Goal: Task Accomplishment & Management: Manage account settings

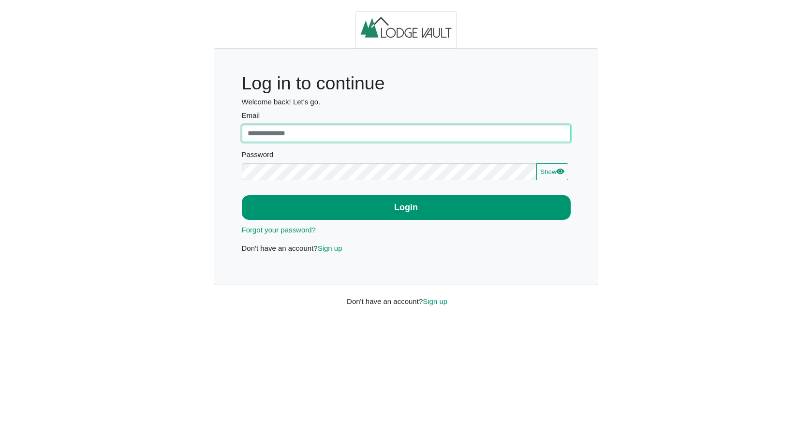
type input "**********"
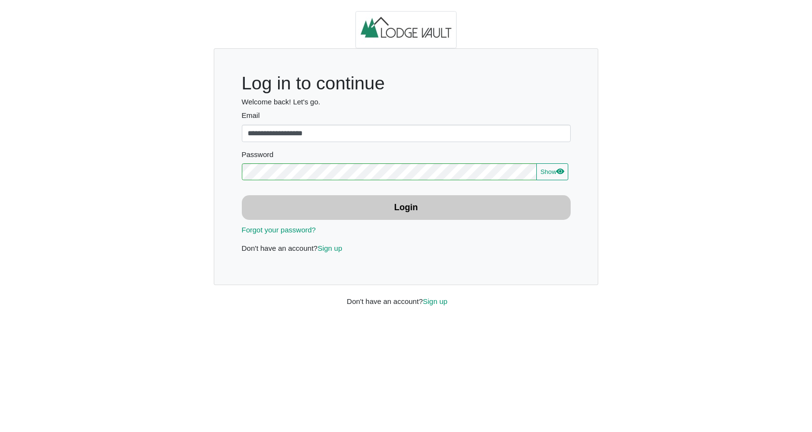
click at [405, 209] on b "Login" at bounding box center [406, 208] width 24 height 10
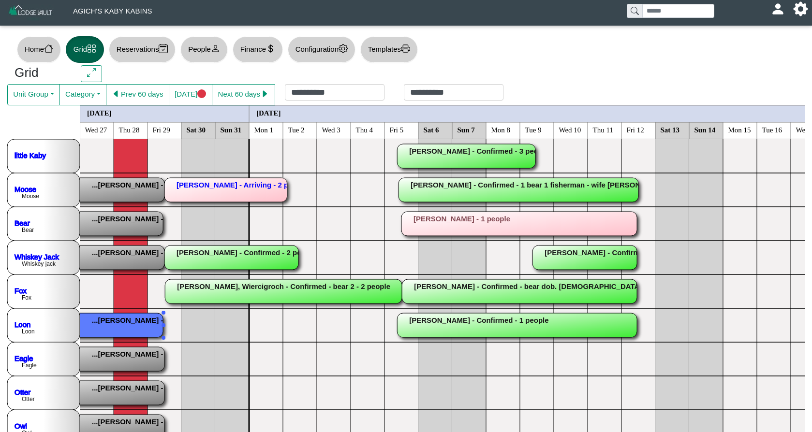
click at [100, 325] on rect at bounding box center [45, 325] width 236 height 24
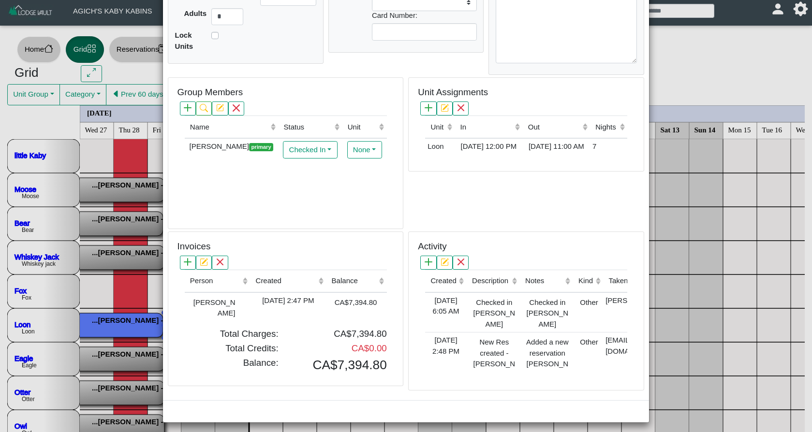
scroll to position [186, 0]
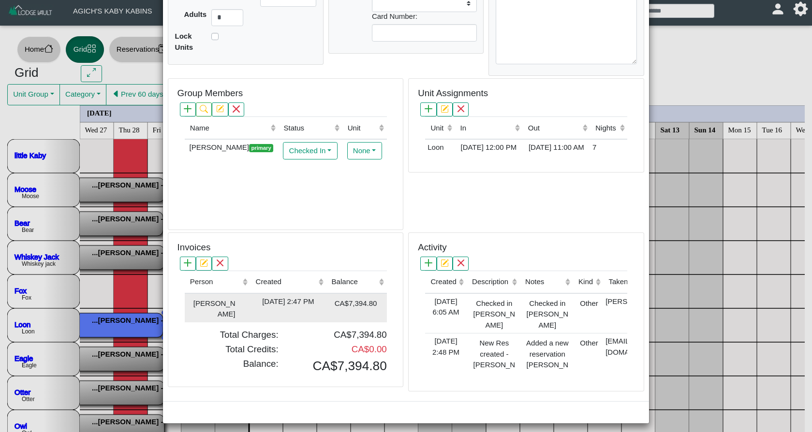
click at [266, 303] on div "2025-07-21 2:47 PM" at bounding box center [287, 301] width 71 height 11
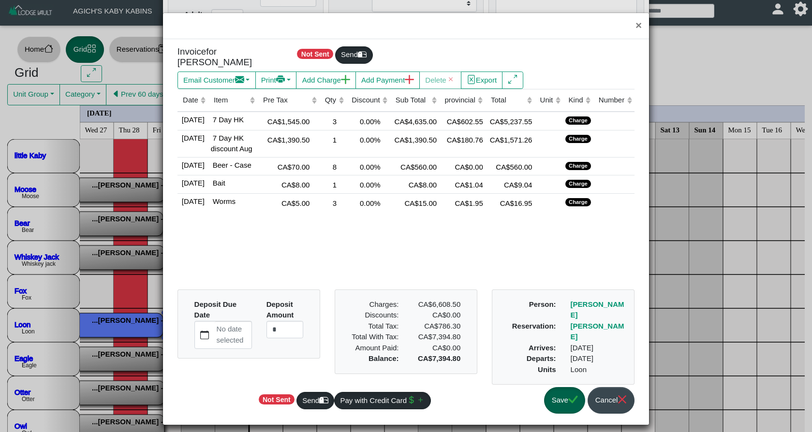
click at [563, 389] on button "Save" at bounding box center [564, 400] width 41 height 27
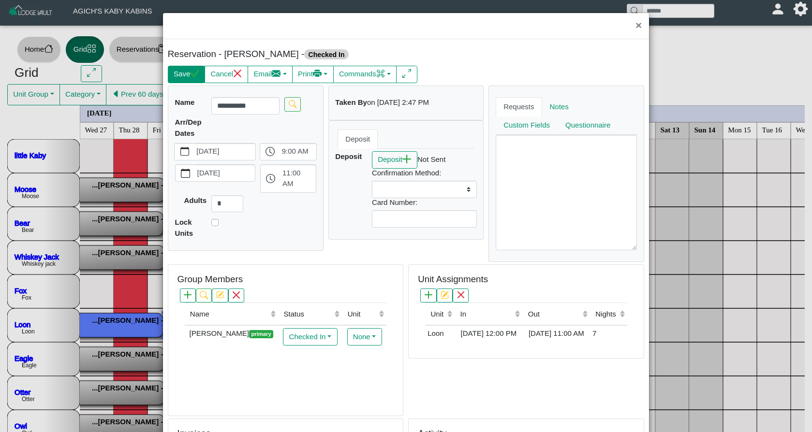
scroll to position [0, 0]
click at [195, 80] on button "Save" at bounding box center [186, 74] width 37 height 17
select select
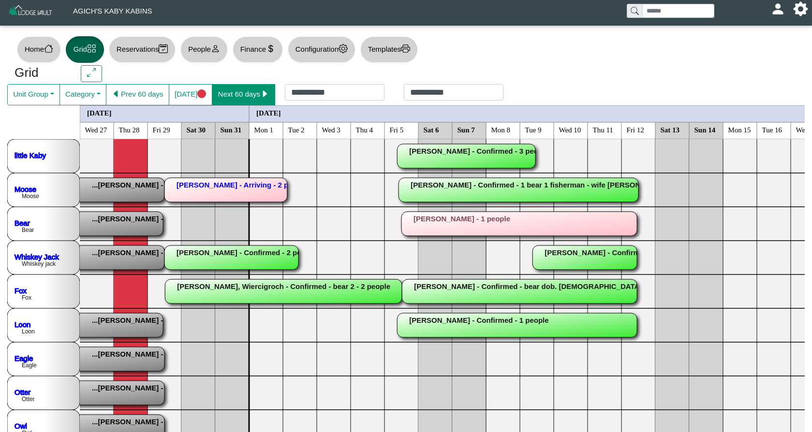
click at [233, 94] on button "Next 60 days" at bounding box center [243, 94] width 63 height 21
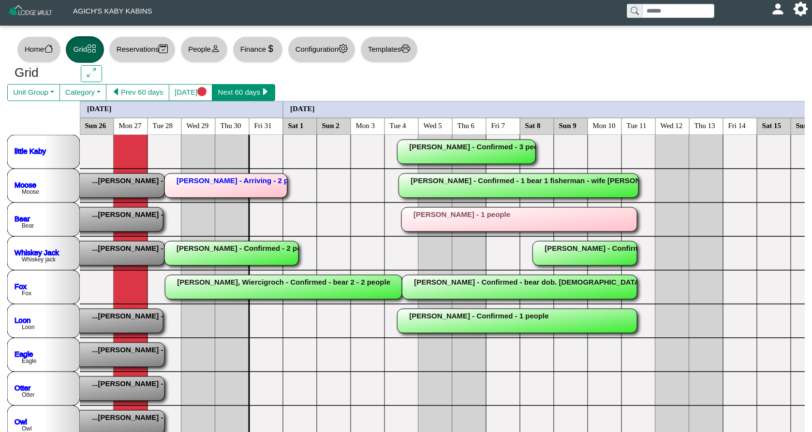
click at [233, 94] on button "Next 60 days" at bounding box center [243, 92] width 63 height 17
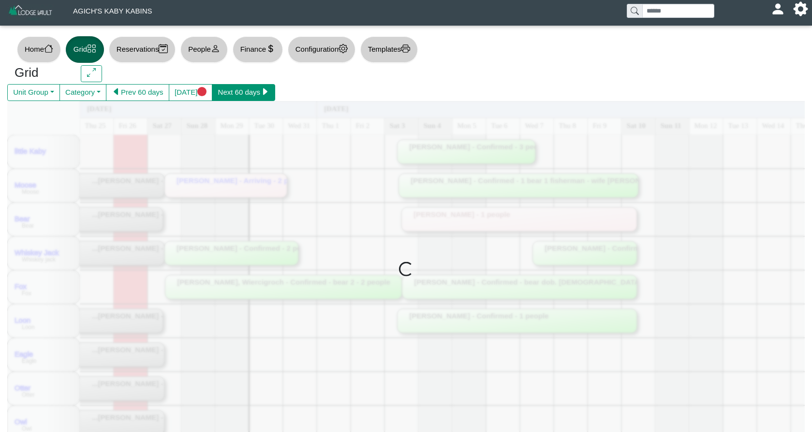
click at [233, 94] on button "Next 60 days" at bounding box center [243, 92] width 63 height 17
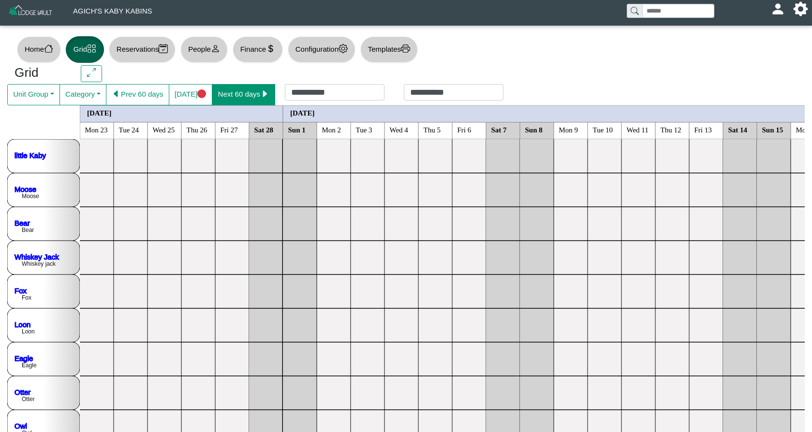
click at [233, 94] on button "Next 60 days" at bounding box center [243, 94] width 63 height 21
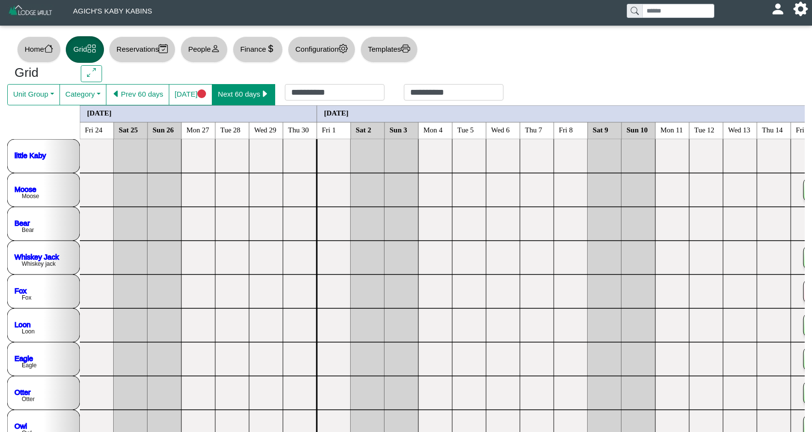
click at [233, 94] on button "Next 60 days" at bounding box center [243, 94] width 63 height 21
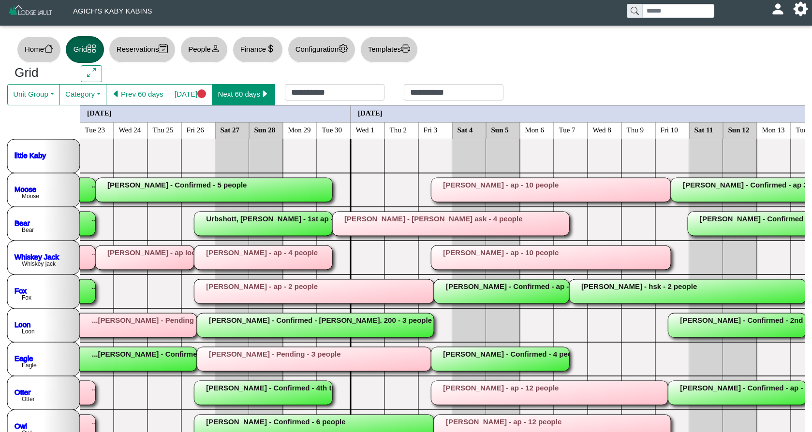
click at [233, 94] on button "Next 60 days" at bounding box center [243, 94] width 63 height 21
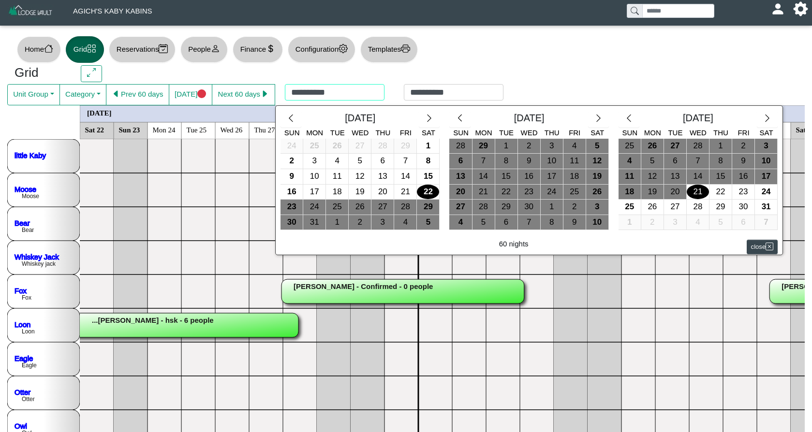
click at [369, 95] on div "**********" at bounding box center [394, 94] width 238 height 21
click at [413, 163] on div "7" at bounding box center [405, 161] width 22 height 15
type input "**********"
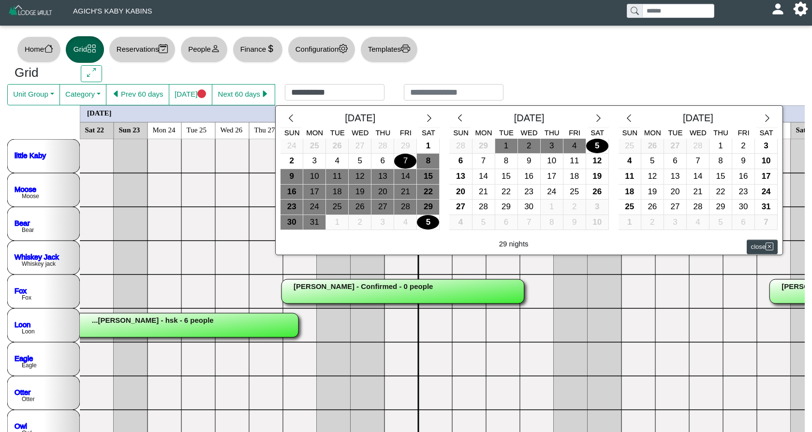
click at [434, 218] on div "5" at bounding box center [428, 222] width 22 height 15
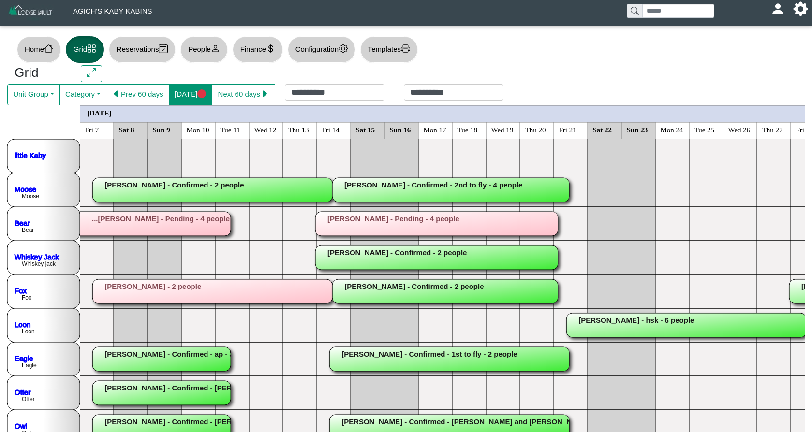
click at [193, 103] on button "[DATE]" at bounding box center [191, 94] width 44 height 21
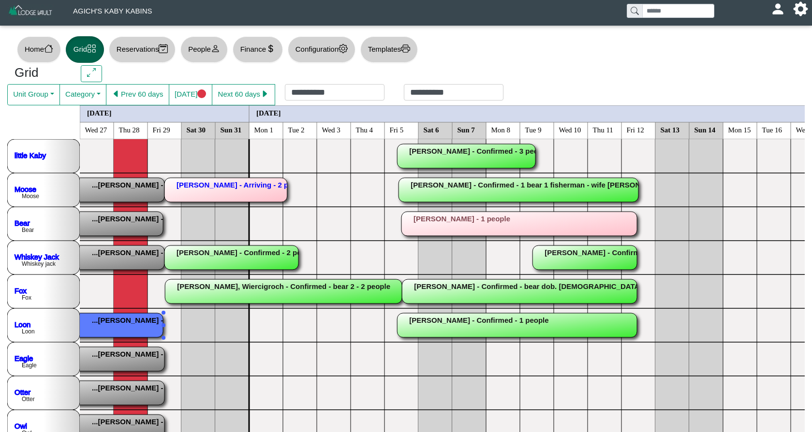
click at [126, 321] on rect at bounding box center [45, 325] width 236 height 24
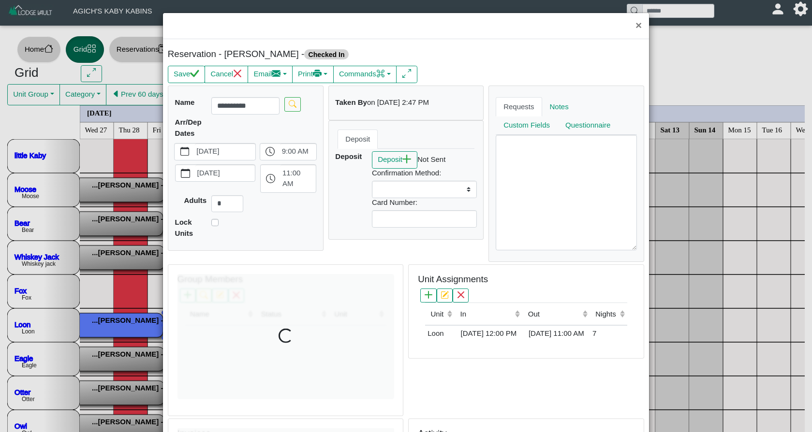
select select
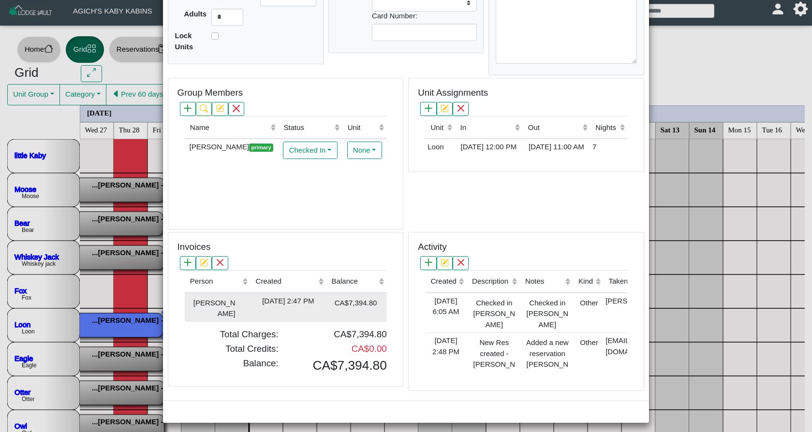
scroll to position [186, 0]
click at [292, 307] on td "2025-07-21 2:47 PM" at bounding box center [288, 308] width 76 height 29
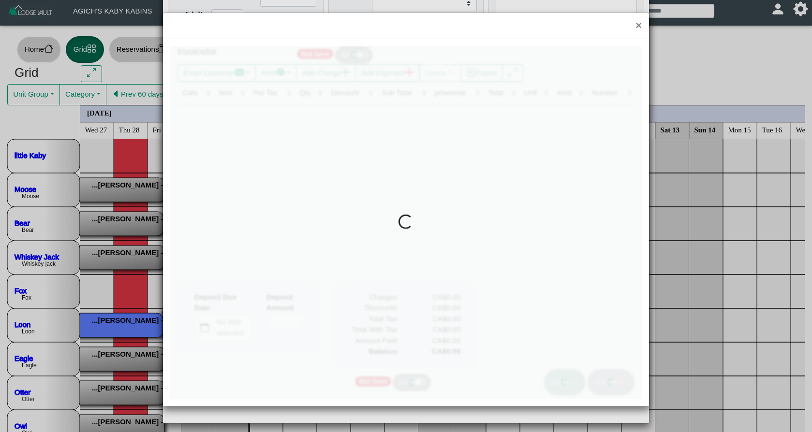
type input "*"
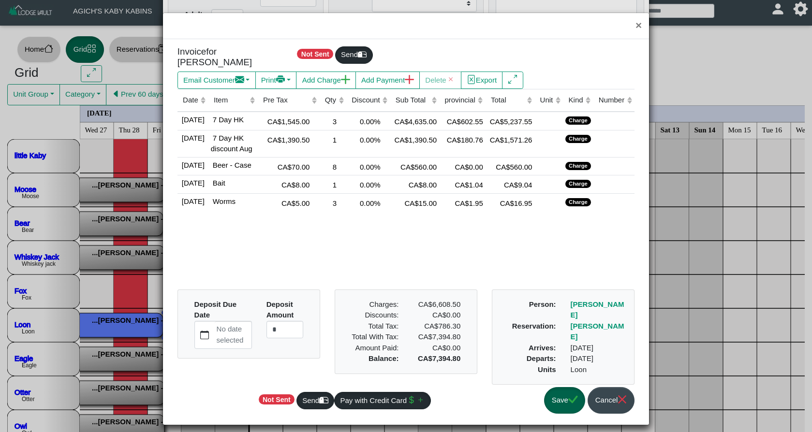
scroll to position [0, 0]
click at [388, 72] on button "Add Payment" at bounding box center [387, 80] width 64 height 17
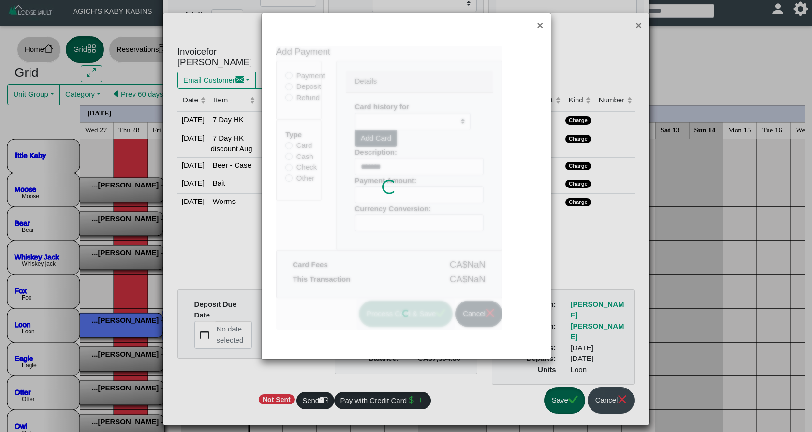
type input "******"
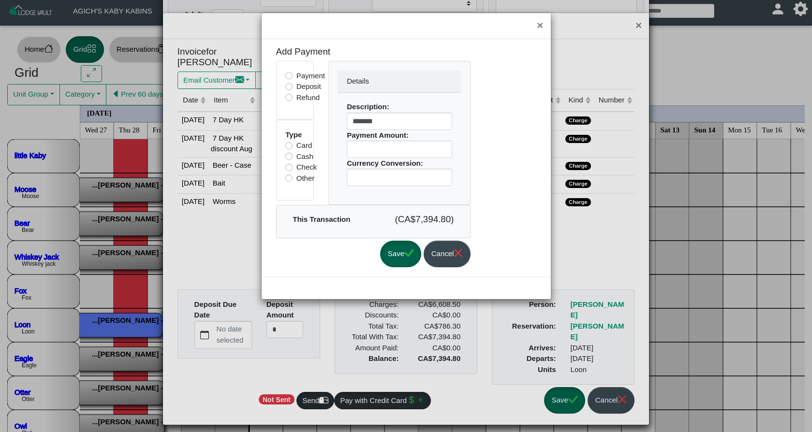
click at [413, 256] on icon "check" at bounding box center [408, 253] width 9 height 9
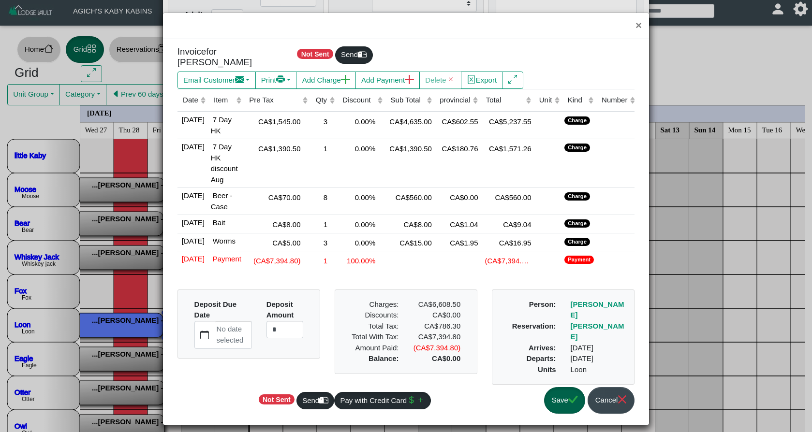
scroll to position [5, 0]
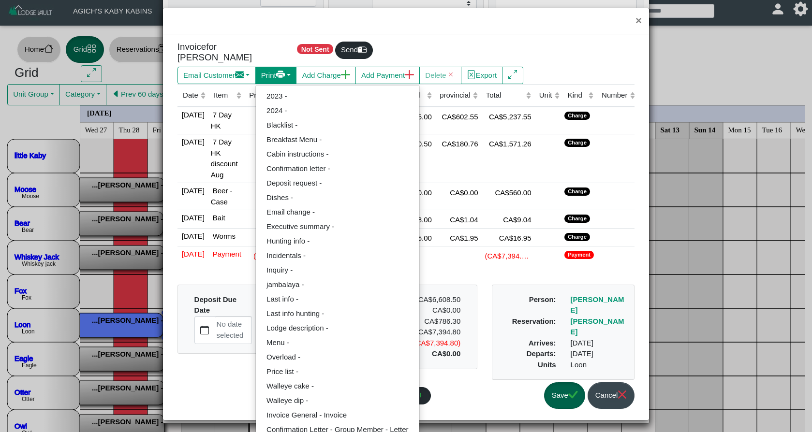
click at [285, 73] on icon "printer fill" at bounding box center [280, 75] width 9 height 4
click at [365, 408] on link "Invoice General - Invoice" at bounding box center [337, 415] width 163 height 15
select select "*****"
select select "****"
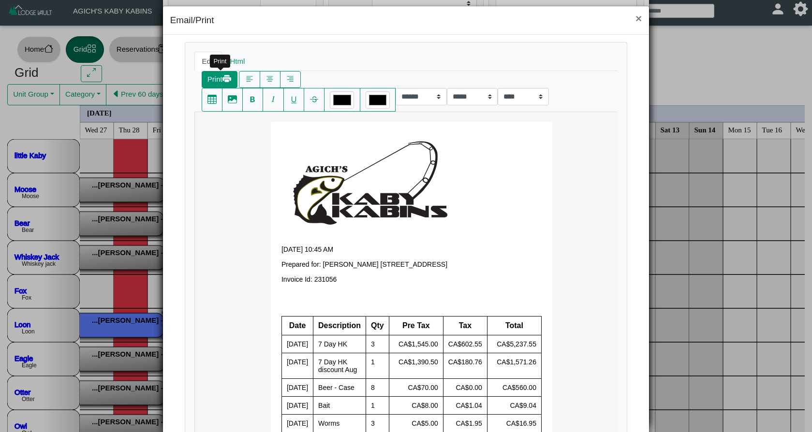
click at [219, 81] on button "Print" at bounding box center [220, 79] width 36 height 17
select select "*****"
select select "****"
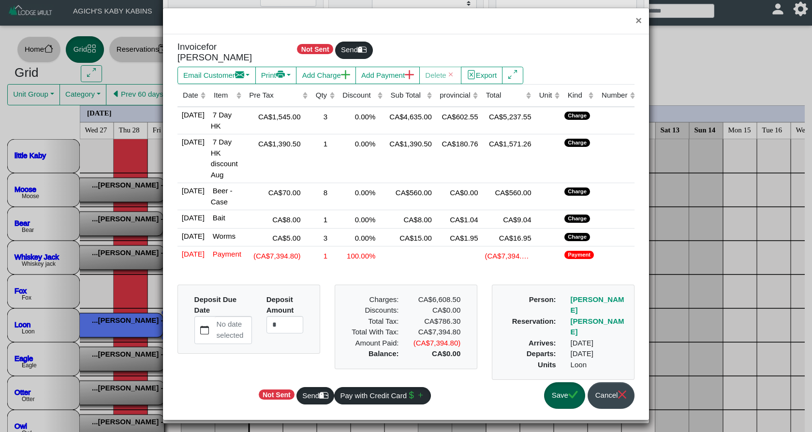
click at [555, 409] on button "Save" at bounding box center [564, 396] width 41 height 27
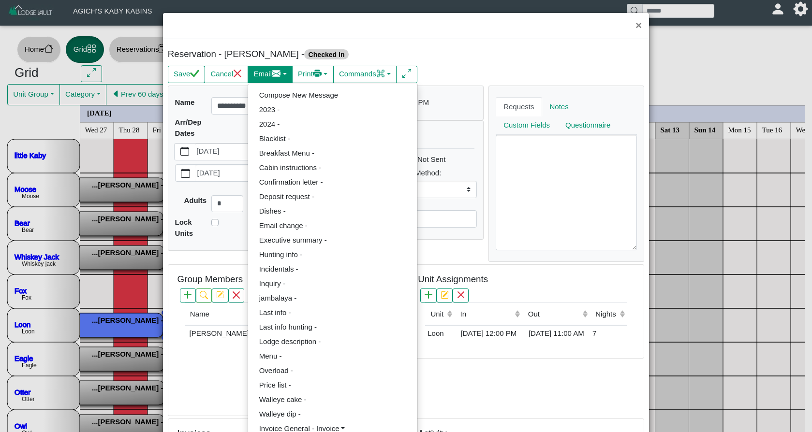
click at [267, 77] on button "Email" at bounding box center [270, 74] width 45 height 17
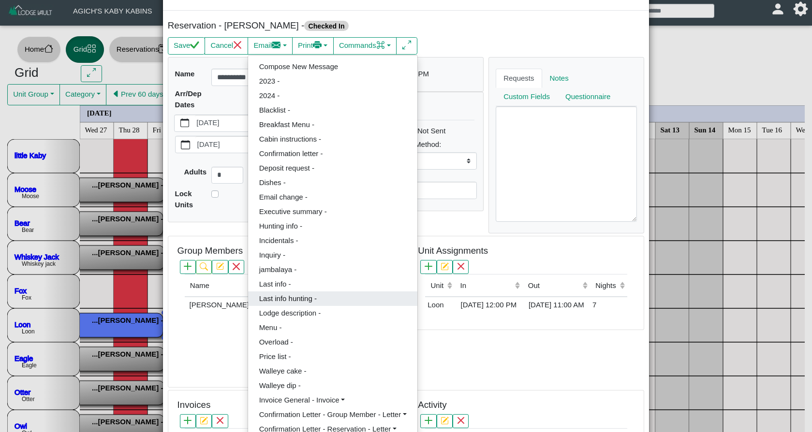
scroll to position [49, 0]
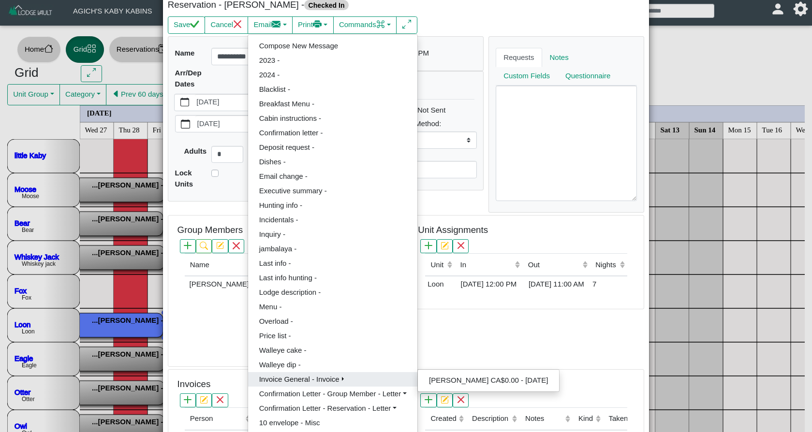
click at [329, 372] on link "Invoice General - Invoice" at bounding box center [332, 379] width 169 height 15
click at [441, 376] on link "Tim Angel CA$0.00 - Jul 21, 2025" at bounding box center [488, 380] width 141 height 15
select select
select select "*****"
select select "****"
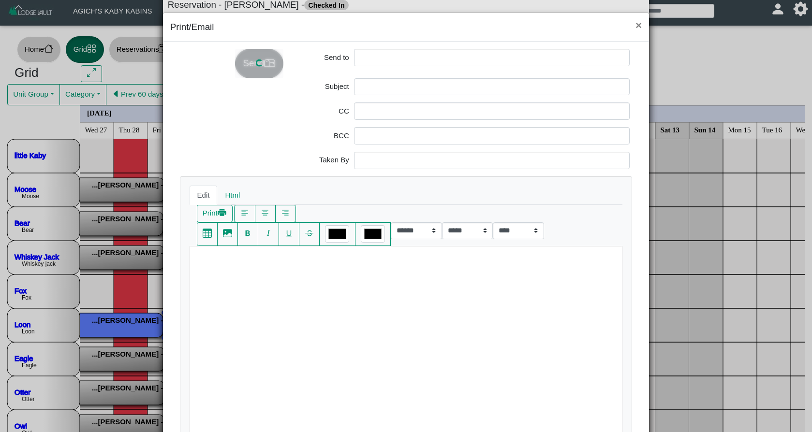
scroll to position [7, 0]
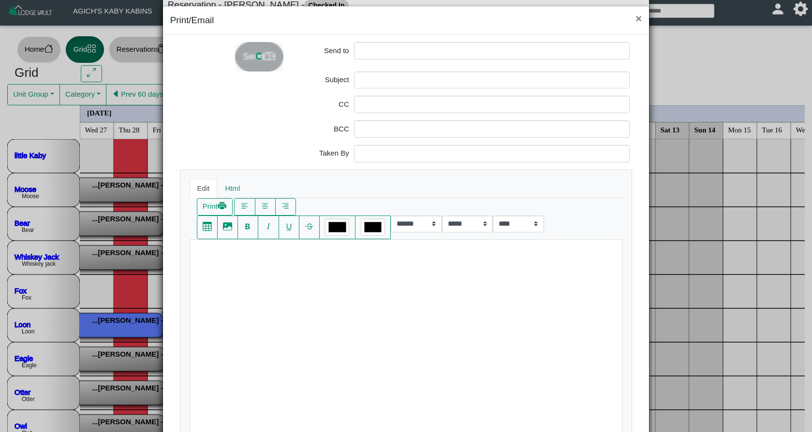
type input "**********"
type input "*******"
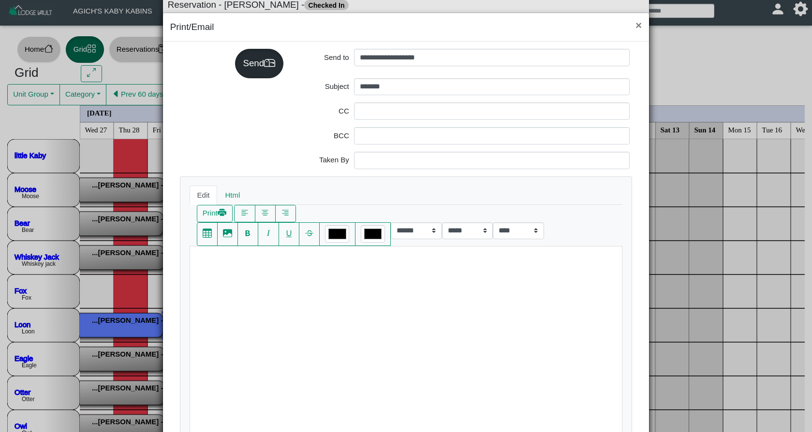
scroll to position [0, 0]
click at [277, 66] on div "Send" at bounding box center [259, 63] width 48 height 29
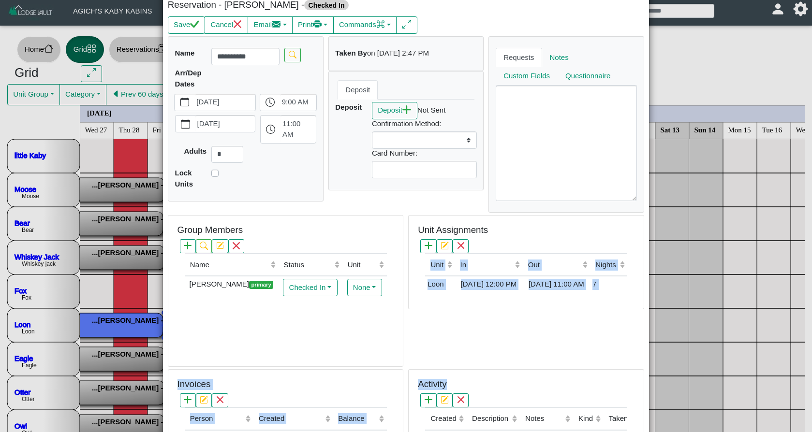
drag, startPoint x: 712, startPoint y: 343, endPoint x: 721, endPoint y: 471, distance: 128.0
click at [721, 432] on html "**********" at bounding box center [406, 225] width 812 height 451
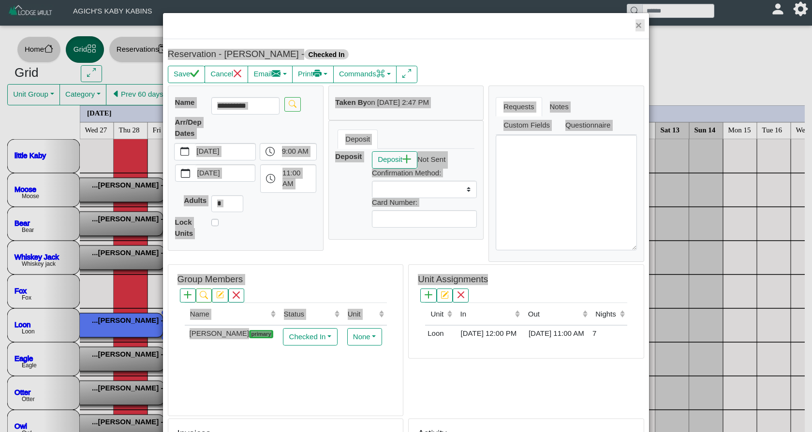
scroll to position [0, 0]
click at [196, 77] on icon "check" at bounding box center [194, 73] width 9 height 7
select select
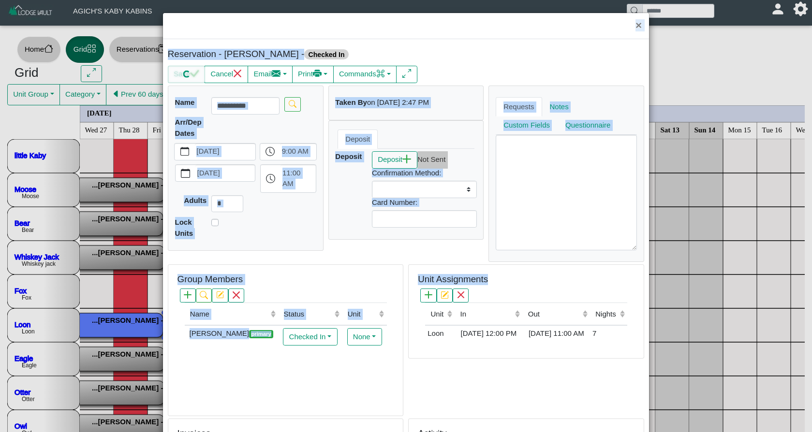
scroll to position [0, 0]
select select
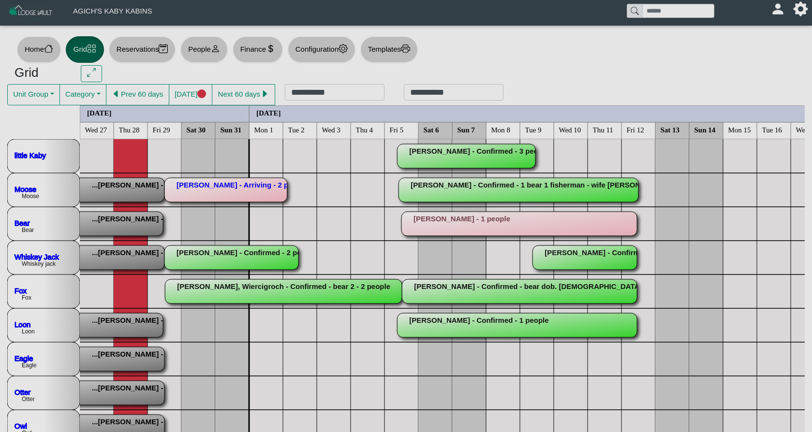
scroll to position [0, 0]
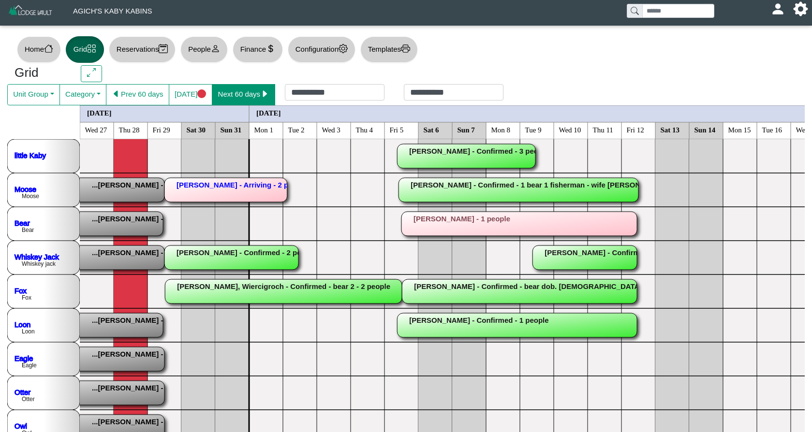
click at [269, 89] on icon "caret right fill" at bounding box center [264, 93] width 9 height 9
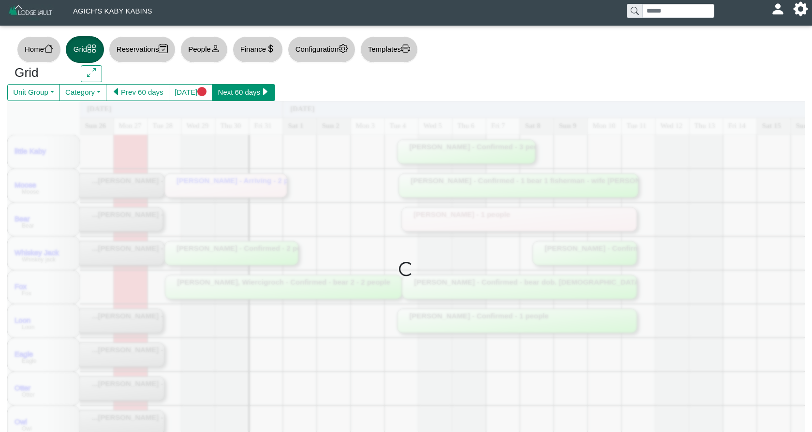
click at [269, 89] on icon "caret right fill" at bounding box center [264, 91] width 9 height 9
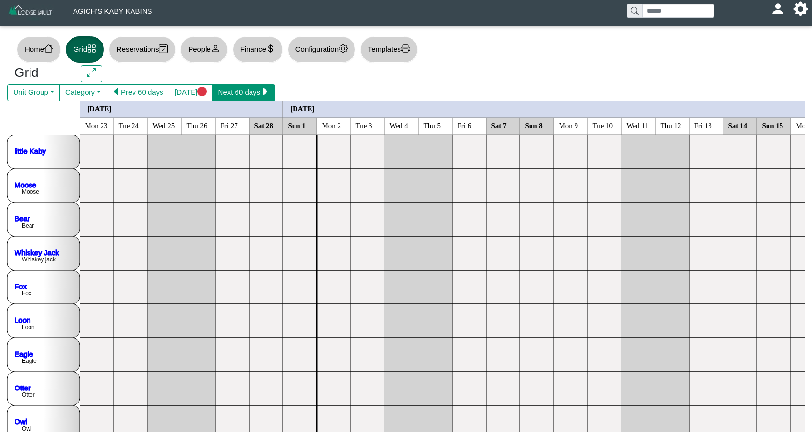
click at [269, 89] on icon "caret right fill" at bounding box center [264, 91] width 9 height 9
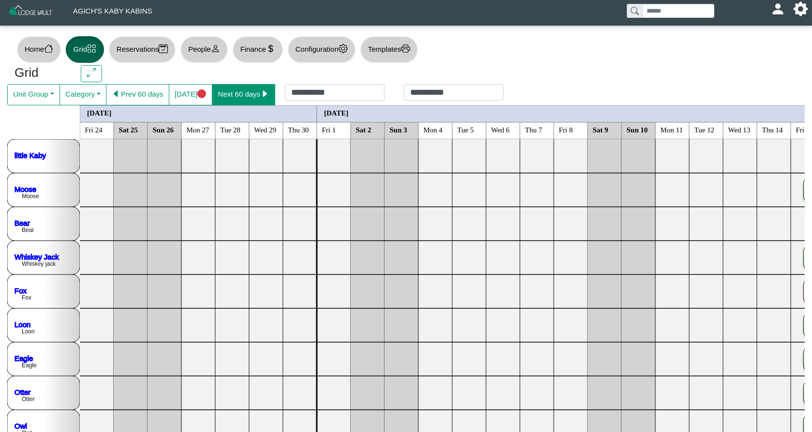
click at [269, 89] on icon "caret right fill" at bounding box center [264, 93] width 9 height 9
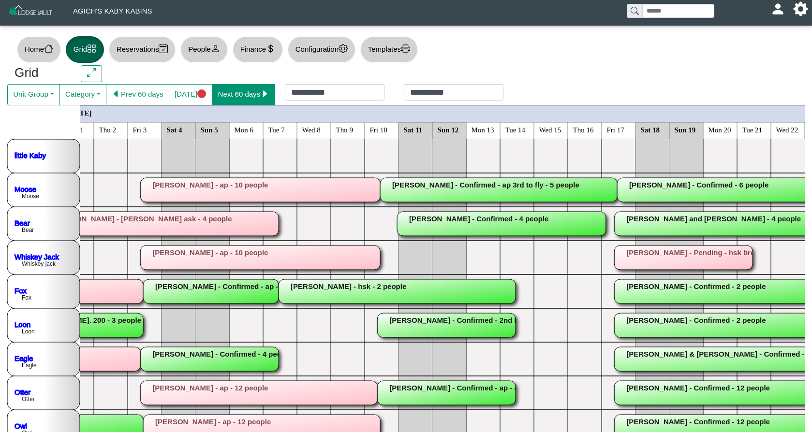
click at [258, 85] on button "Next 60 days" at bounding box center [243, 94] width 63 height 21
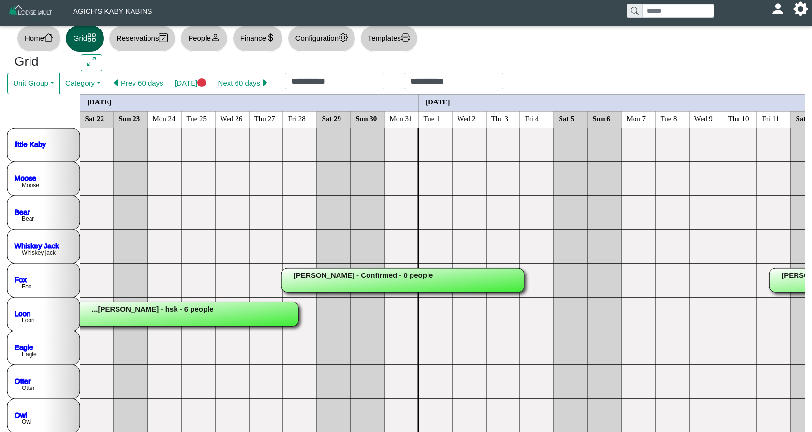
scroll to position [18, 0]
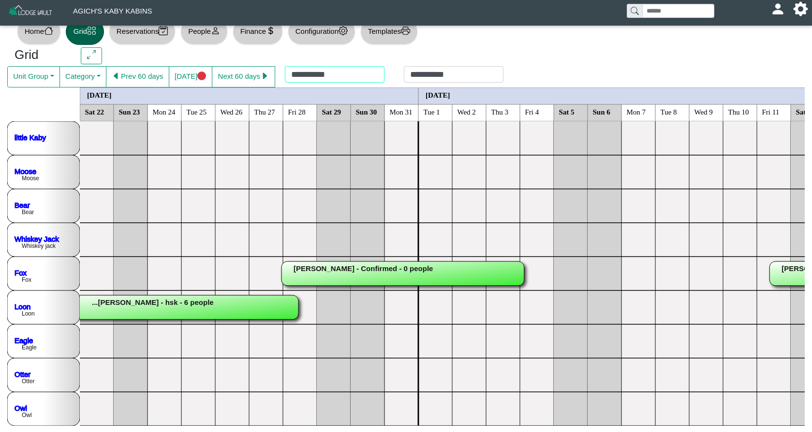
click at [379, 74] on div "**********" at bounding box center [394, 76] width 238 height 21
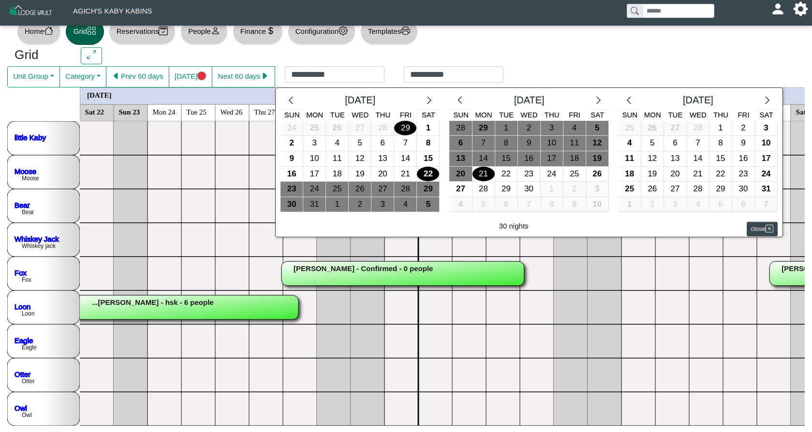
click at [412, 131] on div "29" at bounding box center [405, 128] width 22 height 15
type input "**********"
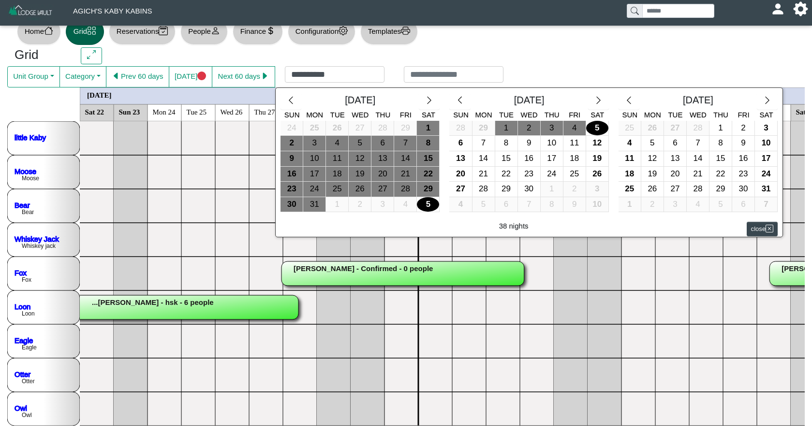
click at [439, 200] on div "5" at bounding box center [428, 204] width 22 height 15
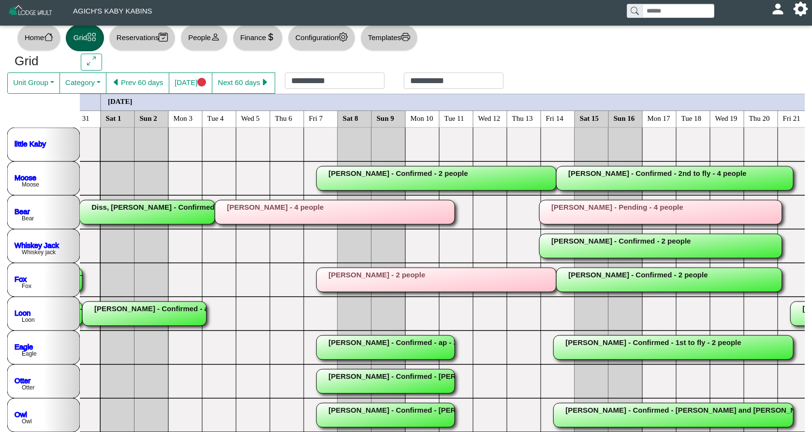
scroll to position [10, 0]
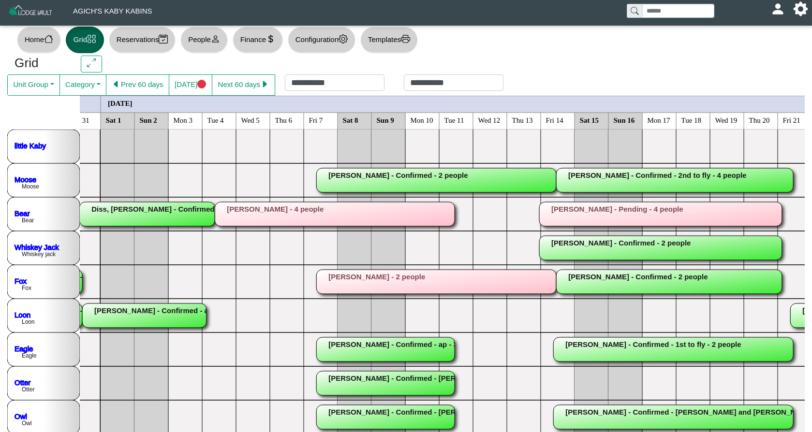
click at [213, 44] on button "People" at bounding box center [203, 40] width 47 height 27
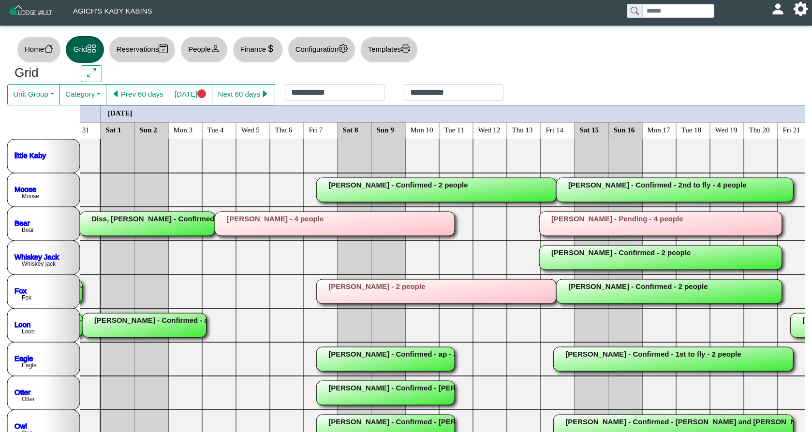
select select "**"
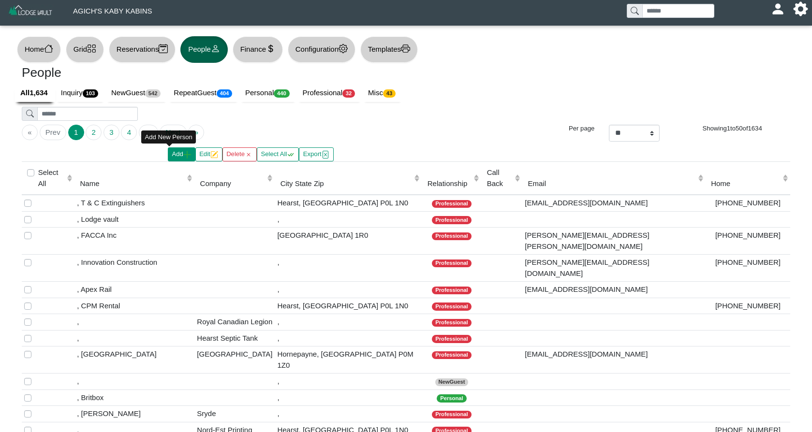
click at [168, 152] on button "Add" at bounding box center [182, 154] width 28 height 14
select select "**********"
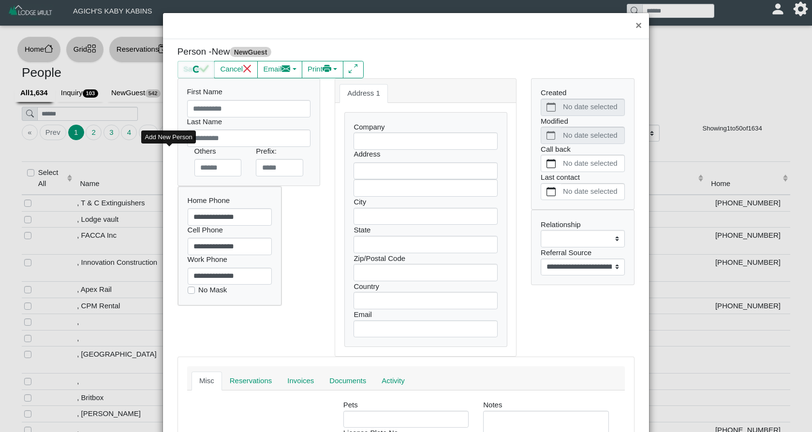
scroll to position [7, 0]
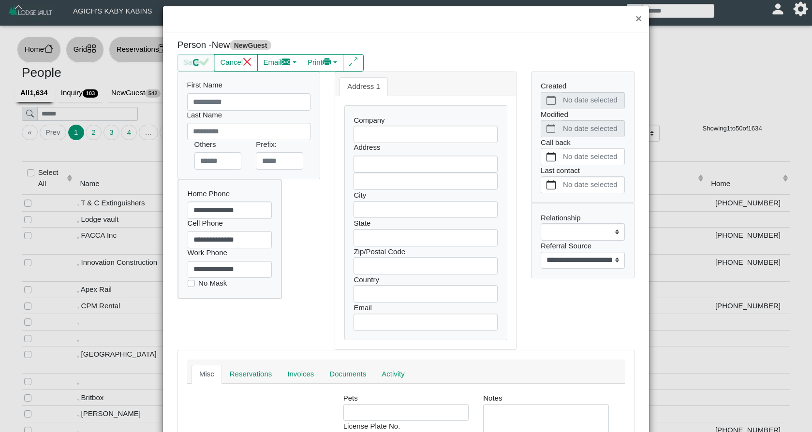
select select
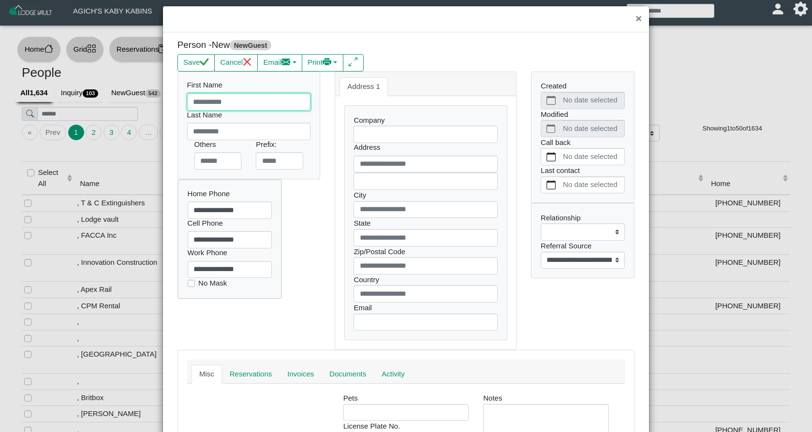
type input "*"
select select
type input "**"
select select
type input "***"
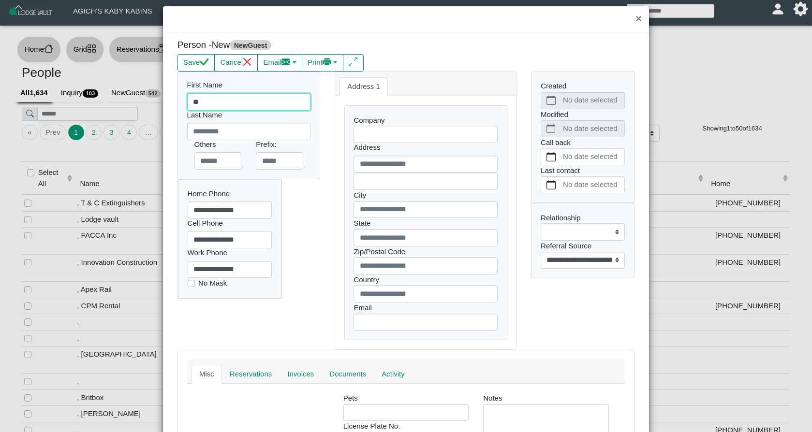
select select
type input "****"
select select
type input "****"
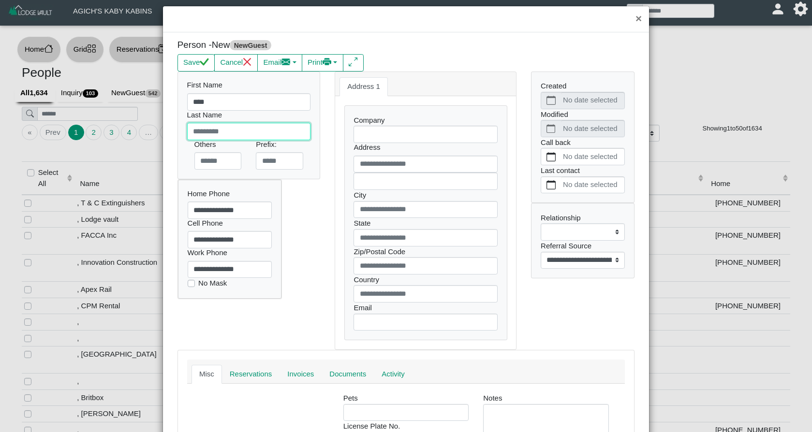
type input "*"
select select
type input "**"
select select
type input "***"
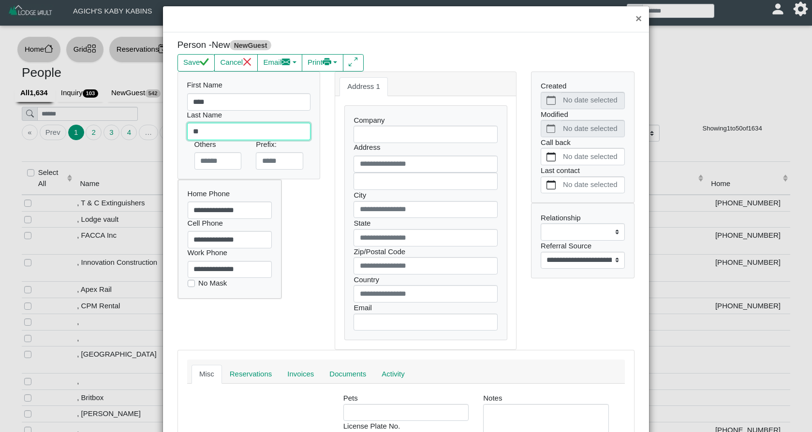
select select
type input "****"
select select
type input "*****"
select select
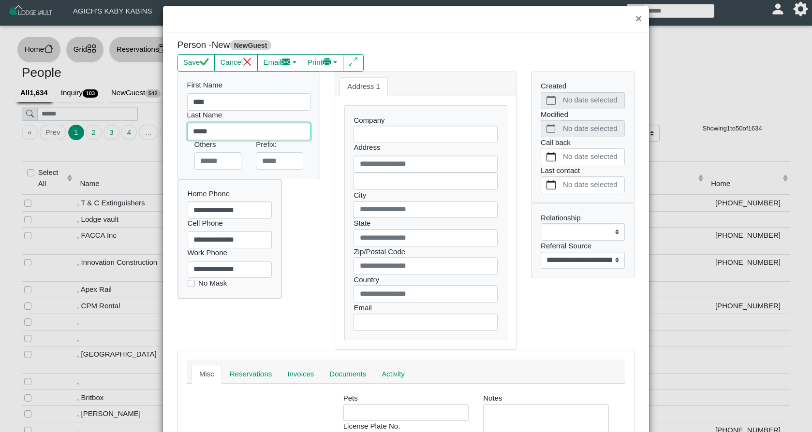
scroll to position [0, 0]
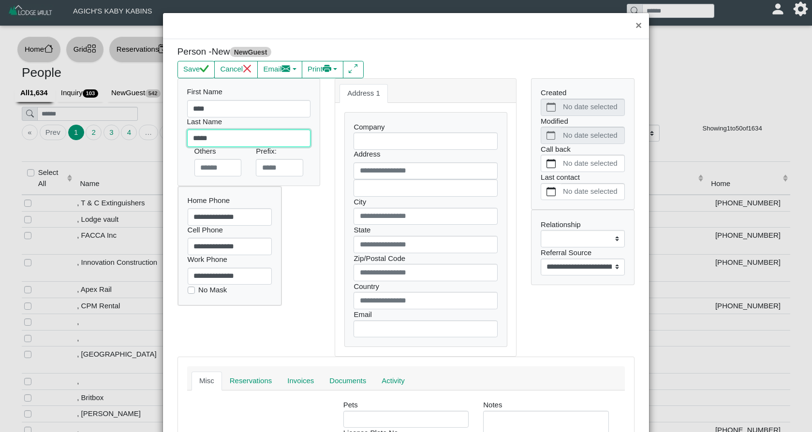
type input "*****"
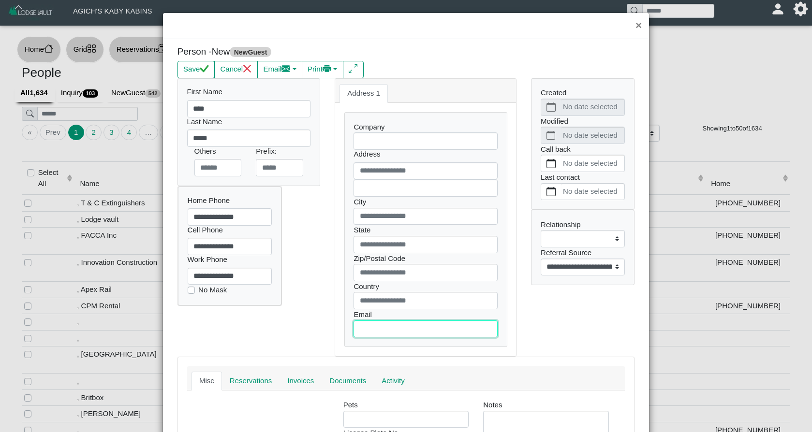
scroll to position [1, 0]
type input "*"
select select
type input "**"
select select
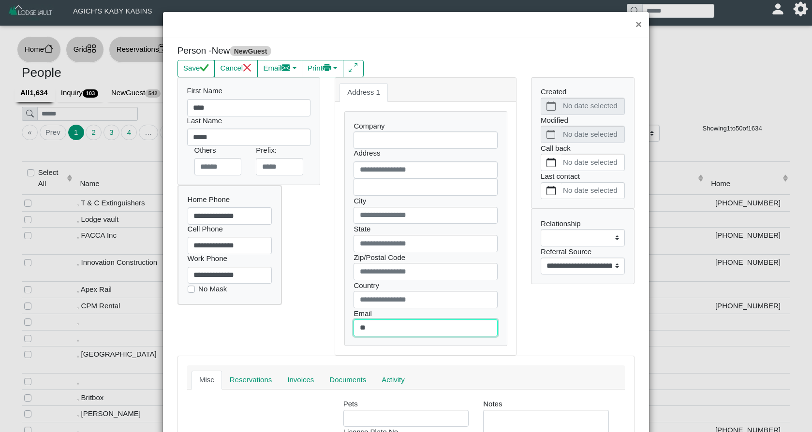
type input "***"
select select
type input "****"
select select
type input "*****"
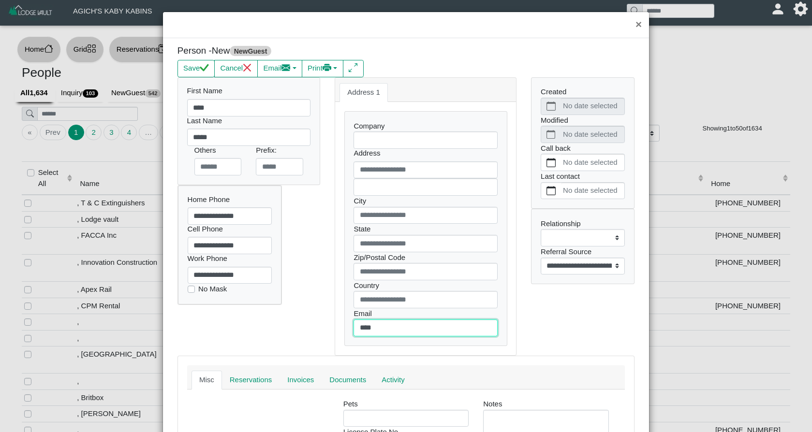
select select
type input "******"
select select
type input "*******"
select select
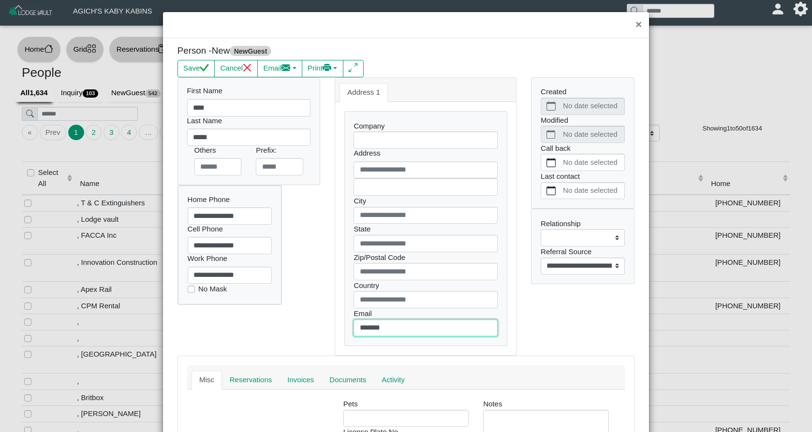
type input "********"
select select
type input "*********"
select select
type input "**********"
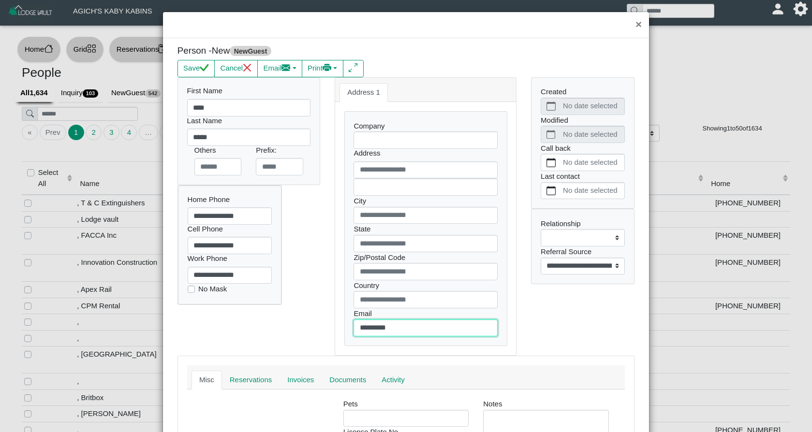
select select
type input "**********"
select select
type input "**********"
select select
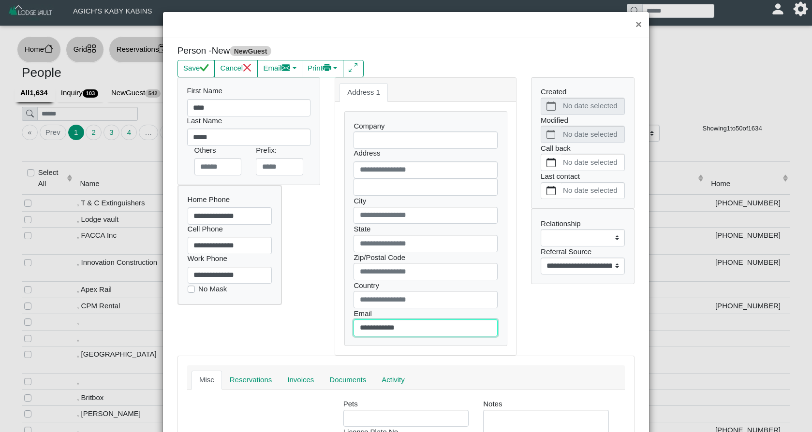
type input "**********"
select select
type input "**********"
select select
type input "**********"
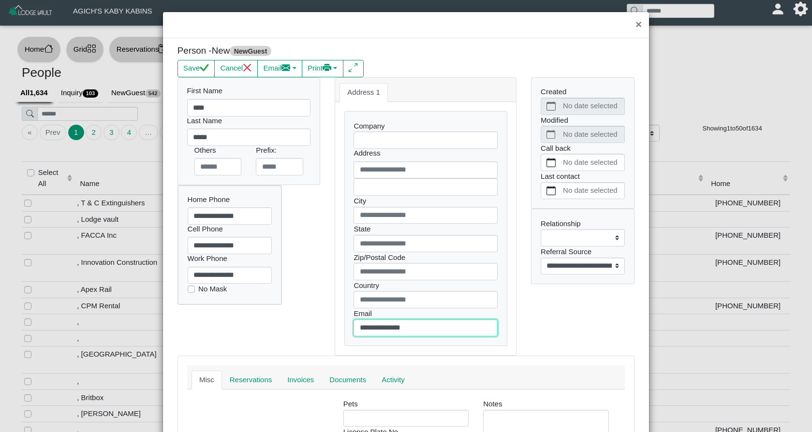
select select
type input "**********"
select select
type input "**********"
select select
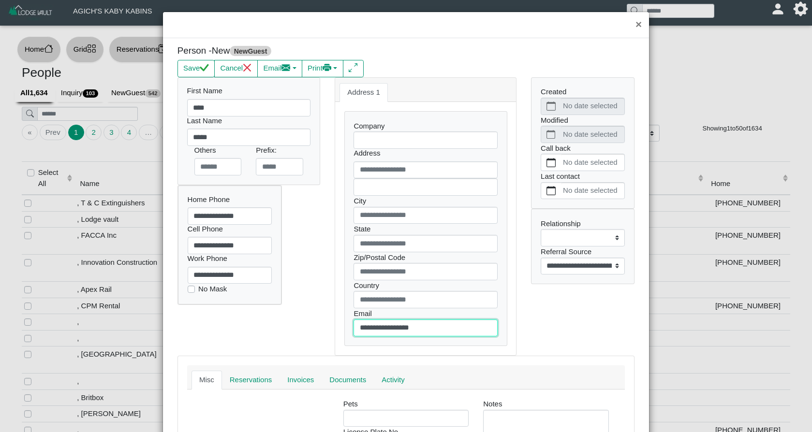
type input "**********"
select select
type input "**********"
select select
type input "**********"
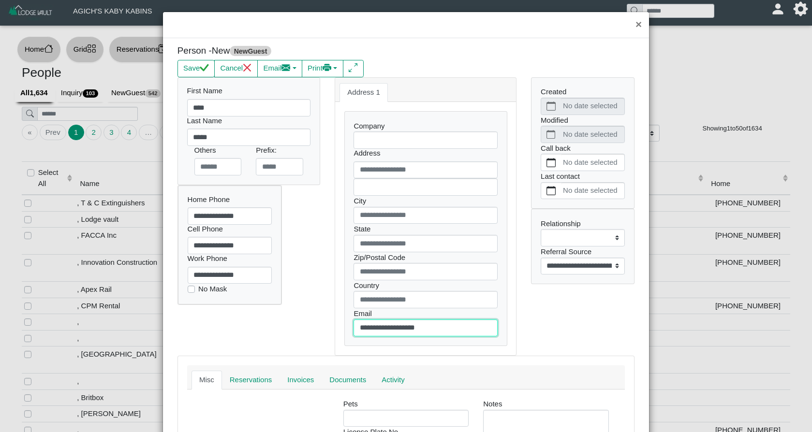
select select
type input "**********"
select select
type input "**********"
select select
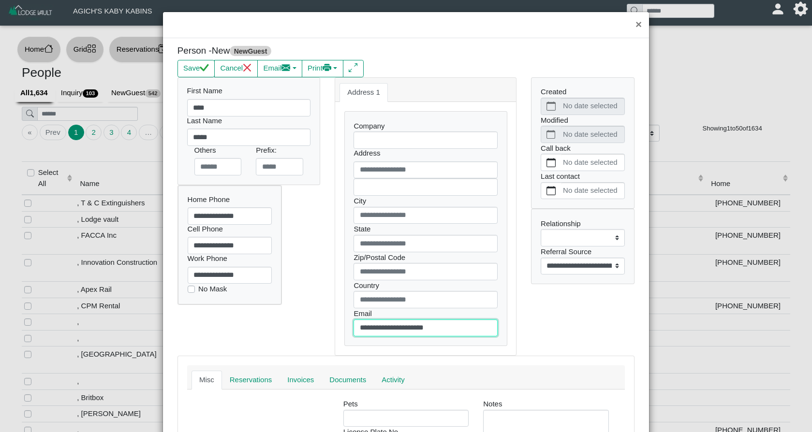
type input "**********"
select select
type input "**********"
select select
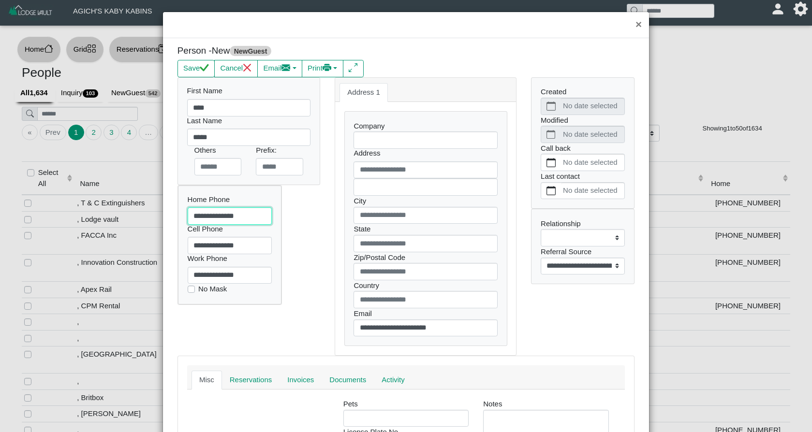
type input "**********"
select select
type input "**********"
select select
type input "**********"
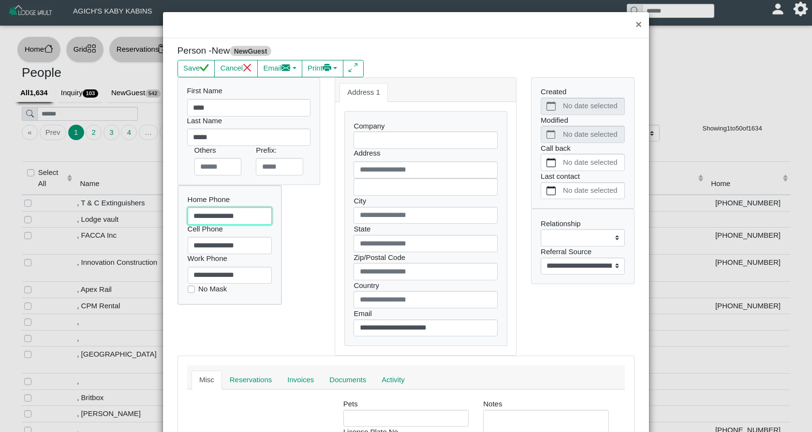
select select
type input "**********"
select select
type input "**********"
select select
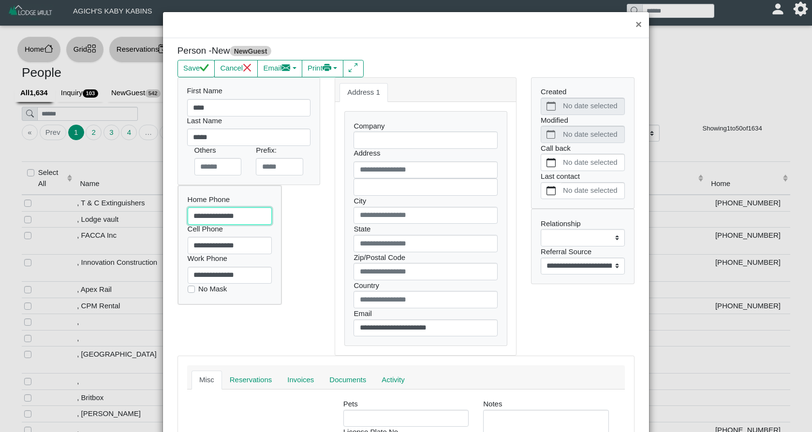
type input "**********"
select select
type input "**********"
select select
type input "**********"
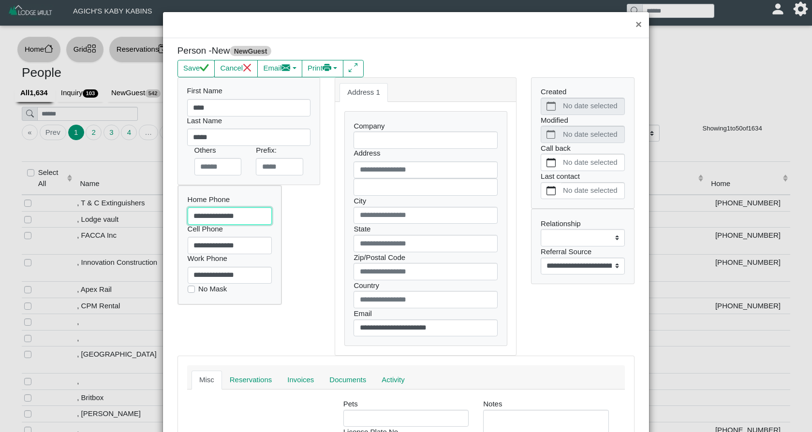
select select
type input "**********"
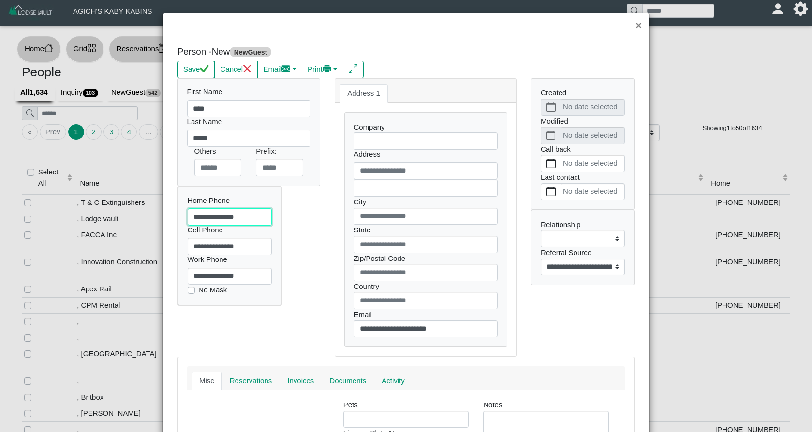
scroll to position [0, 0]
click at [205, 65] on icon "check" at bounding box center [204, 68] width 9 height 9
select select
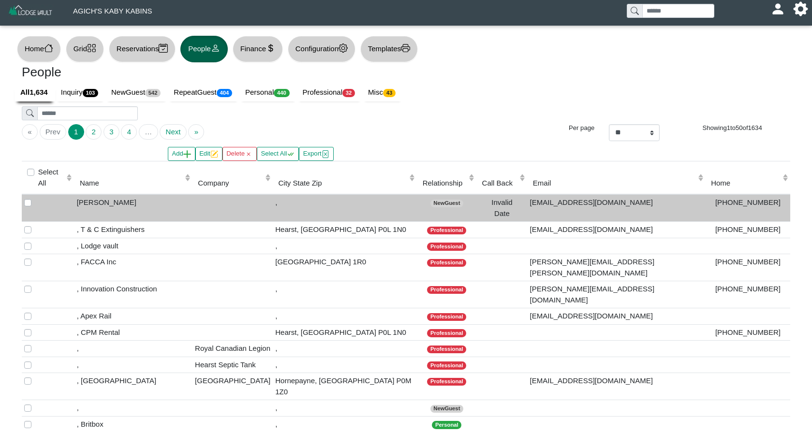
click at [150, 194] on td "[PERSON_NAME]" at bounding box center [133, 208] width 118 height 28
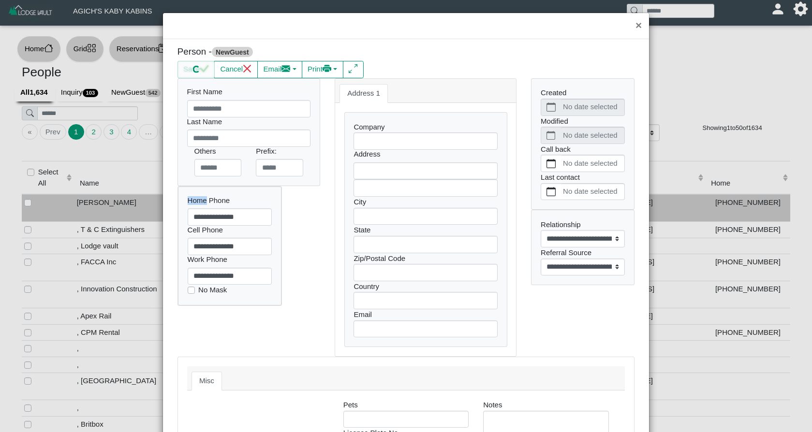
type input "****"
type input "*****"
type input "**********"
select select
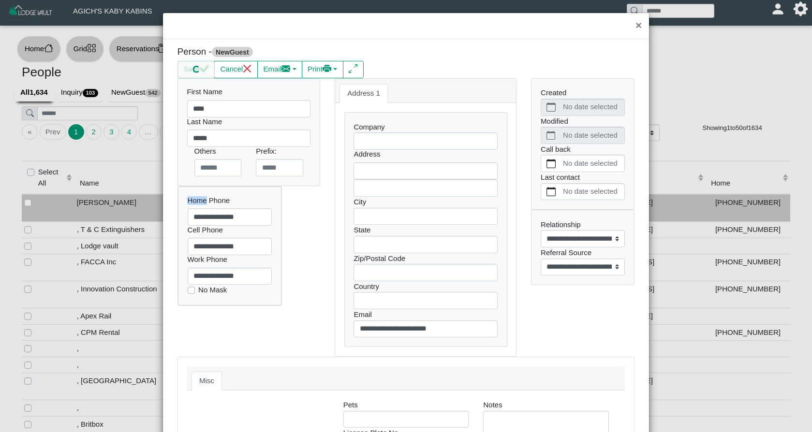
click at [150, 192] on div "**********" at bounding box center [406, 216] width 812 height 432
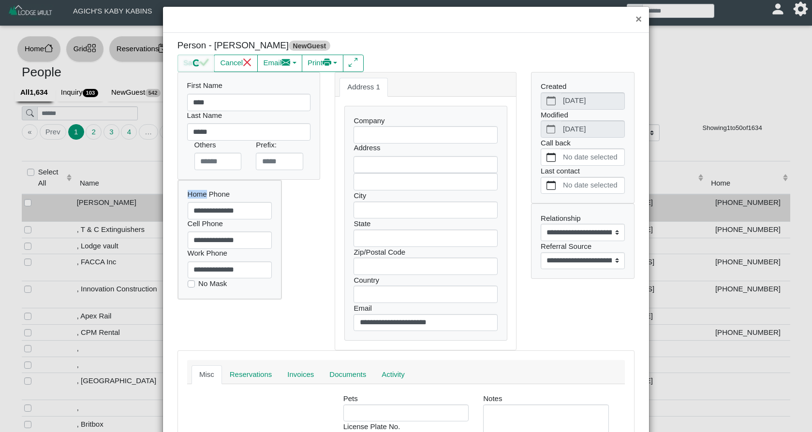
select select
select select "**********"
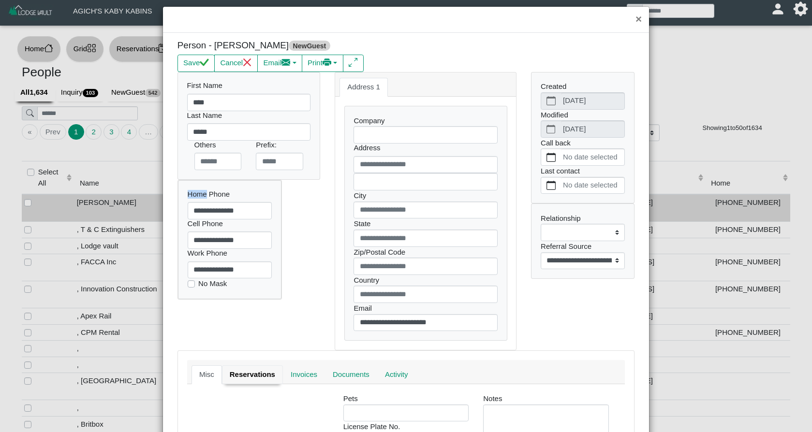
click at [269, 374] on link "Reservations" at bounding box center [252, 375] width 61 height 19
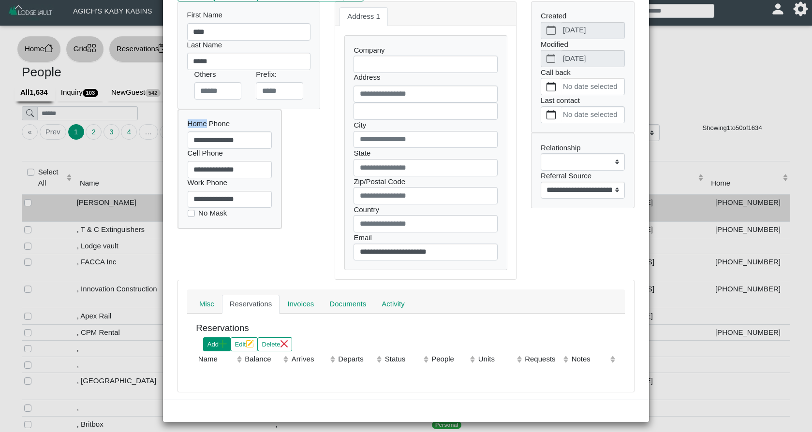
scroll to position [1, 0]
click at [216, 340] on button "Add" at bounding box center [217, 345] width 28 height 14
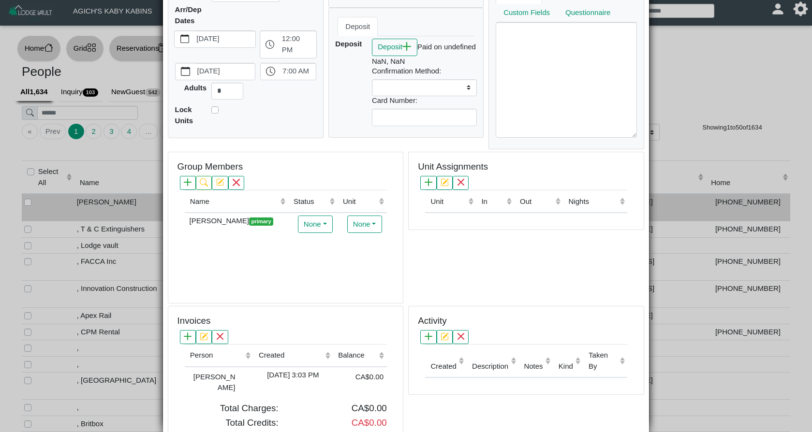
scroll to position [119, 0]
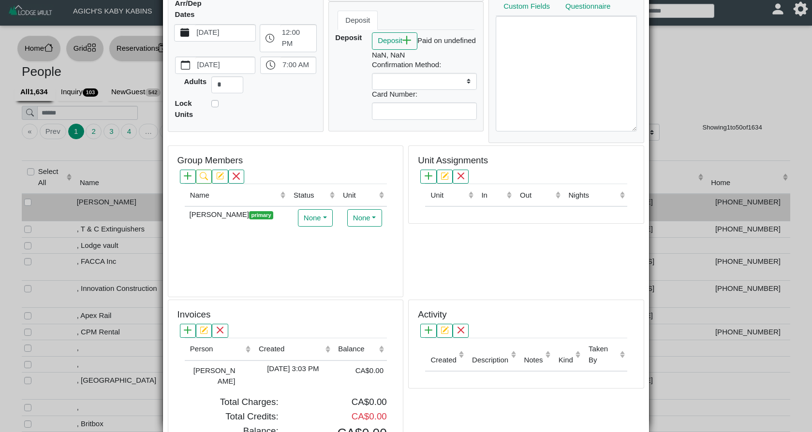
click at [242, 29] on label "[DATE]" at bounding box center [225, 33] width 61 height 16
click at [194, 29] on button "[DATE]" at bounding box center [185, 33] width 20 height 16
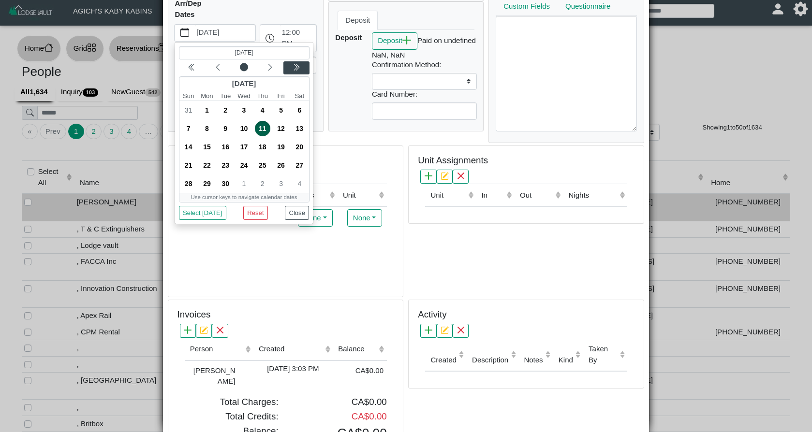
click at [295, 67] on icon "chevron double left" at bounding box center [297, 67] width 8 height 8
click at [218, 66] on icon "chevron left" at bounding box center [218, 67] width 8 height 8
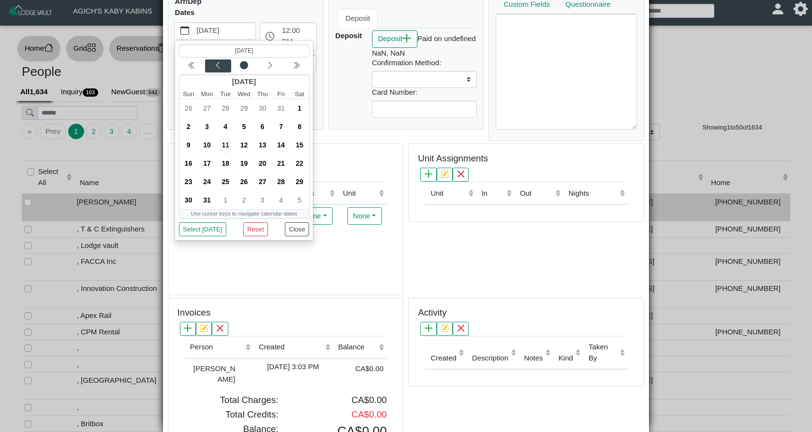
scroll to position [1, 0]
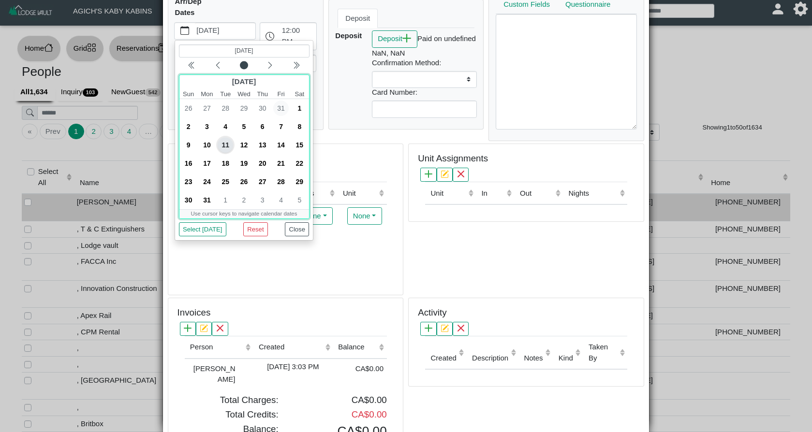
click at [284, 107] on span "31" at bounding box center [280, 108] width 15 height 15
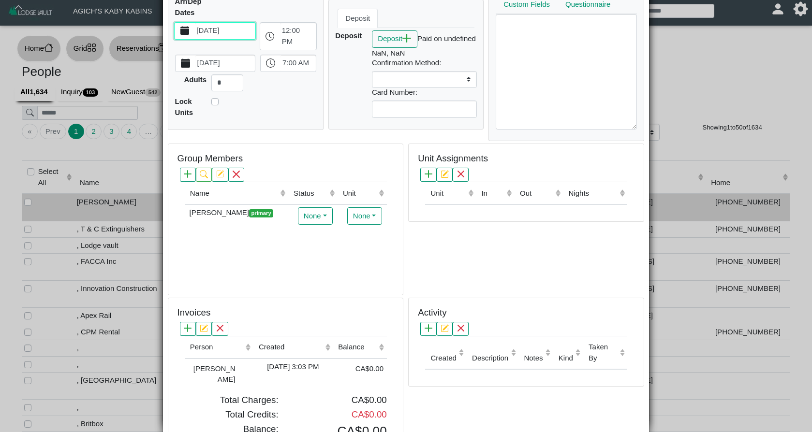
click at [229, 61] on label "[DATE]" at bounding box center [224, 63] width 59 height 16
click at [195, 61] on button "[DATE]" at bounding box center [186, 63] width 20 height 16
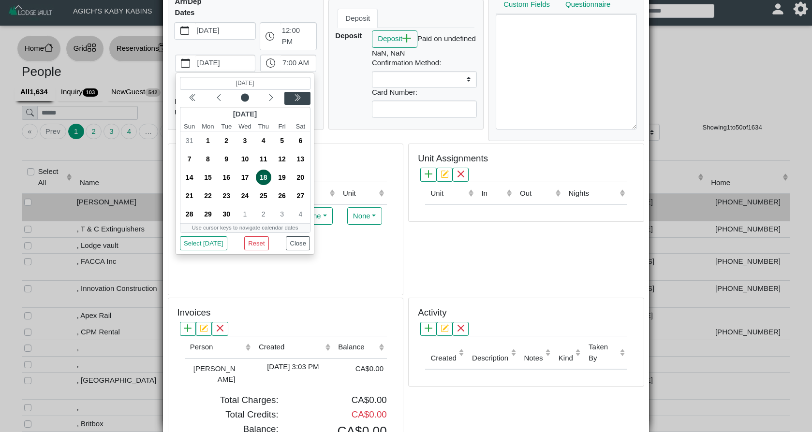
click at [295, 96] on icon "chevron double left" at bounding box center [297, 98] width 8 height 8
click at [219, 98] on icon "chevron left" at bounding box center [218, 97] width 3 height 6
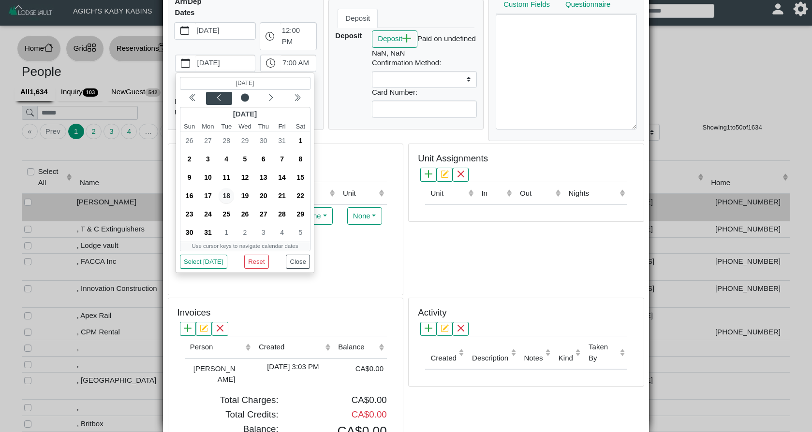
click at [219, 98] on icon "chevron left" at bounding box center [218, 97] width 3 height 6
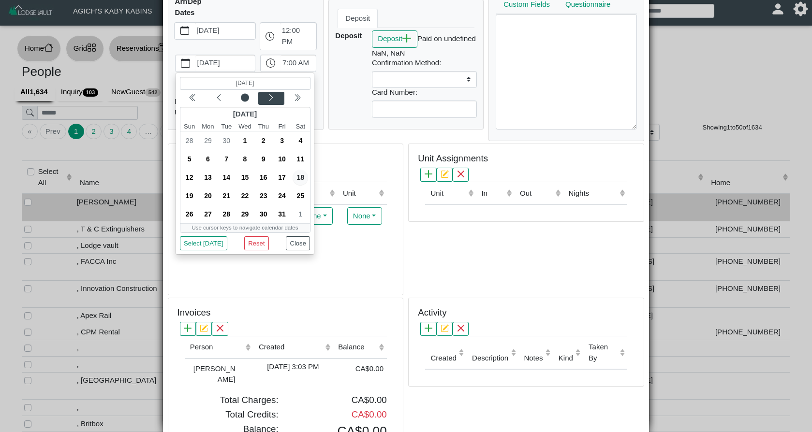
click at [270, 94] on icon "chevron left" at bounding box center [270, 97] width 3 height 6
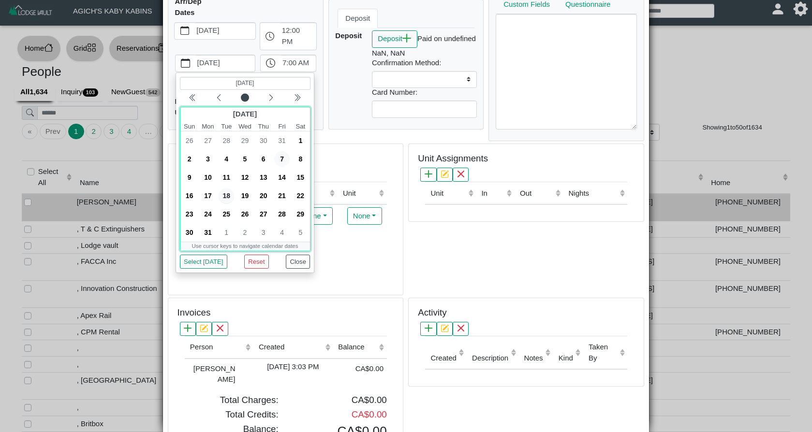
click at [281, 157] on span "7" at bounding box center [281, 158] width 15 height 15
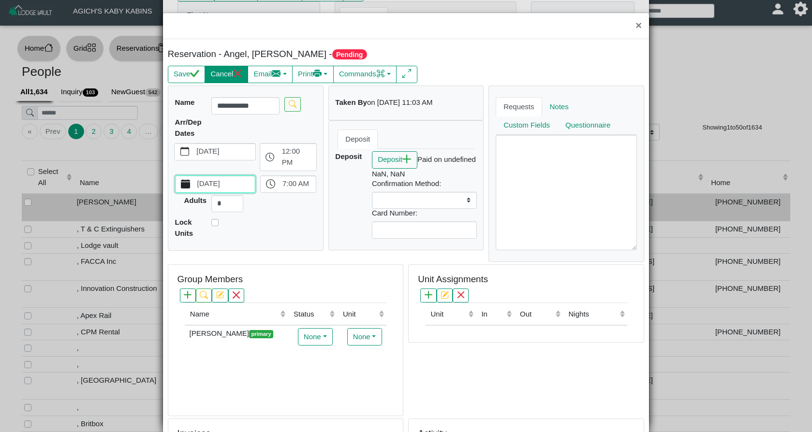
scroll to position [0, 0]
click at [179, 70] on button "Save" at bounding box center [186, 74] width 37 height 17
select select
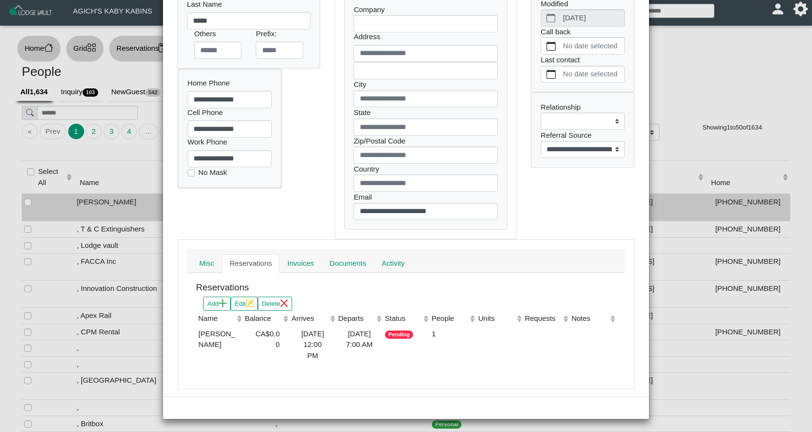
scroll to position [124, 0]
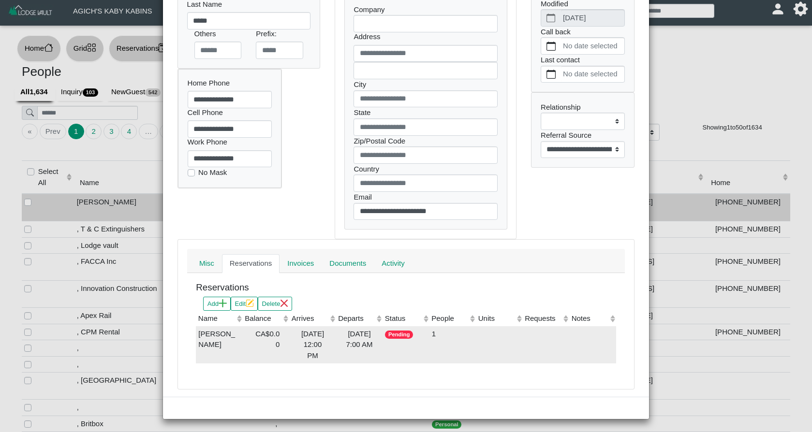
click at [351, 347] on div "2026-08-07 7:00 AM" at bounding box center [360, 340] width 42 height 22
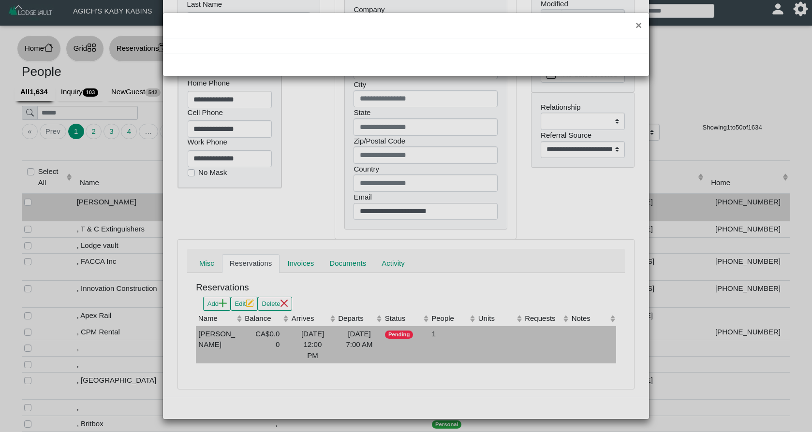
click at [351, 347] on div "×" at bounding box center [406, 216] width 812 height 432
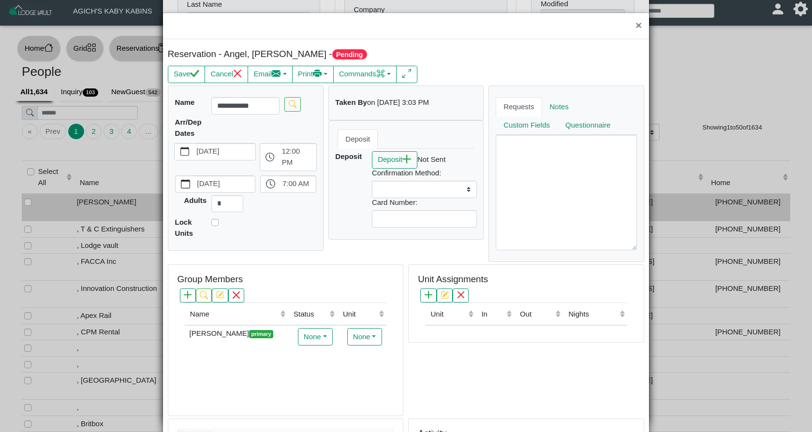
select select
click at [430, 298] on icon "plus" at bounding box center [429, 295] width 8 height 8
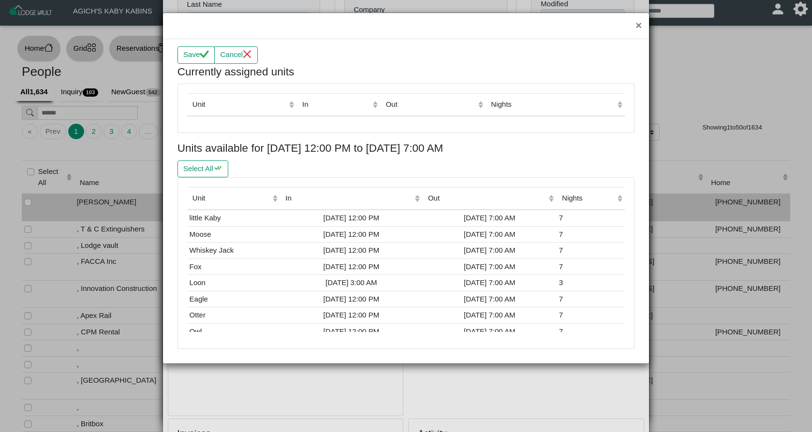
click at [378, 333] on div "Unit (Click to sort ascending) In (Click to sort ascending) Out (Click to sort …" at bounding box center [406, 263] width 456 height 171
click at [377, 329] on div "2026-07-31 12:00 PM" at bounding box center [351, 331] width 138 height 11
click at [192, 47] on button "Save" at bounding box center [195, 54] width 37 height 17
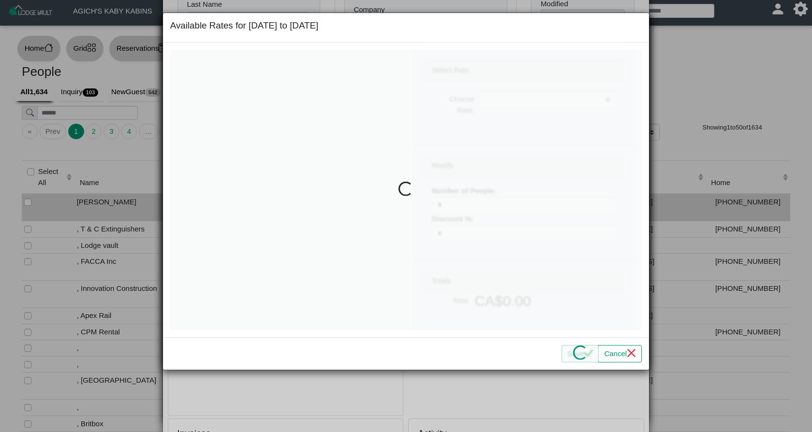
select select
type input "*"
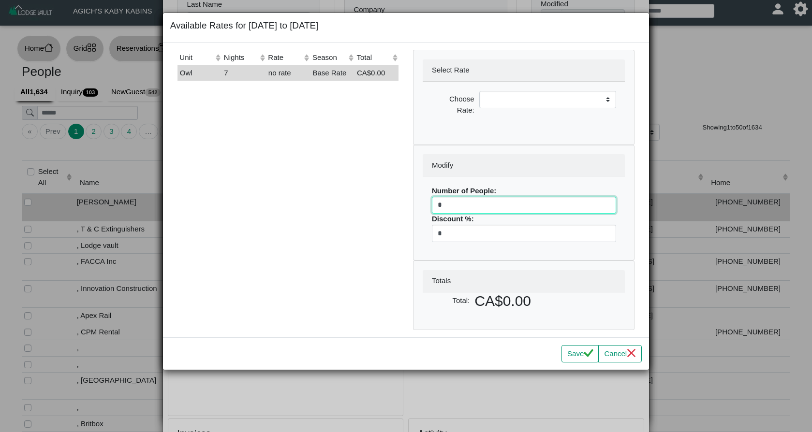
drag, startPoint x: 454, startPoint y: 205, endPoint x: 410, endPoint y: 205, distance: 44.5
click at [410, 205] on div "Select Rate Choose Rate: Modify Number of People: * Discount %: * Totals Total:…" at bounding box center [524, 190] width 236 height 280
select select
type input "*"
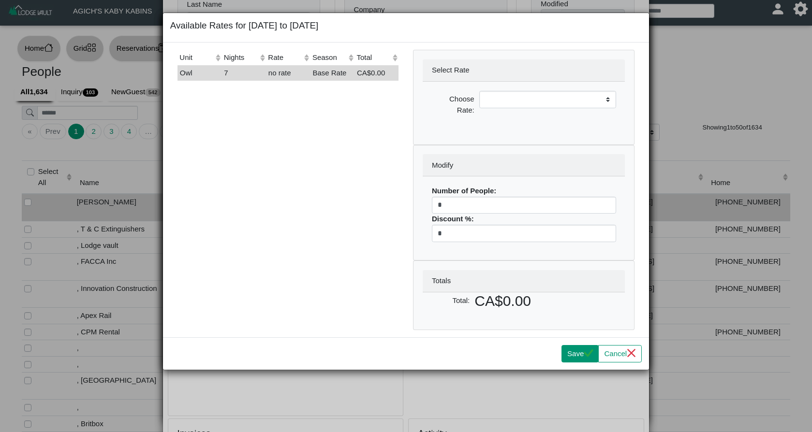
click at [577, 349] on button "Save" at bounding box center [579, 353] width 37 height 17
select select
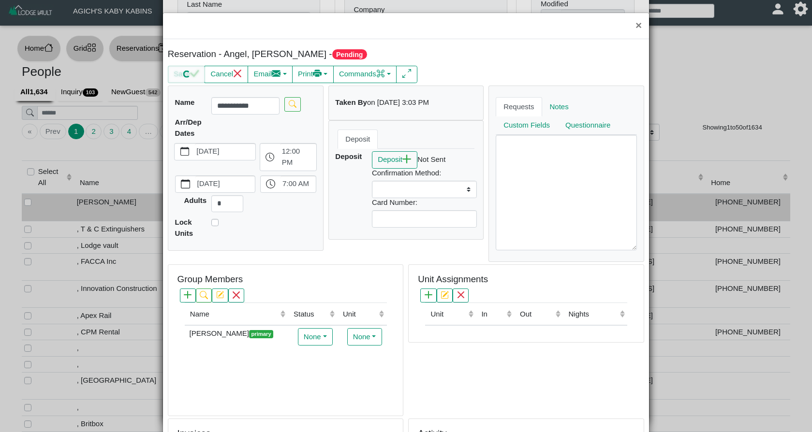
scroll to position [13, 0]
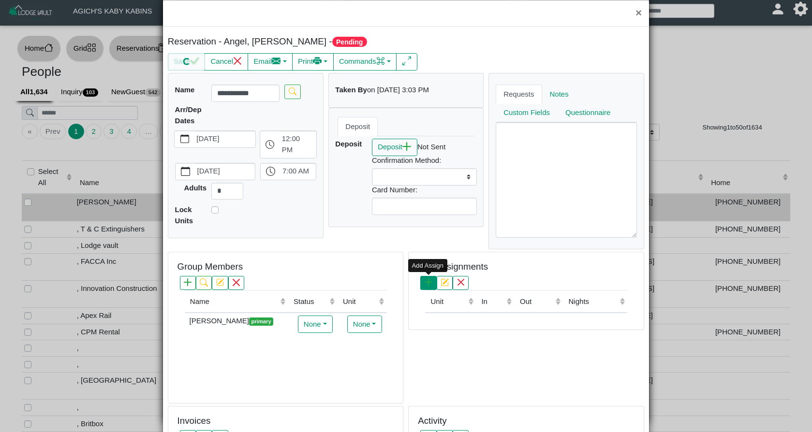
click at [432, 281] on icon "plus" at bounding box center [429, 283] width 8 height 8
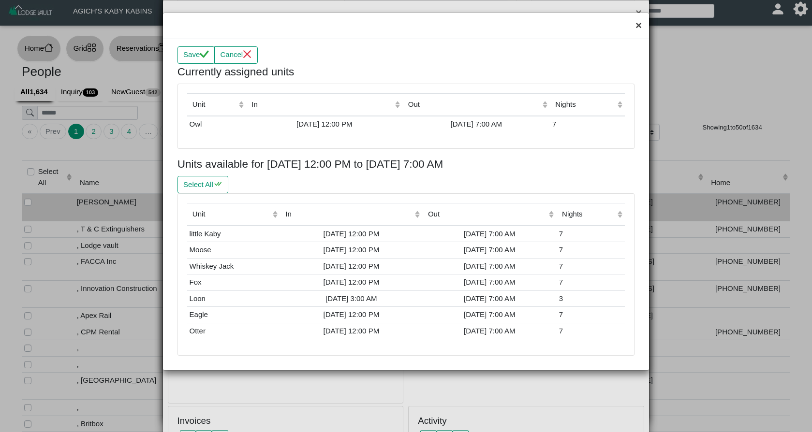
click at [637, 26] on button "×" at bounding box center [638, 26] width 21 height 26
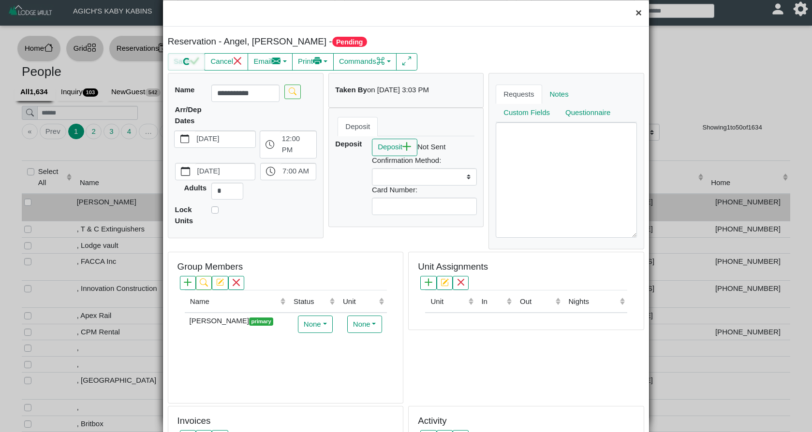
click at [637, 15] on button "×" at bounding box center [638, 13] width 21 height 26
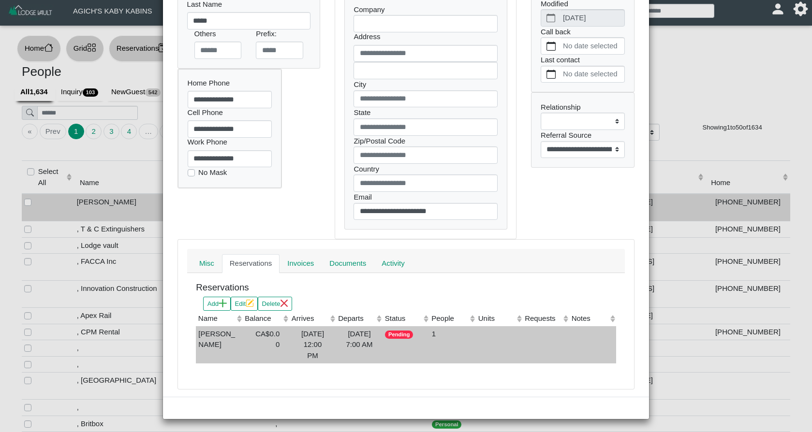
click at [340, 341] on div "2026-08-07 7:00 AM" at bounding box center [360, 340] width 42 height 22
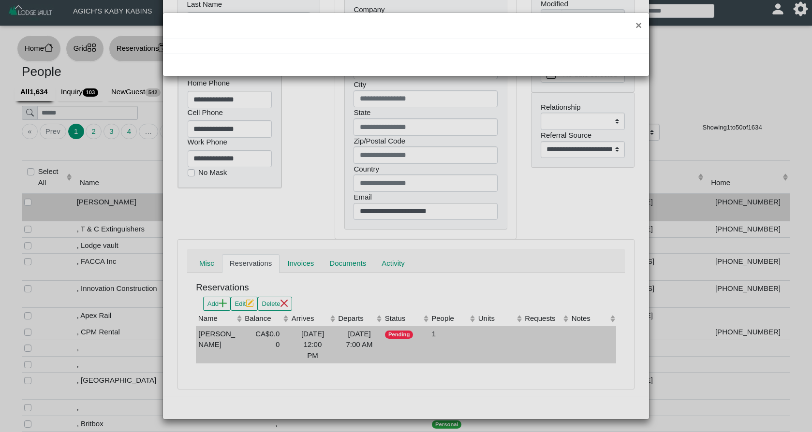
click at [340, 341] on div "×" at bounding box center [406, 216] width 812 height 432
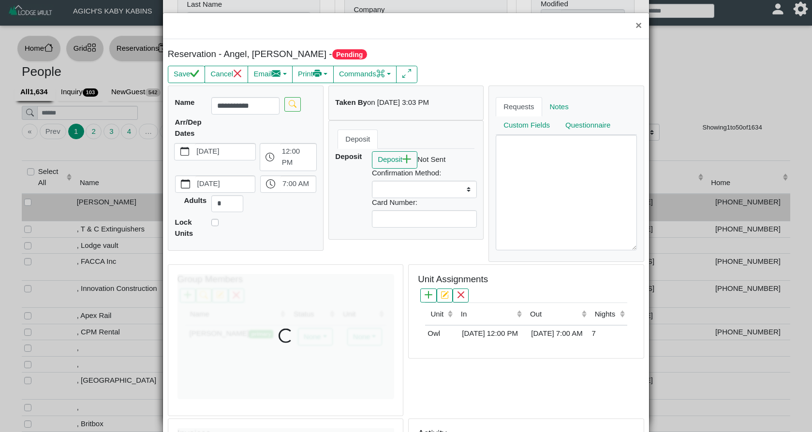
select select
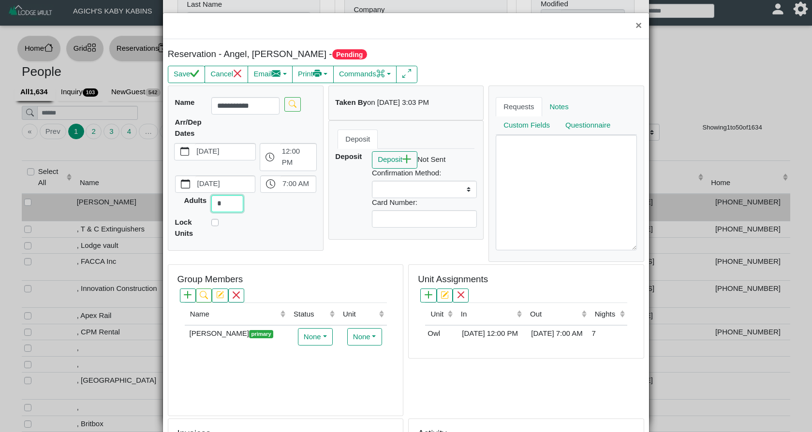
drag, startPoint x: 229, startPoint y: 201, endPoint x: 202, endPoint y: 202, distance: 27.1
click at [202, 202] on div "Adults *" at bounding box center [246, 203] width 146 height 17
type input "*"
click at [192, 76] on icon "check" at bounding box center [194, 73] width 9 height 9
select select
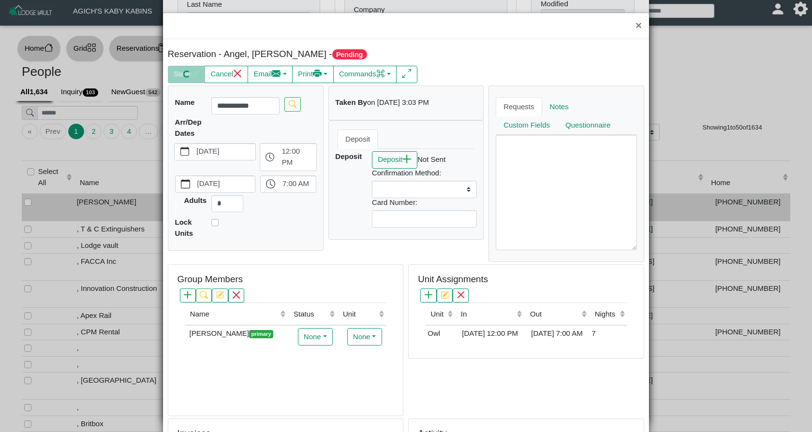
select select
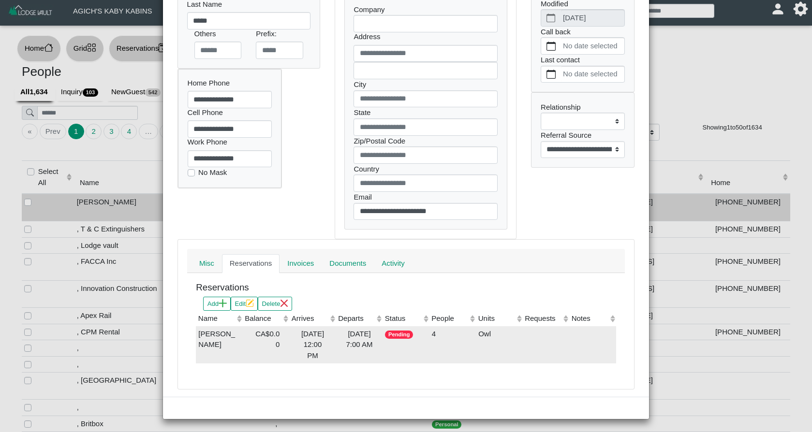
scroll to position [124, 0]
click at [358, 351] on div "2026-08-07 7:00 AM" at bounding box center [360, 340] width 42 height 22
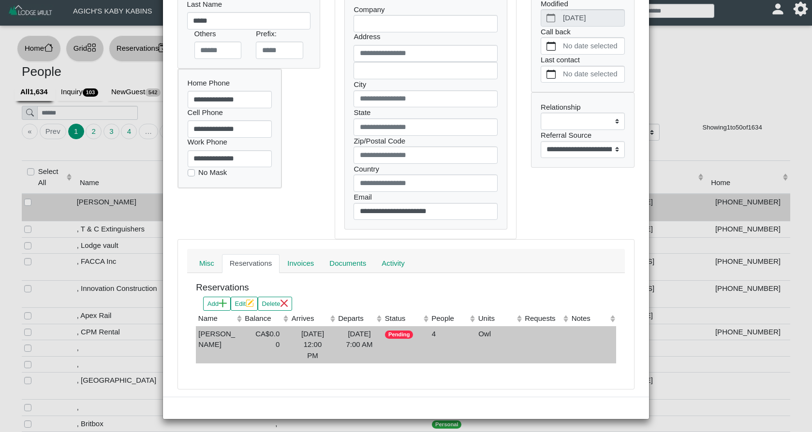
click at [358, 351] on div "×" at bounding box center [406, 216] width 812 height 432
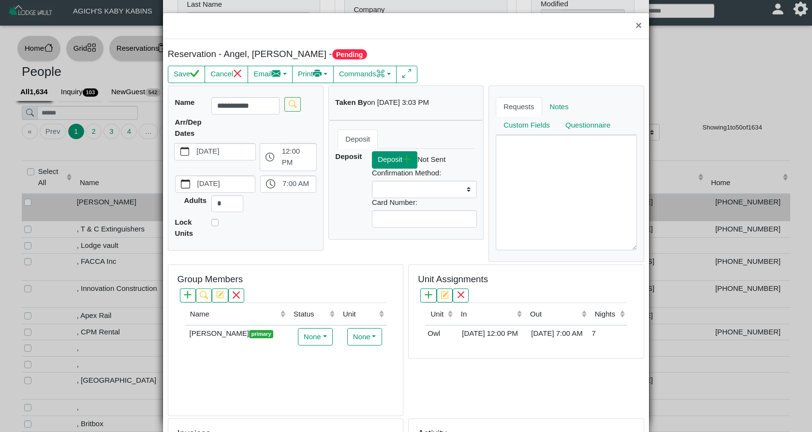
select select
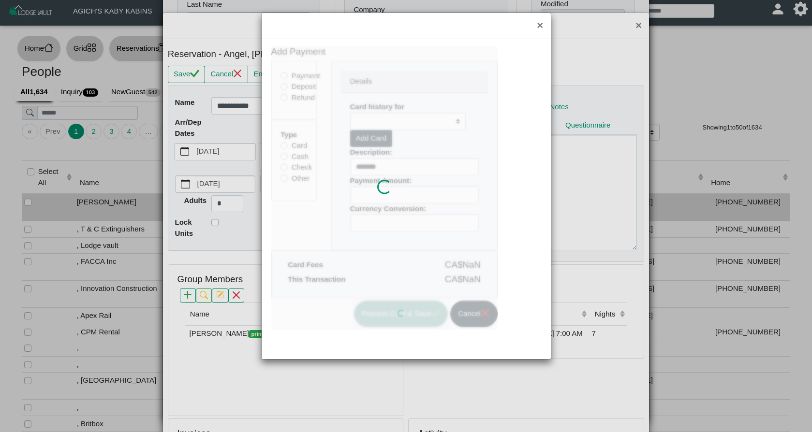
scroll to position [8, 0]
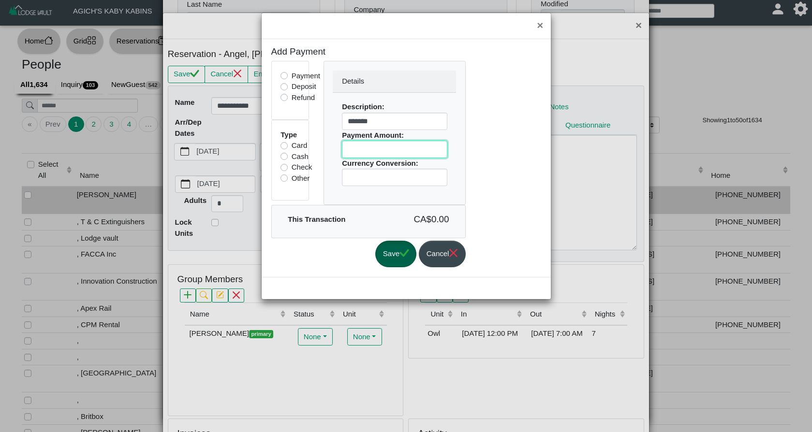
click at [353, 148] on input "*" at bounding box center [394, 149] width 105 height 17
type input "***"
click at [403, 253] on button "Save" at bounding box center [395, 254] width 41 height 27
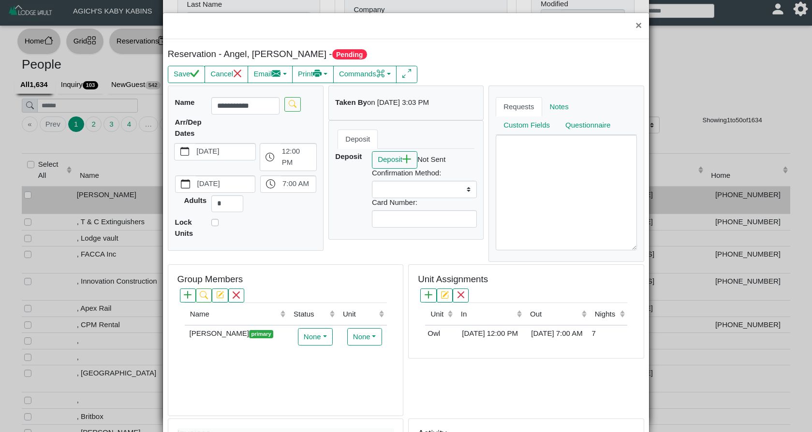
select select
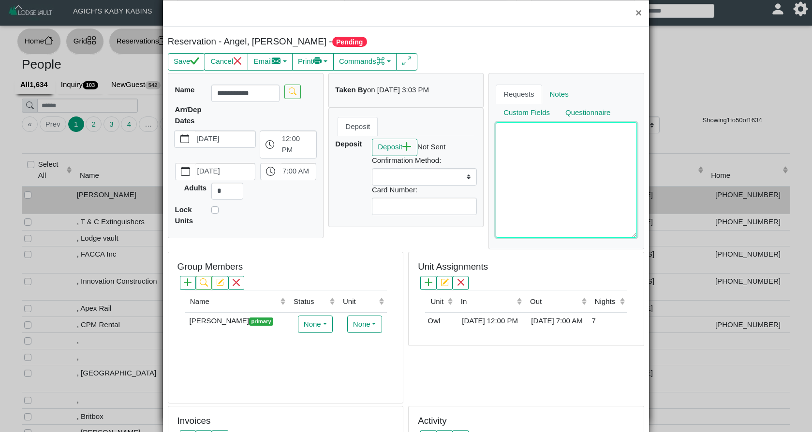
click at [508, 168] on textarea at bounding box center [566, 179] width 141 height 115
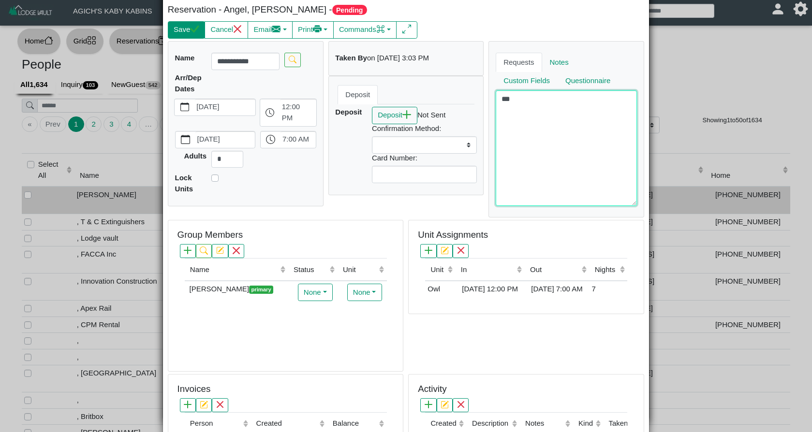
type textarea "***"
click at [191, 31] on button "Save" at bounding box center [186, 29] width 37 height 17
select select
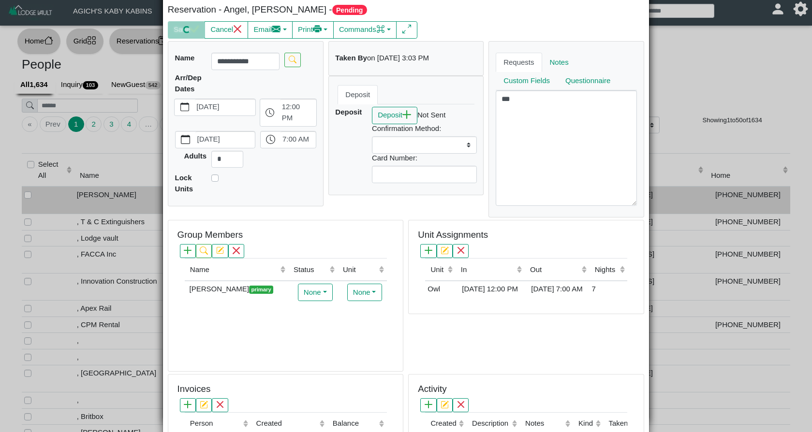
select select
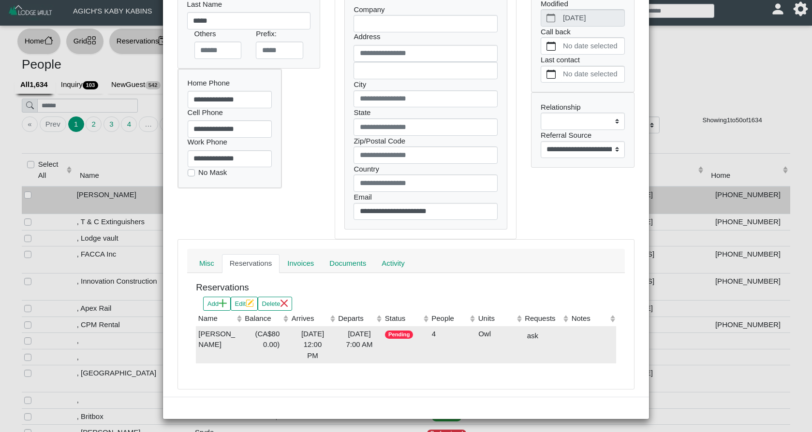
click at [368, 340] on div "2026-08-07 7:00 AM" at bounding box center [360, 340] width 42 height 22
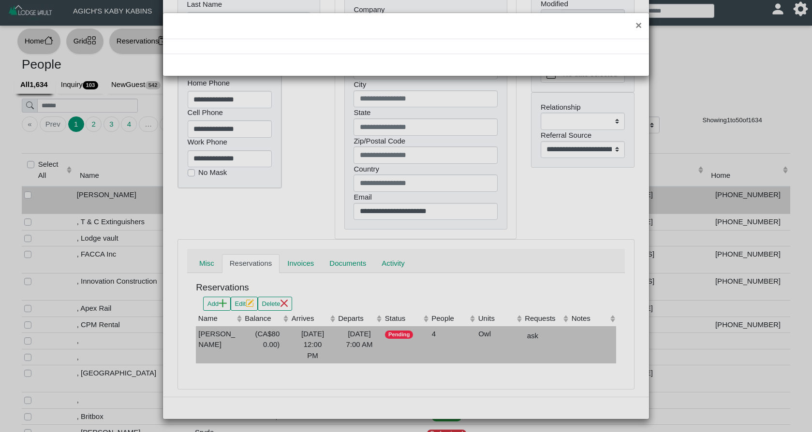
click at [368, 340] on div "×" at bounding box center [406, 216] width 812 height 432
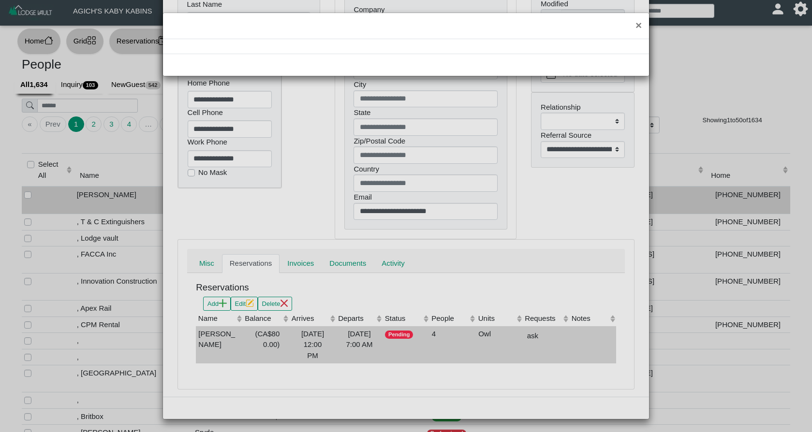
click at [356, 347] on div "×" at bounding box center [406, 216] width 812 height 432
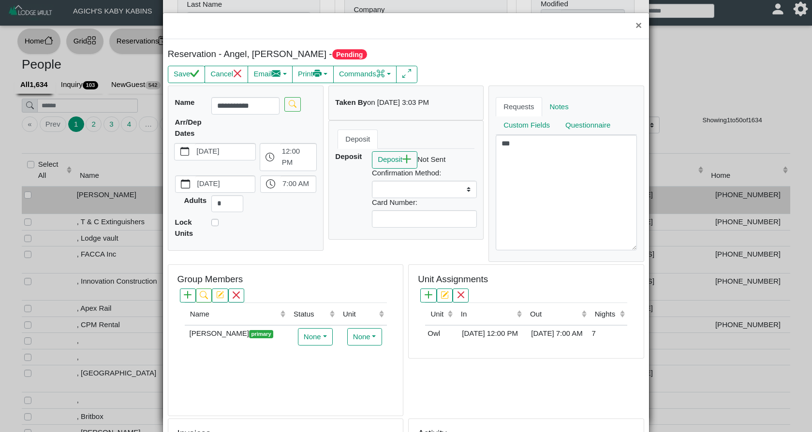
scroll to position [0, 0]
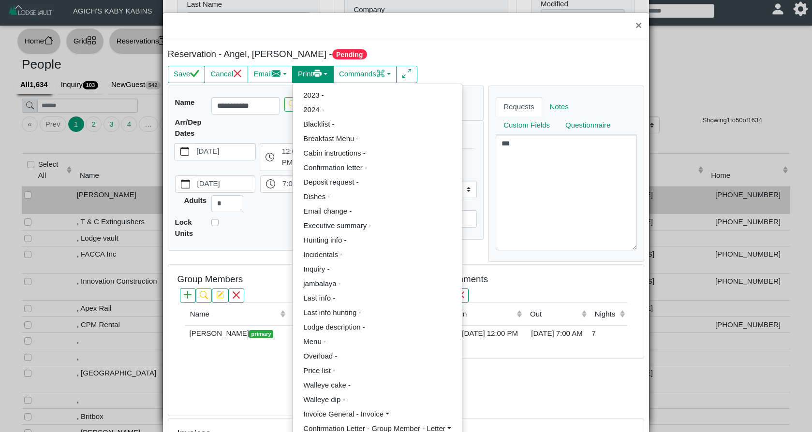
click at [293, 77] on button "Print" at bounding box center [270, 74] width 45 height 17
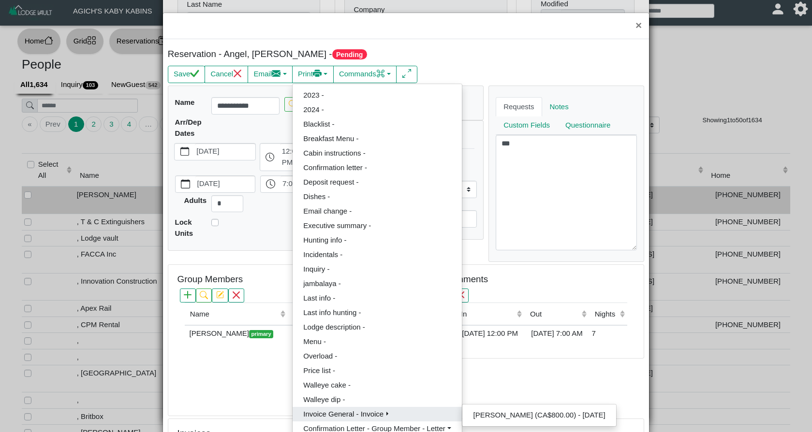
click at [336, 413] on link "Invoice General - Invoice" at bounding box center [377, 414] width 169 height 15
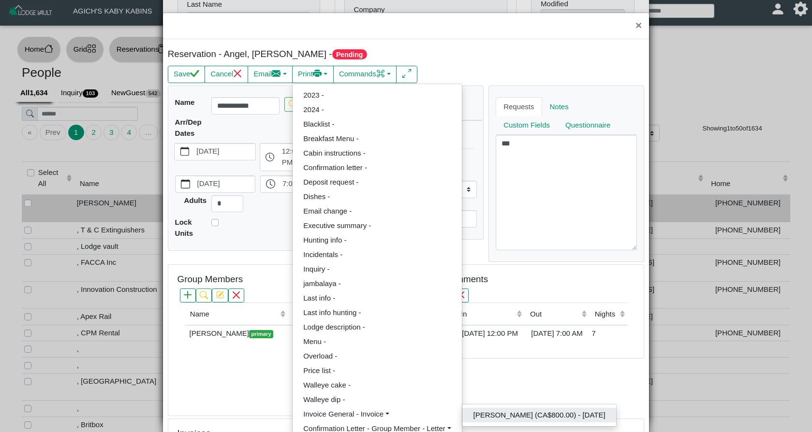
click at [494, 409] on link "Jake Angel (CA$800.00) - Aug 28, 2025" at bounding box center [539, 415] width 154 height 15
select select
select select "*****"
select select "****"
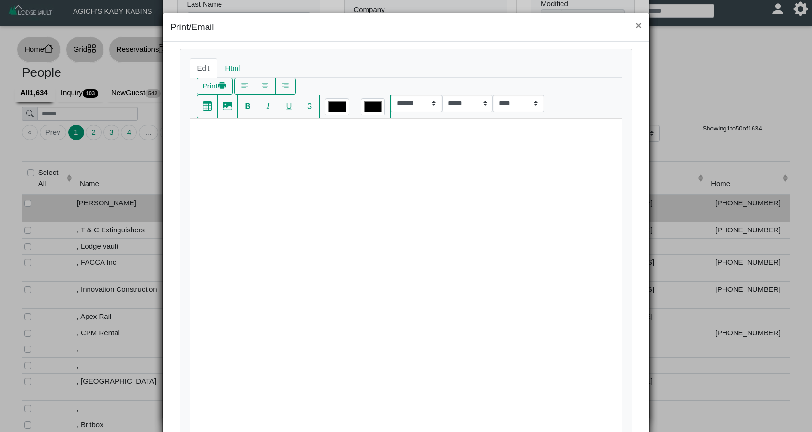
scroll to position [6, 0]
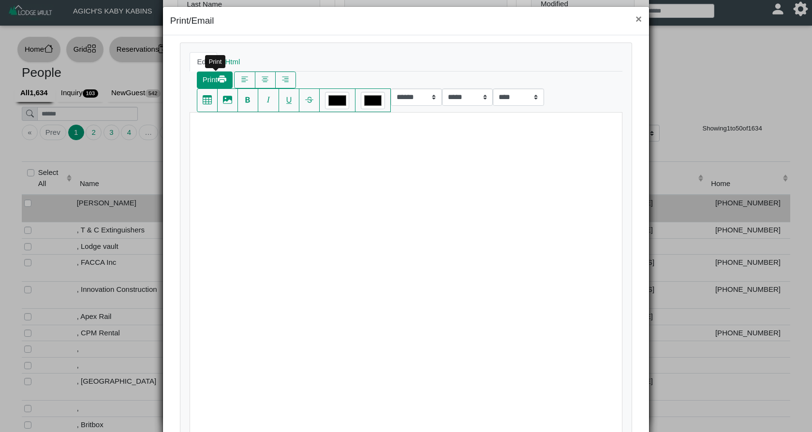
click at [216, 79] on button "Print" at bounding box center [215, 80] width 36 height 17
select select "*****"
select select "****"
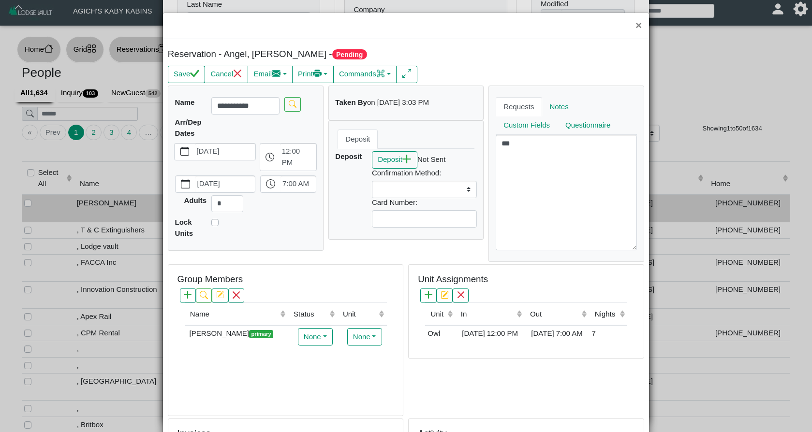
scroll to position [13, 0]
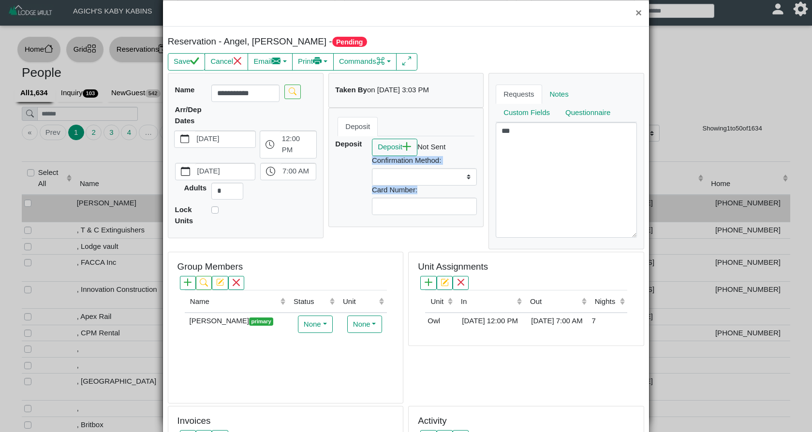
click at [427, 181] on div "**********" at bounding box center [424, 177] width 110 height 76
select select "*"
click at [488, 54] on div "Save Cancel Email Compose New Message 2023 - 2024 - Blacklist - Breakfast Menu …" at bounding box center [406, 61] width 476 height 17
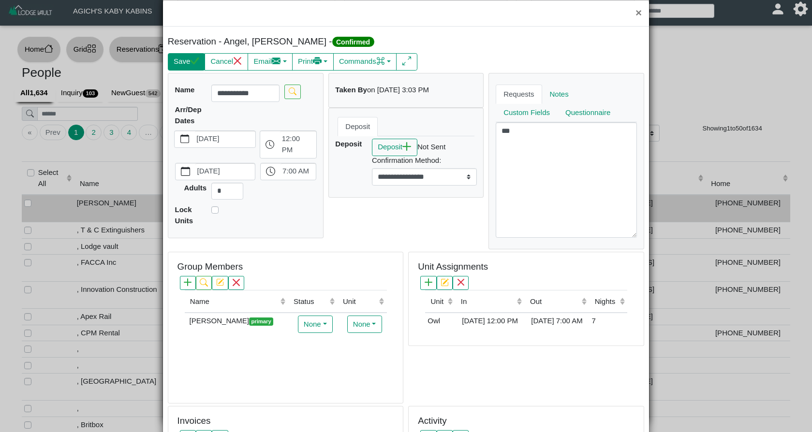
click at [186, 66] on button "Save" at bounding box center [186, 61] width 37 height 17
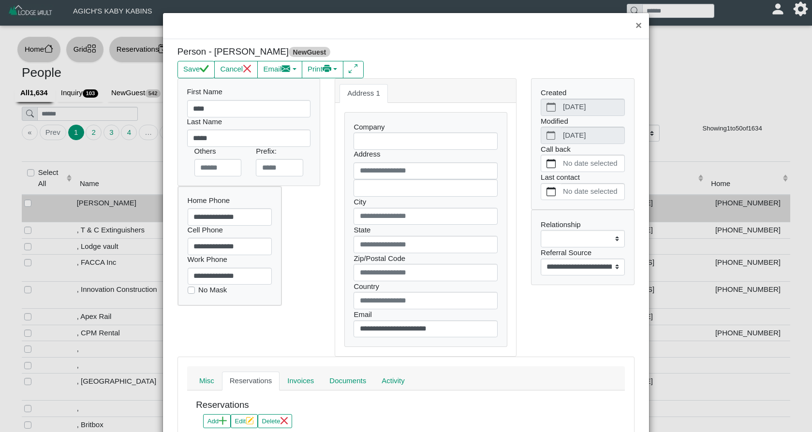
scroll to position [0, 0]
click at [192, 69] on button "Save" at bounding box center [195, 69] width 37 height 17
select select
select select "**********"
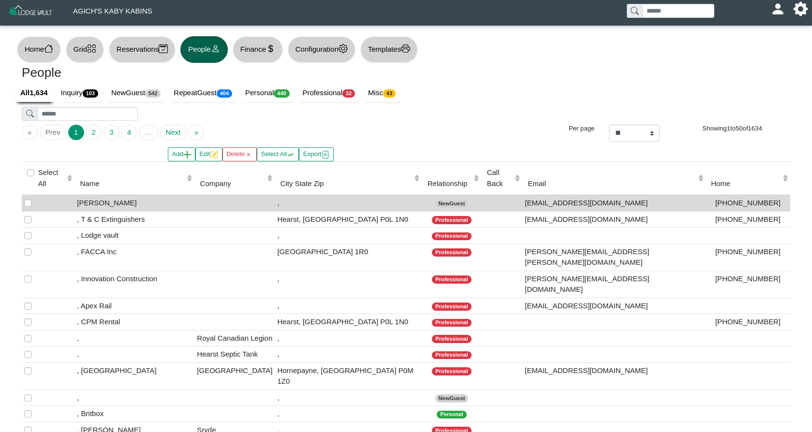
click at [90, 49] on button "Grid" at bounding box center [85, 49] width 38 height 27
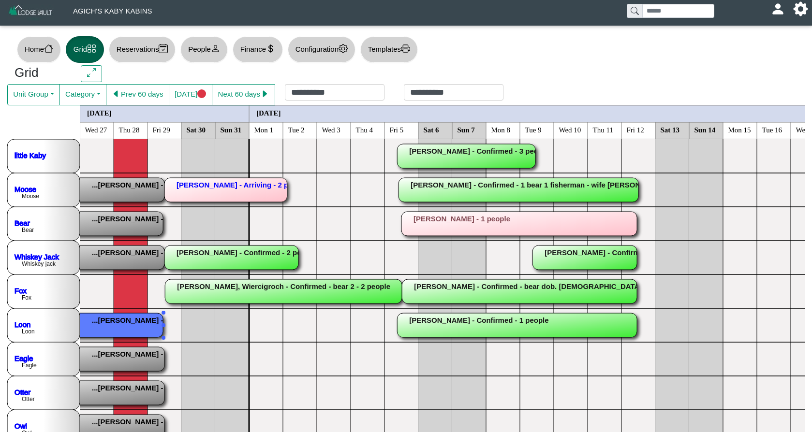
click at [113, 328] on rect at bounding box center [45, 325] width 236 height 24
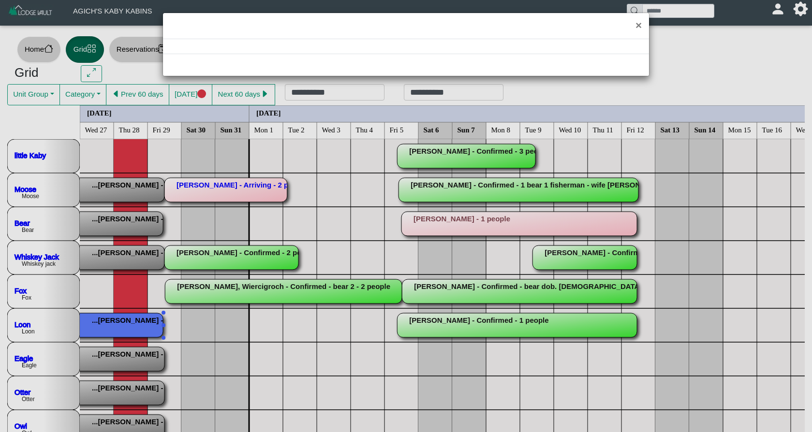
click at [113, 328] on div "×" at bounding box center [406, 216] width 812 height 432
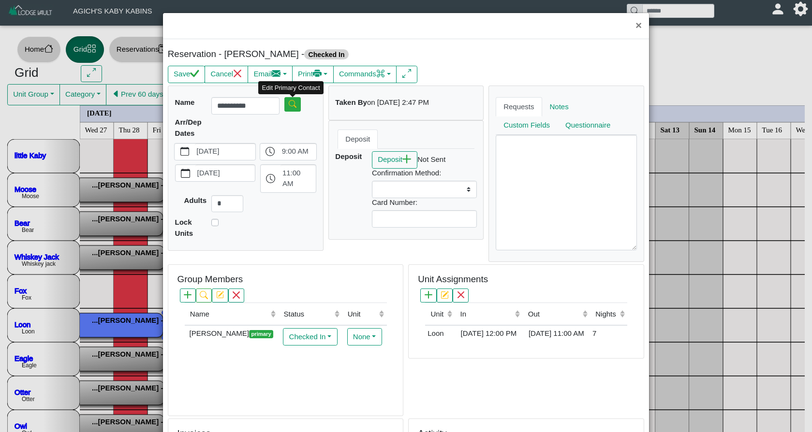
select select
click at [294, 106] on body "**********" at bounding box center [406, 225] width 812 height 451
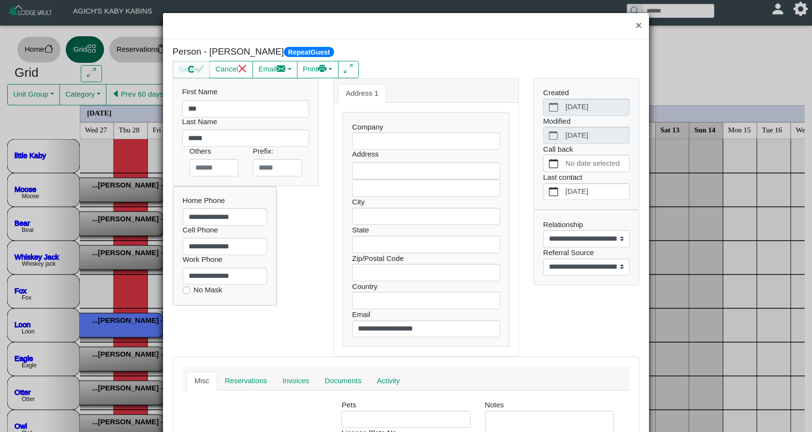
select select
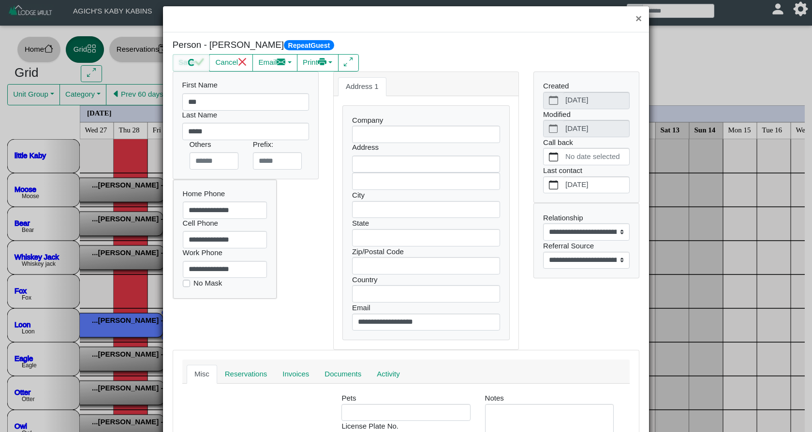
type input "**********"
type input "*********"
type input "**"
type input "*****"
select select
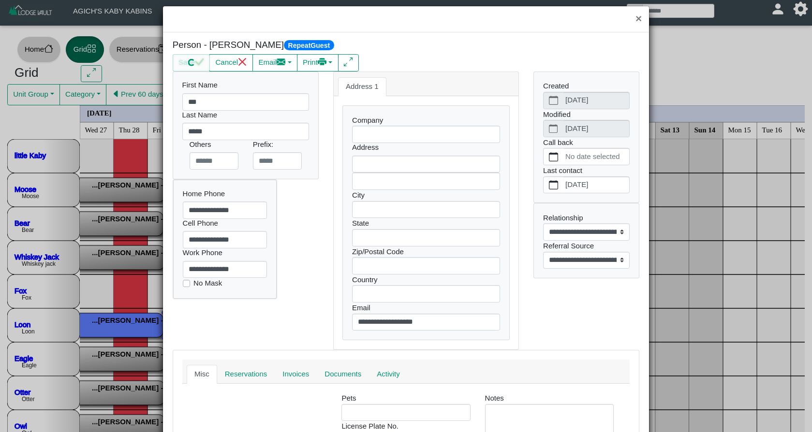
select select "**********"
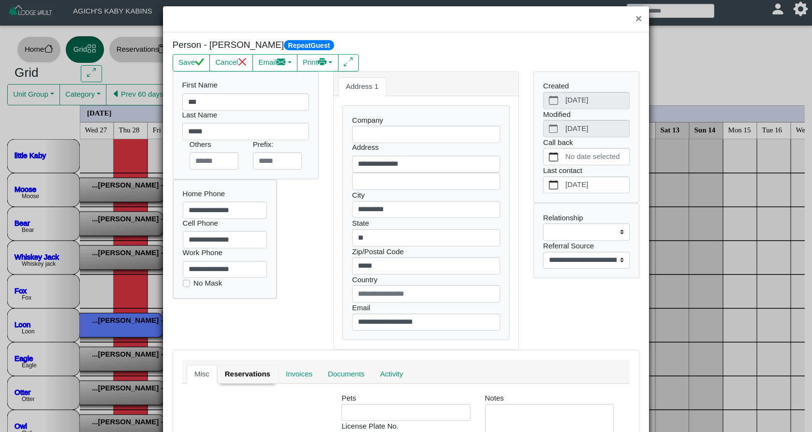
click at [250, 371] on link "Reservations" at bounding box center [247, 374] width 61 height 19
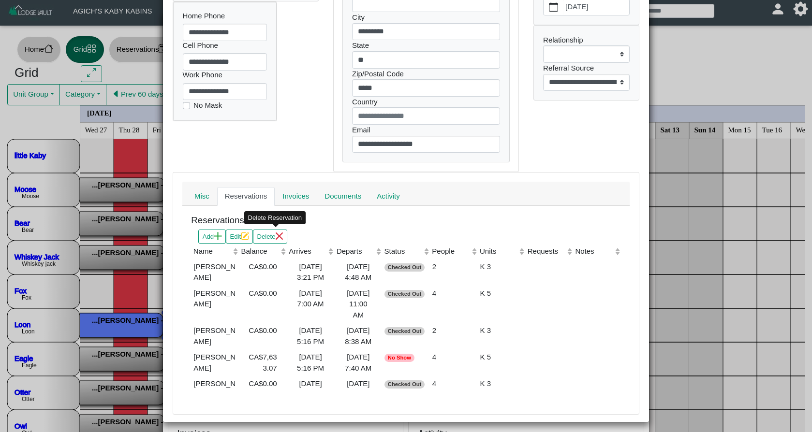
scroll to position [0, 0]
click at [215, 234] on button "Add" at bounding box center [212, 237] width 28 height 14
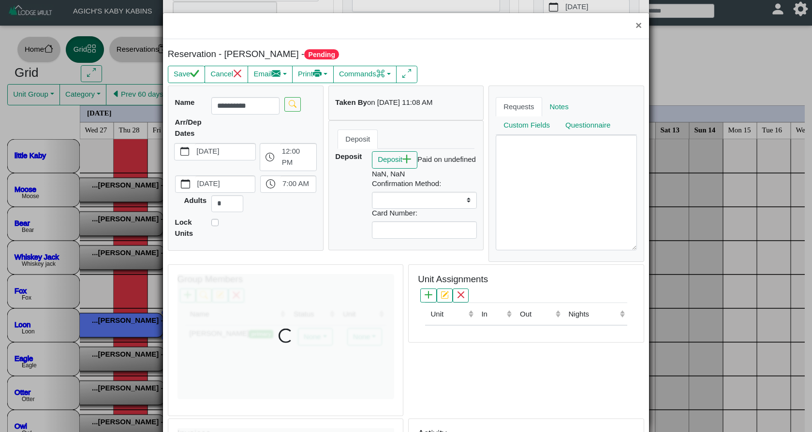
select select
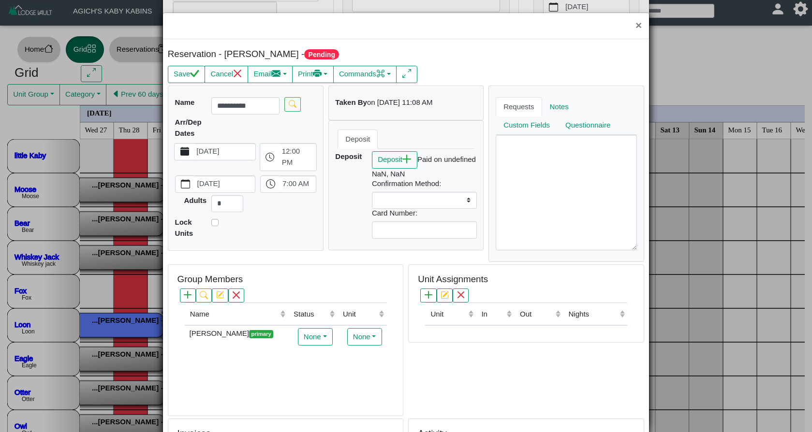
click at [234, 157] on label "[DATE]" at bounding box center [225, 152] width 61 height 16
click at [194, 157] on button "[DATE]" at bounding box center [185, 152] width 20 height 16
click at [240, 148] on label "[DATE]" at bounding box center [225, 152] width 61 height 16
click at [194, 148] on button "[DATE]" at bounding box center [185, 152] width 20 height 16
click at [187, 152] on icon "calendar fill" at bounding box center [184, 151] width 9 height 9
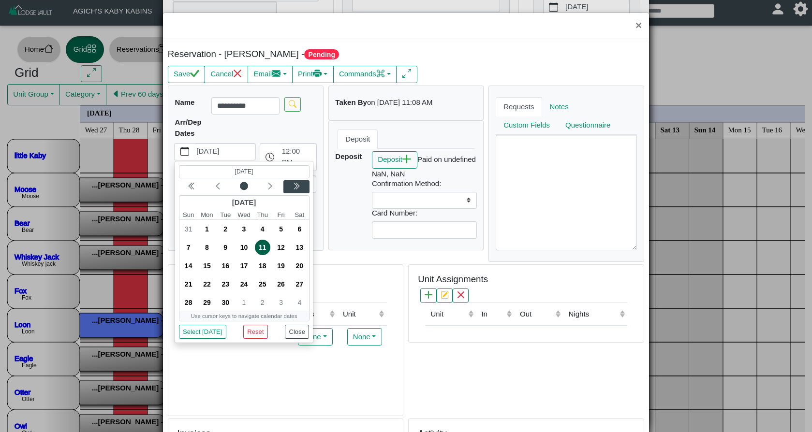
click at [299, 183] on icon "chevron double left" at bounding box center [297, 186] width 8 height 8
click at [216, 186] on icon "chevron left" at bounding box center [218, 186] width 8 height 8
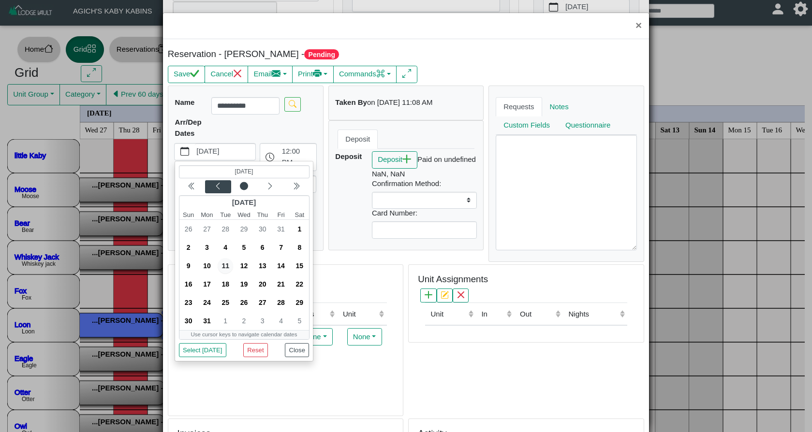
click at [216, 186] on icon "chevron left" at bounding box center [218, 186] width 8 height 8
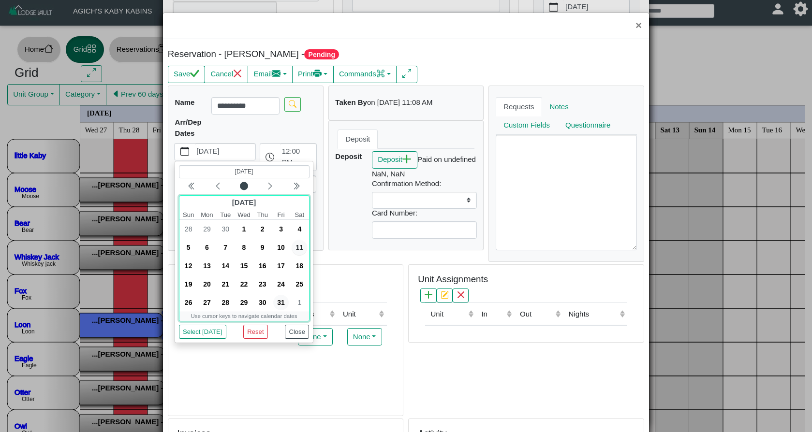
click at [283, 300] on span "31" at bounding box center [280, 302] width 15 height 15
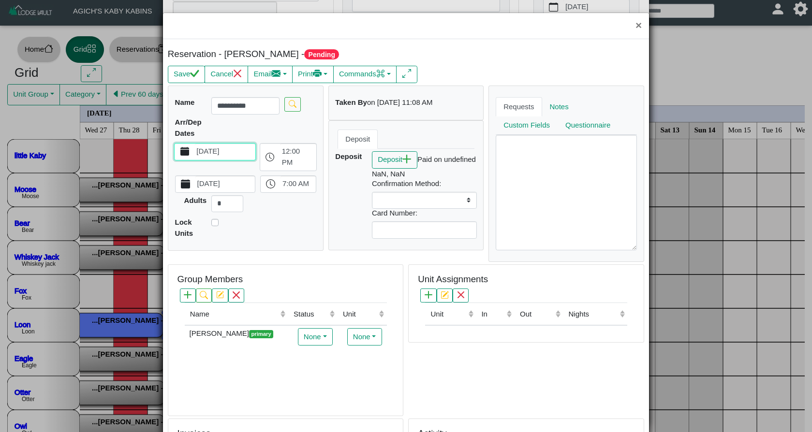
click at [188, 183] on icon "calendar fill" at bounding box center [185, 183] width 9 height 9
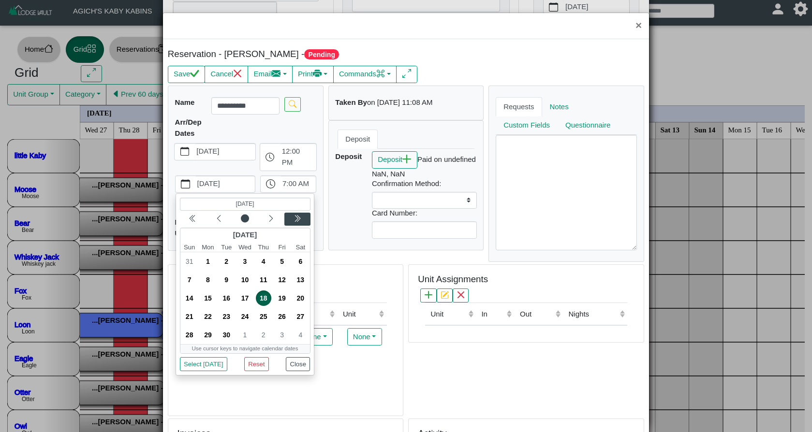
click at [298, 215] on icon "chevron double left" at bounding box center [298, 218] width 3 height 6
click at [221, 217] on icon "chevron left" at bounding box center [219, 219] width 8 height 8
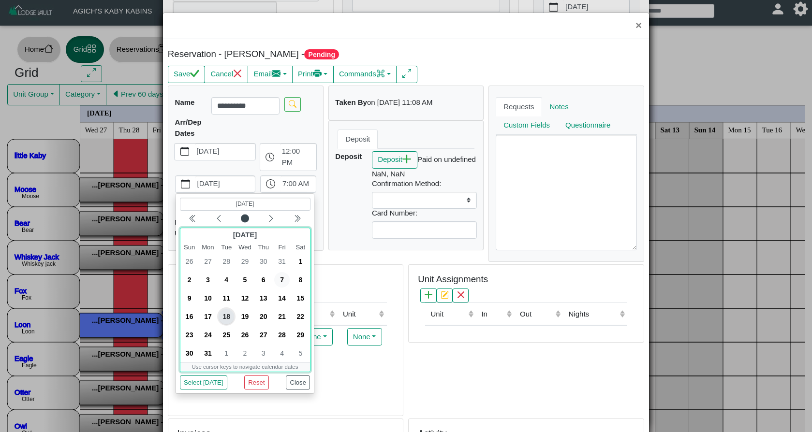
click at [281, 279] on span "7" at bounding box center [281, 279] width 15 height 15
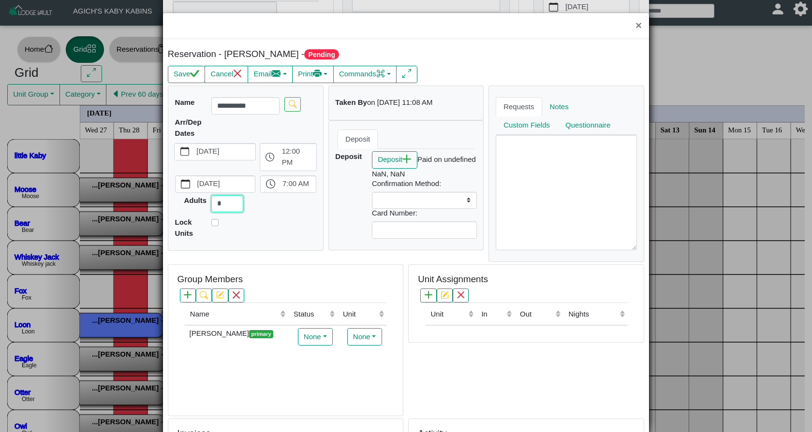
drag, startPoint x: 224, startPoint y: 203, endPoint x: 214, endPoint y: 203, distance: 9.7
click at [214, 203] on input "*" at bounding box center [227, 203] width 32 height 17
type input "*"
click at [196, 73] on icon "check" at bounding box center [194, 73] width 9 height 9
select select
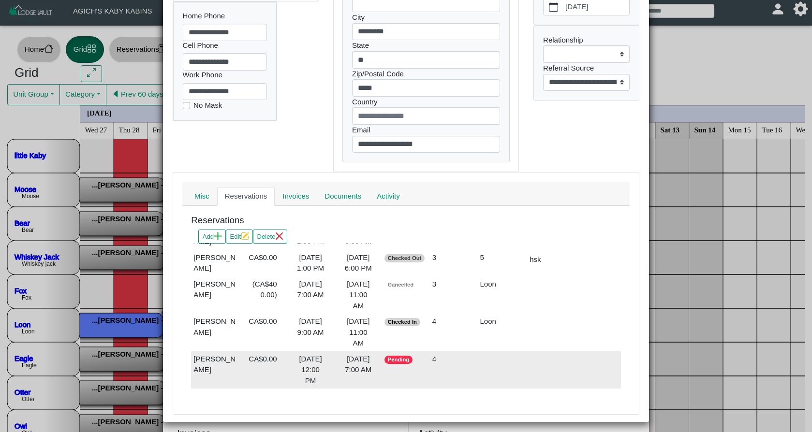
scroll to position [323, 0]
click at [320, 355] on div "2026-07-31 12:00 PM" at bounding box center [310, 370] width 43 height 33
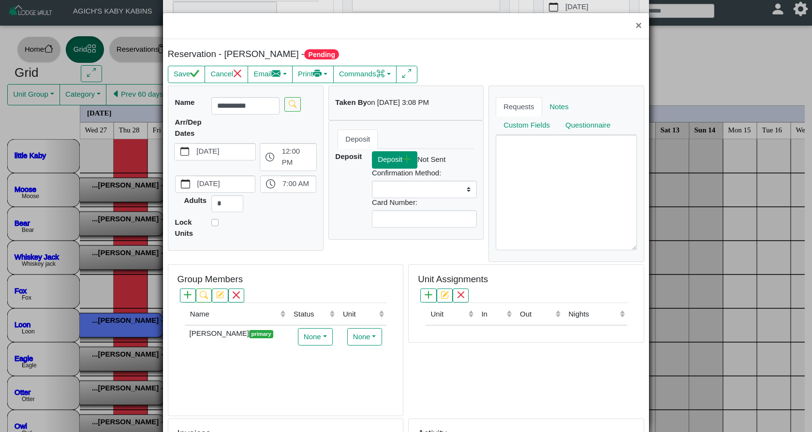
select select
click at [398, 157] on body "**********" at bounding box center [406, 225] width 812 height 451
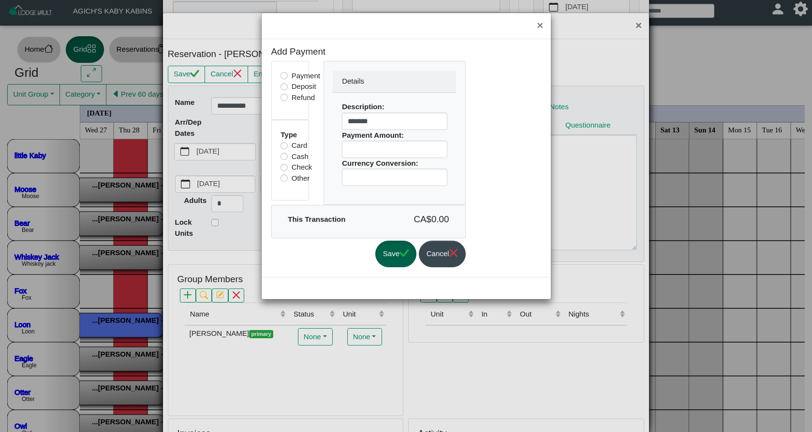
click at [307, 88] on label "Deposit" at bounding box center [304, 86] width 25 height 11
type input "*******"
click at [354, 150] on input "*" at bounding box center [394, 149] width 105 height 17
type input "***"
click at [408, 250] on button "Save" at bounding box center [395, 254] width 41 height 27
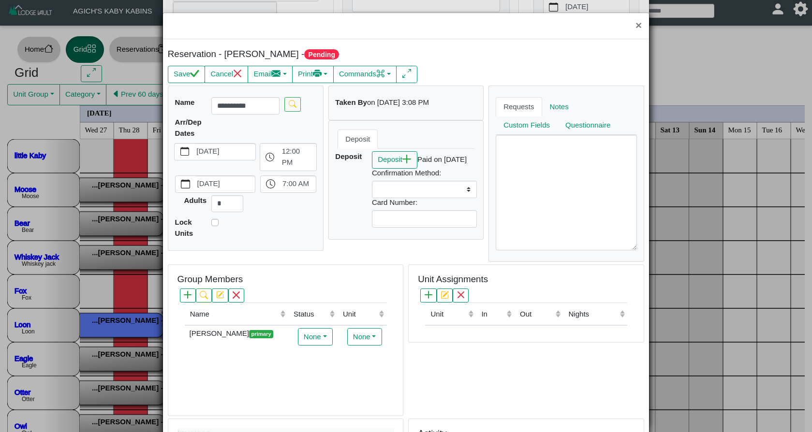
scroll to position [13, 0]
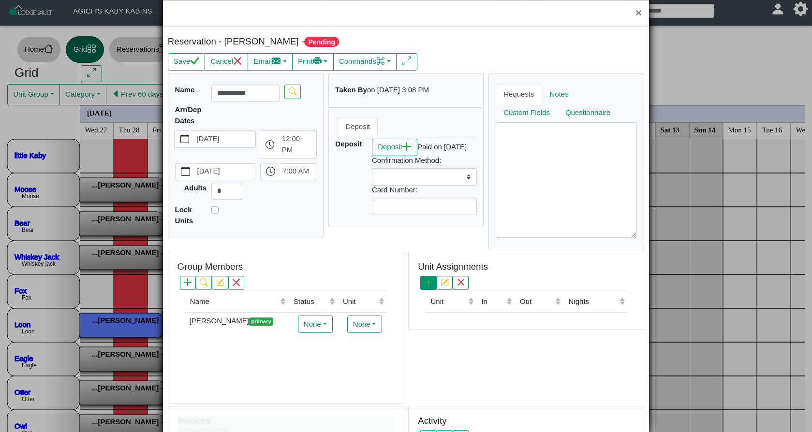
click at [432, 284] on icon "plus" at bounding box center [429, 283] width 8 height 8
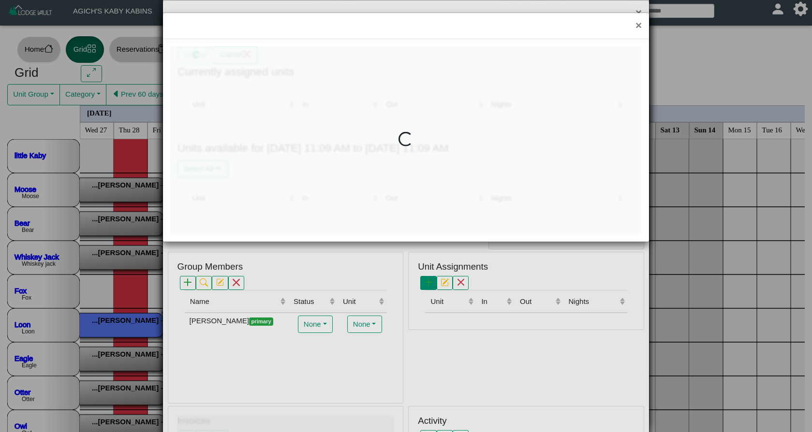
select select
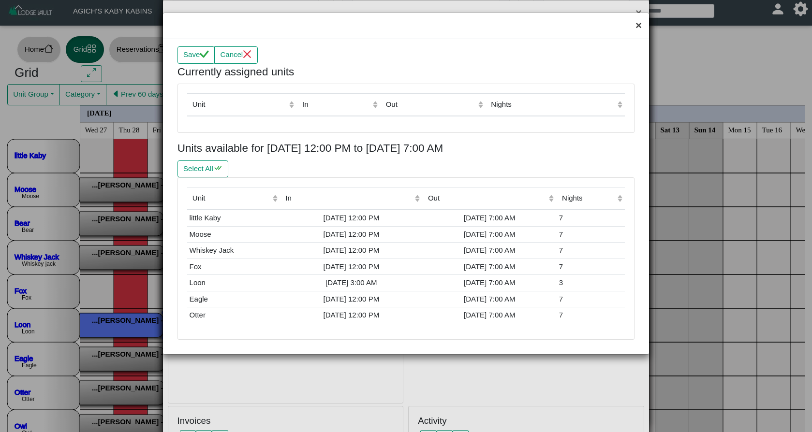
click at [639, 26] on button "×" at bounding box center [638, 26] width 21 height 26
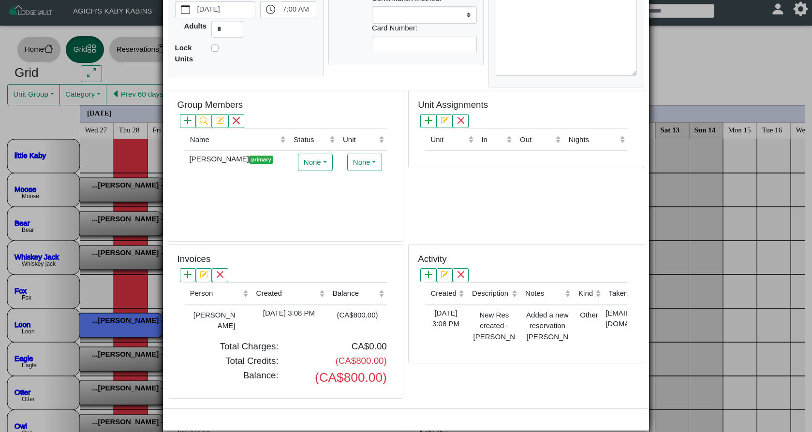
scroll to position [172, 0]
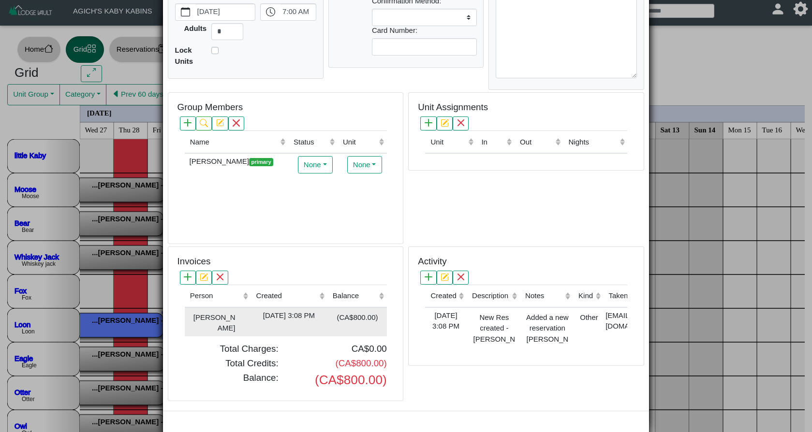
click at [338, 319] on div "(CA$800.00)" at bounding box center [354, 316] width 48 height 13
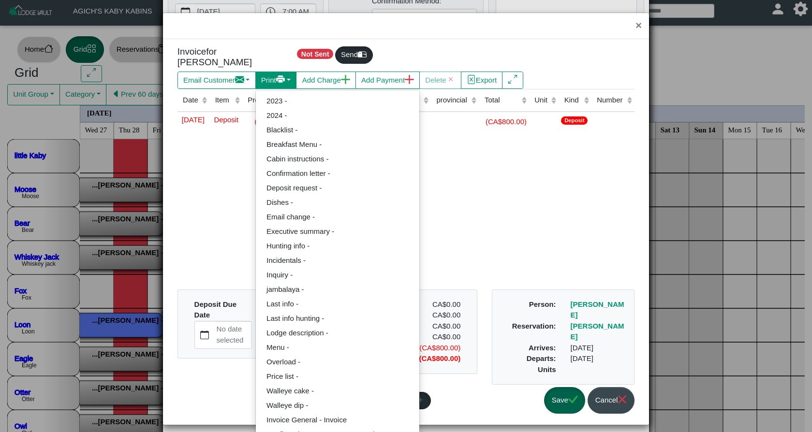
click at [256, 72] on button "Print" at bounding box center [216, 80] width 78 height 17
click at [328, 413] on link "Invoice General - Invoice" at bounding box center [337, 420] width 163 height 15
select select "*****"
select select "****"
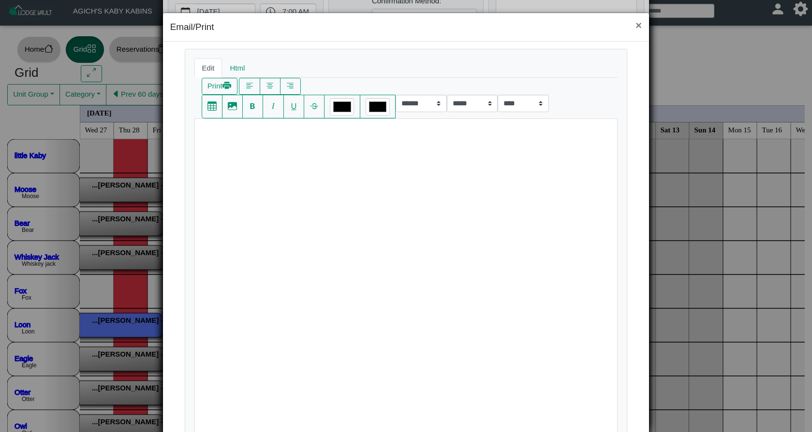
scroll to position [5, 0]
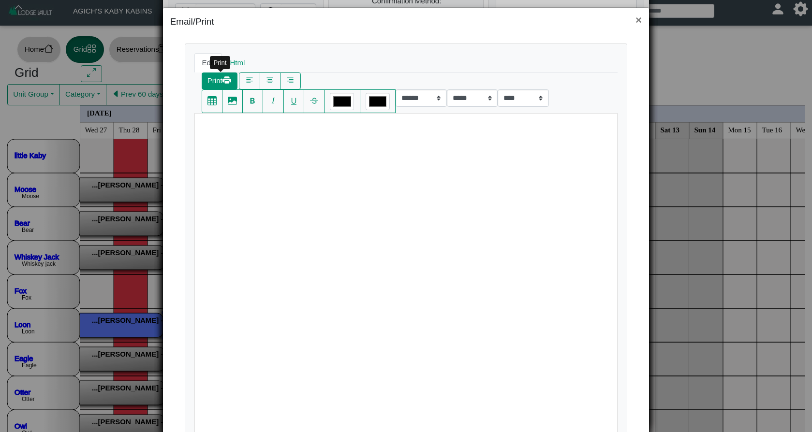
click at [216, 82] on button "Print" at bounding box center [220, 81] width 36 height 17
select select "*****"
select select "****"
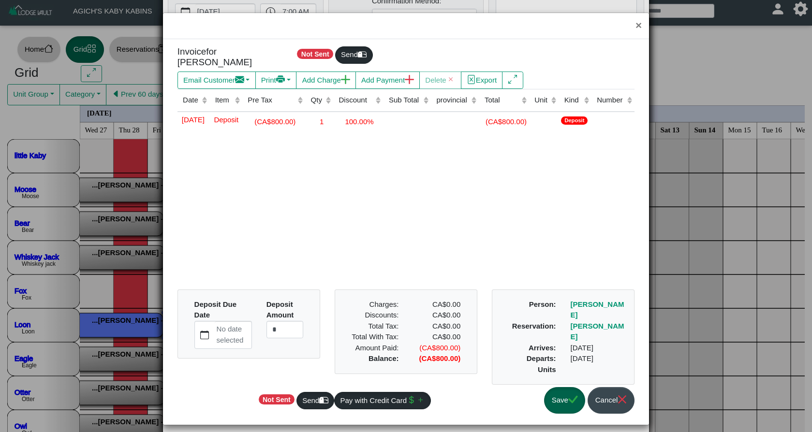
click at [561, 396] on button "Save" at bounding box center [564, 400] width 41 height 27
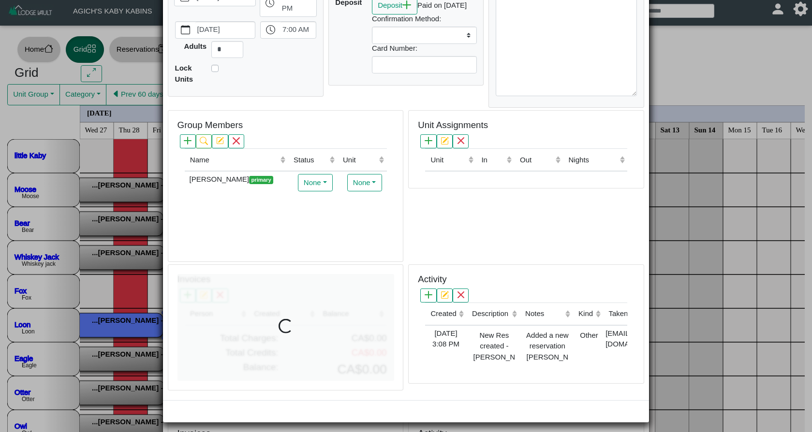
select select
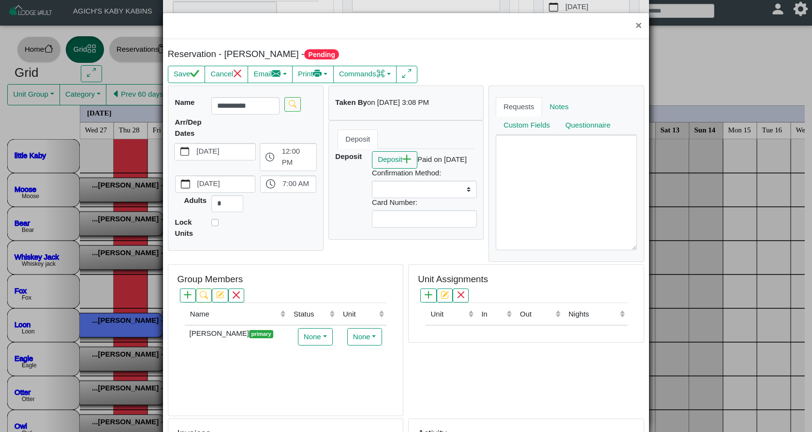
scroll to position [0, 0]
click at [429, 296] on icon "plus" at bounding box center [429, 295] width 8 height 8
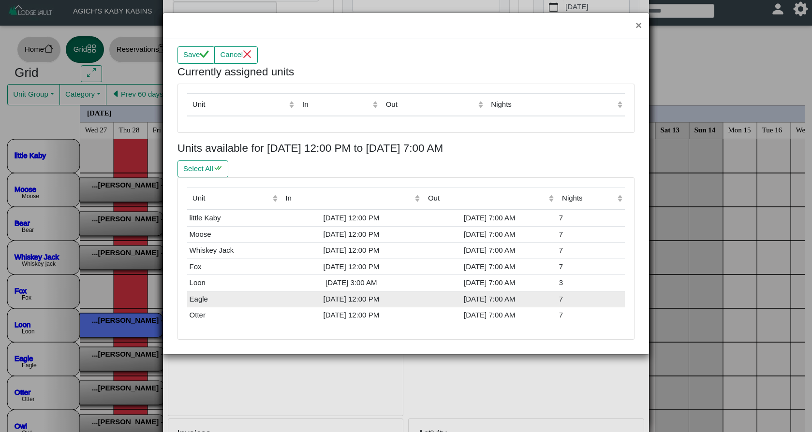
click at [307, 294] on div "2026-07-31 12:00 PM" at bounding box center [351, 299] width 138 height 11
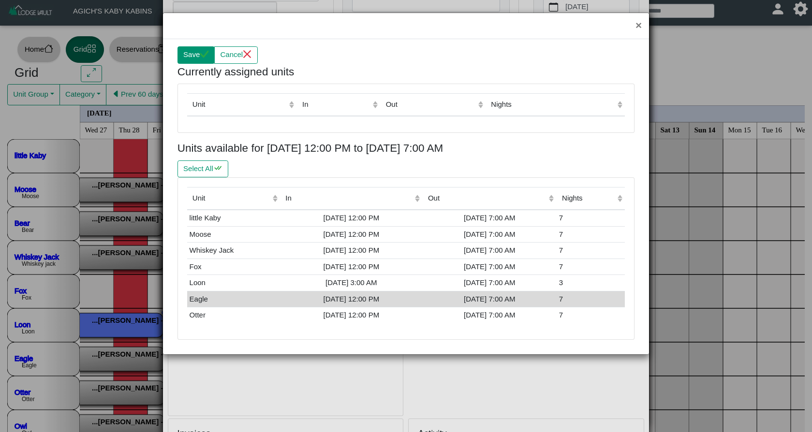
click at [195, 53] on button "Save" at bounding box center [195, 54] width 37 height 17
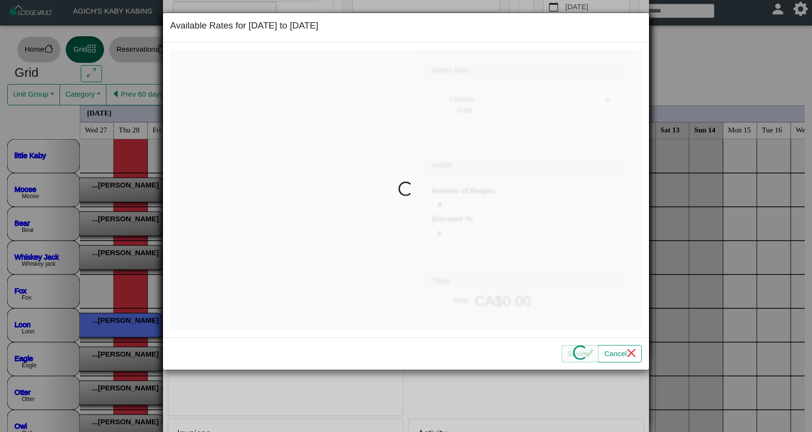
select select
type input "*"
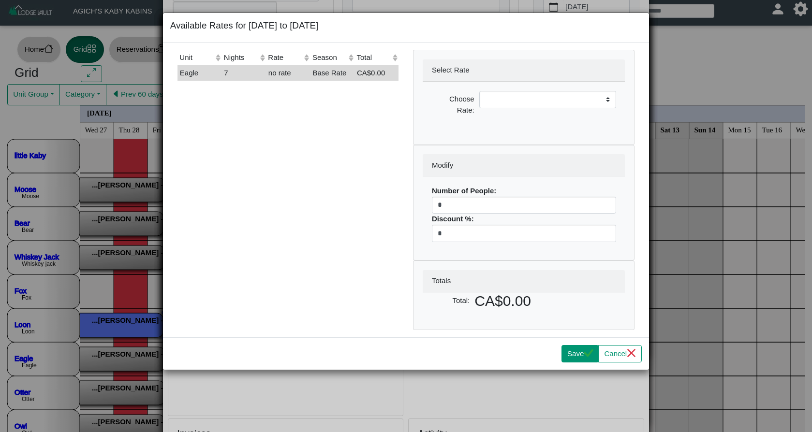
click at [574, 352] on button "Save" at bounding box center [579, 353] width 37 height 17
select select
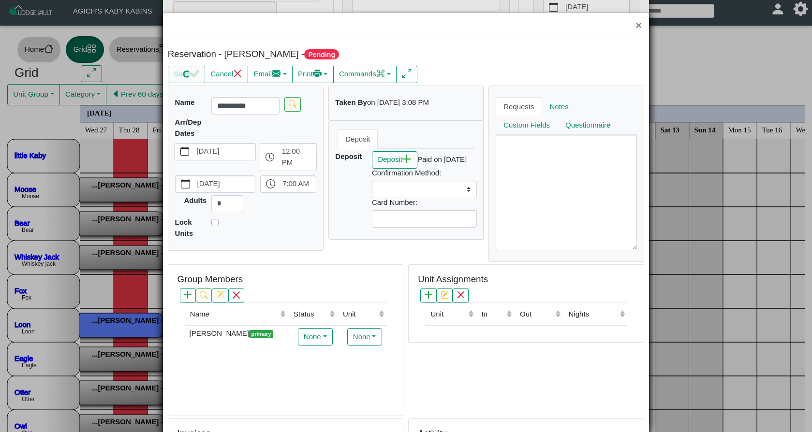
scroll to position [13, 0]
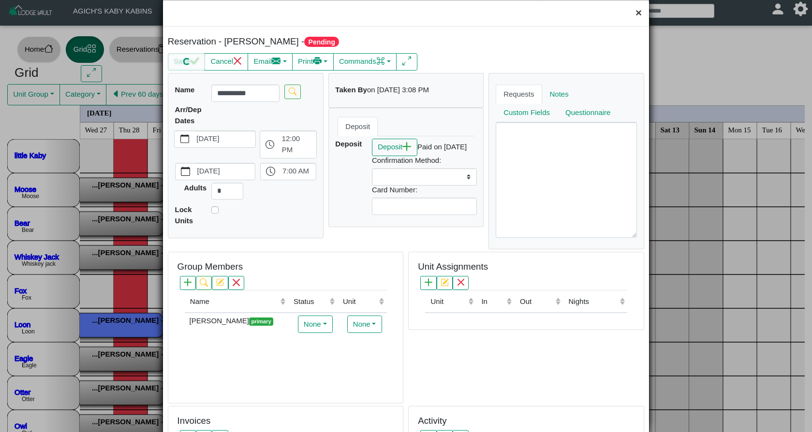
click at [640, 16] on button "×" at bounding box center [638, 13] width 21 height 26
select select
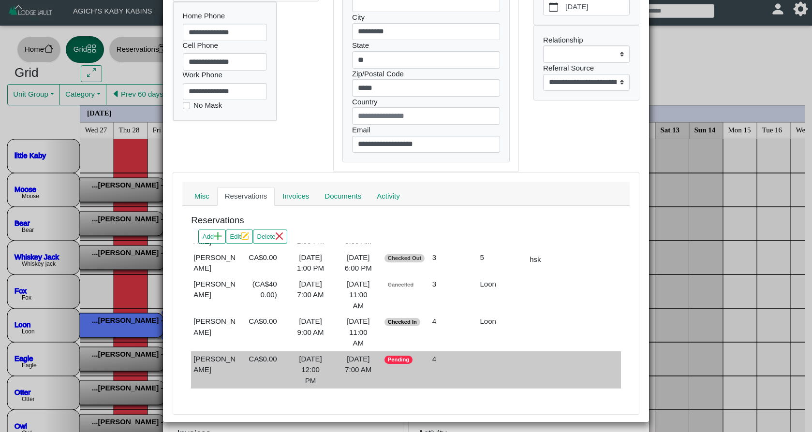
click at [349, 358] on div "2026-08-07 7:00 AM" at bounding box center [358, 365] width 43 height 22
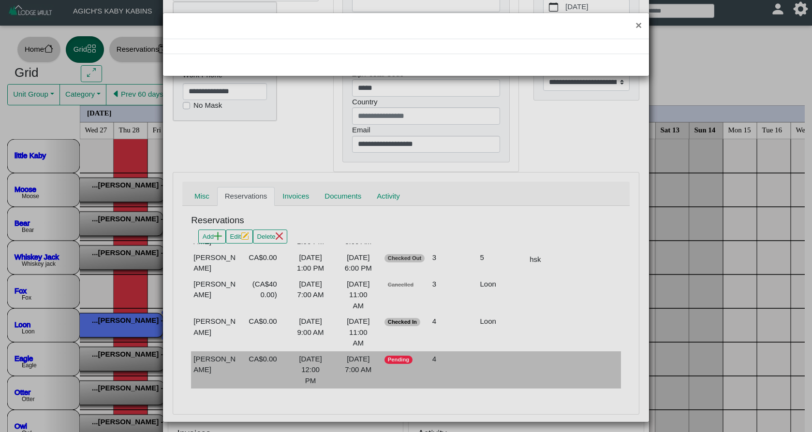
click at [349, 358] on div "×" at bounding box center [406, 216] width 812 height 432
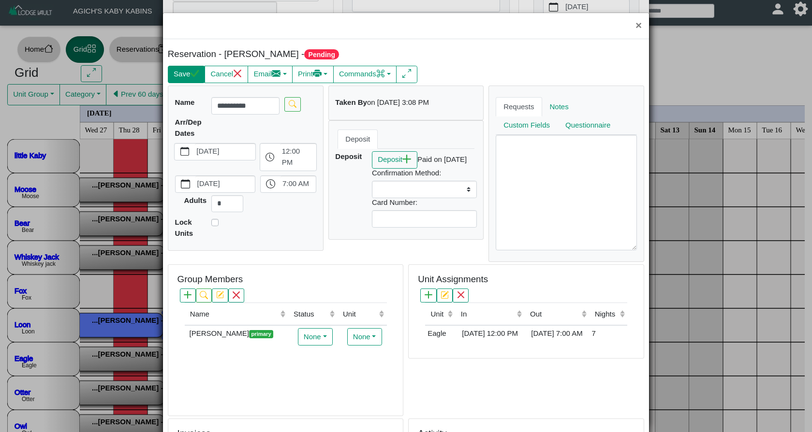
click at [195, 78] on icon "check" at bounding box center [194, 73] width 9 height 9
select select
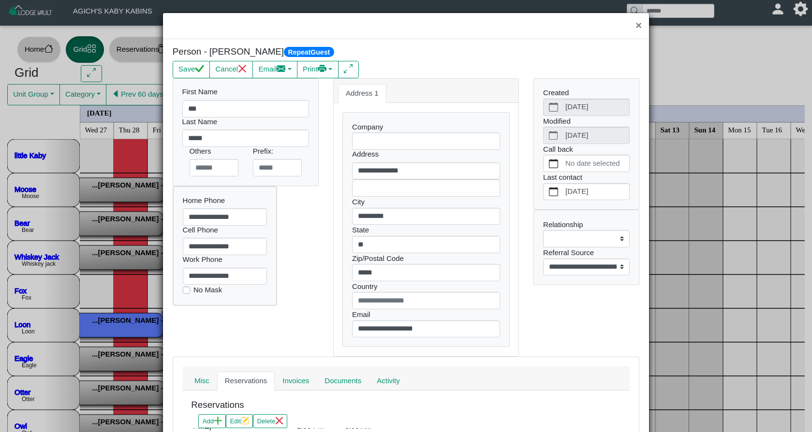
scroll to position [0, 0]
click at [183, 68] on button "Save" at bounding box center [191, 69] width 37 height 17
select select
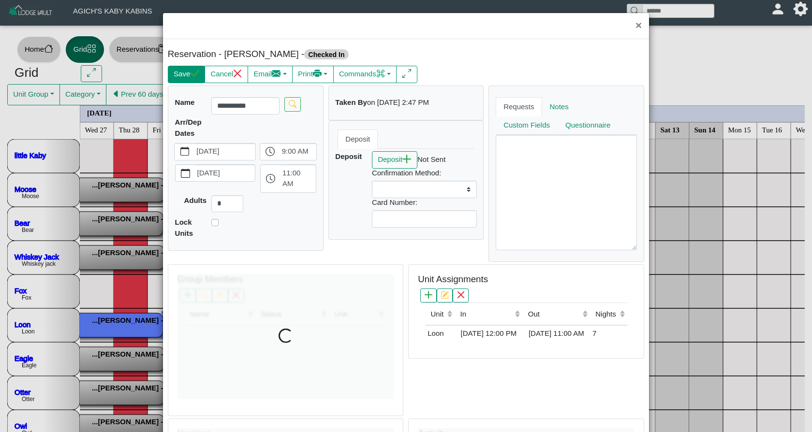
scroll to position [13, 0]
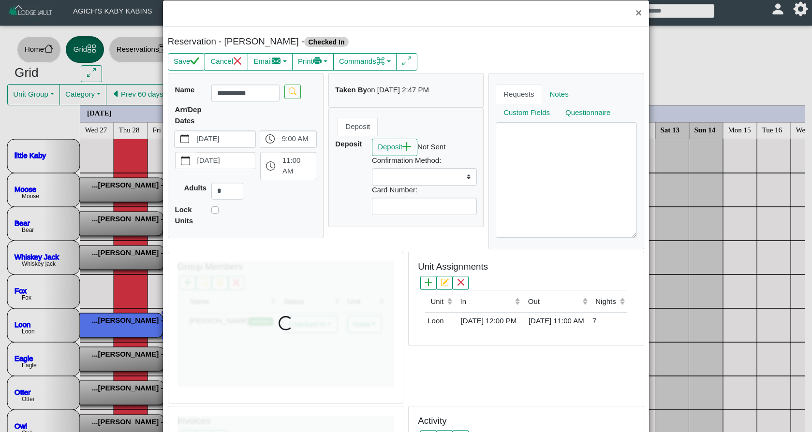
select select
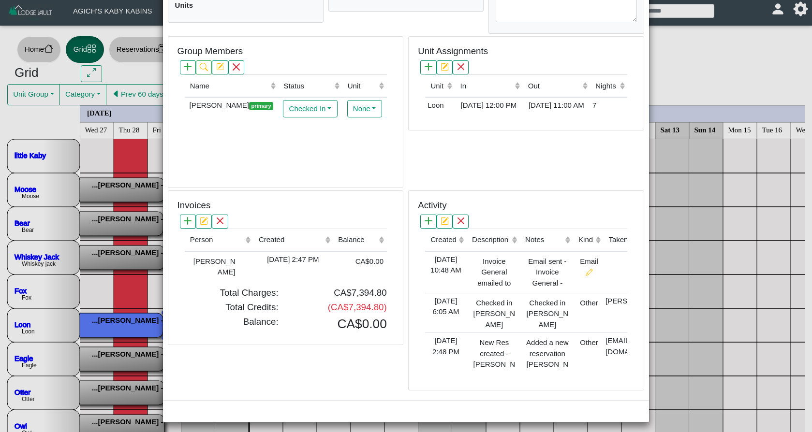
scroll to position [228, 0]
click at [256, 262] on div "2025-07-21 2:47 PM" at bounding box center [293, 260] width 74 height 11
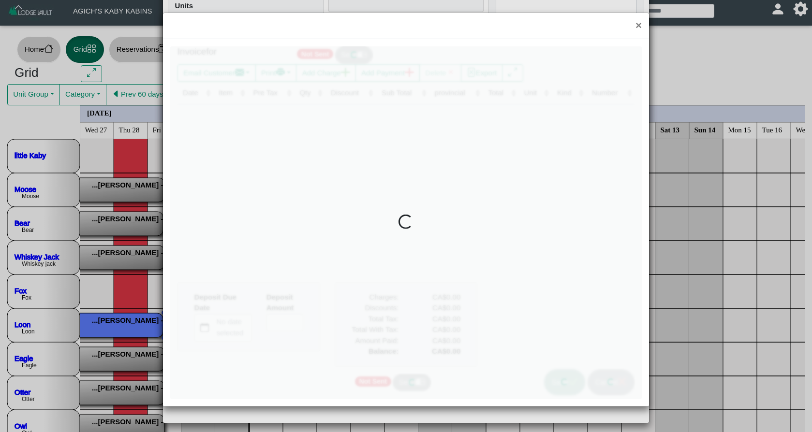
type input "*"
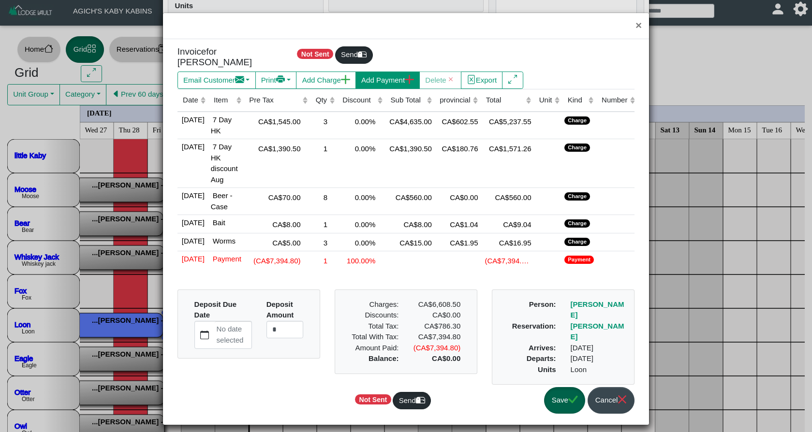
scroll to position [1, 0]
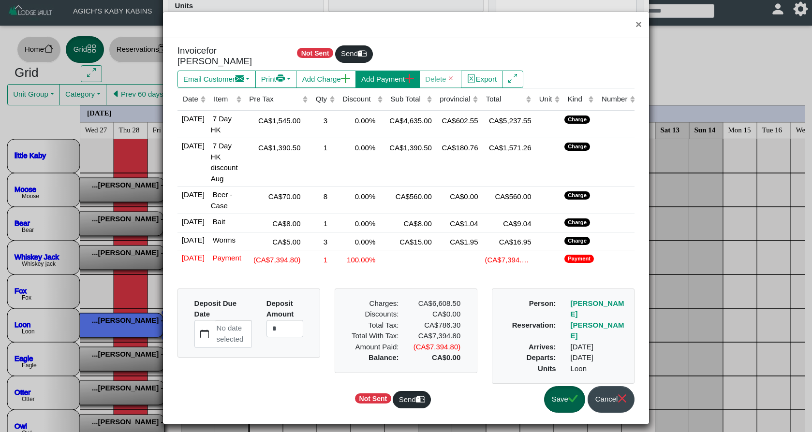
click at [401, 74] on button "Add Payment" at bounding box center [387, 79] width 64 height 17
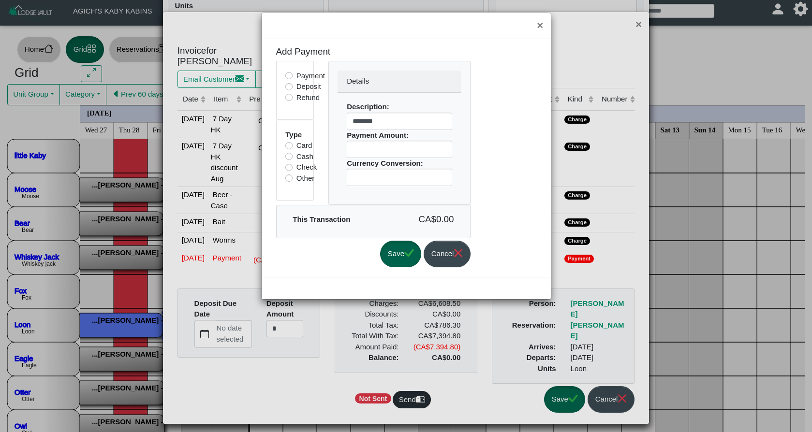
scroll to position [0, 0]
drag, startPoint x: 366, startPoint y: 147, endPoint x: 326, endPoint y: 147, distance: 40.1
click at [326, 147] on div "Details Description: ******* Payment Amount: * Currency Conversion: *" at bounding box center [399, 133] width 157 height 144
type input "***"
click at [421, 257] on button "Save" at bounding box center [400, 254] width 41 height 27
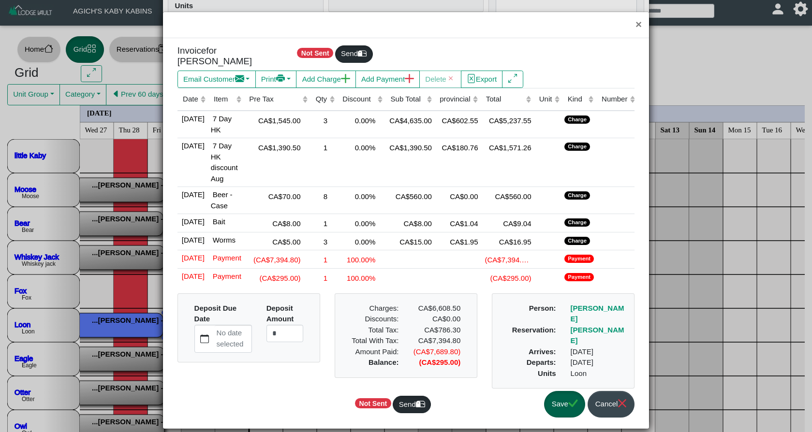
scroll to position [13, 0]
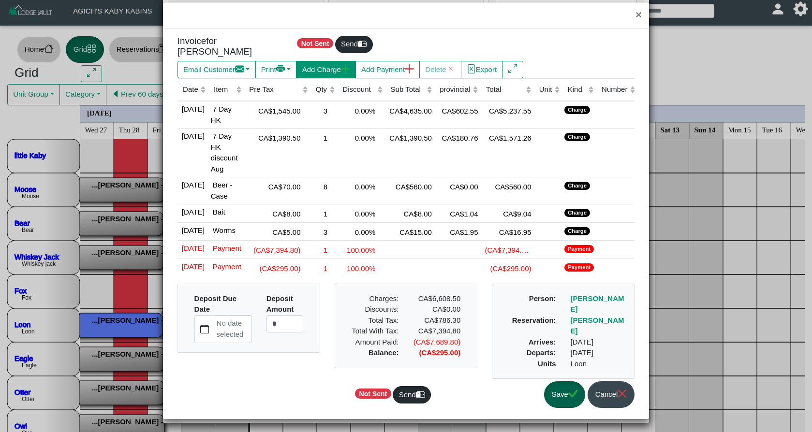
click at [346, 64] on button "Add Charge" at bounding box center [325, 69] width 59 height 17
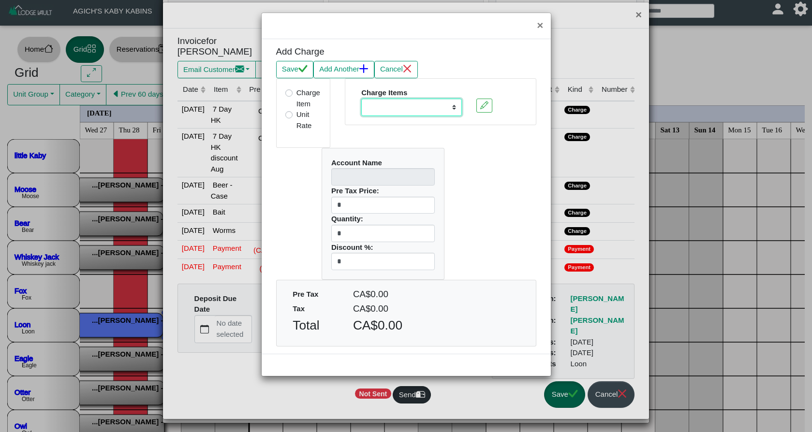
select select "**********"
type input "********"
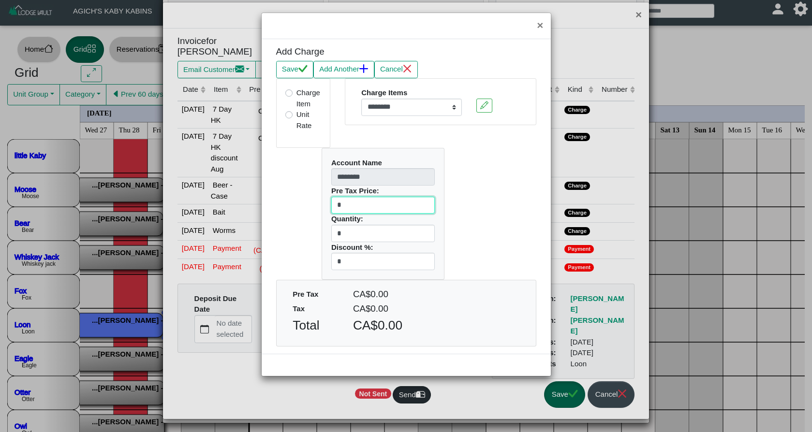
drag, startPoint x: 352, startPoint y: 200, endPoint x: 289, endPoint y: 201, distance: 62.9
click at [289, 201] on div "Account Name ******** Pre Tax Price: * Quantity: * Discount %: *" at bounding box center [406, 214] width 275 height 132
type input "***"
click at [291, 68] on button "Save" at bounding box center [294, 69] width 37 height 17
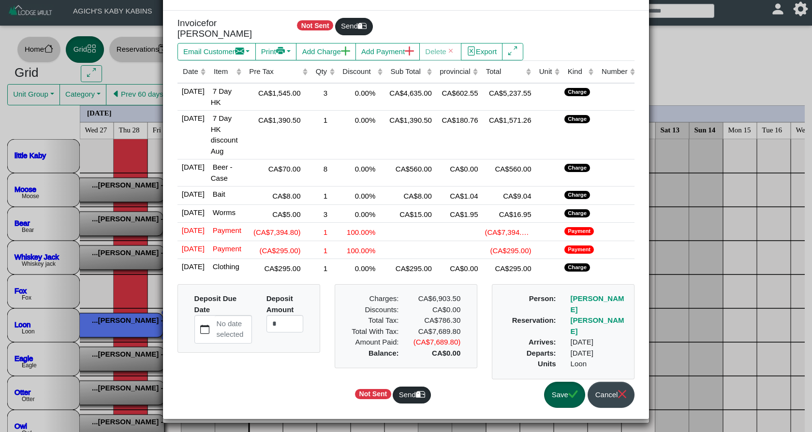
scroll to position [70, 0]
click at [561, 392] on button "Save" at bounding box center [564, 395] width 41 height 27
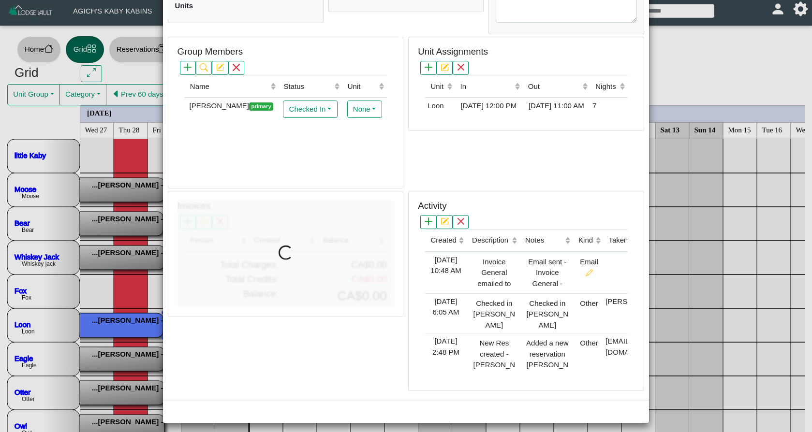
select select
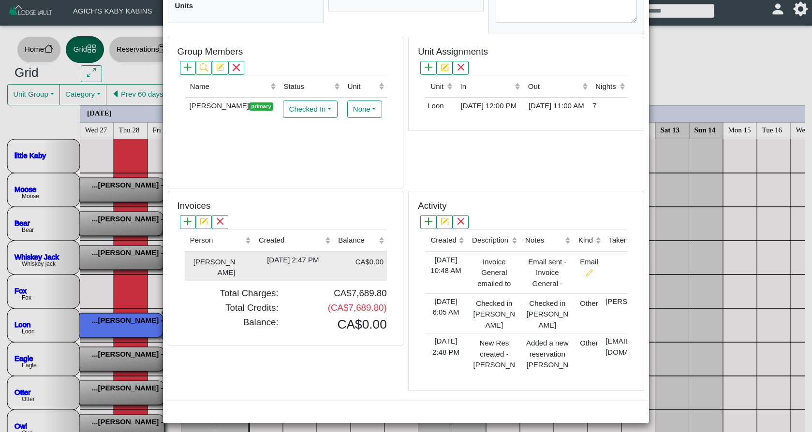
click at [271, 255] on div "2025-07-21 2:47 PM" at bounding box center [293, 260] width 74 height 11
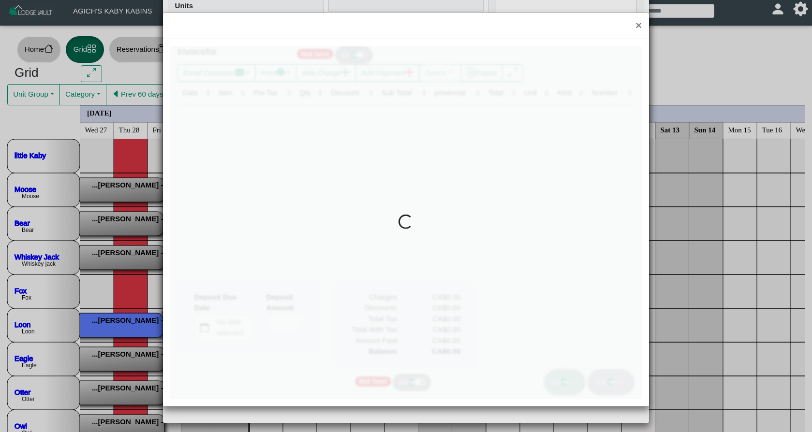
click at [271, 254] on div at bounding box center [406, 222] width 472 height 353
type input "*"
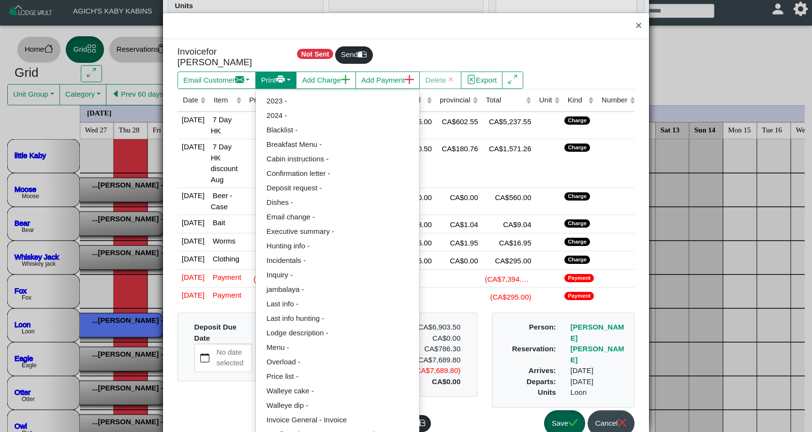
click at [281, 75] on icon "printer fill" at bounding box center [280, 79] width 9 height 9
click at [293, 413] on link "Invoice General - Invoice" at bounding box center [337, 420] width 163 height 15
select select "*****"
select select "****"
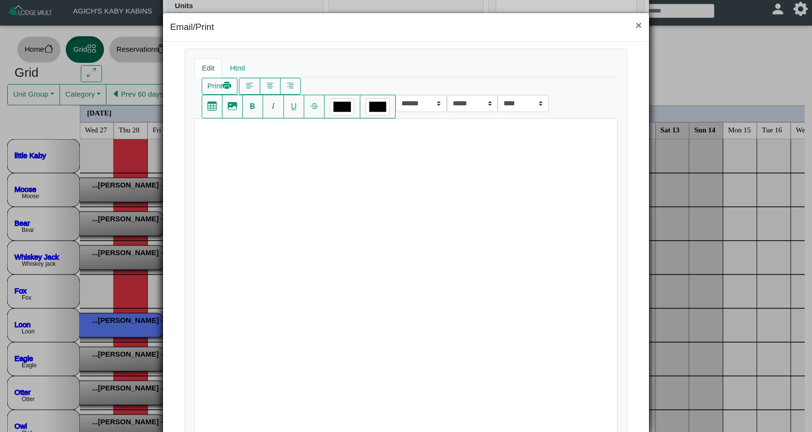
scroll to position [5, 0]
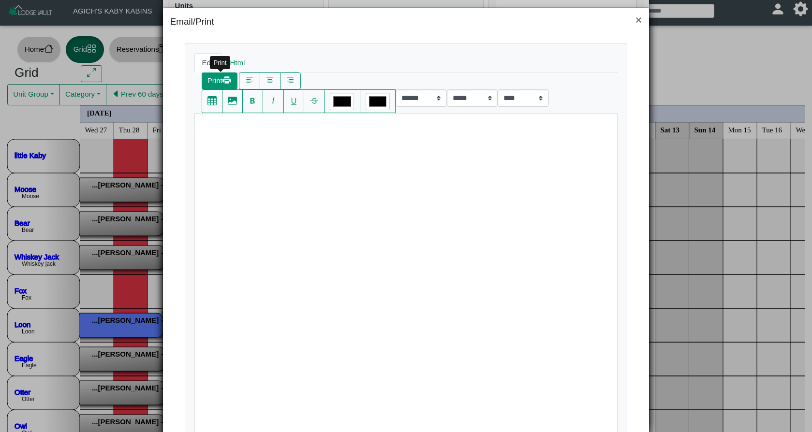
click at [228, 80] on icon "printer fill" at bounding box center [226, 80] width 9 height 4
select select "*****"
select select "****"
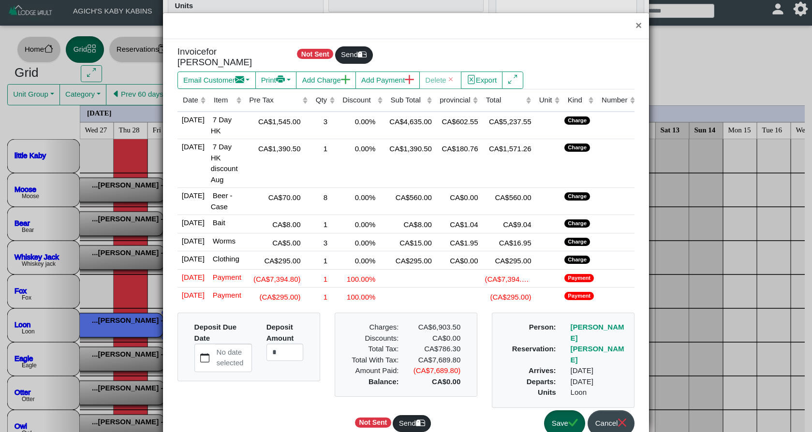
scroll to position [0, 0]
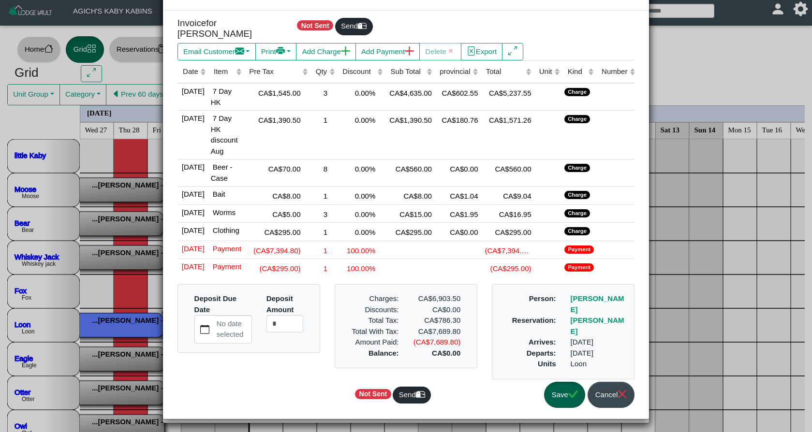
click at [571, 392] on icon "check" at bounding box center [572, 394] width 9 height 9
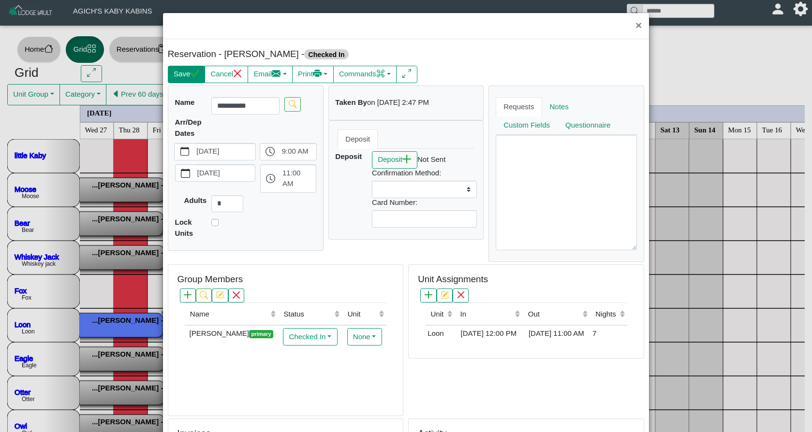
click at [195, 77] on icon "check" at bounding box center [194, 73] width 9 height 7
select select
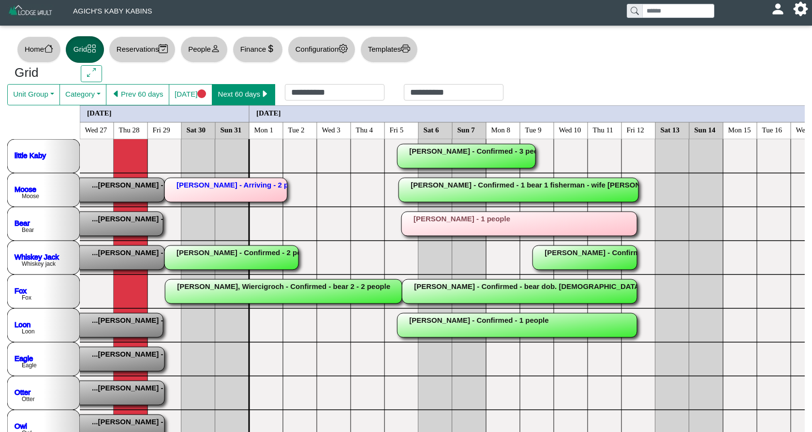
click at [264, 96] on button "Next 60 days" at bounding box center [243, 94] width 63 height 21
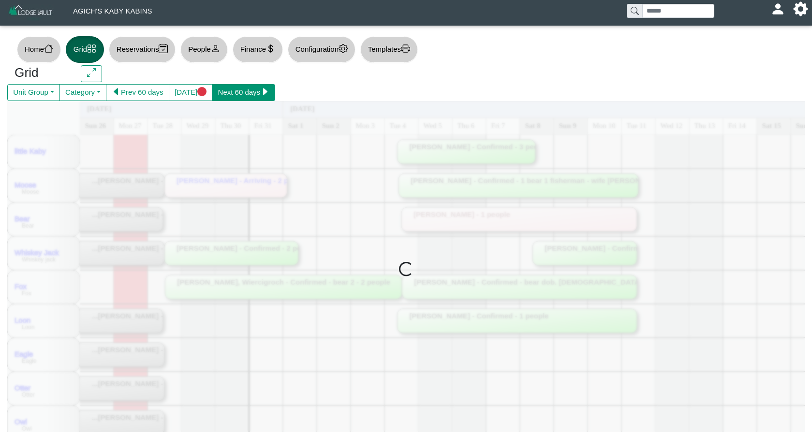
click at [264, 96] on button "Next 60 days" at bounding box center [243, 92] width 63 height 17
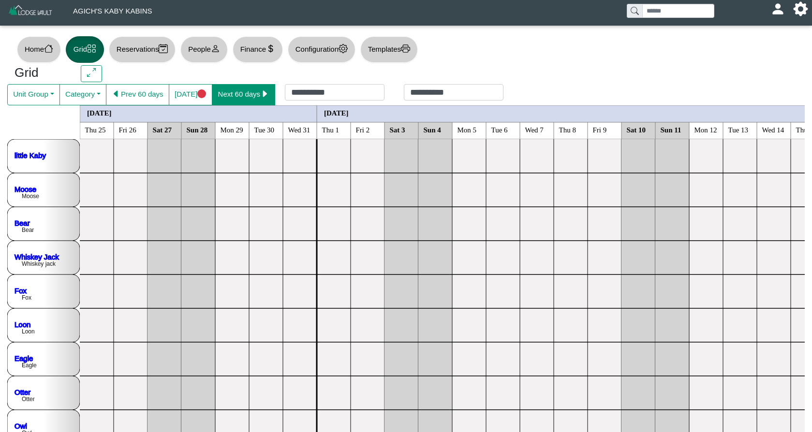
click at [264, 96] on button "Next 60 days" at bounding box center [243, 94] width 63 height 21
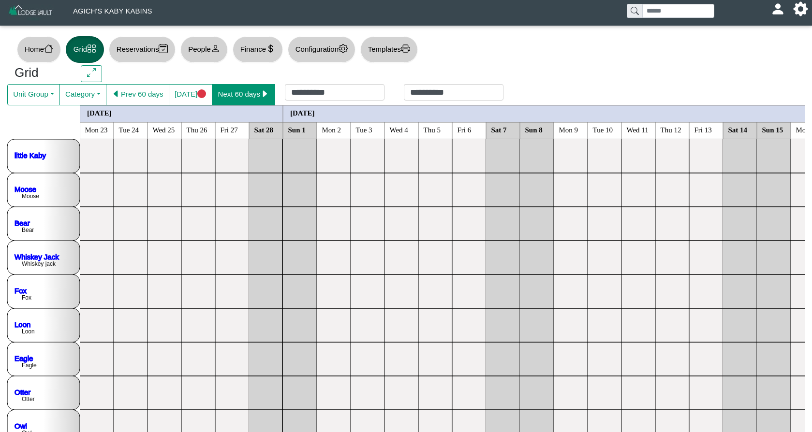
click at [264, 96] on button "Next 60 days" at bounding box center [243, 94] width 63 height 21
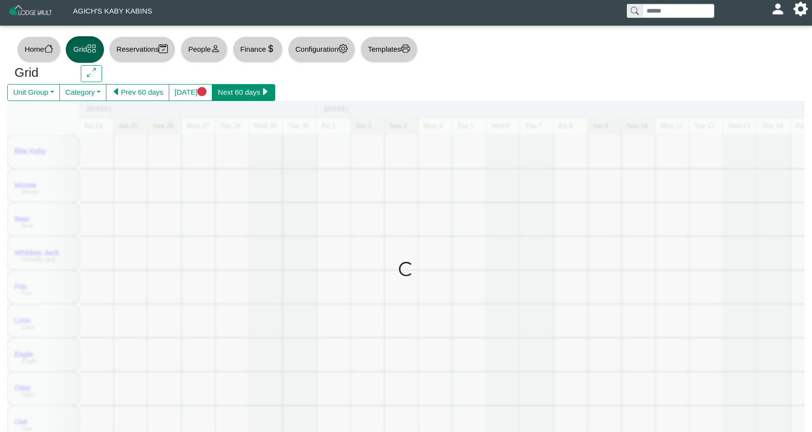
click at [264, 96] on button "Next 60 days" at bounding box center [243, 92] width 63 height 17
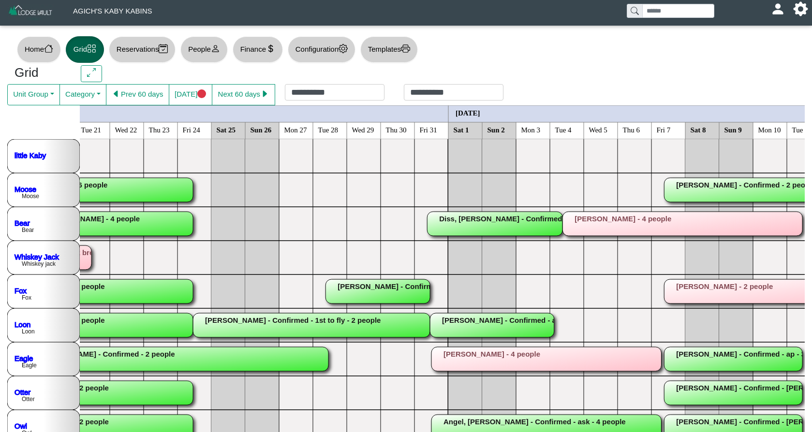
scroll to position [0, 971]
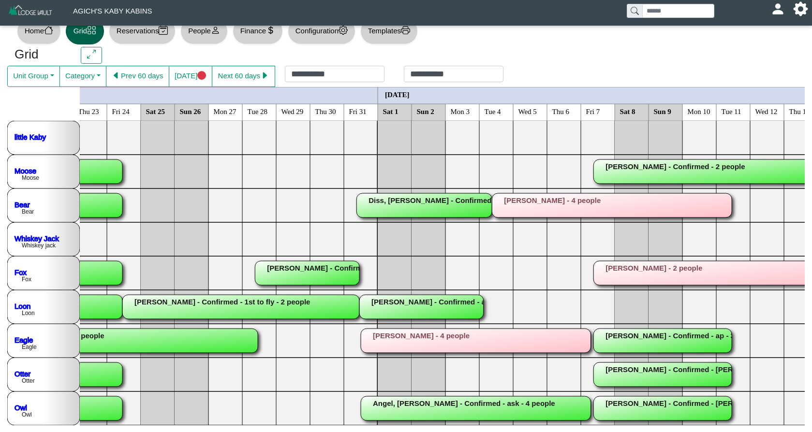
click at [442, 338] on rect at bounding box center [476, 341] width 230 height 24
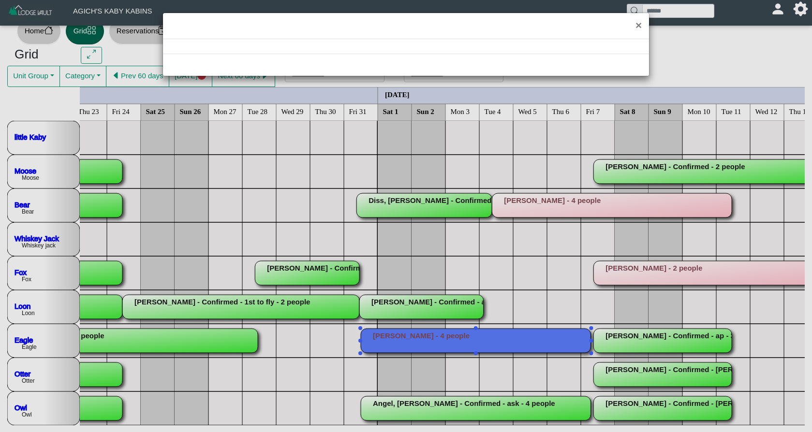
click at [442, 338] on div "×" at bounding box center [406, 216] width 812 height 432
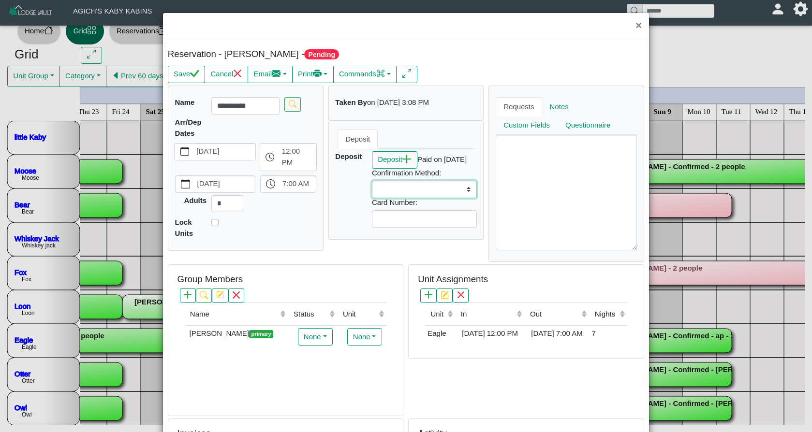
select select "*"
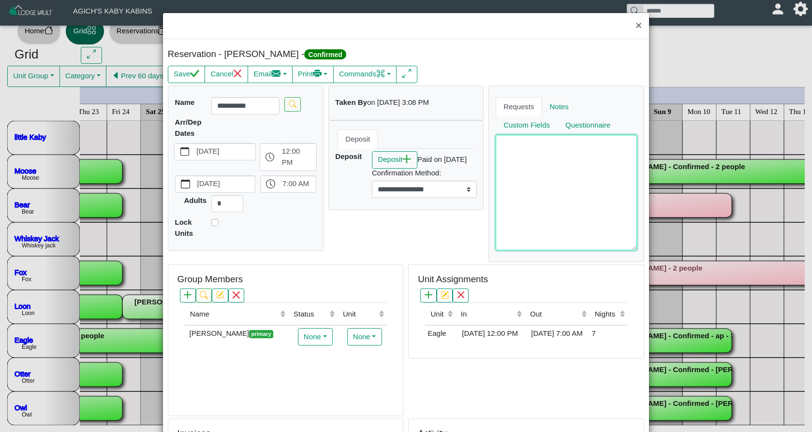
click at [545, 180] on textarea at bounding box center [566, 192] width 141 height 115
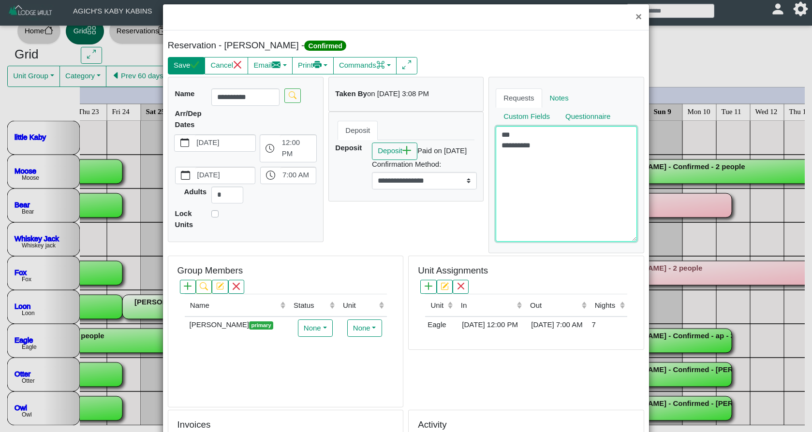
type textarea "**********"
click at [197, 69] on icon "check" at bounding box center [194, 64] width 9 height 9
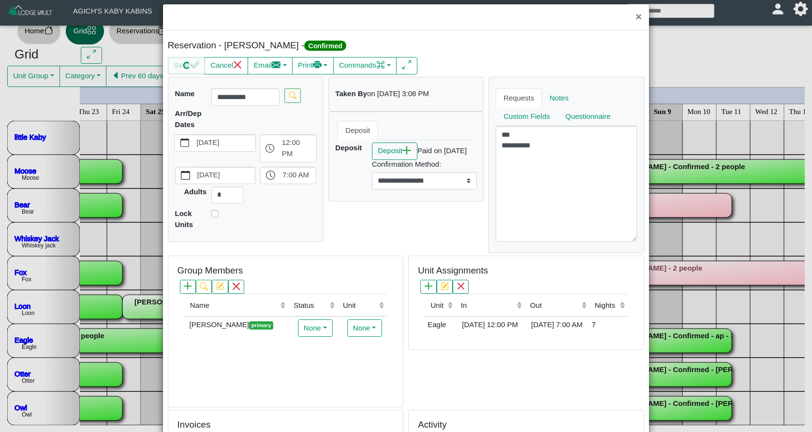
select select "*"
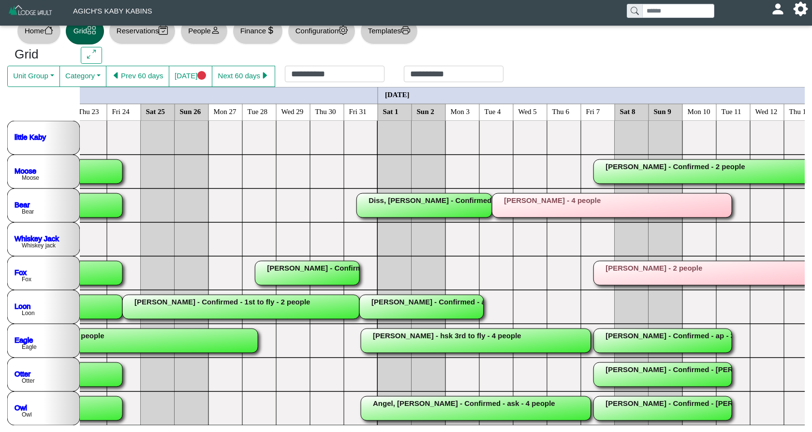
click at [443, 414] on rect at bounding box center [476, 409] width 230 height 24
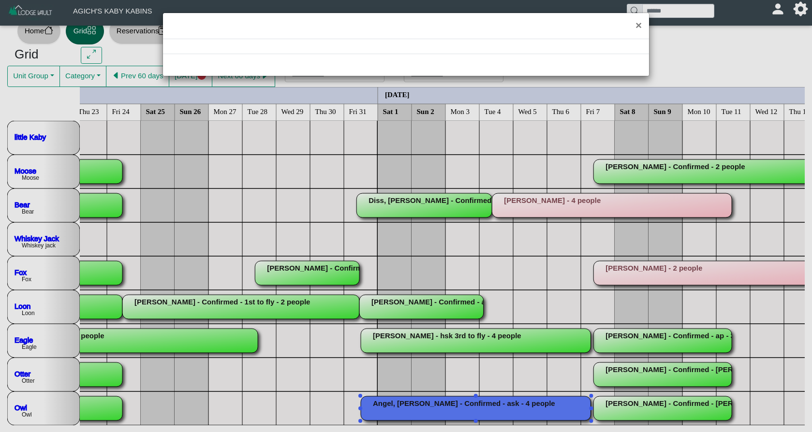
click at [443, 414] on div "×" at bounding box center [406, 216] width 812 height 432
select select "*"
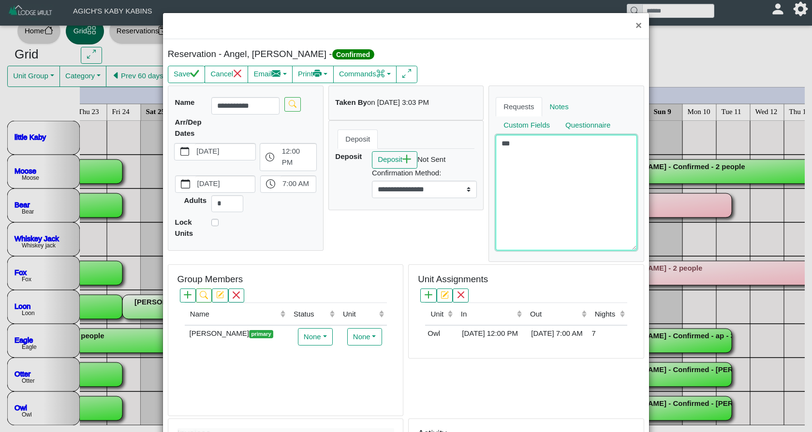
click at [516, 172] on textarea "***" at bounding box center [566, 192] width 141 height 115
type textarea "**********"
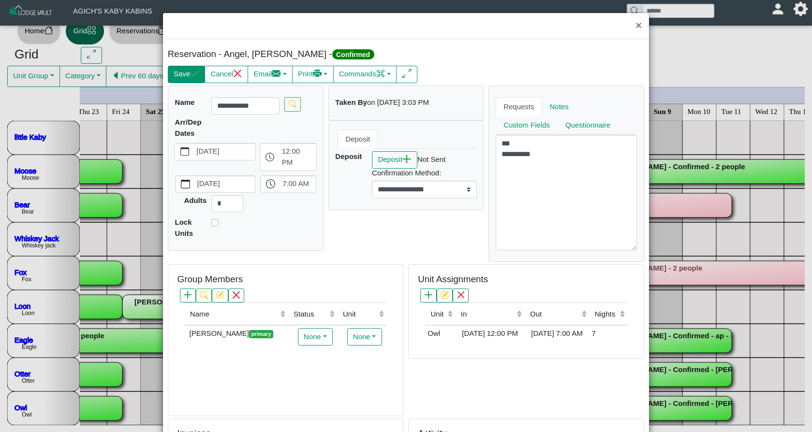
click at [188, 75] on button "Save" at bounding box center [186, 74] width 37 height 17
select select "*"
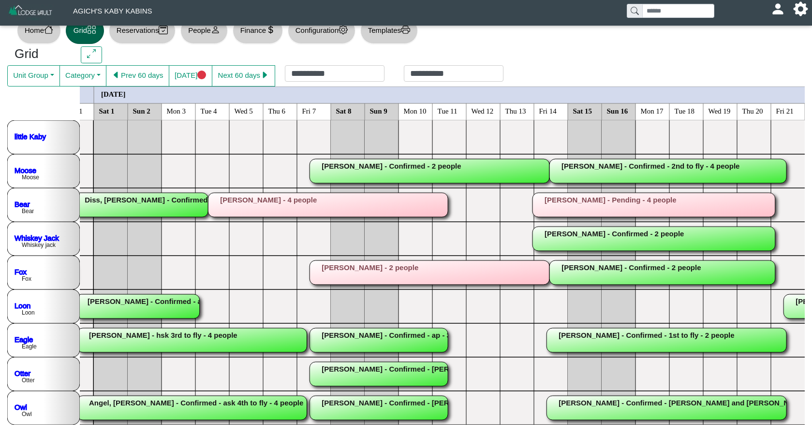
scroll to position [18, 0]
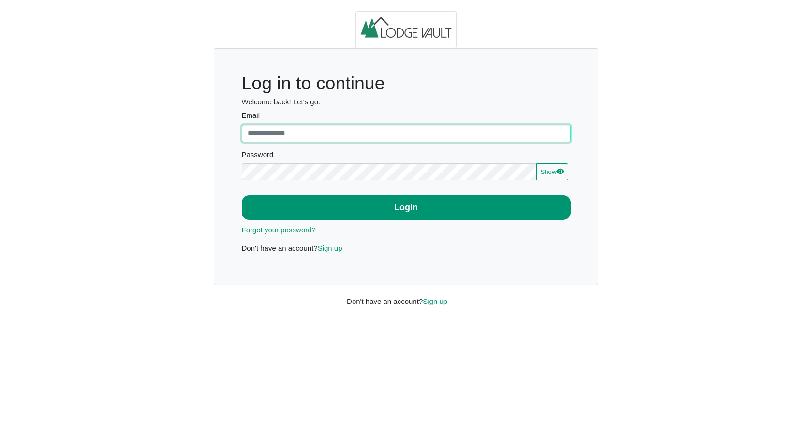
type input "**********"
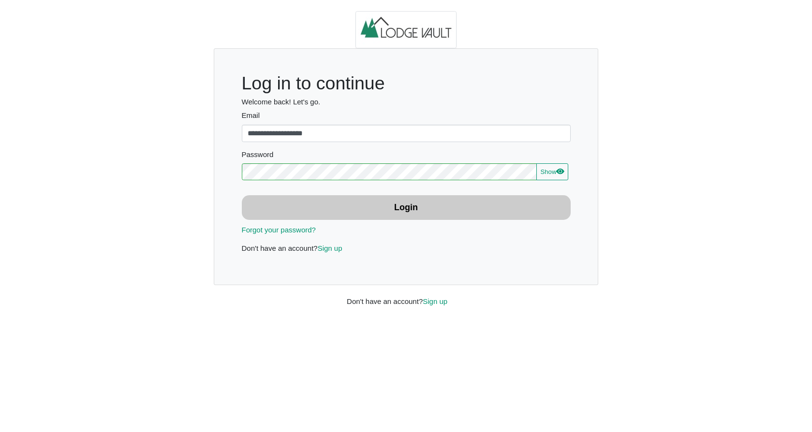
click at [396, 207] on b "Login" at bounding box center [406, 208] width 24 height 10
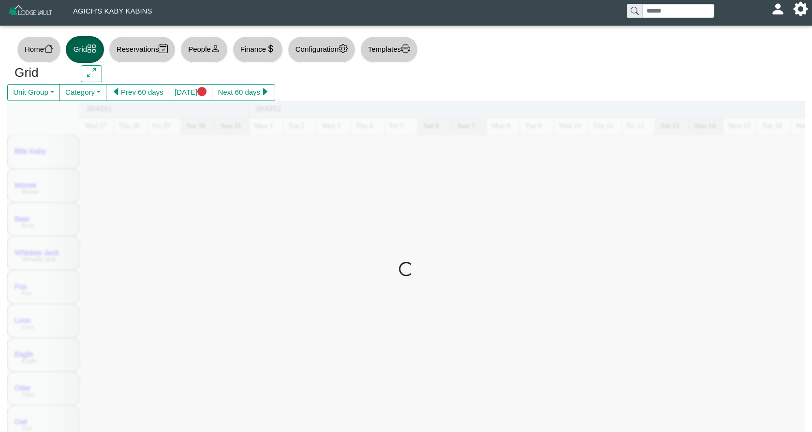
click at [200, 46] on button "People" at bounding box center [203, 49] width 47 height 27
select select "**"
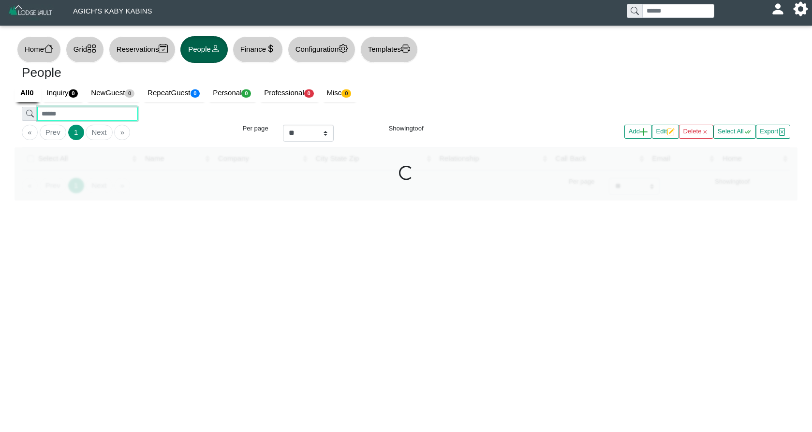
click at [113, 110] on input "search" at bounding box center [87, 114] width 100 height 14
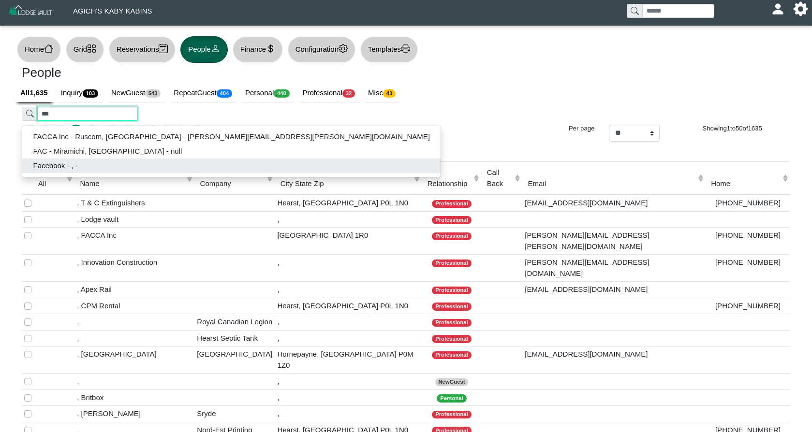
type input "***"
click at [54, 165] on button "Facebook - , -" at bounding box center [231, 166] width 418 height 15
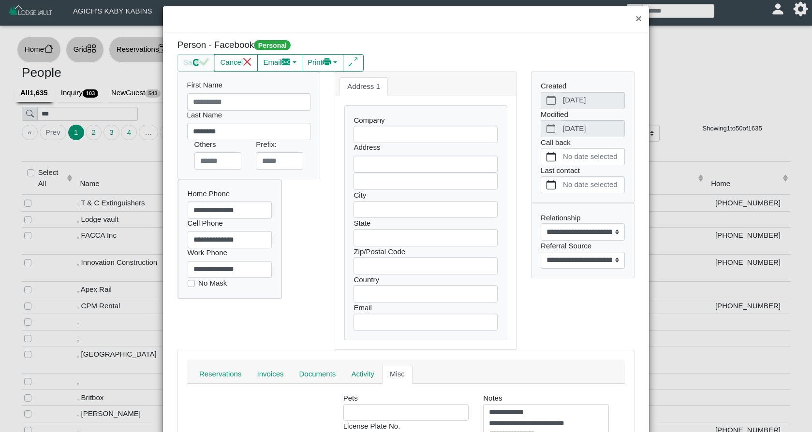
select select
select select "**********"
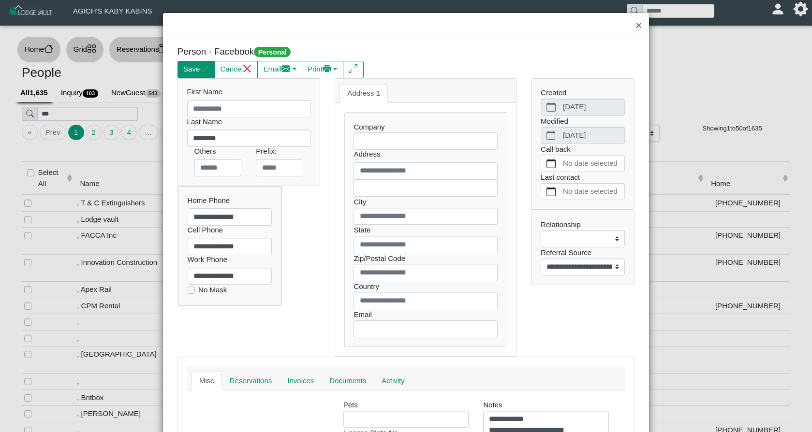
click at [199, 68] on button "Save" at bounding box center [195, 69] width 37 height 17
select select
select select "**********"
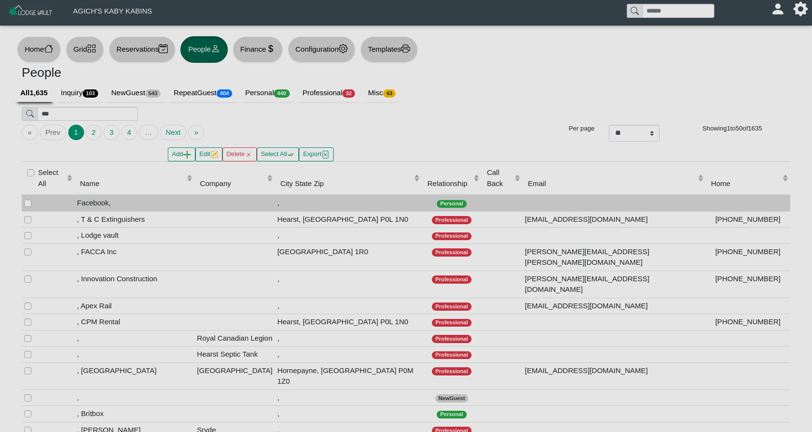
select select
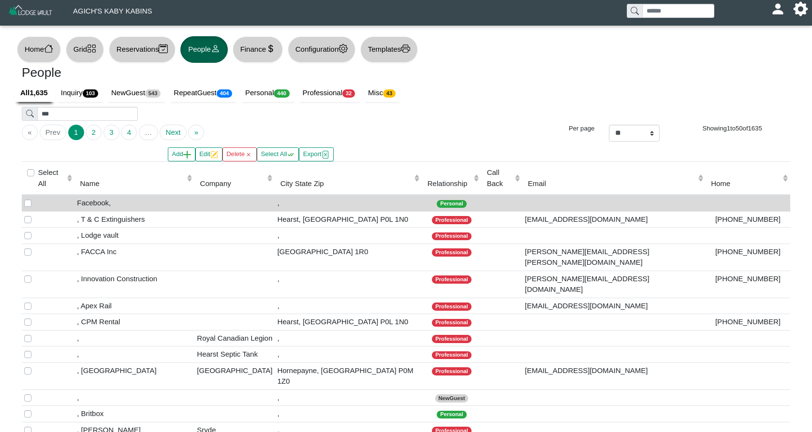
click at [91, 56] on button "Grid" at bounding box center [85, 49] width 38 height 27
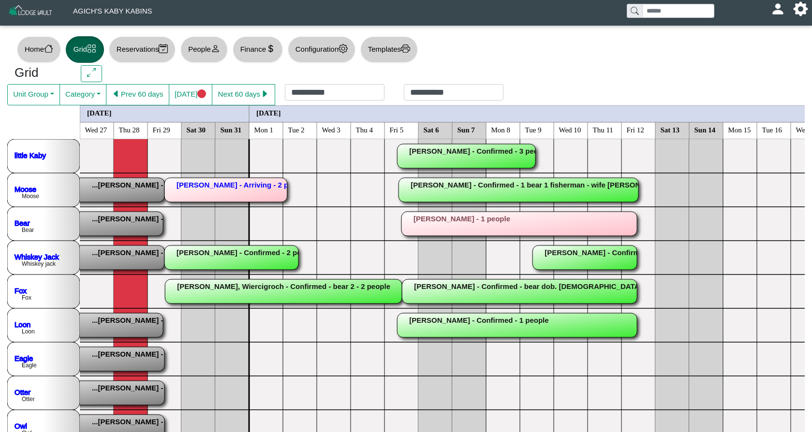
click at [123, 421] on rect at bounding box center [29, 427] width 271 height 24
click at [123, 421] on div "×" at bounding box center [406, 216] width 812 height 432
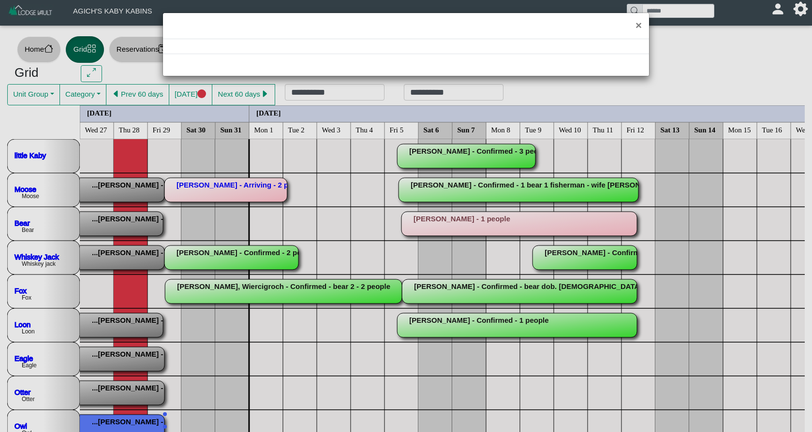
select select "*"
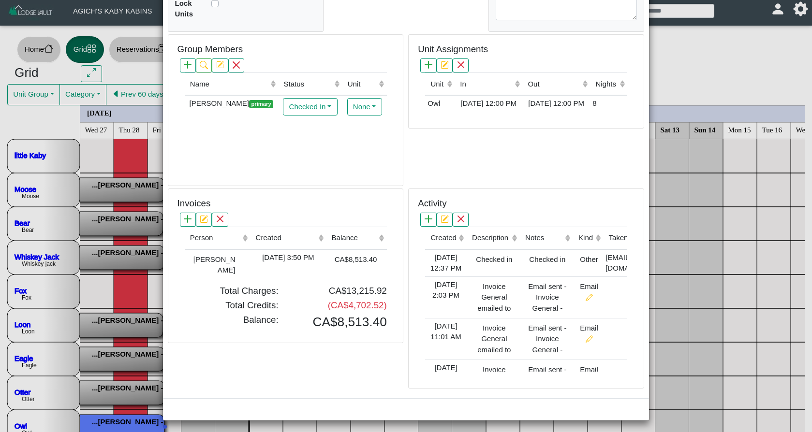
scroll to position [230, 0]
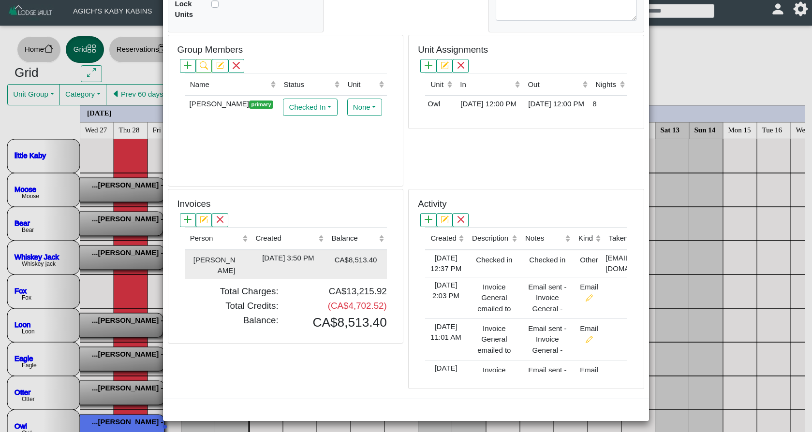
click at [283, 261] on div "[DATE] 3:50 PM" at bounding box center [287, 258] width 71 height 11
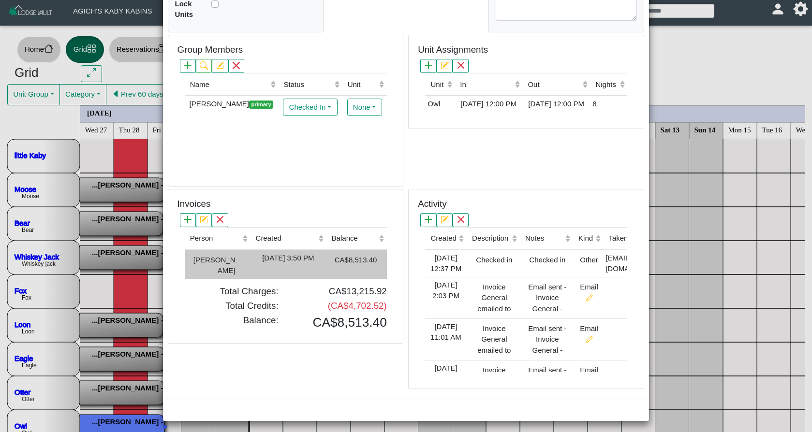
type input "*"
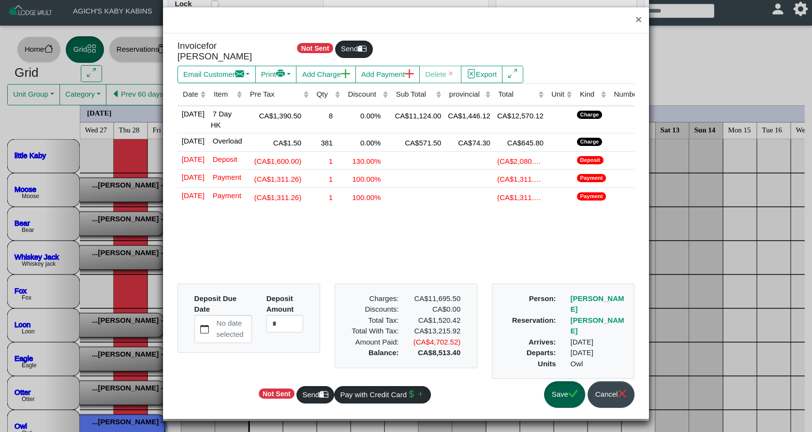
scroll to position [7, 0]
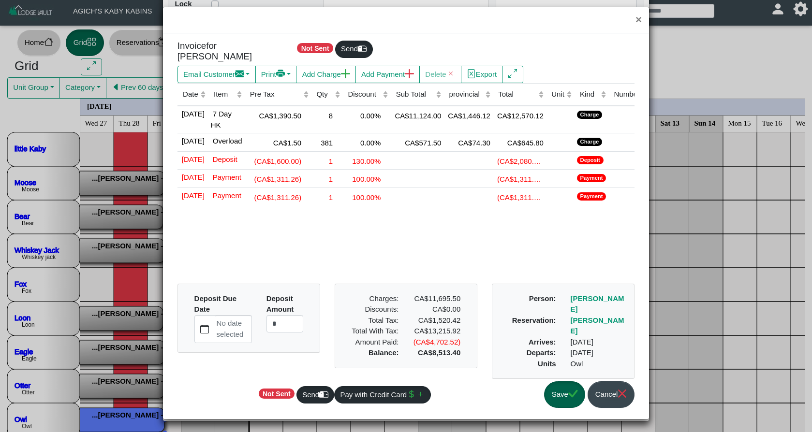
click at [556, 402] on button "Save" at bounding box center [564, 395] width 41 height 27
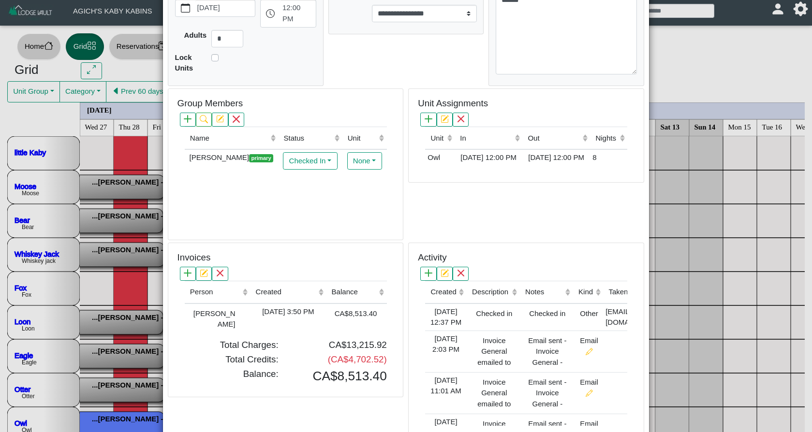
scroll to position [203, 0]
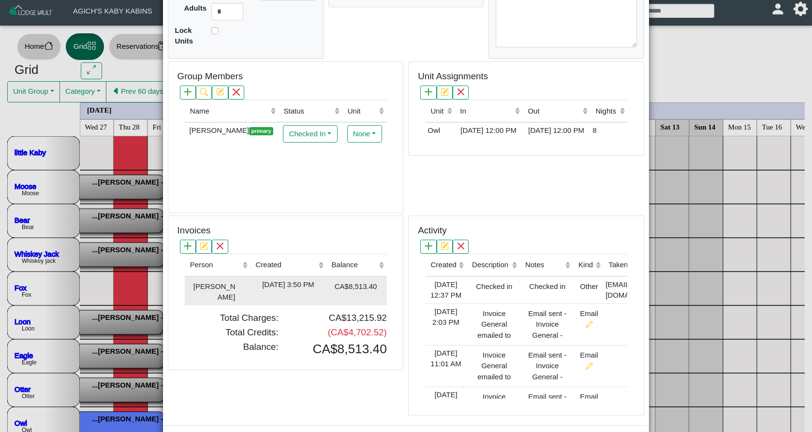
click at [299, 283] on div "[DATE] 3:50 PM" at bounding box center [287, 285] width 71 height 11
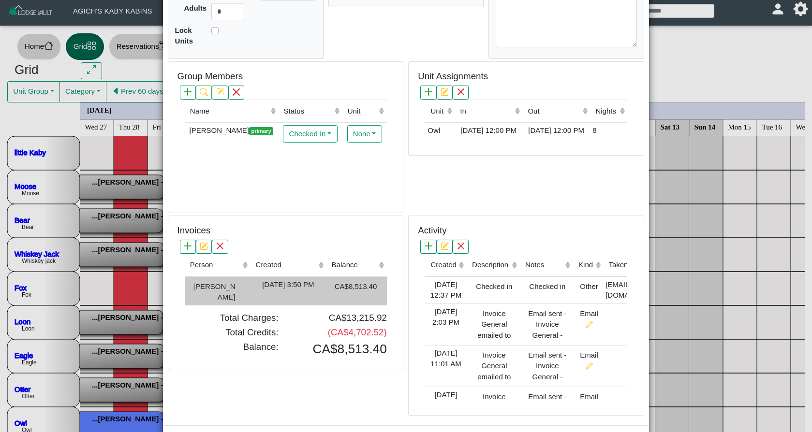
type input "*"
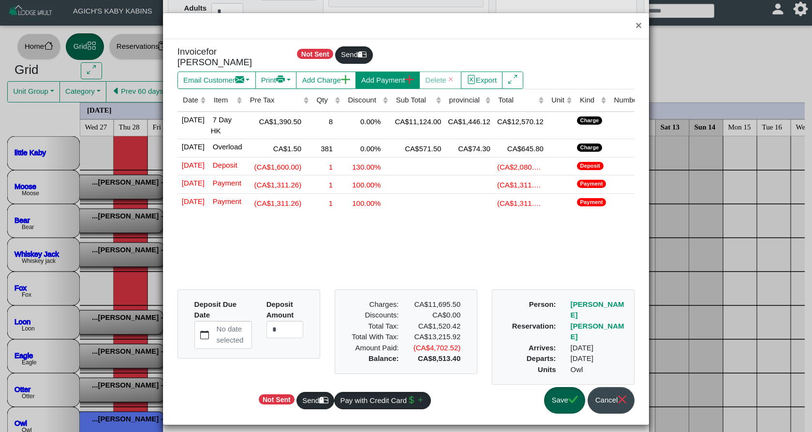
click at [383, 72] on button "Add Payment" at bounding box center [387, 80] width 64 height 17
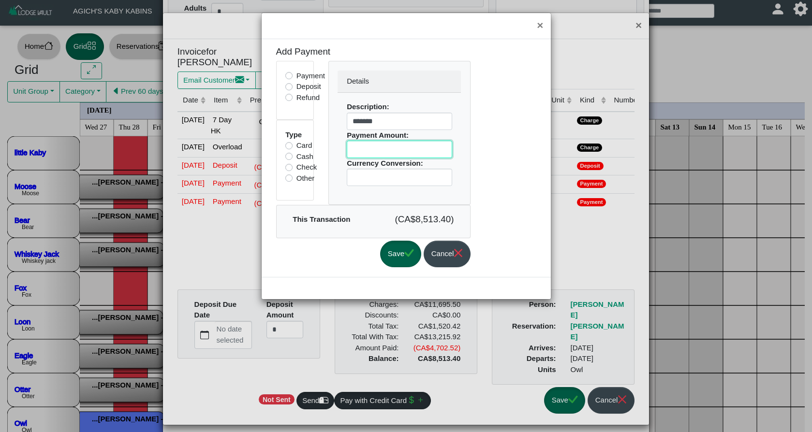
drag, startPoint x: 387, startPoint y: 148, endPoint x: 316, endPoint y: 146, distance: 70.6
click at [316, 146] on div "Payment Deposit Refund Type Card Cash Check Other Details Description: ******* …" at bounding box center [373, 133] width 209 height 144
type input "*******"
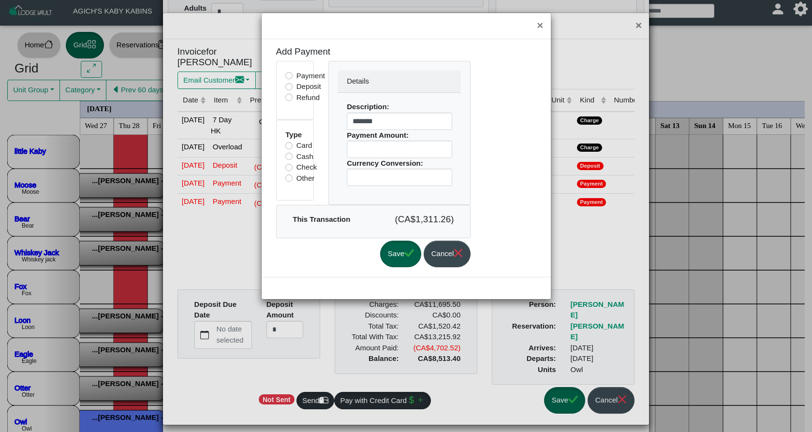
click at [410, 257] on button "Save" at bounding box center [400, 254] width 41 height 27
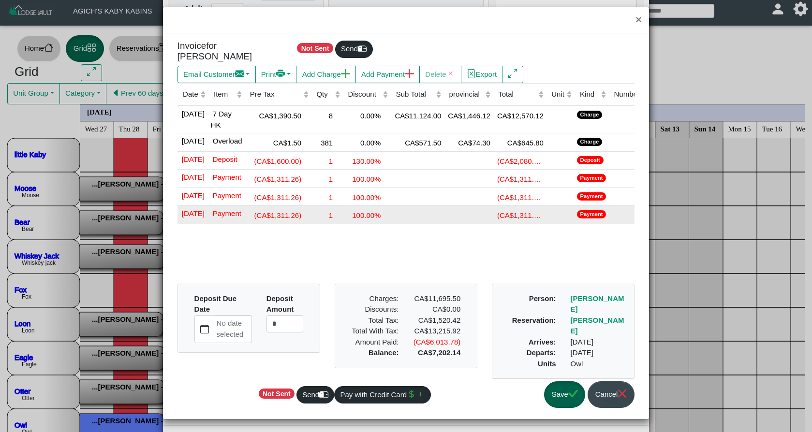
scroll to position [7, 0]
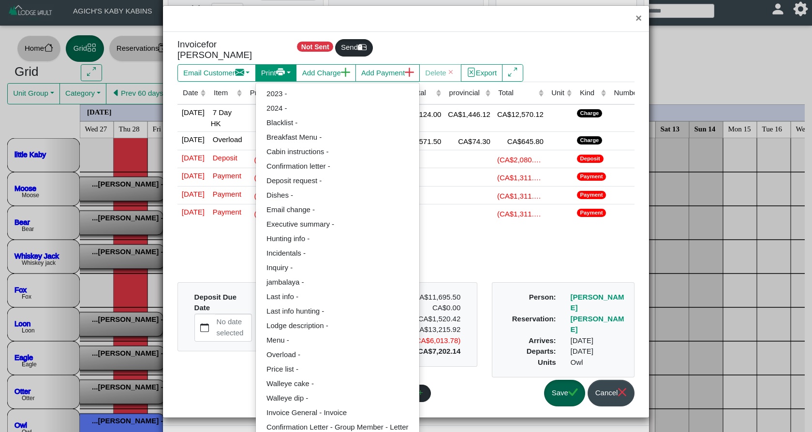
click at [283, 69] on icon "printer fill" at bounding box center [281, 71] width 6 height 7
click at [329, 406] on link "Invoice General - Invoice" at bounding box center [337, 413] width 163 height 15
select select "*****"
select select "****"
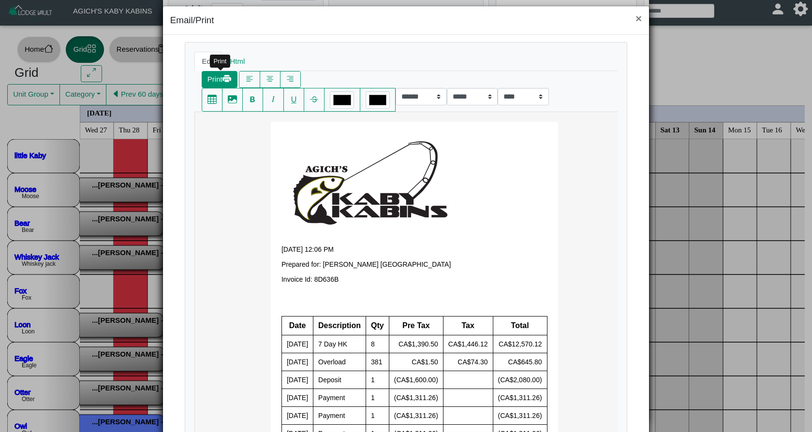
click at [216, 80] on button "Print" at bounding box center [220, 79] width 36 height 17
select select "*****"
select select "****"
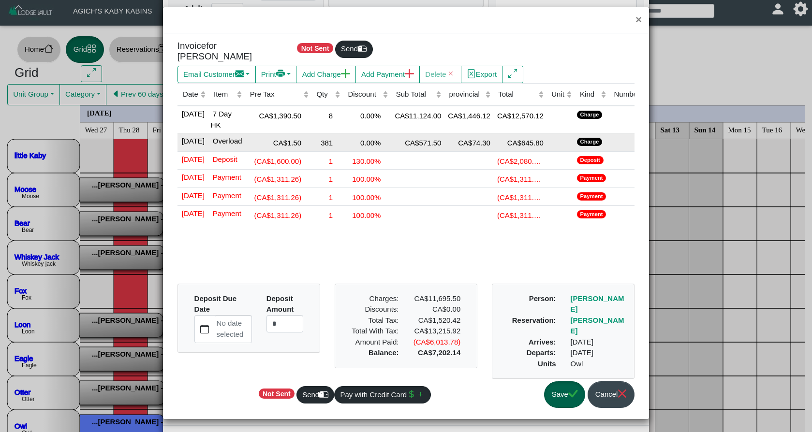
scroll to position [0, 0]
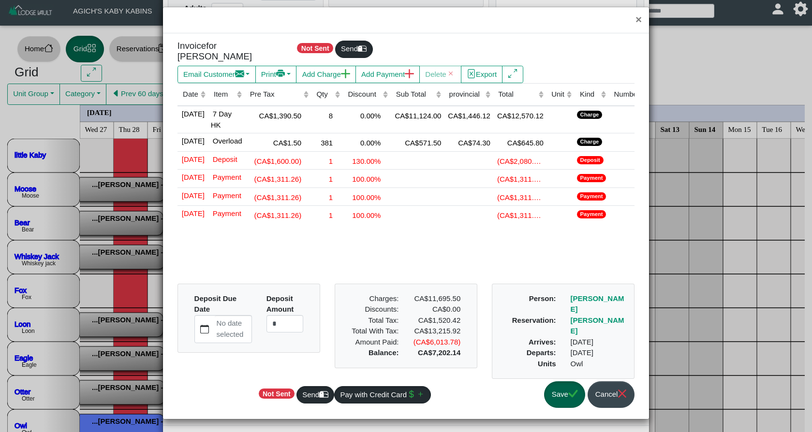
click at [555, 394] on button "Save" at bounding box center [564, 395] width 41 height 27
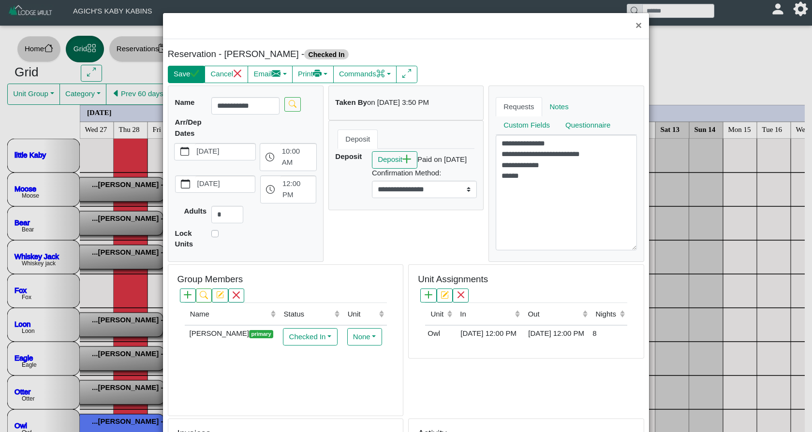
scroll to position [0, 0]
click at [186, 75] on button "Save" at bounding box center [186, 74] width 37 height 17
select select "*"
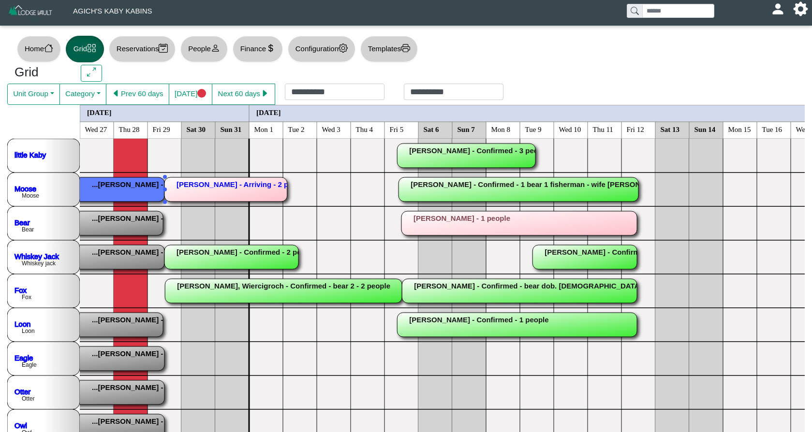
click at [95, 185] on rect at bounding box center [45, 189] width 237 height 24
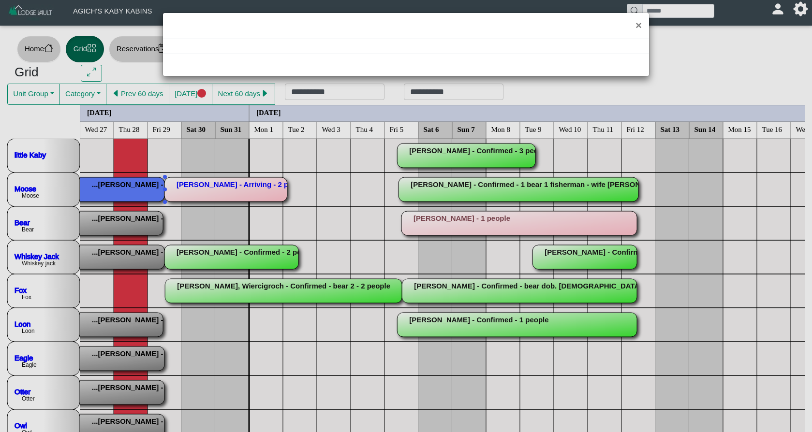
click at [95, 185] on div "×" at bounding box center [406, 216] width 812 height 432
click at [108, 191] on div "×" at bounding box center [406, 216] width 812 height 432
click at [637, 28] on button "×" at bounding box center [638, 26] width 21 height 26
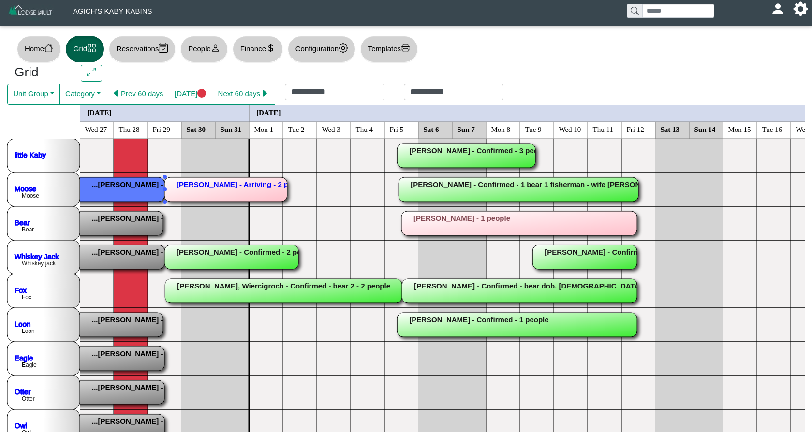
click at [133, 192] on rect at bounding box center [45, 189] width 237 height 24
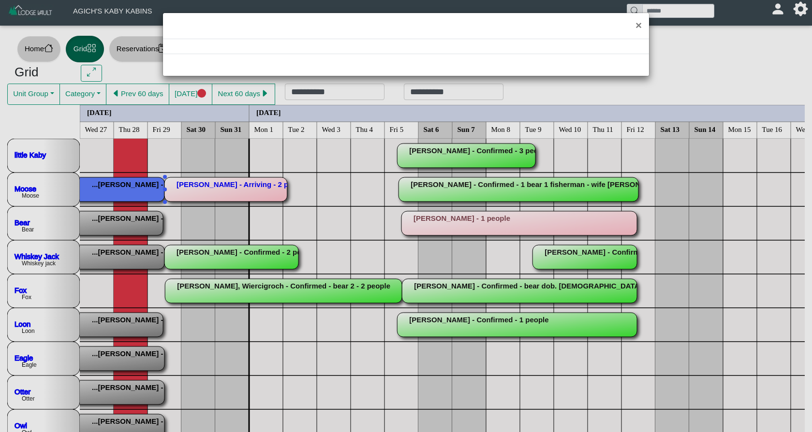
click at [133, 192] on div "×" at bounding box center [406, 216] width 812 height 432
select select "*"
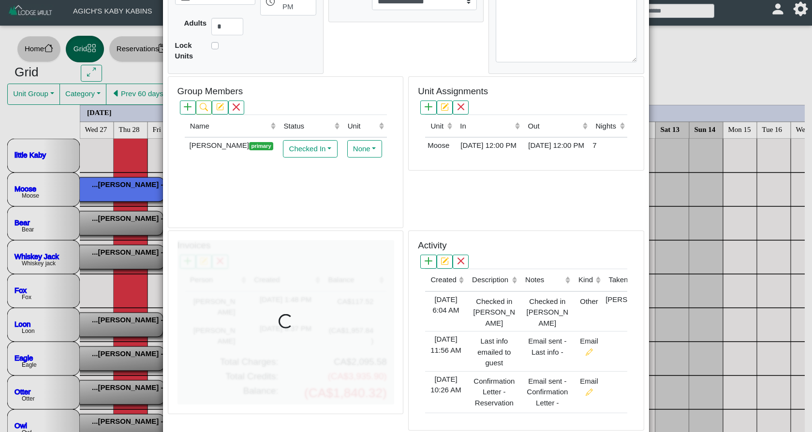
scroll to position [190, 0]
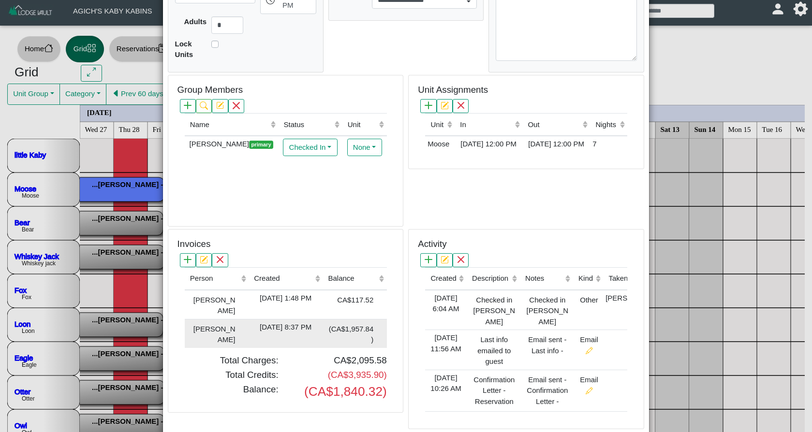
click at [265, 322] on div "[DATE] 8:37 PM" at bounding box center [285, 327] width 69 height 11
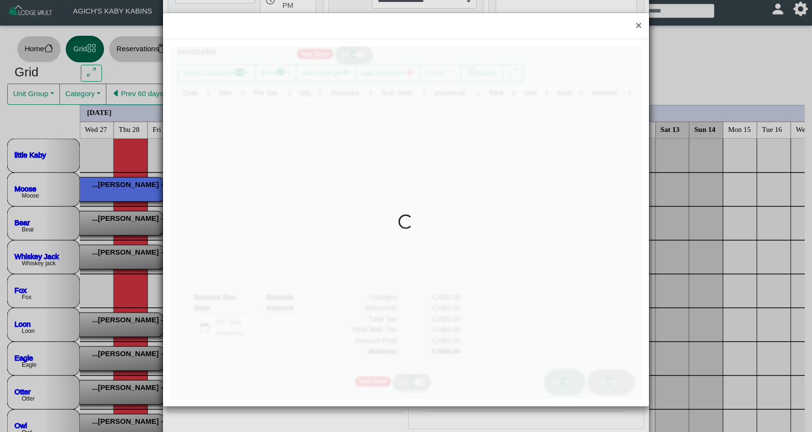
type input "*"
click at [265, 316] on div at bounding box center [406, 222] width 472 height 353
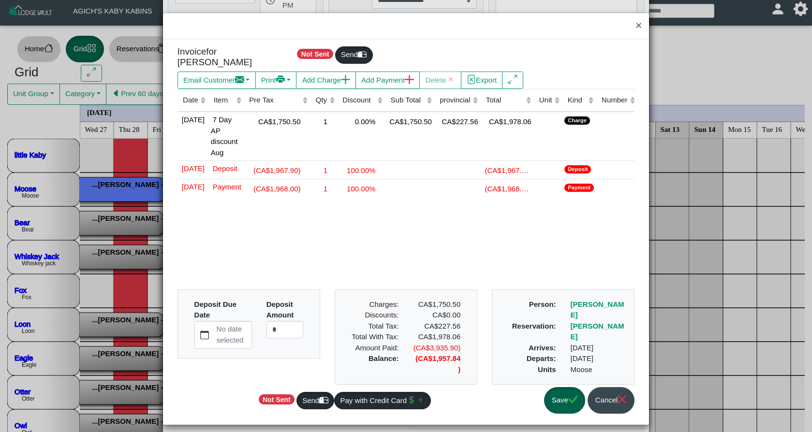
click at [564, 412] on button "Save" at bounding box center [564, 400] width 41 height 27
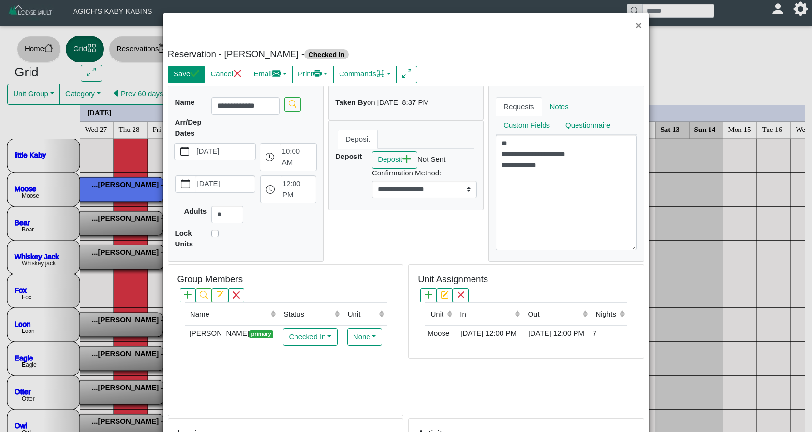
scroll to position [0, 0]
click at [181, 74] on button "Save" at bounding box center [186, 74] width 37 height 17
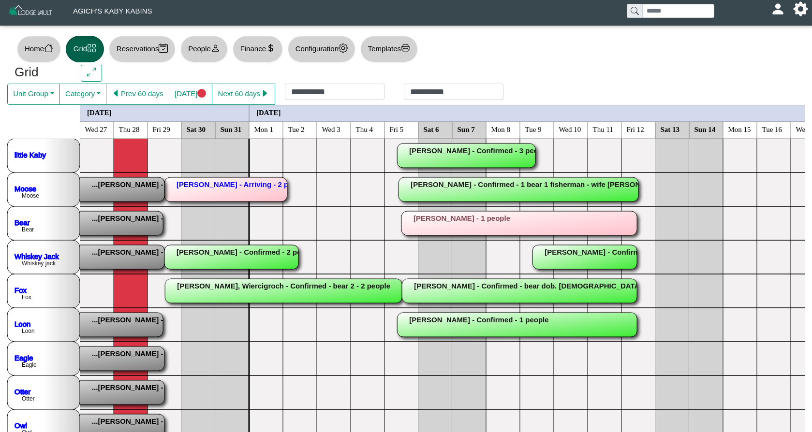
click at [116, 226] on rect at bounding box center [44, 223] width 238 height 24
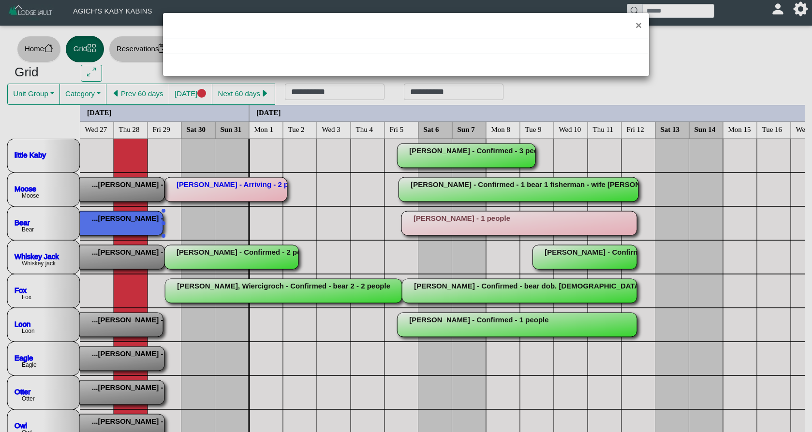
click at [116, 226] on div "×" at bounding box center [406, 216] width 812 height 432
select select "*"
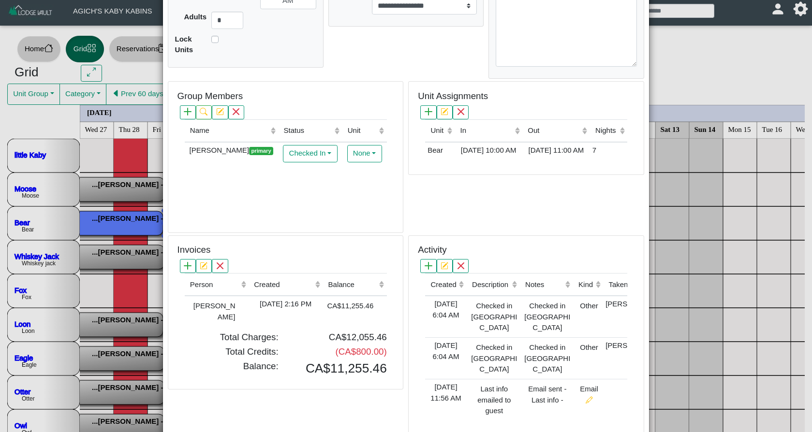
scroll to position [201, 0]
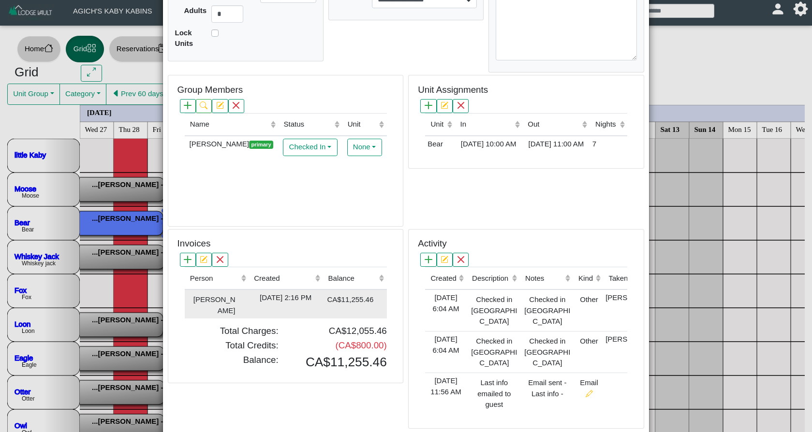
click at [294, 293] on div "2024-09-14 2:16 PM" at bounding box center [285, 298] width 69 height 11
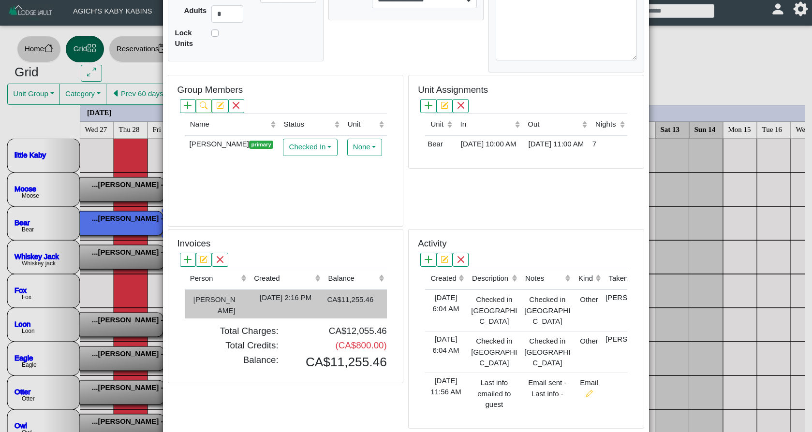
type input "*"
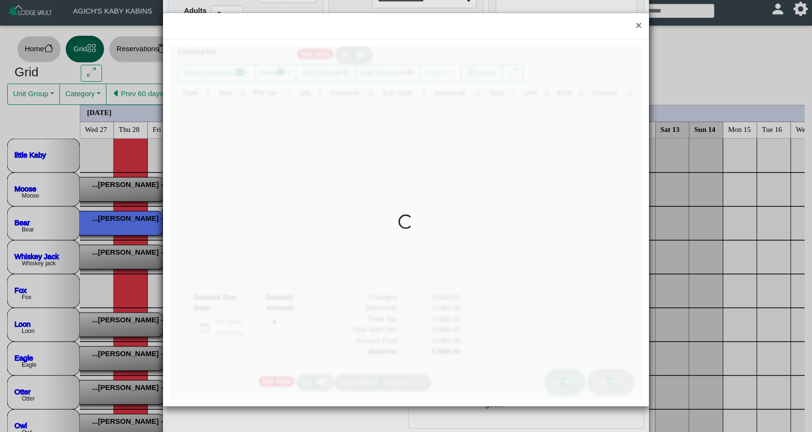
click at [294, 290] on div at bounding box center [406, 222] width 472 height 353
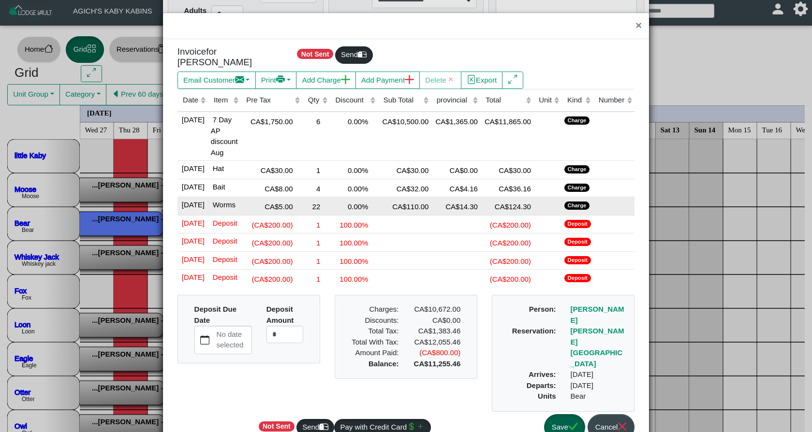
scroll to position [0, 0]
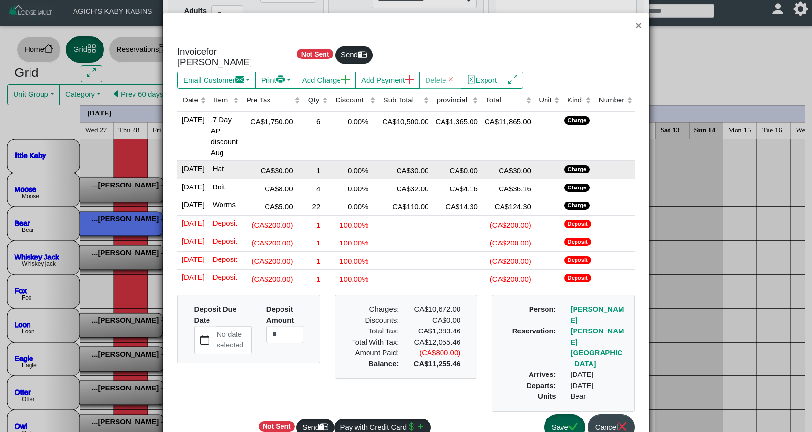
click at [399, 165] on div "CA$30.00" at bounding box center [404, 169] width 48 height 13
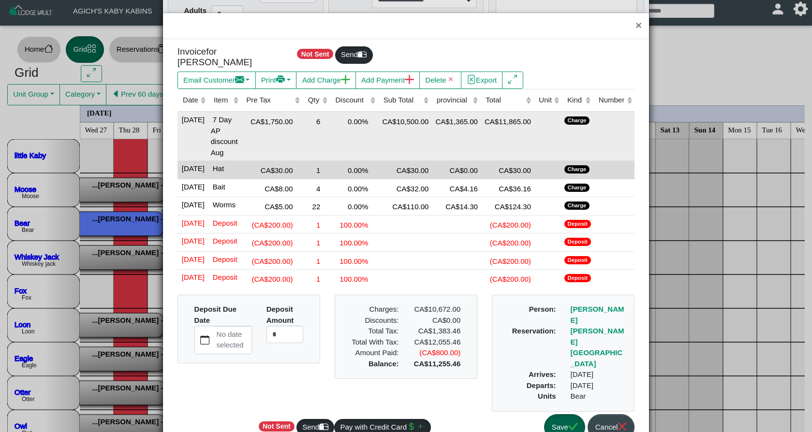
scroll to position [0, 1]
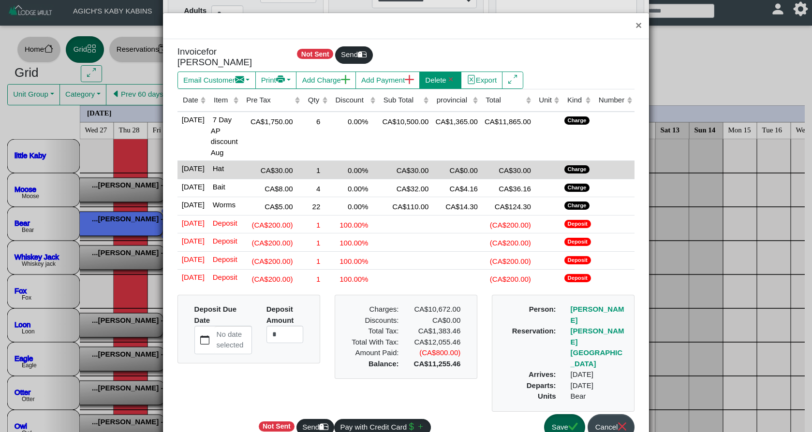
click at [456, 75] on icon "x" at bounding box center [450, 79] width 9 height 9
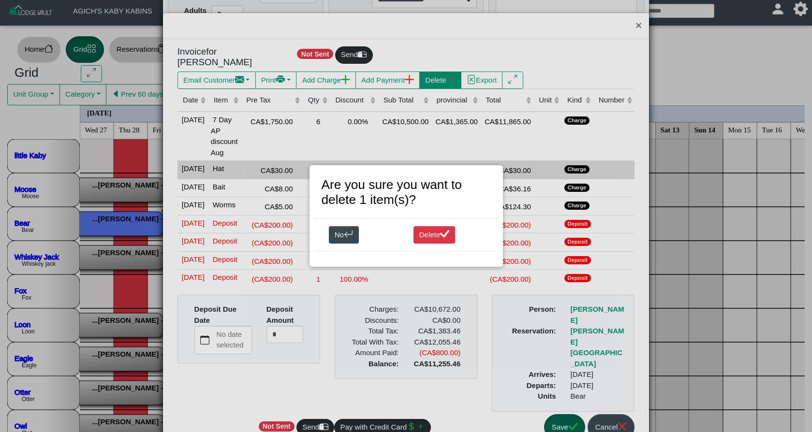
scroll to position [0, 0]
click at [440, 234] on button "Delete" at bounding box center [434, 234] width 42 height 17
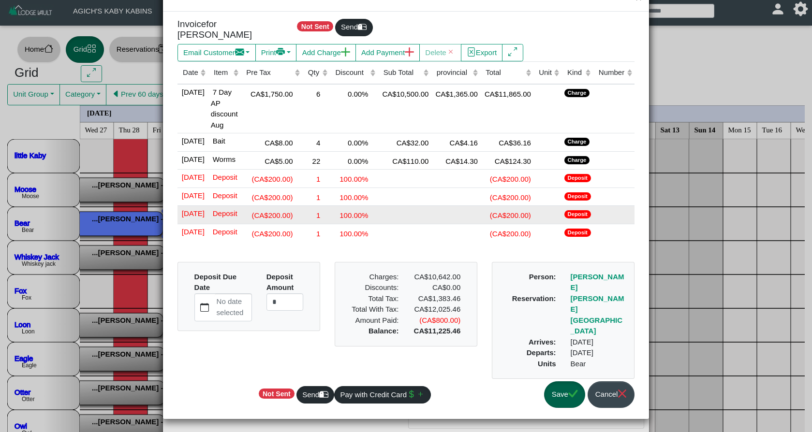
scroll to position [44, 0]
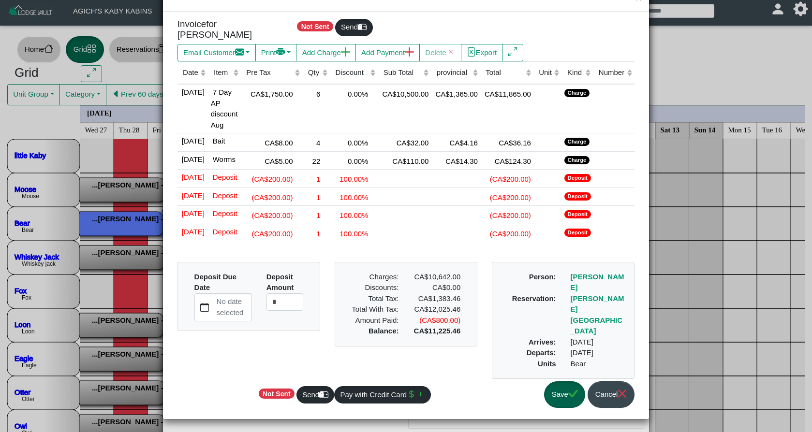
click at [558, 399] on button "Save" at bounding box center [564, 395] width 41 height 27
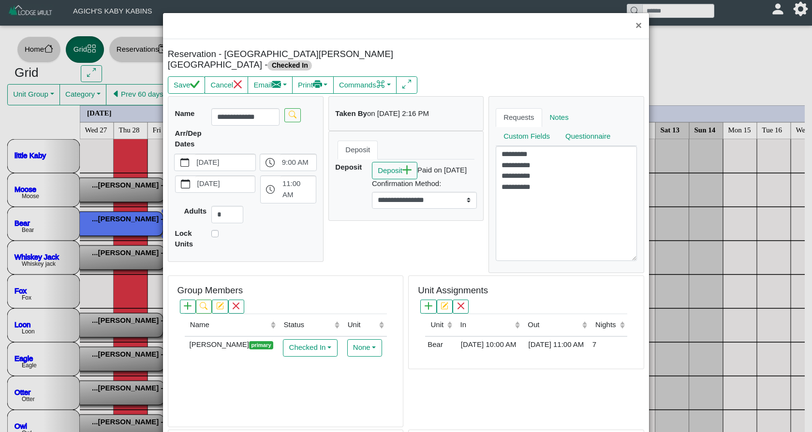
scroll to position [1, 0]
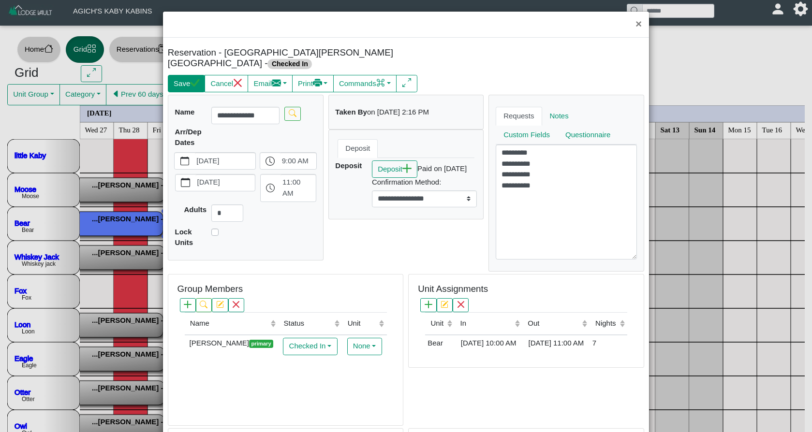
click at [195, 78] on icon "check" at bounding box center [194, 82] width 9 height 9
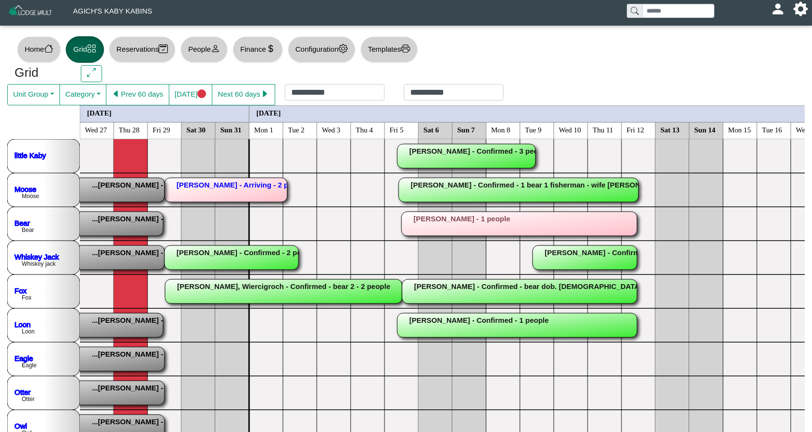
click at [133, 255] on rect at bounding box center [45, 258] width 240 height 24
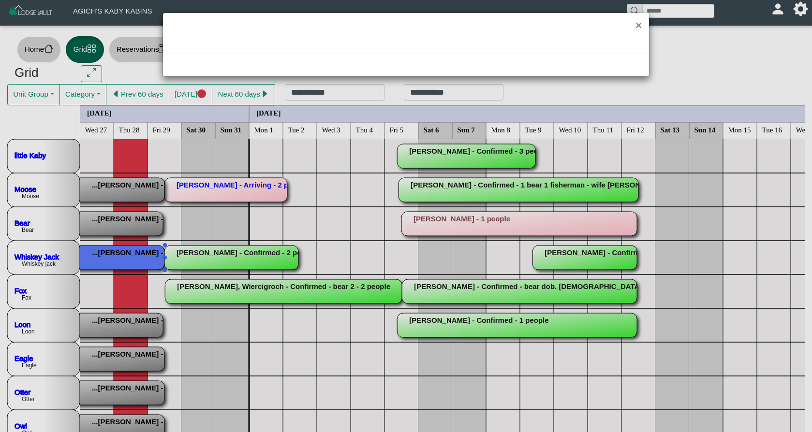
click at [132, 255] on div "×" at bounding box center [406, 216] width 812 height 432
select select "*"
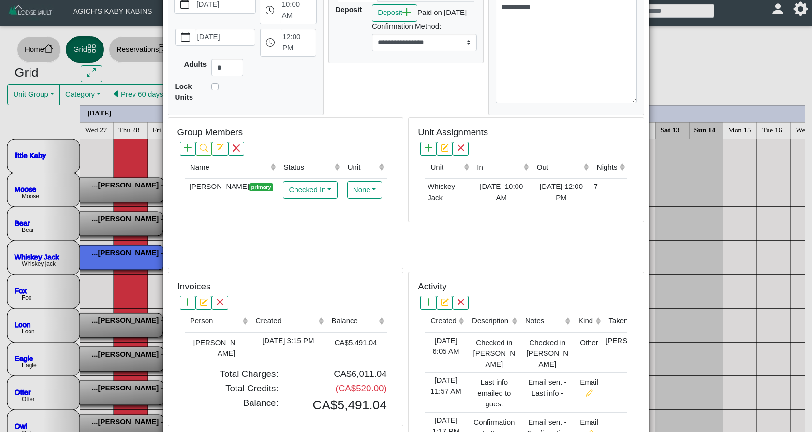
scroll to position [0, 0]
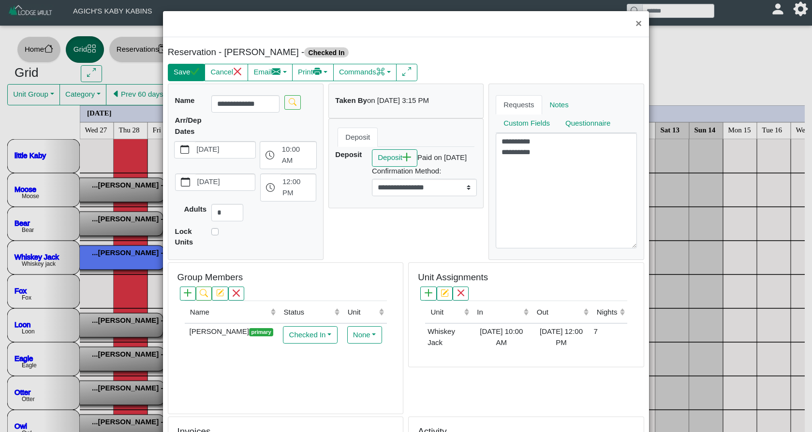
click at [190, 69] on button "Save" at bounding box center [186, 72] width 37 height 17
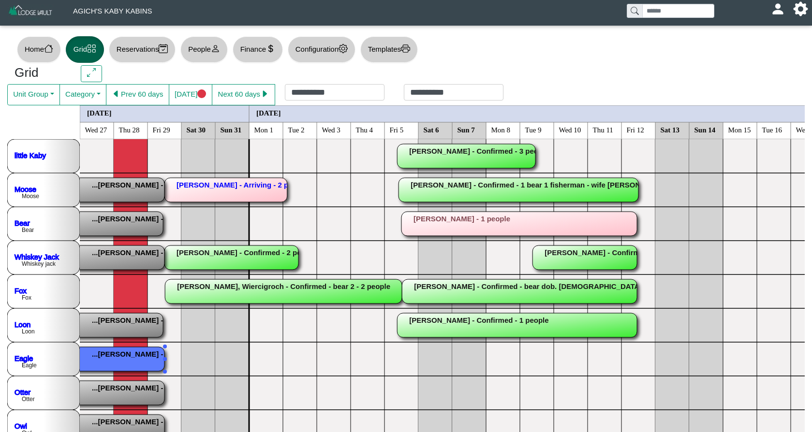
click at [113, 357] on rect at bounding box center [45, 359] width 237 height 24
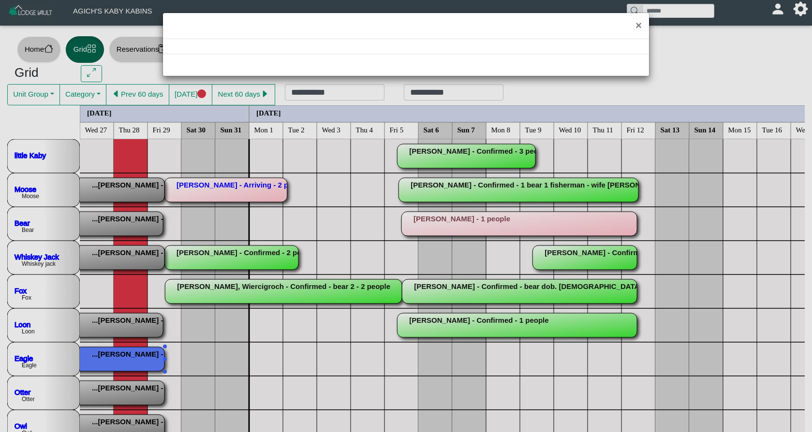
click at [113, 357] on div "×" at bounding box center [406, 216] width 812 height 432
select select "*"
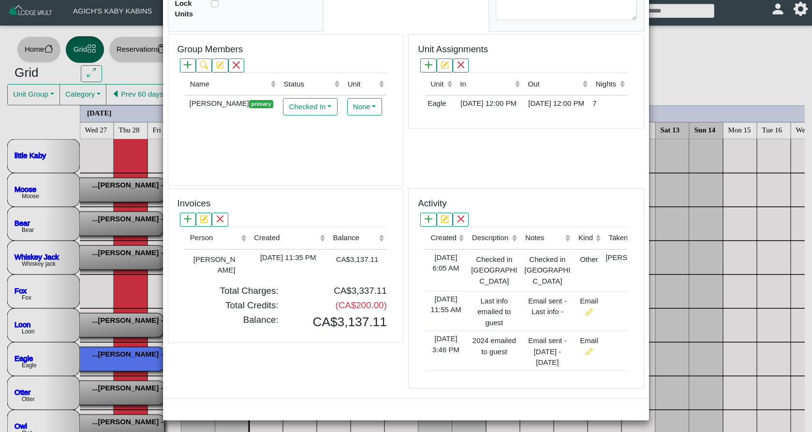
scroll to position [230, 0]
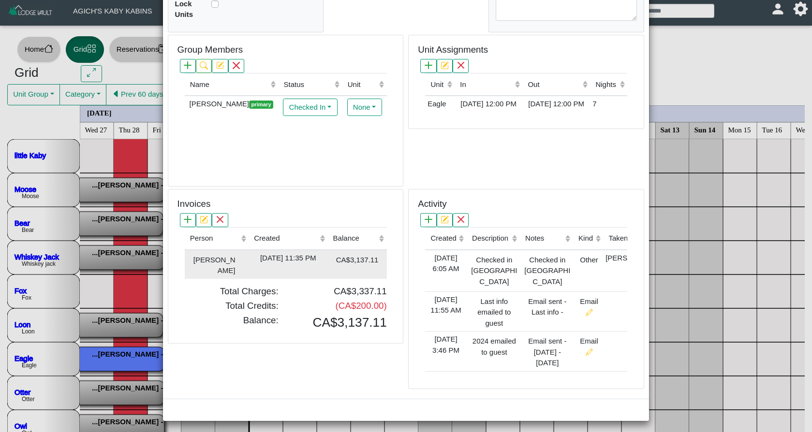
click at [325, 254] on div "[DATE] 11:35 PM" at bounding box center [288, 258] width 74 height 11
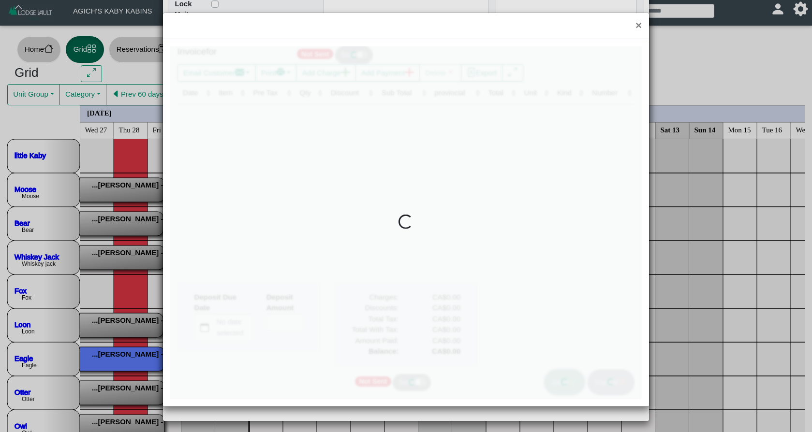
type input "*"
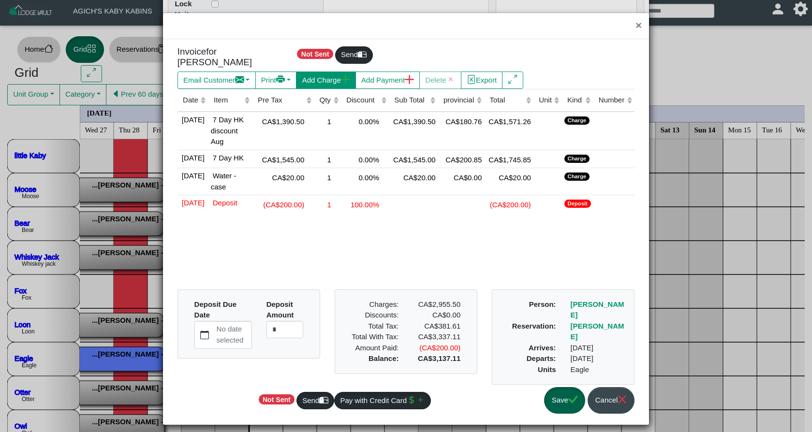
click at [335, 76] on button "Add Charge" at bounding box center [325, 80] width 59 height 17
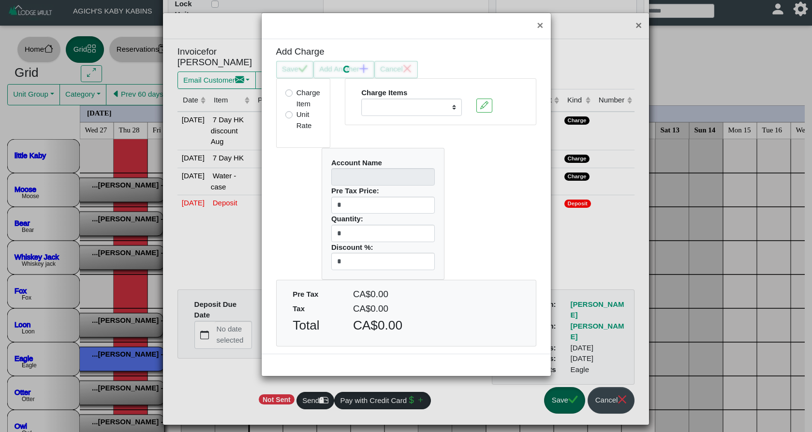
select select
click at [411, 72] on icon "x" at bounding box center [407, 69] width 8 height 8
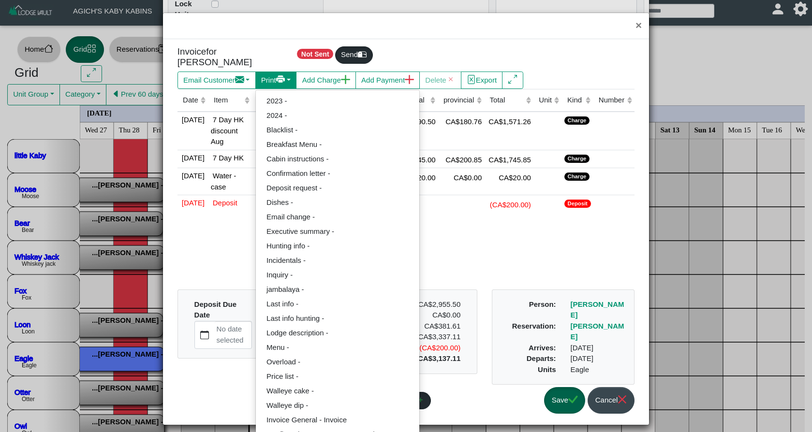
click at [285, 78] on icon "printer fill" at bounding box center [280, 80] width 9 height 4
click at [325, 413] on link "Invoice General - Invoice" at bounding box center [337, 420] width 163 height 15
select select "*****"
select select "****"
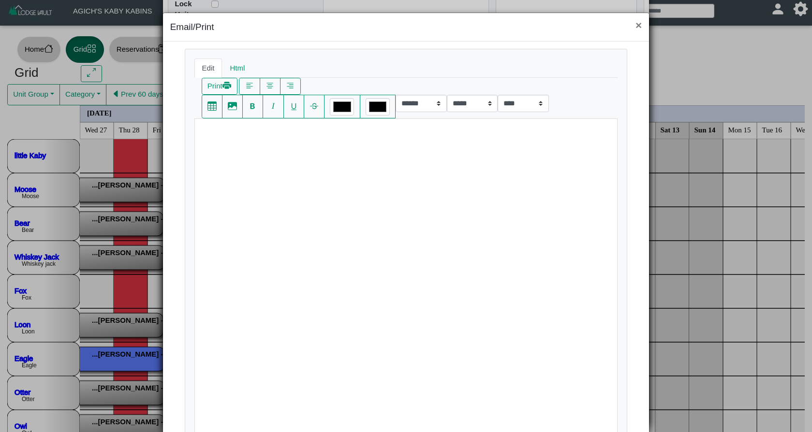
scroll to position [7, 0]
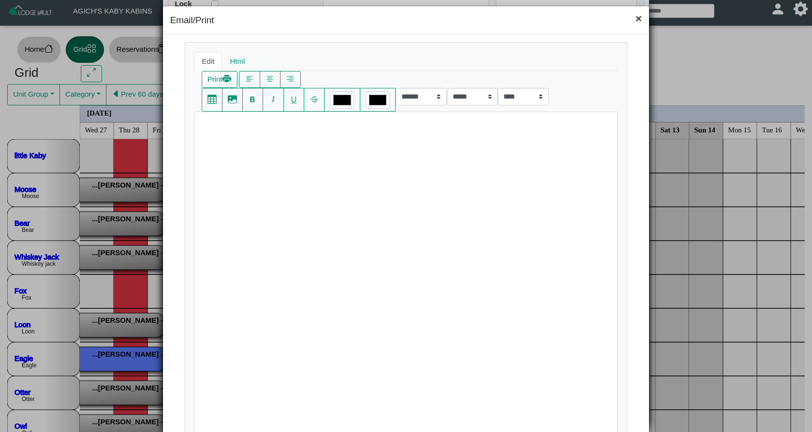
click at [640, 22] on button "×" at bounding box center [638, 19] width 21 height 26
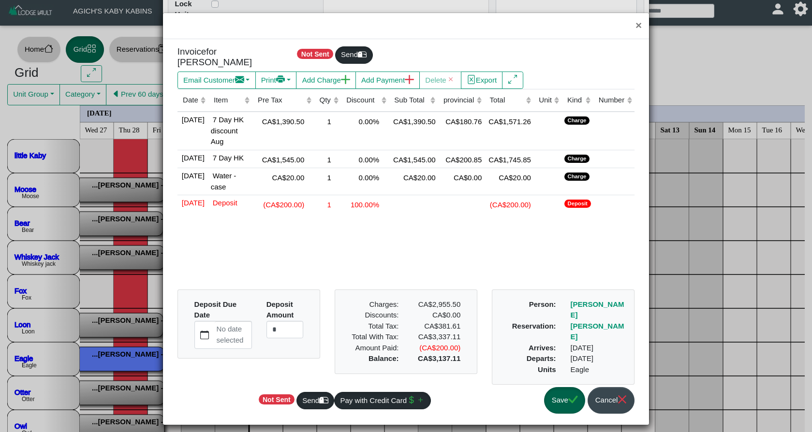
click at [547, 391] on button "Save" at bounding box center [564, 400] width 41 height 27
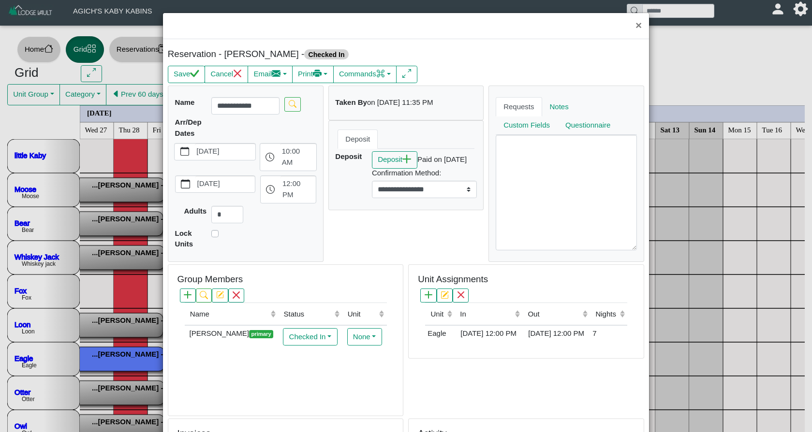
scroll to position [0, 0]
click at [195, 76] on icon "check" at bounding box center [194, 73] width 9 height 7
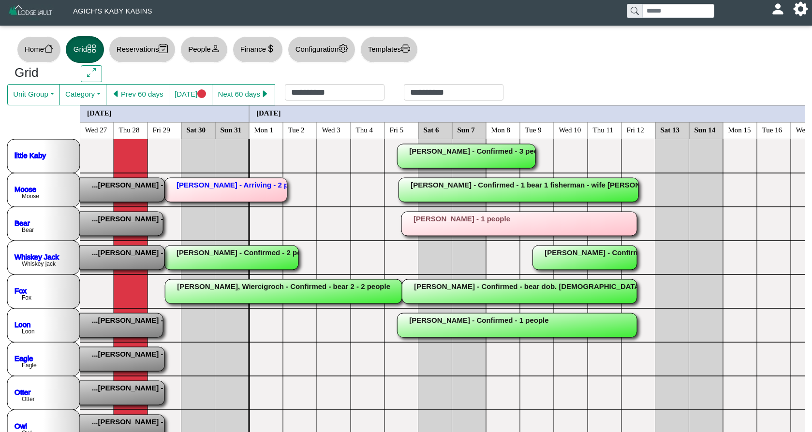
click at [240, 192] on rect at bounding box center [225, 190] width 123 height 24
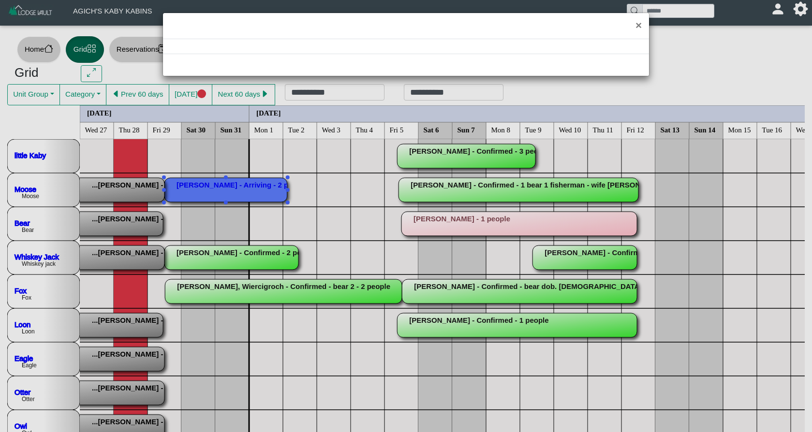
click at [240, 192] on div "×" at bounding box center [406, 216] width 812 height 432
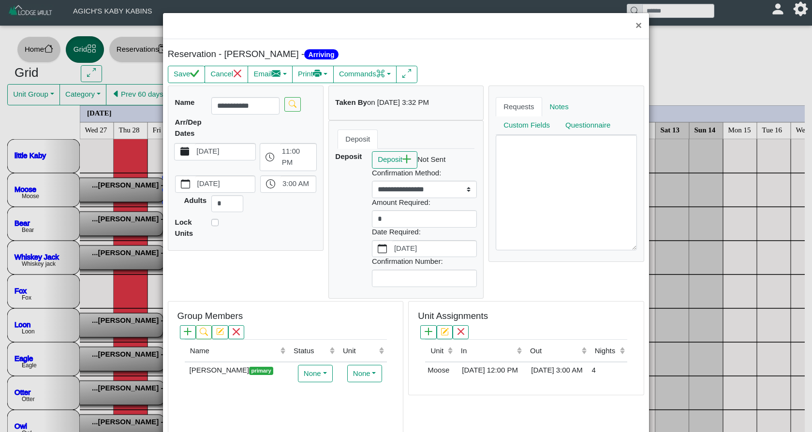
click at [241, 149] on label "[DATE]" at bounding box center [225, 152] width 61 height 16
click at [194, 149] on button "[DATE]" at bounding box center [185, 152] width 20 height 16
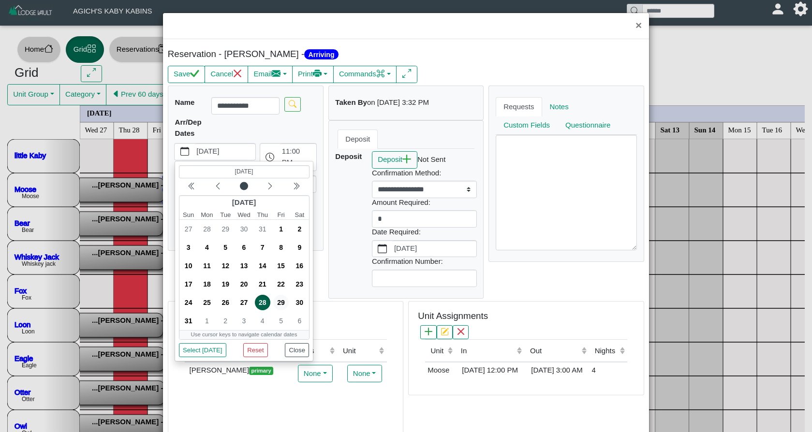
click at [285, 302] on span "29" at bounding box center [280, 302] width 15 height 15
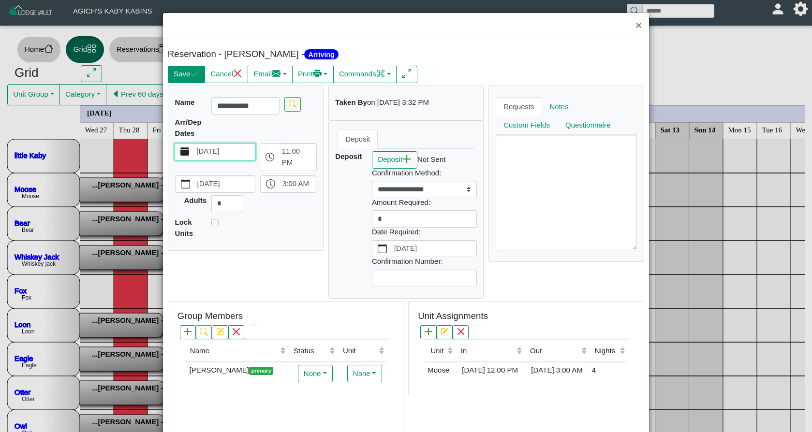
click at [181, 72] on button "Save" at bounding box center [186, 74] width 37 height 17
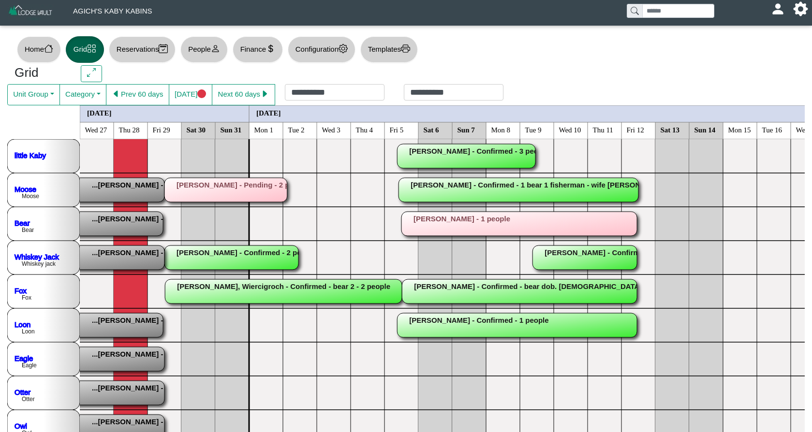
scroll to position [0, 2]
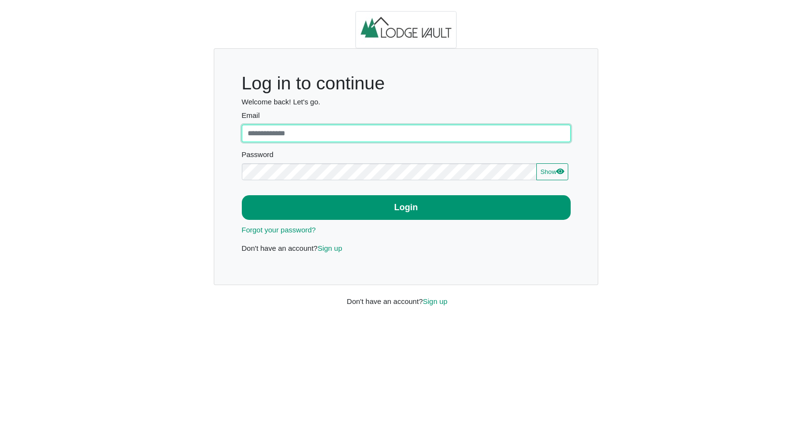
type input "**********"
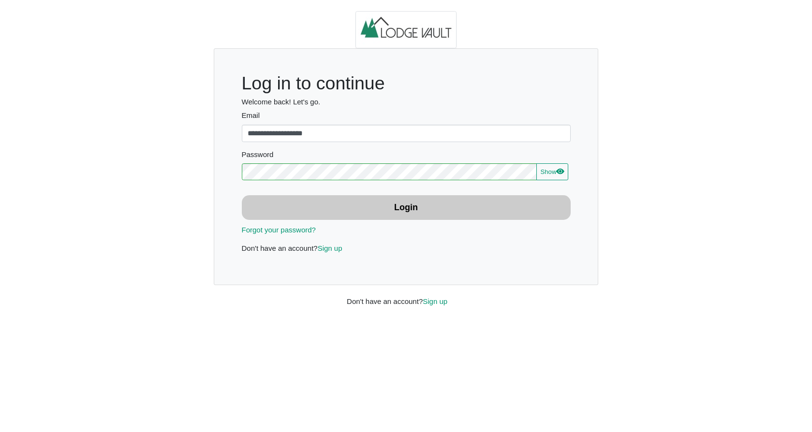
click at [363, 207] on button "Login" at bounding box center [406, 207] width 329 height 25
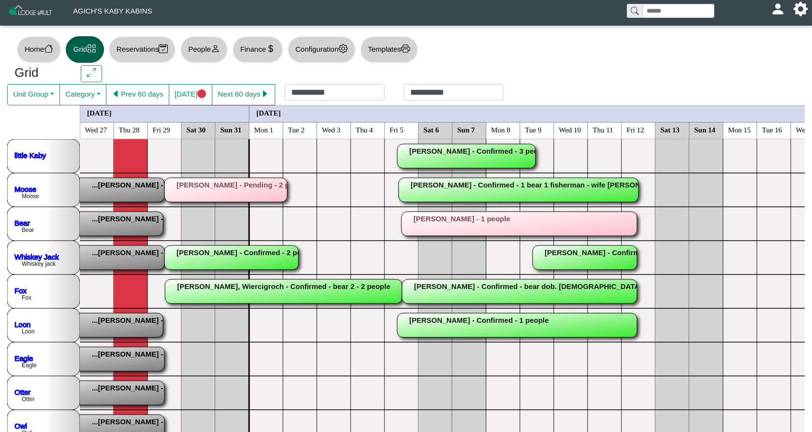
click at [51, 52] on icon "house" at bounding box center [48, 48] width 9 height 9
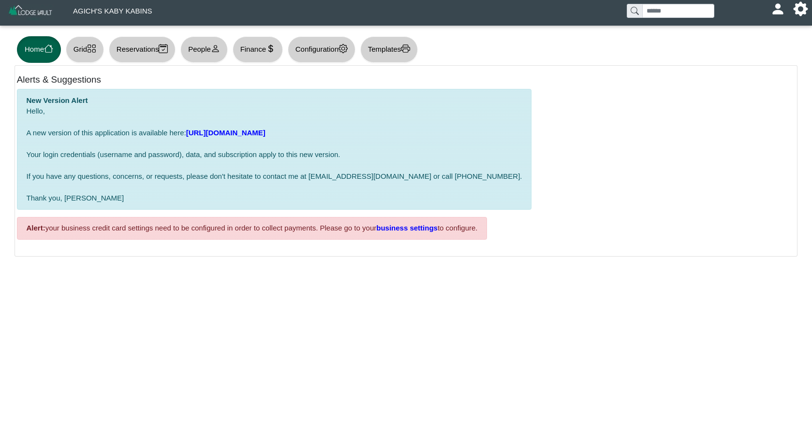
click at [323, 54] on button "Configuration" at bounding box center [322, 49] width 68 height 27
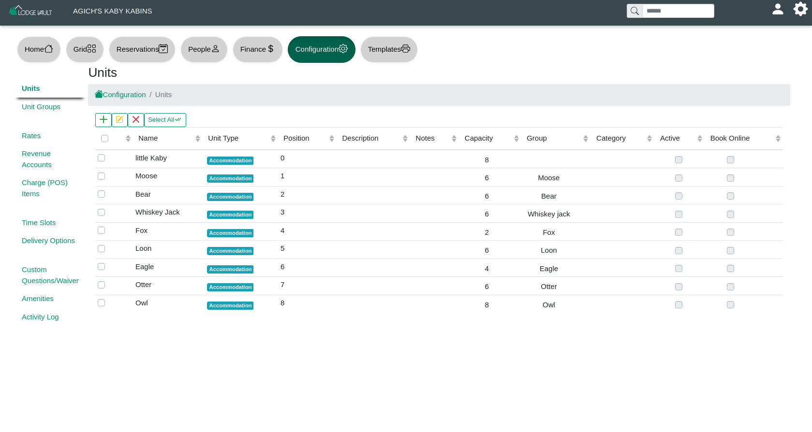
click at [69, 12] on span "AGICH'S KABY KABINS" at bounding box center [112, 11] width 102 height 23
click at [87, 12] on span "AGICH'S KABY KABINS" at bounding box center [112, 11] width 102 height 23
click at [45, 15] on img at bounding box center [31, 12] width 46 height 17
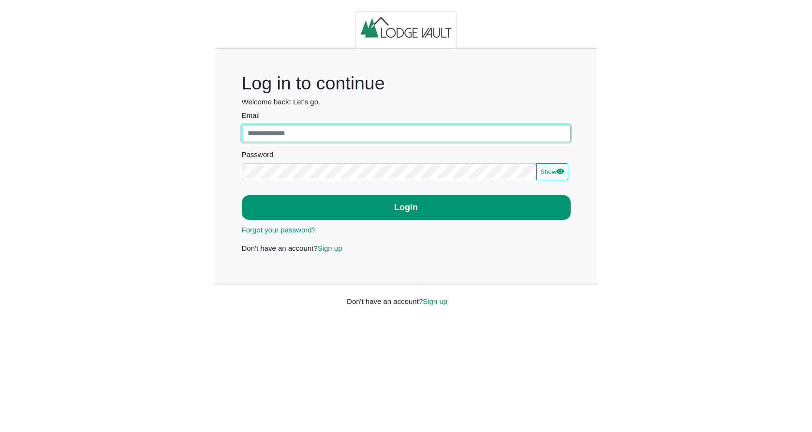
type input "**********"
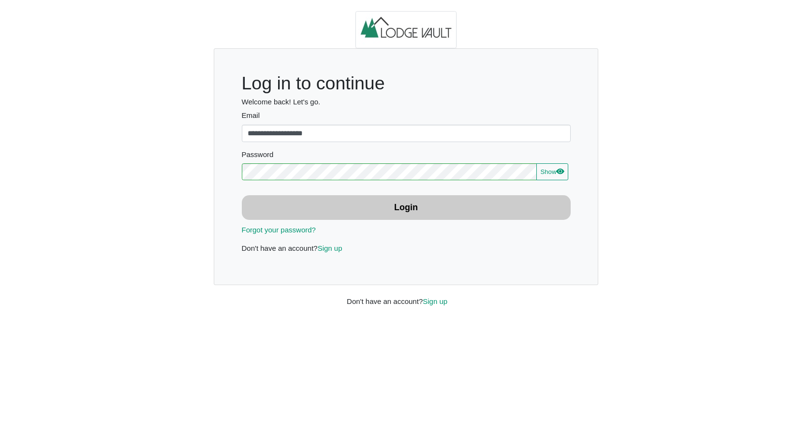
click at [358, 209] on button "Login" at bounding box center [406, 207] width 329 height 25
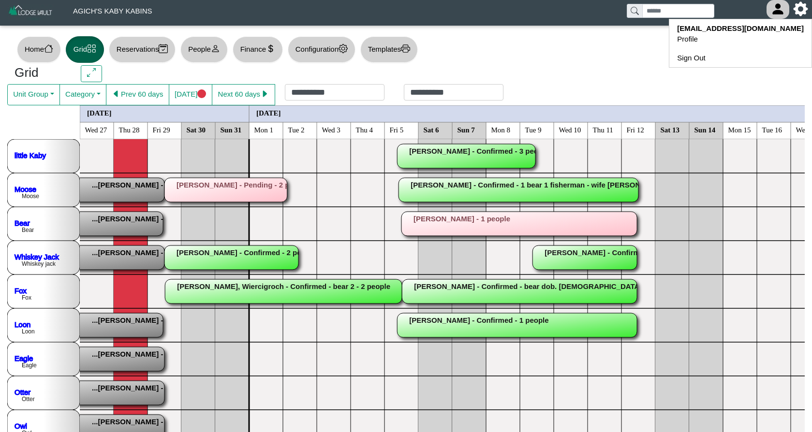
click at [779, 15] on button at bounding box center [777, 9] width 23 height 19
click at [747, 44] on link "dsagich@hotmail.com Profile" at bounding box center [740, 33] width 142 height 29
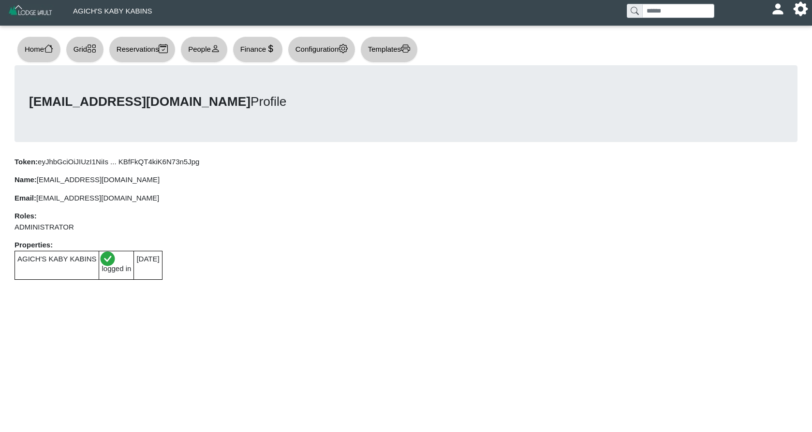
click at [322, 51] on button "Configuration" at bounding box center [322, 49] width 68 height 27
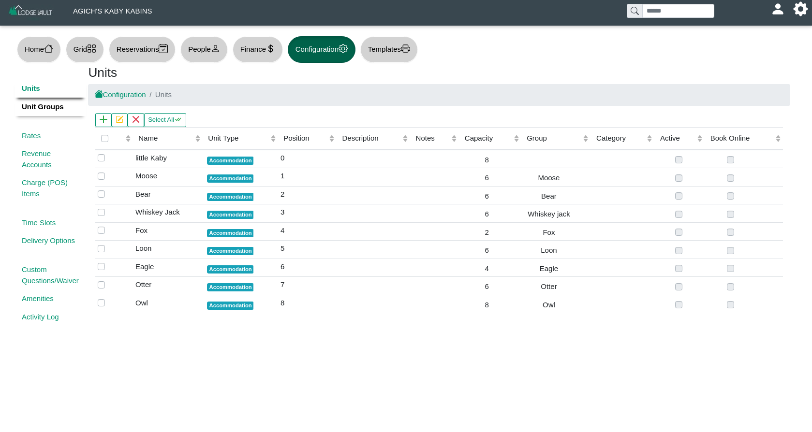
click at [35, 106] on link "Unit Groups" at bounding box center [51, 107] width 72 height 18
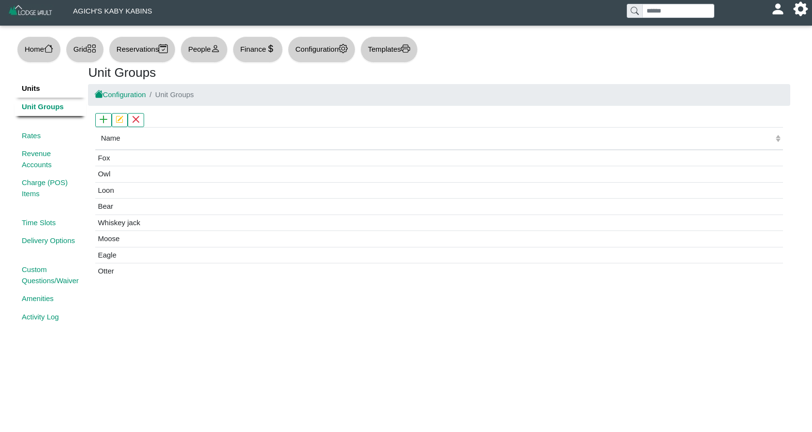
scroll to position [0, 0]
click at [32, 90] on link "Units" at bounding box center [51, 89] width 72 height 18
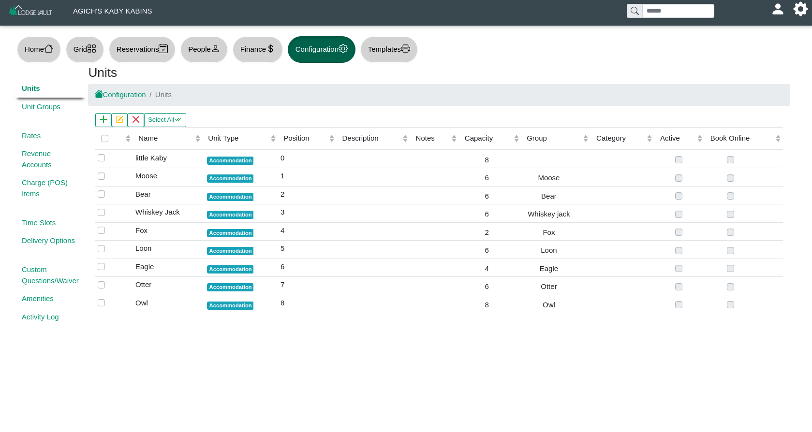
click at [50, 51] on icon "house" at bounding box center [48, 48] width 9 height 9
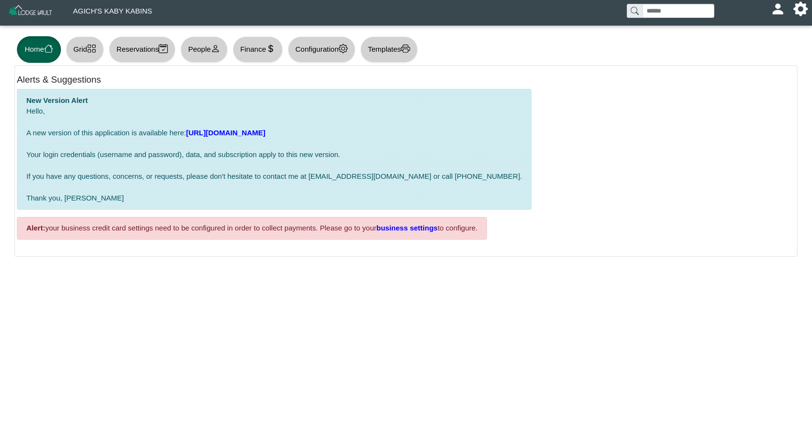
click at [89, 50] on button "Grid" at bounding box center [85, 49] width 38 height 27
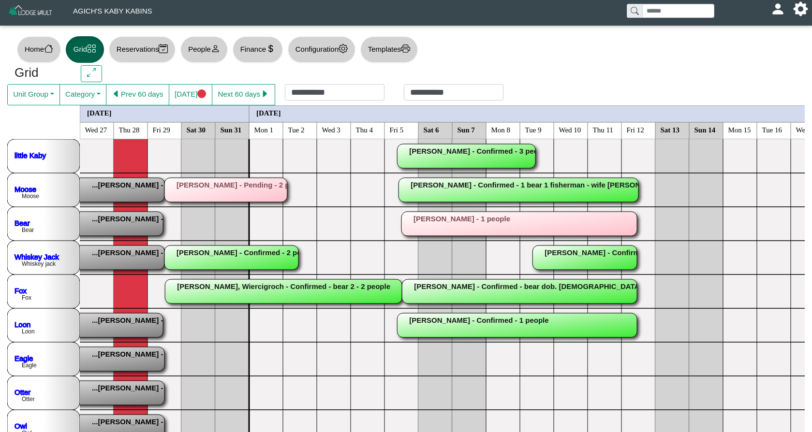
click at [151, 51] on button "Reservations" at bounding box center [142, 49] width 67 height 27
select select "***"
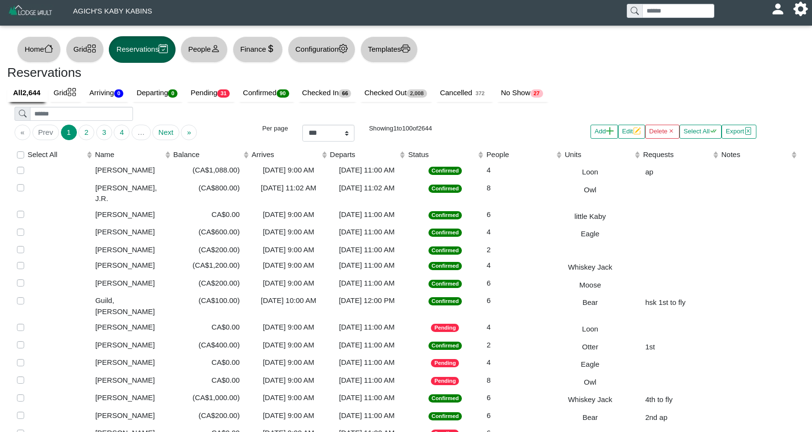
click at [220, 52] on icon "person" at bounding box center [215, 48] width 9 height 9
select select "**"
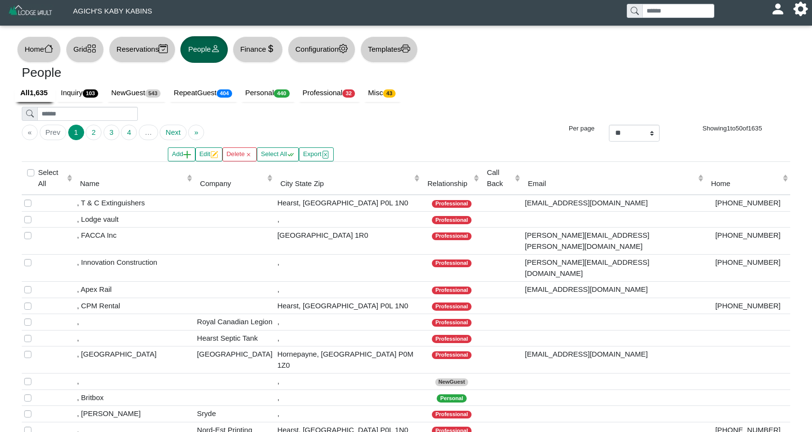
click at [275, 50] on icon "currency dollar" at bounding box center [270, 48] width 9 height 9
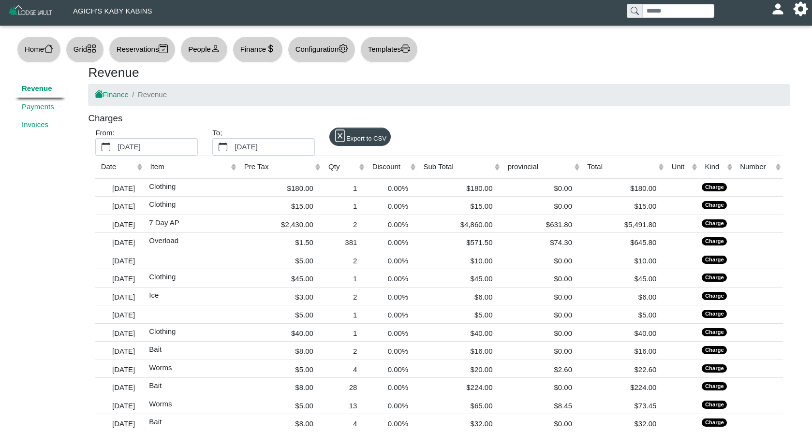
click at [333, 49] on button "Configuration" at bounding box center [322, 49] width 68 height 27
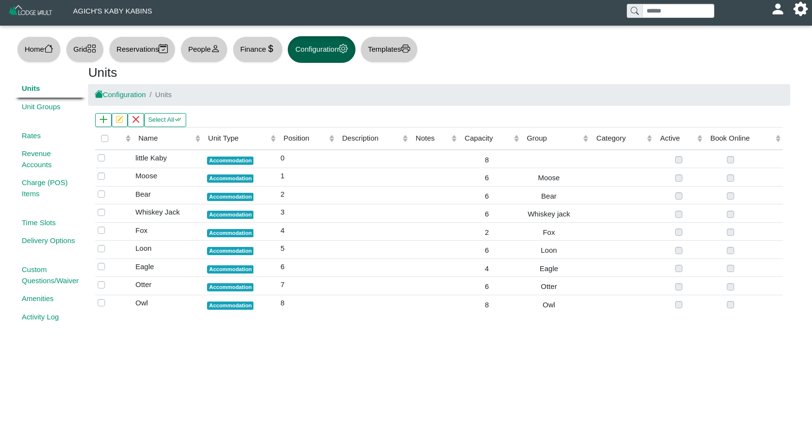
click at [391, 50] on button "Templates" at bounding box center [389, 49] width 58 height 27
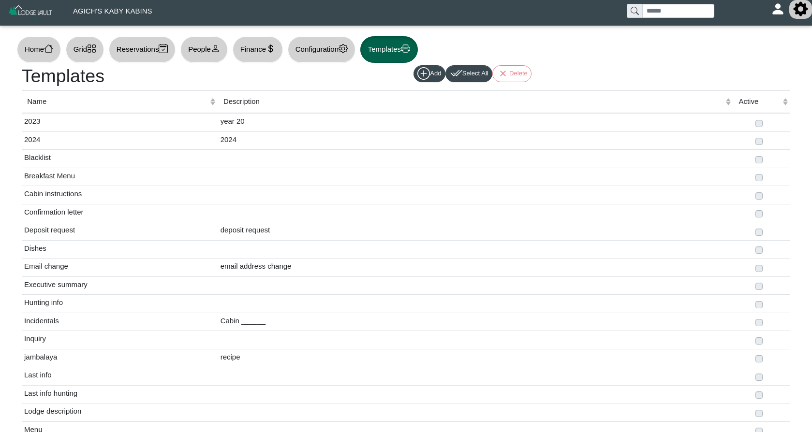
click at [805, 14] on icon "gear fill" at bounding box center [801, 9] width 15 height 15
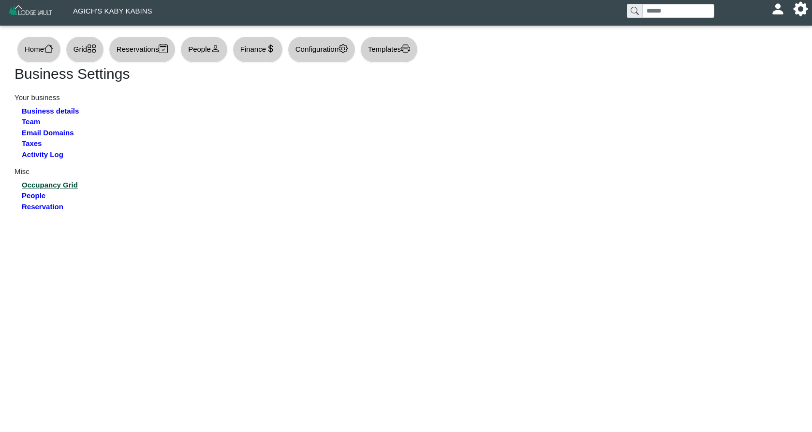
click at [54, 182] on link "Occupancy Grid" at bounding box center [50, 185] width 56 height 8
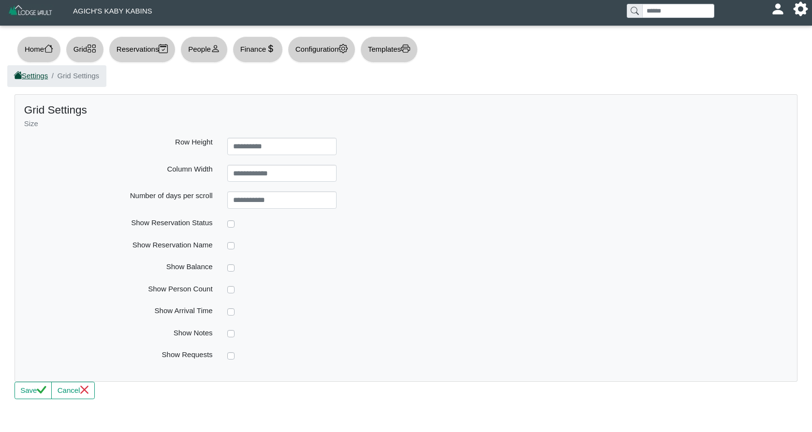
click at [40, 78] on link "Settings" at bounding box center [31, 76] width 33 height 8
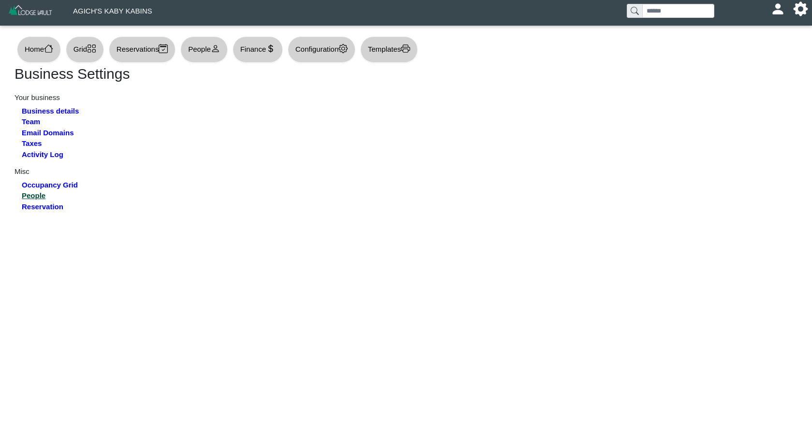
click at [38, 195] on link "People" at bounding box center [34, 196] width 24 height 8
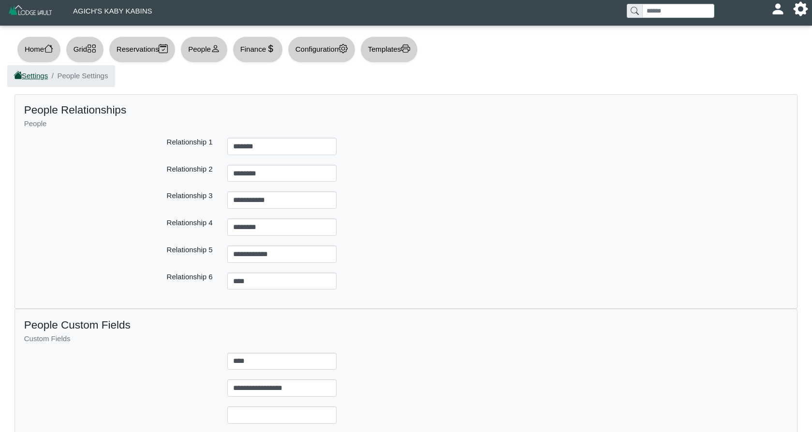
click at [33, 78] on link "Settings" at bounding box center [31, 76] width 33 height 8
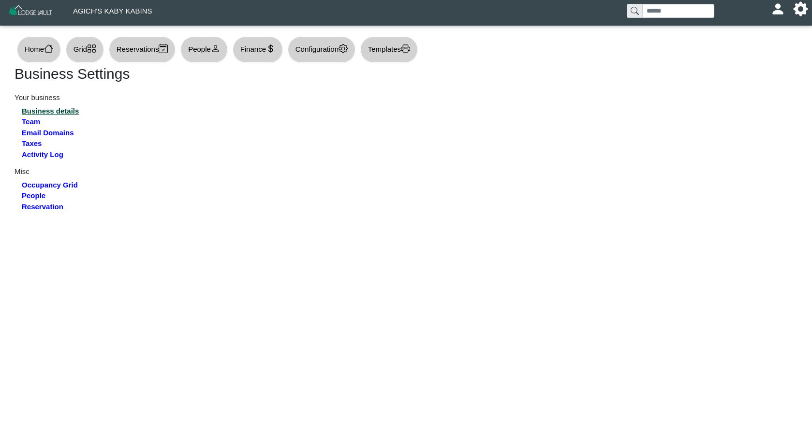
click at [43, 115] on link "Business details" at bounding box center [50, 111] width 57 height 8
select select "**********"
select select "***"
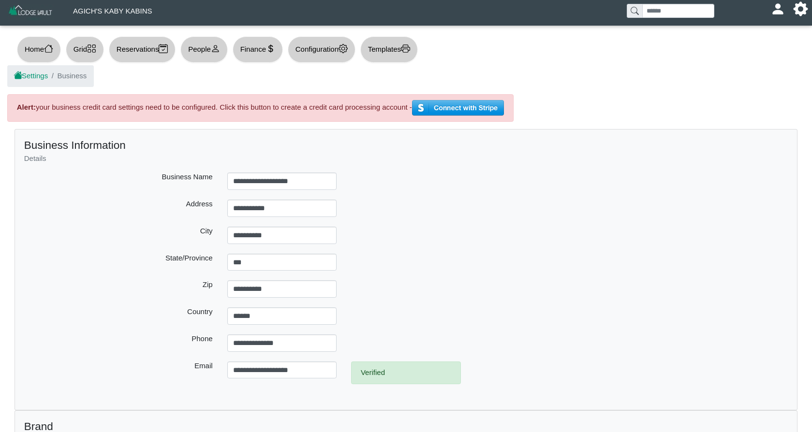
scroll to position [2, 0]
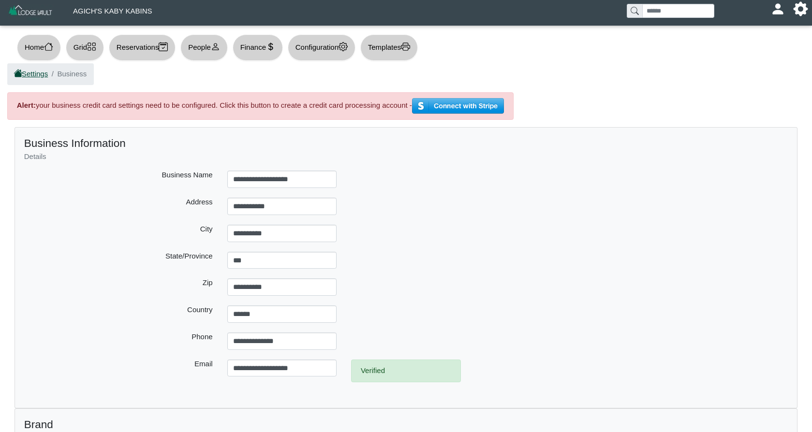
click at [32, 75] on link "Settings" at bounding box center [31, 74] width 33 height 8
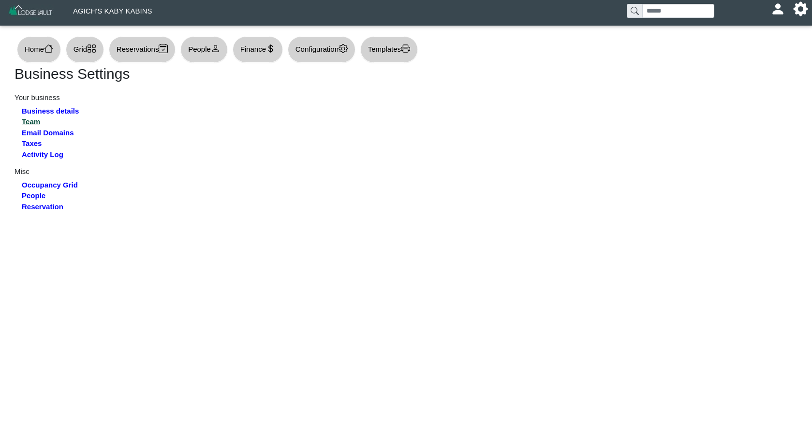
click at [30, 123] on link "Team" at bounding box center [31, 122] width 18 height 8
click at [29, 152] on link "Activity Log" at bounding box center [43, 154] width 42 height 8
click at [40, 186] on link "Occupancy Grid" at bounding box center [50, 185] width 56 height 8
click at [29, 197] on link "People" at bounding box center [34, 196] width 24 height 8
click at [30, 205] on link "Reservation" at bounding box center [43, 207] width 42 height 8
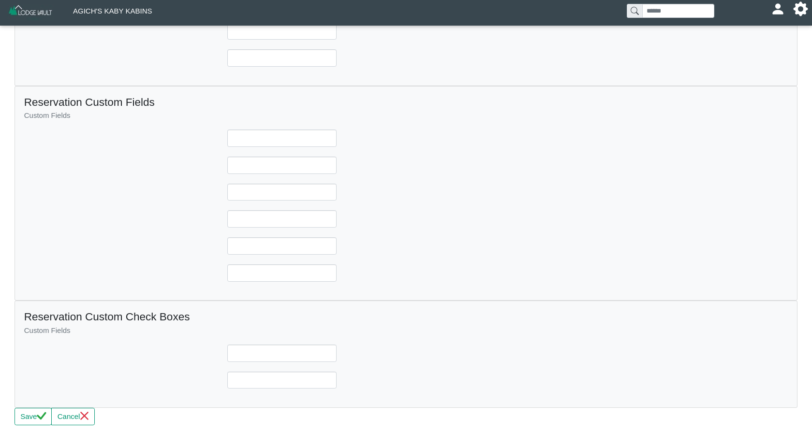
scroll to position [562, 0]
click at [40, 415] on icon "check" at bounding box center [41, 416] width 9 height 9
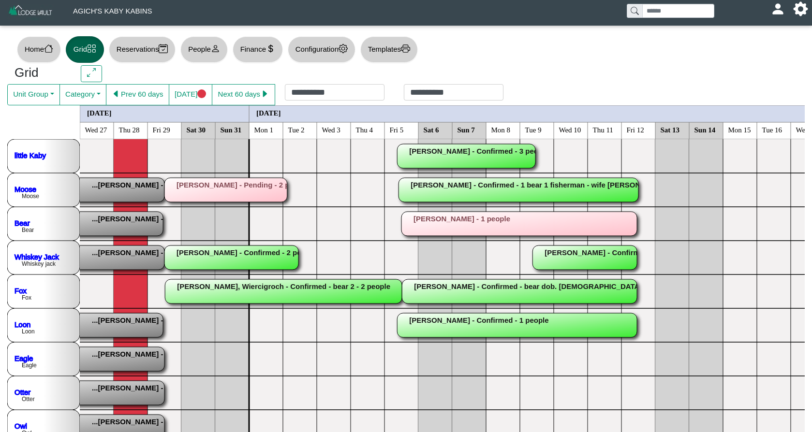
click at [202, 50] on button "People" at bounding box center [203, 49] width 47 height 27
select select "**"
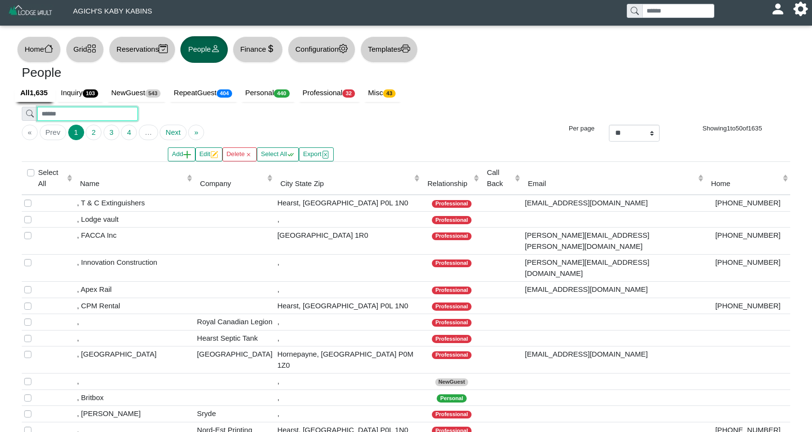
click at [110, 115] on input "search" at bounding box center [87, 114] width 100 height 14
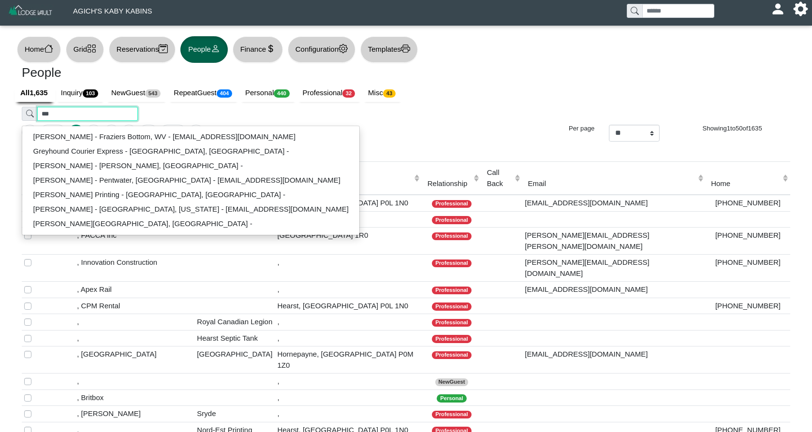
type input "***"
click at [301, 129] on ul "« Prev 1 2 3 4 … Next »" at bounding box center [275, 132] width 507 height 15
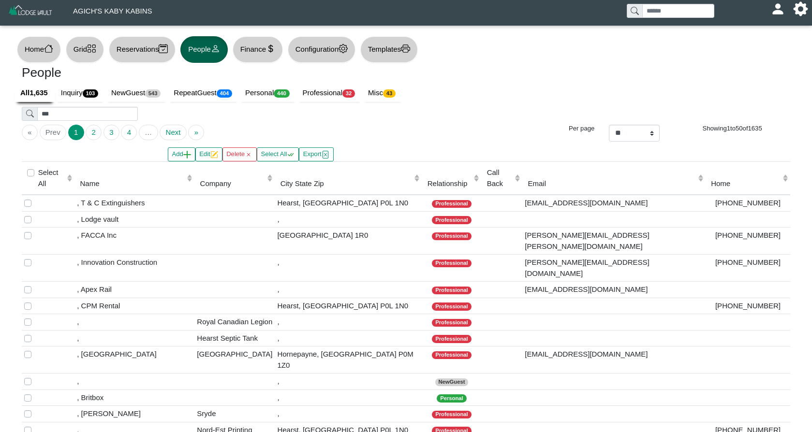
click at [92, 44] on button "Grid" at bounding box center [85, 49] width 38 height 27
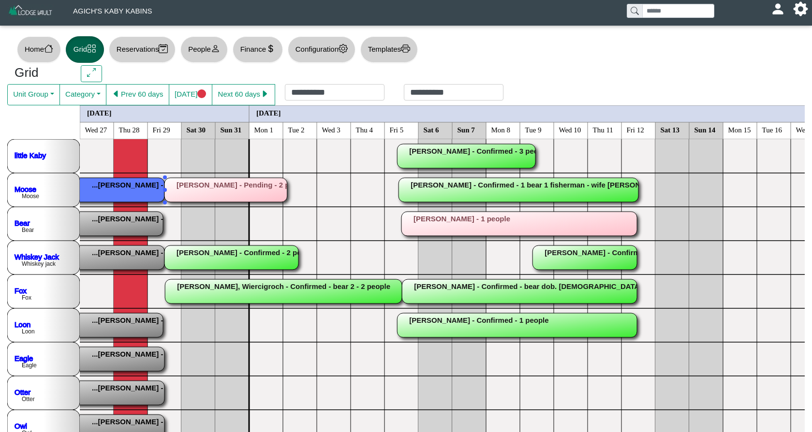
click at [142, 193] on rect at bounding box center [45, 190] width 237 height 24
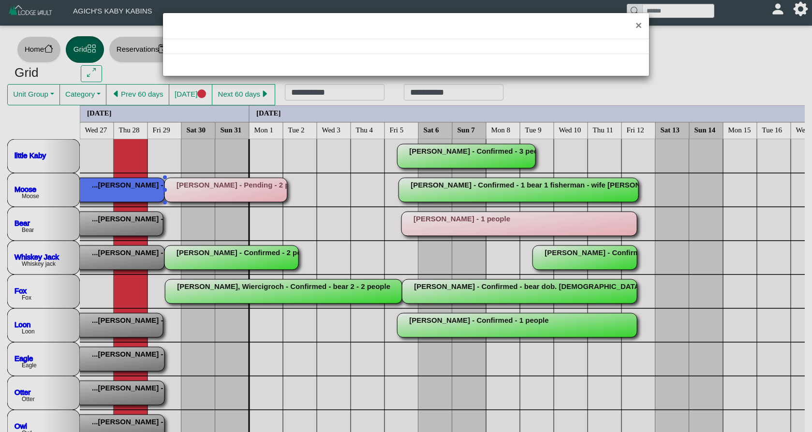
select select "*"
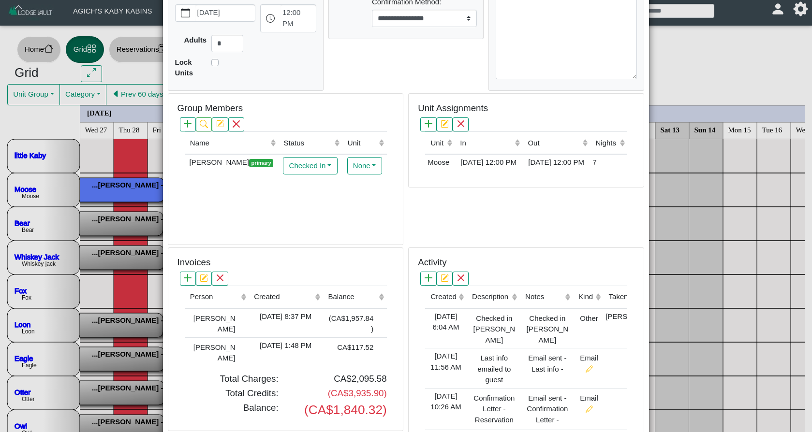
scroll to position [230, 0]
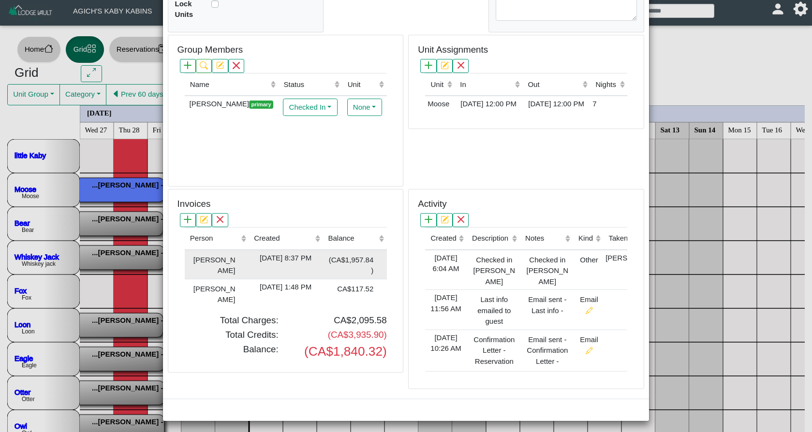
click at [256, 262] on td "[DATE] 8:37 PM" at bounding box center [286, 264] width 74 height 29
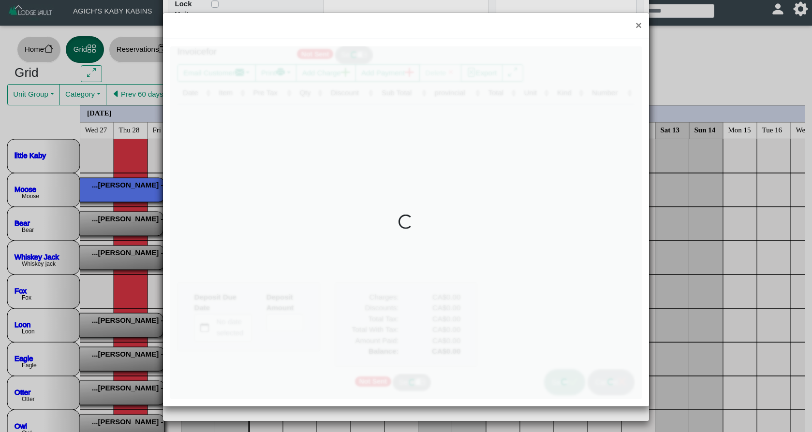
type input "*"
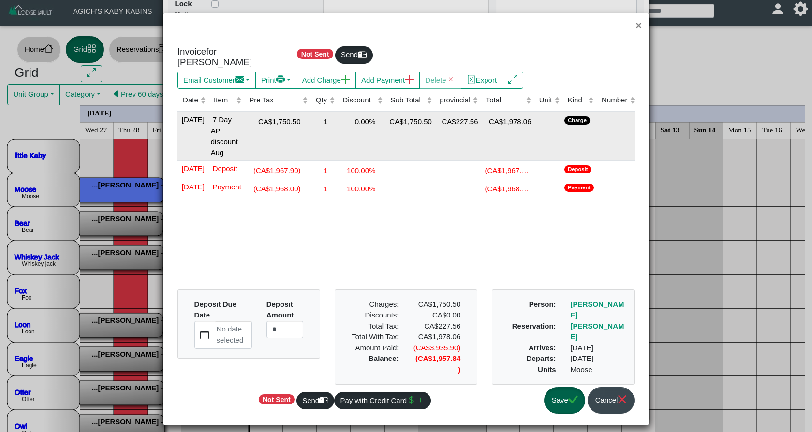
click at [326, 118] on div "1" at bounding box center [324, 121] width 22 height 13
drag, startPoint x: 326, startPoint y: 116, endPoint x: 343, endPoint y: 115, distance: 16.5
click at [343, 115] on tr "[DATE] 7 Day AP discount Aug CA$1,750.50 * 0.00% CA$1,750.50 CA$227.56 CA$1,978…" at bounding box center [407, 136] width 460 height 49
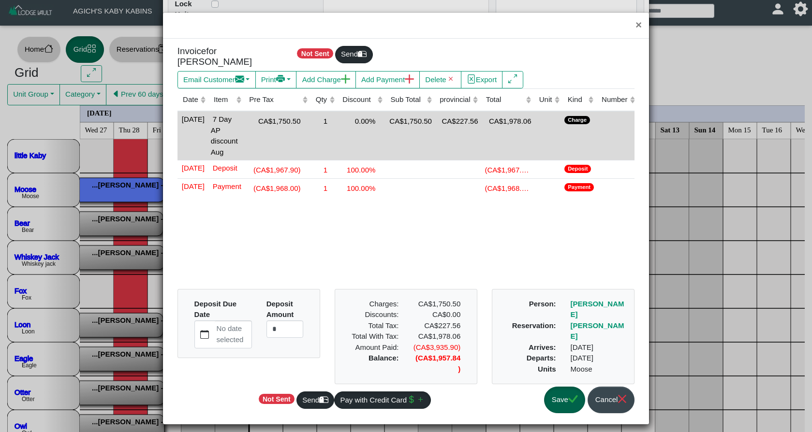
scroll to position [4, 0]
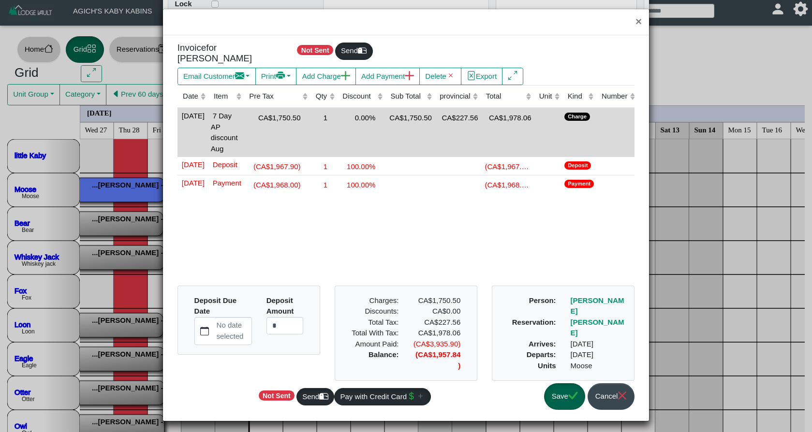
click at [555, 403] on button "Save" at bounding box center [564, 396] width 41 height 27
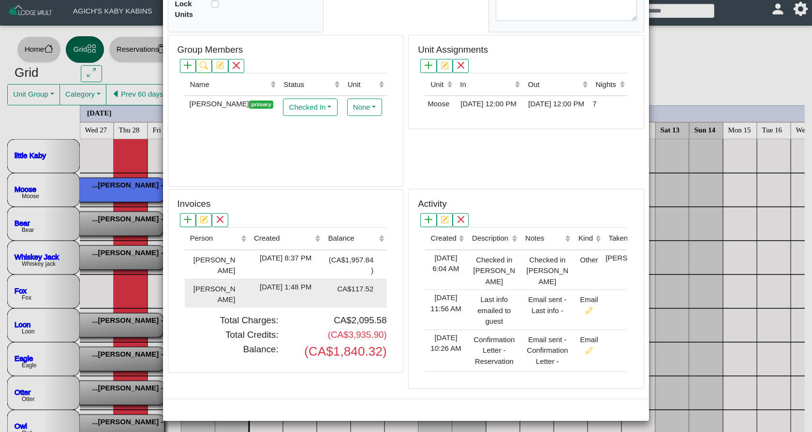
click at [261, 287] on div "[DATE] 1:48 PM" at bounding box center [285, 287] width 69 height 11
click at [261, 286] on div at bounding box center [406, 198] width 472 height 353
type input "*"
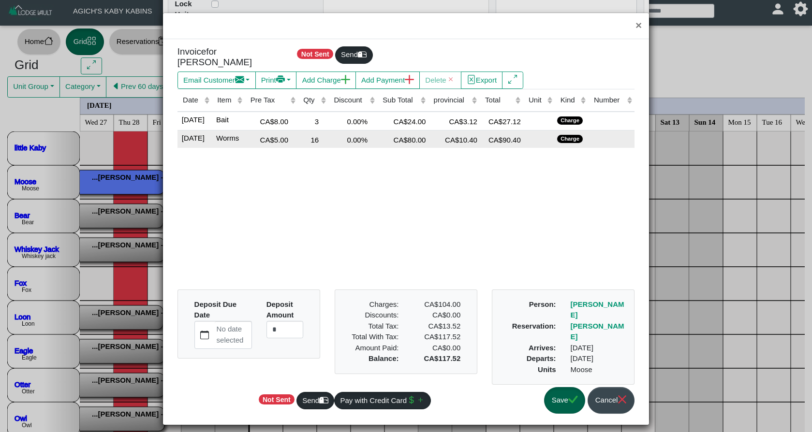
scroll to position [8, 0]
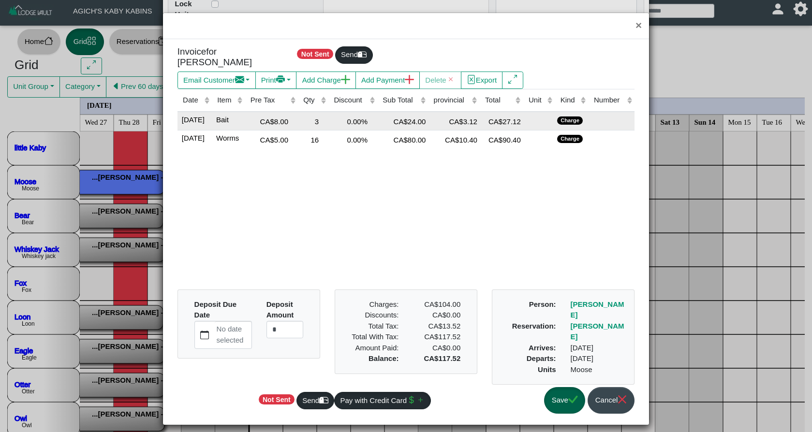
click at [369, 117] on div "0.00%" at bounding box center [353, 121] width 44 height 13
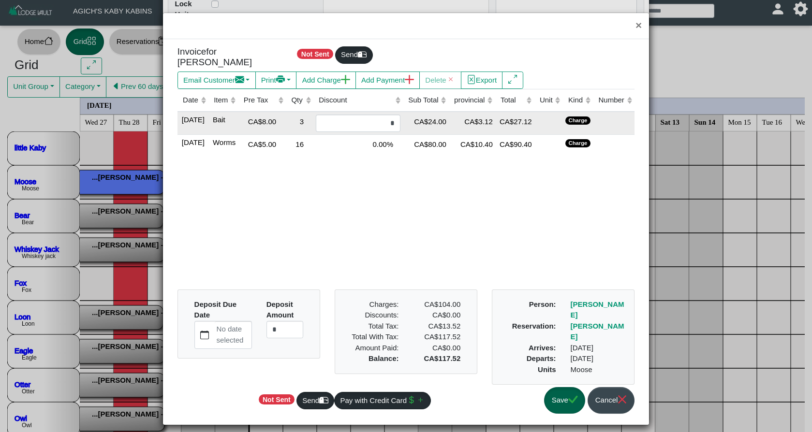
click at [442, 119] on div "CA$24.00" at bounding box center [425, 121] width 41 height 13
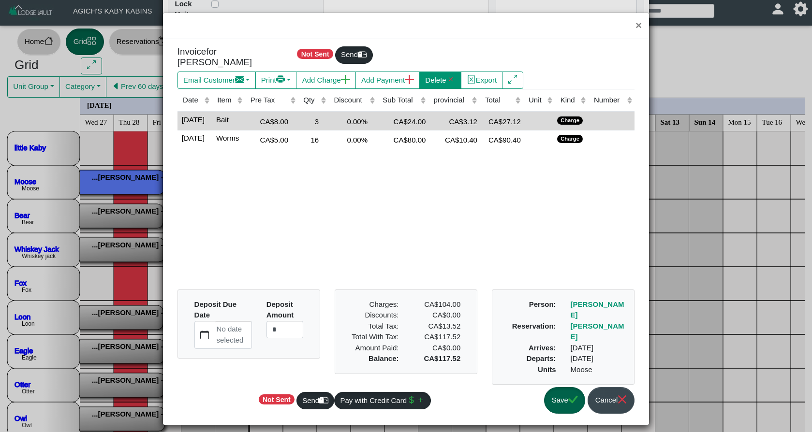
click at [444, 72] on button "Delete" at bounding box center [440, 80] width 42 height 17
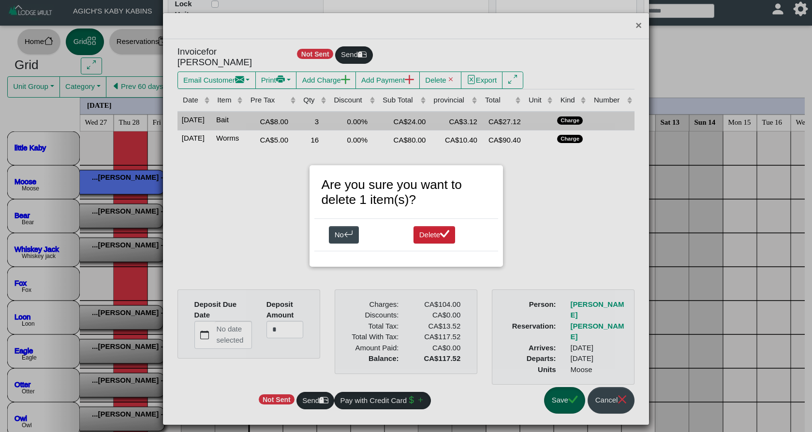
click at [434, 238] on button "Delete" at bounding box center [434, 234] width 42 height 17
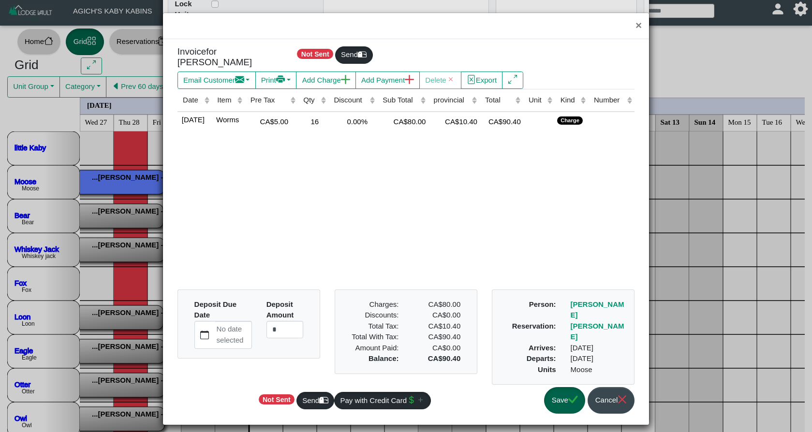
click at [556, 391] on button "Save" at bounding box center [564, 400] width 41 height 27
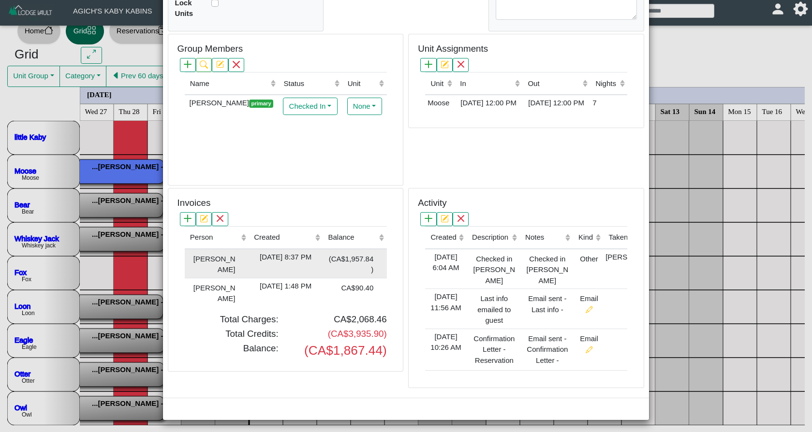
scroll to position [230, 0]
click at [283, 254] on div "[DATE] 8:37 PM" at bounding box center [285, 258] width 69 height 11
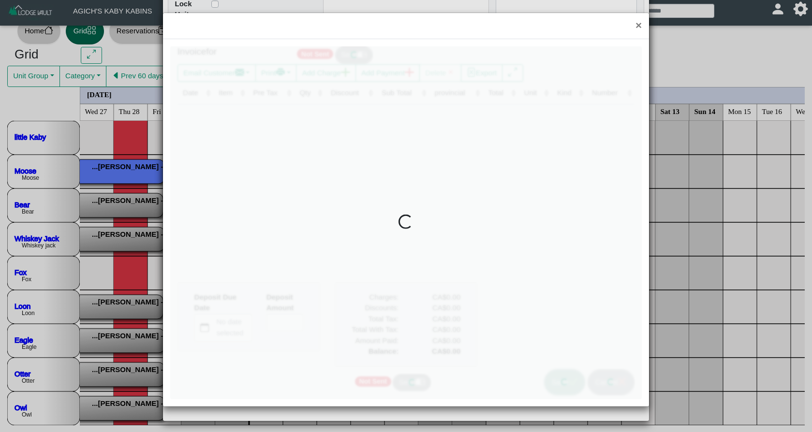
type input "*"
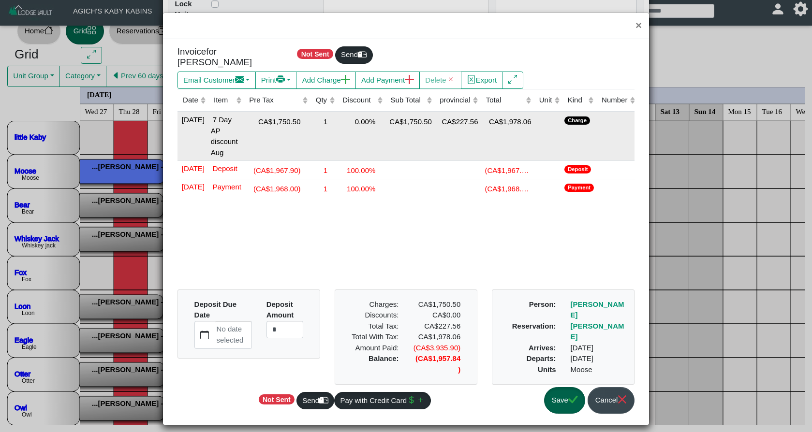
click at [330, 116] on div "1" at bounding box center [324, 121] width 22 height 13
click at [330, 116] on input "*" at bounding box center [324, 123] width 22 height 17
drag, startPoint x: 326, startPoint y: 115, endPoint x: 339, endPoint y: 115, distance: 13.1
click at [338, 115] on td "*" at bounding box center [323, 136] width 27 height 49
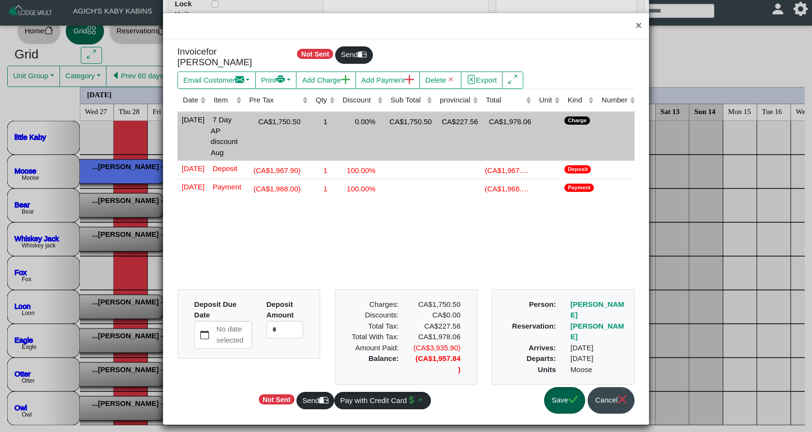
click at [328, 116] on div "1" at bounding box center [324, 121] width 22 height 13
click at [332, 116] on input "*" at bounding box center [324, 123] width 22 height 17
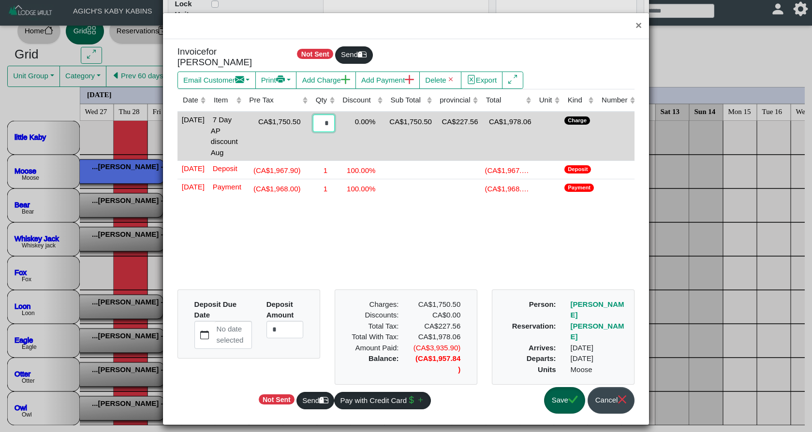
type input "*"
click at [348, 251] on div "Date (Click to sort ascending) Item (Click to sort ascending) Pre Tax (Click to…" at bounding box center [405, 185] width 457 height 193
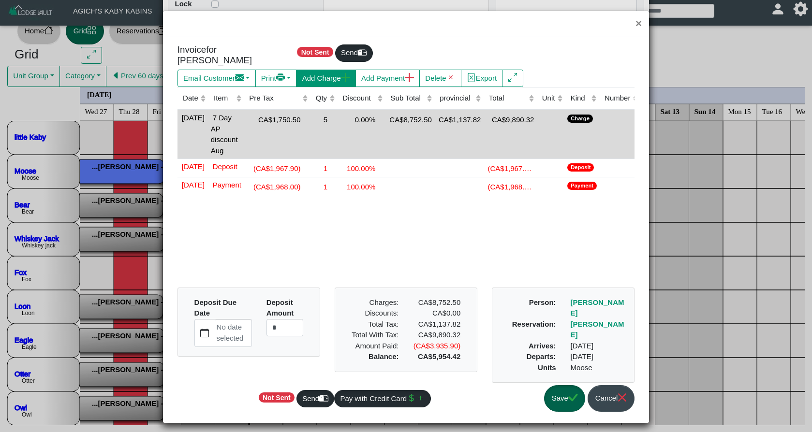
click at [345, 70] on button "Add Charge" at bounding box center [325, 78] width 59 height 17
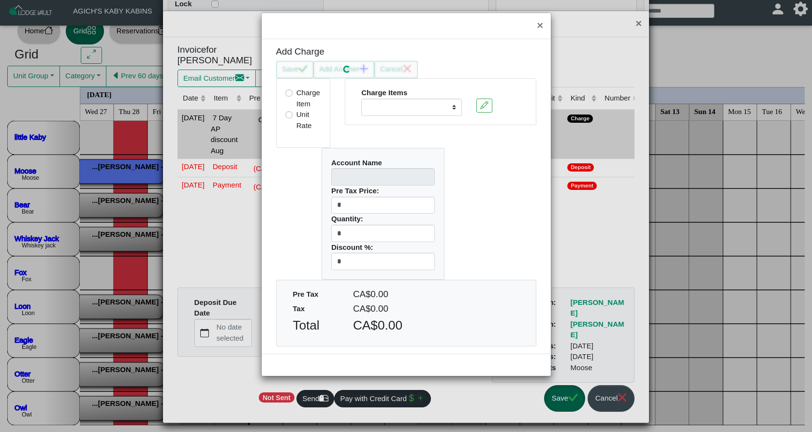
select select
click at [402, 69] on button "Cancel" at bounding box center [396, 69] width 44 height 17
select select
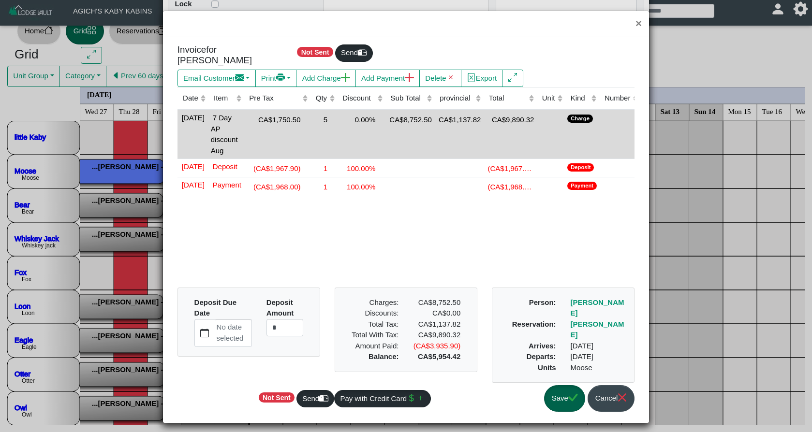
scroll to position [5, 0]
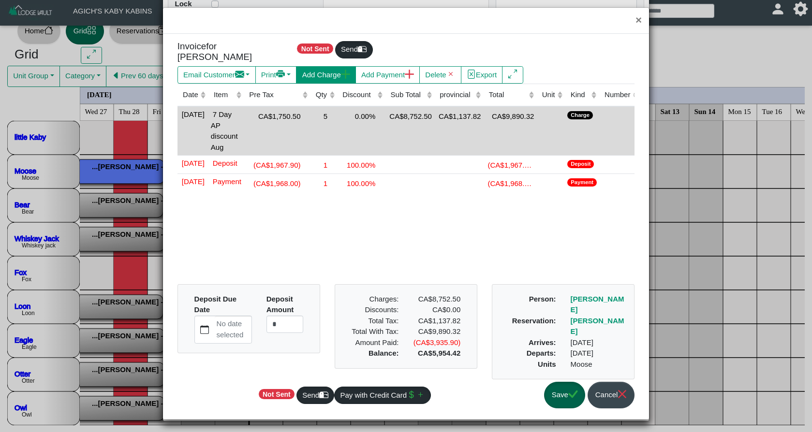
click at [345, 68] on button "Add Charge" at bounding box center [325, 74] width 59 height 17
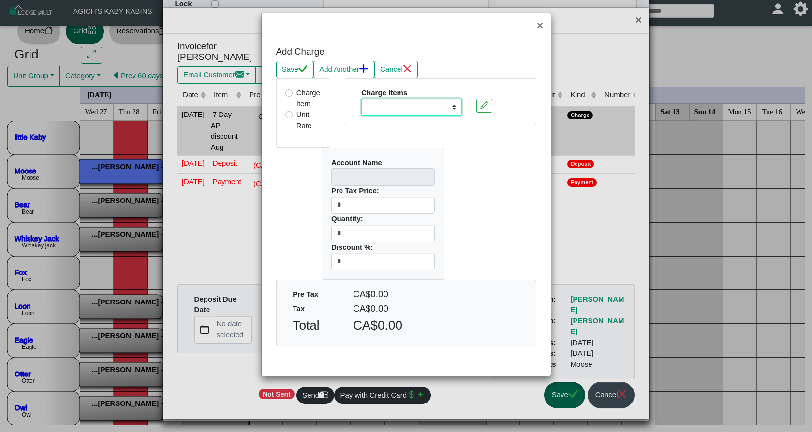
select select "**********"
type input "****"
type input "*"
drag, startPoint x: 345, startPoint y: 230, endPoint x: 327, endPoint y: 230, distance: 17.9
click at [327, 230] on div "Account Name **** Pre Tax Price: * Quantity: * Discount %: *" at bounding box center [383, 213] width 122 height 131
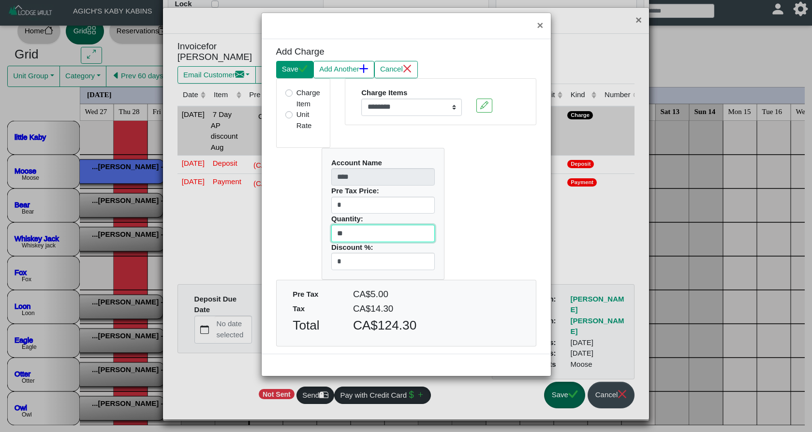
type input "**"
click at [295, 71] on button "Save" at bounding box center [294, 69] width 37 height 17
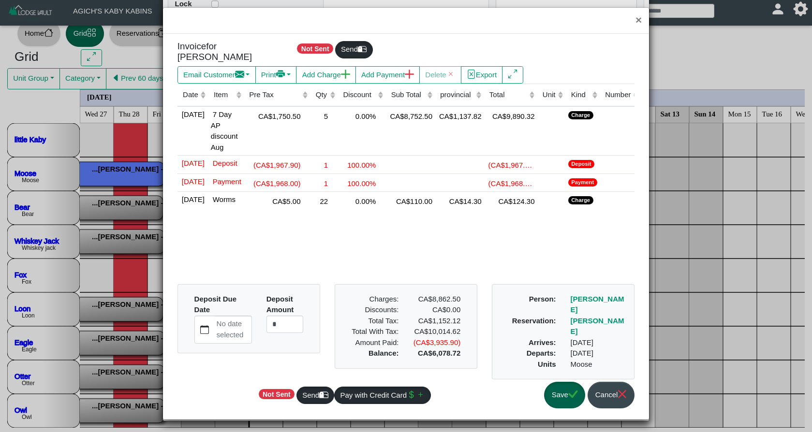
scroll to position [12, 0]
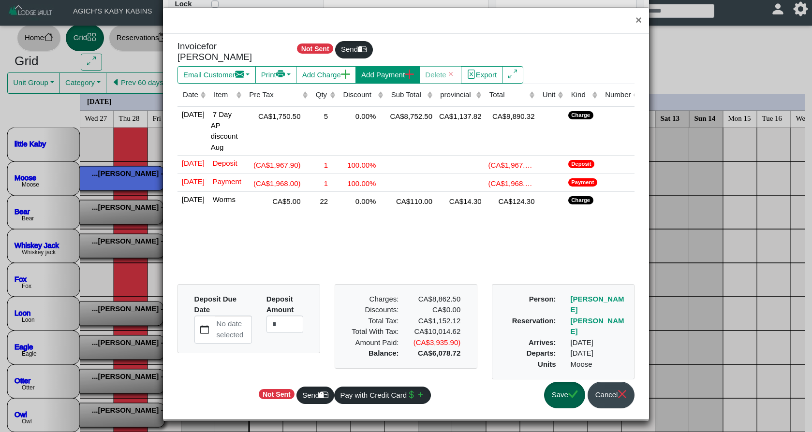
click at [388, 70] on button "Add Payment" at bounding box center [387, 74] width 64 height 17
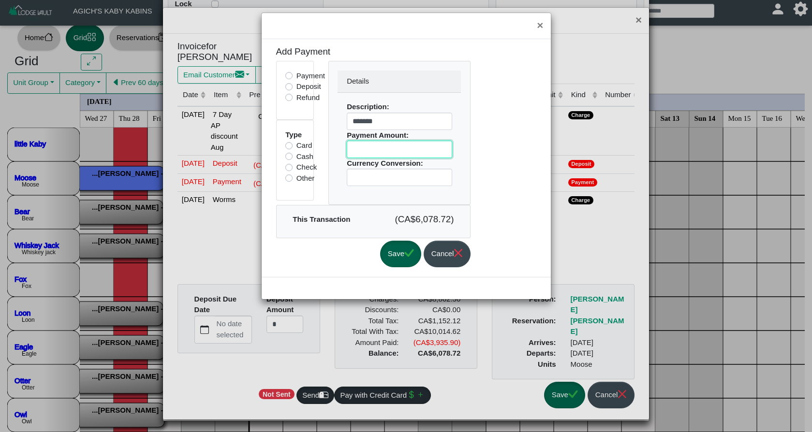
drag, startPoint x: 389, startPoint y: 150, endPoint x: 302, endPoint y: 147, distance: 87.1
click at [302, 147] on div "Payment Deposit Refund Type Card Cash Check Other Details Description: ******* …" at bounding box center [373, 133] width 209 height 144
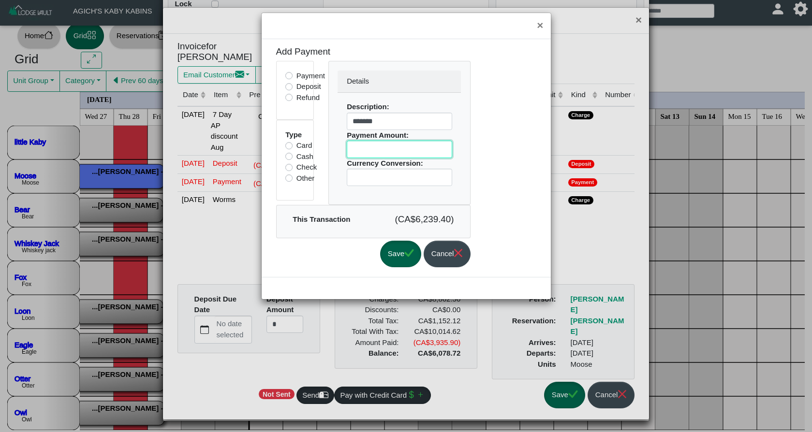
scroll to position [15, 0]
type input "******"
click at [413, 255] on icon "check" at bounding box center [408, 253] width 9 height 9
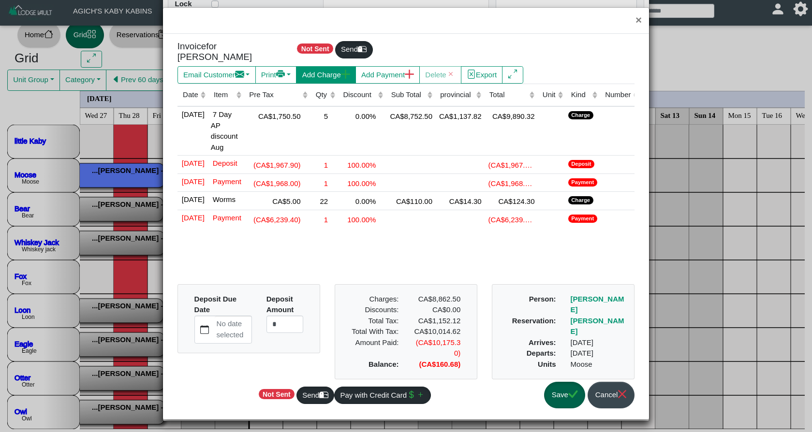
click at [328, 67] on button "Add Charge" at bounding box center [325, 74] width 59 height 17
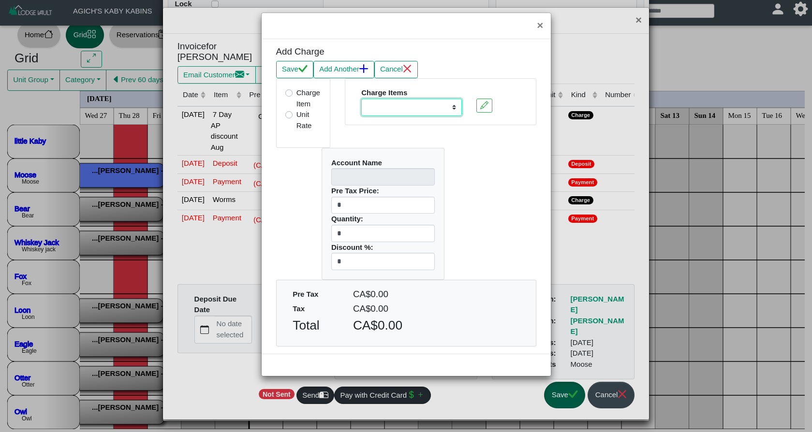
select select "**********"
type input "********"
type input "**"
click at [305, 69] on icon "check" at bounding box center [302, 68] width 9 height 7
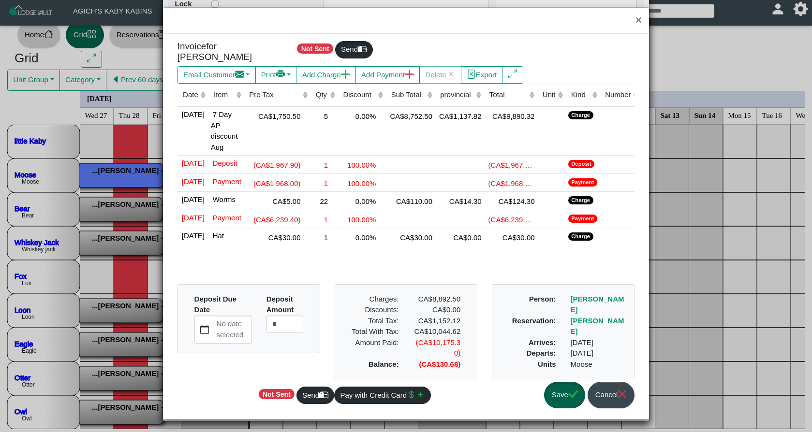
click at [570, 398] on icon "check" at bounding box center [572, 394] width 9 height 7
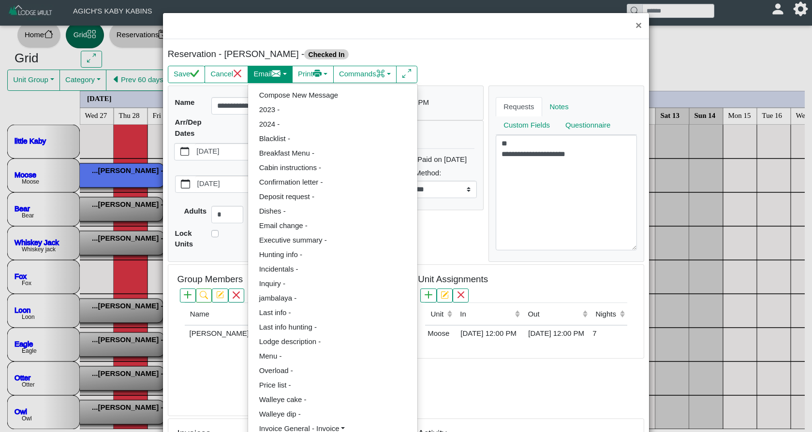
scroll to position [0, 0]
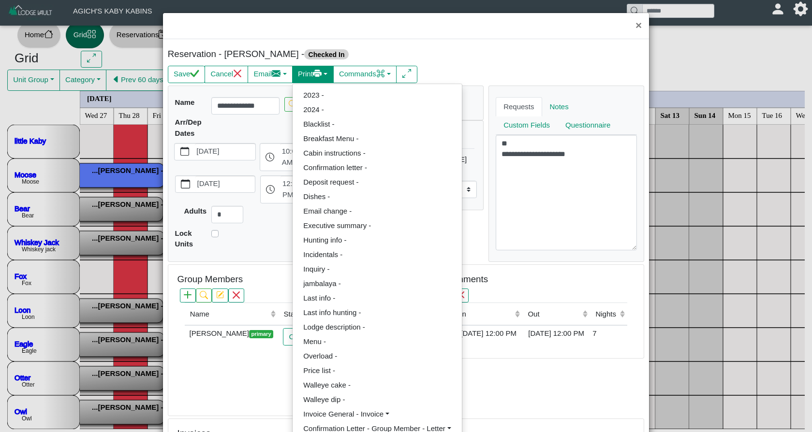
click at [320, 76] on icon "printer fill" at bounding box center [317, 73] width 6 height 7
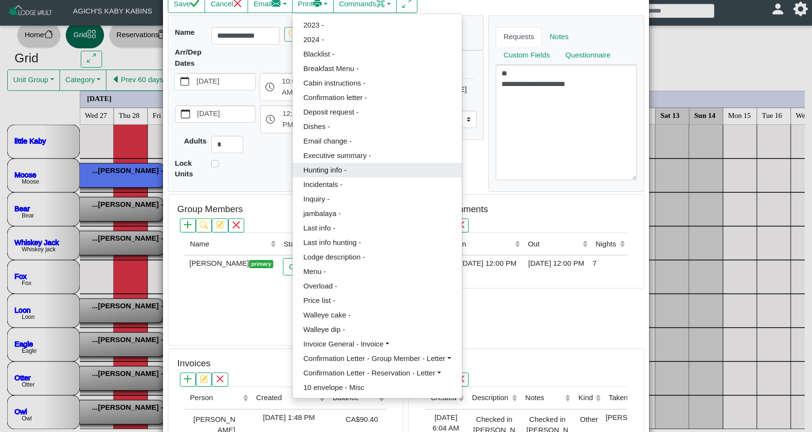
scroll to position [72, 0]
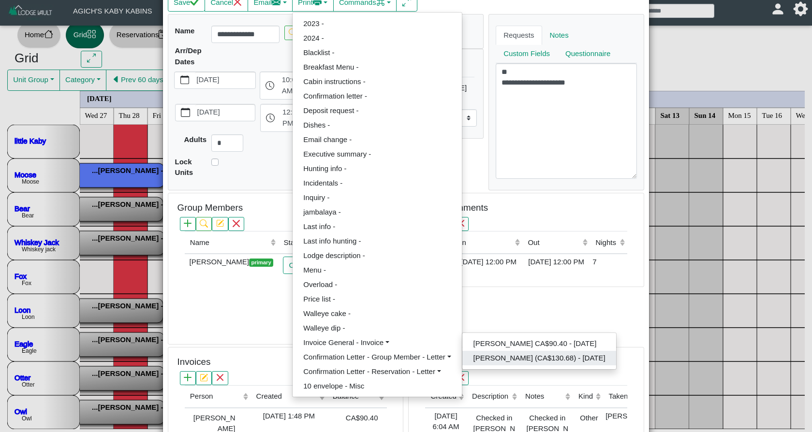
click at [504, 356] on link "[PERSON_NAME] (CA$130.68) - [DATE]" at bounding box center [539, 358] width 154 height 15
select select "*****"
select select "****"
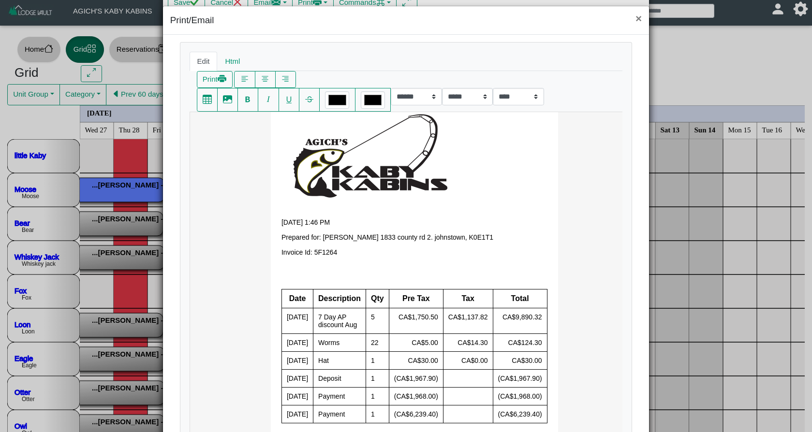
scroll to position [32, 0]
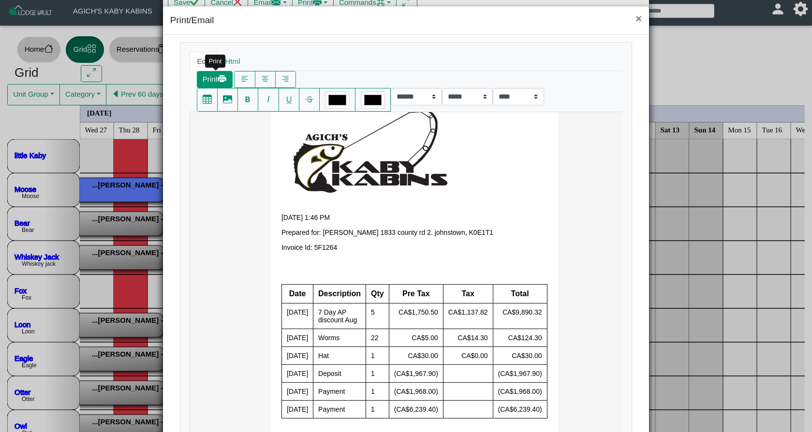
click at [205, 81] on button "Print" at bounding box center [215, 79] width 36 height 17
select select "*****"
select select "****"
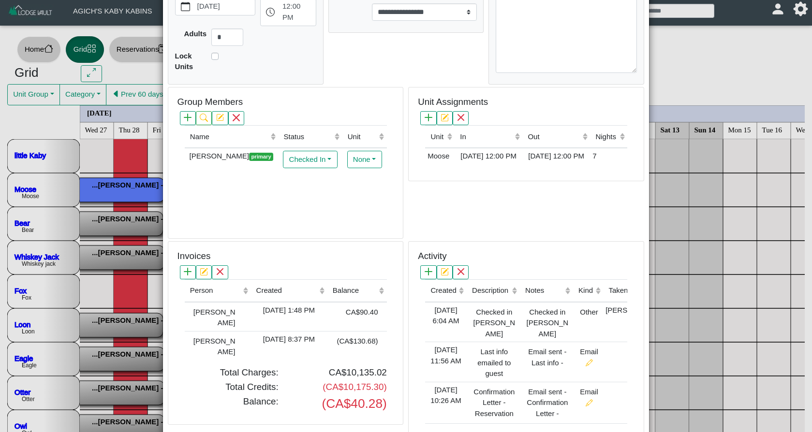
scroll to position [220, 0]
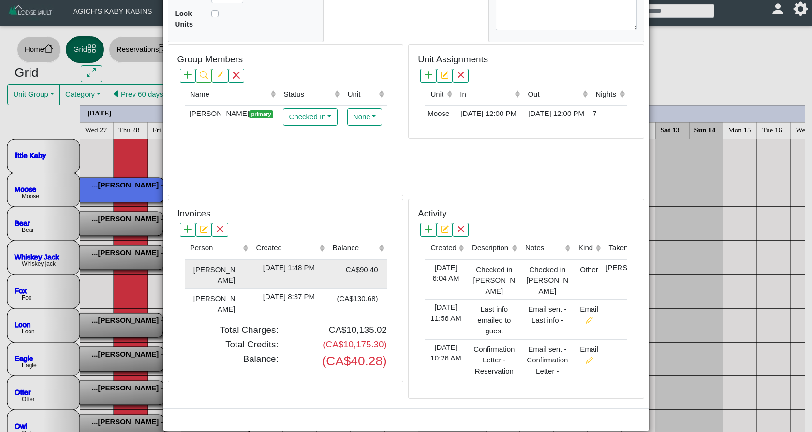
click at [274, 260] on td "[DATE] 1:48 PM" at bounding box center [289, 274] width 76 height 29
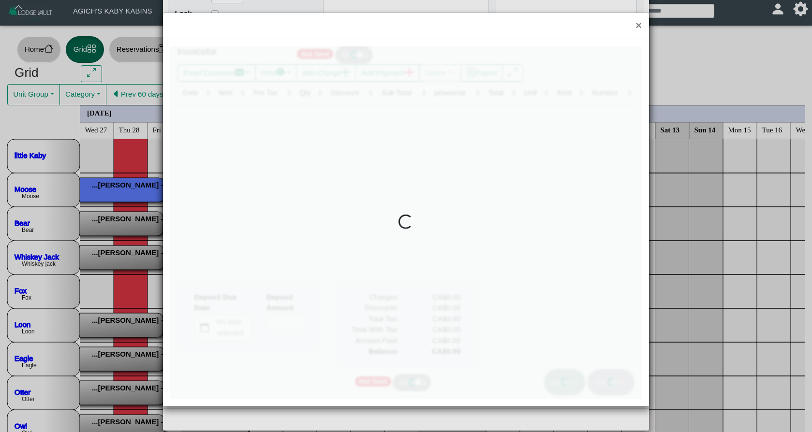
type input "*"
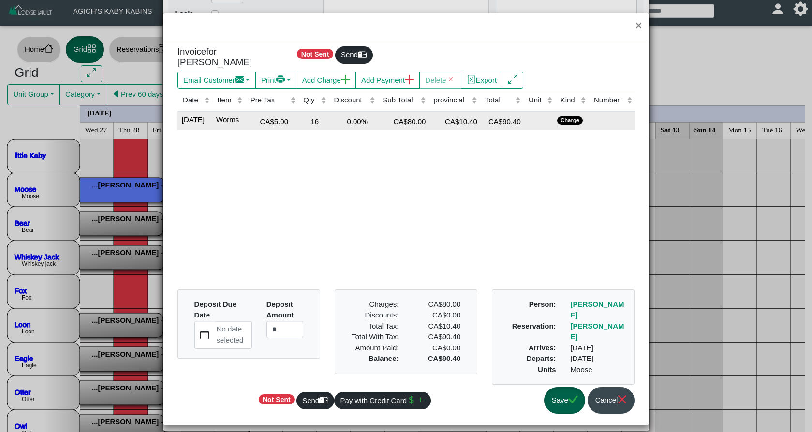
click at [441, 115] on div "CA$10.40" at bounding box center [453, 121] width 47 height 13
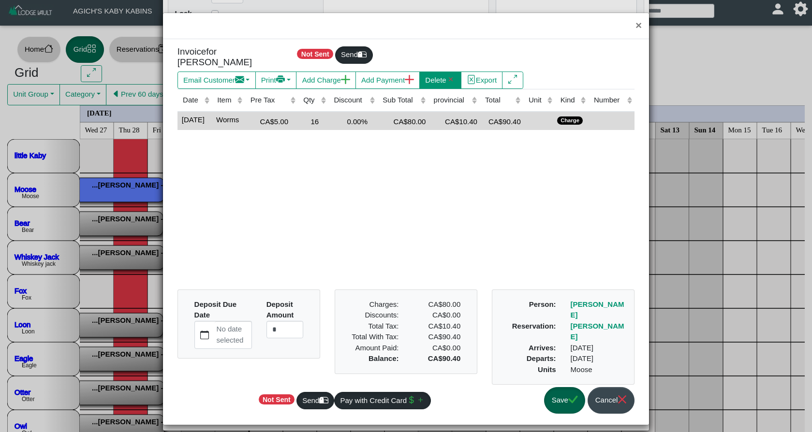
click at [457, 72] on button "Delete" at bounding box center [440, 80] width 42 height 17
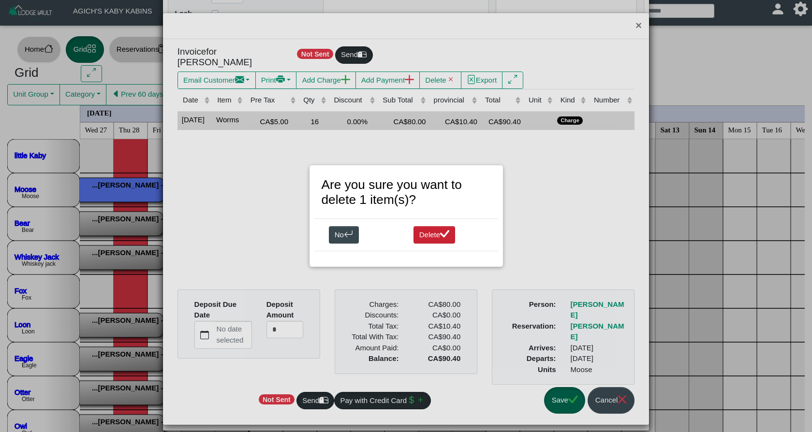
click at [446, 236] on icon "check lg" at bounding box center [444, 233] width 9 height 7
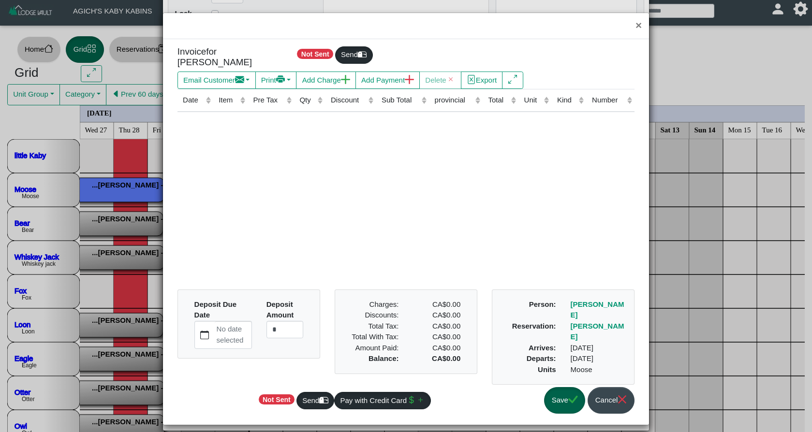
scroll to position [1, 0]
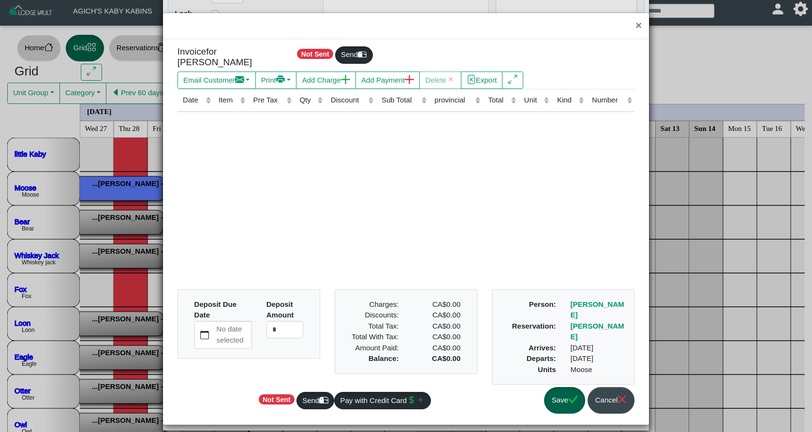
click at [568, 395] on icon "check" at bounding box center [572, 399] width 9 height 9
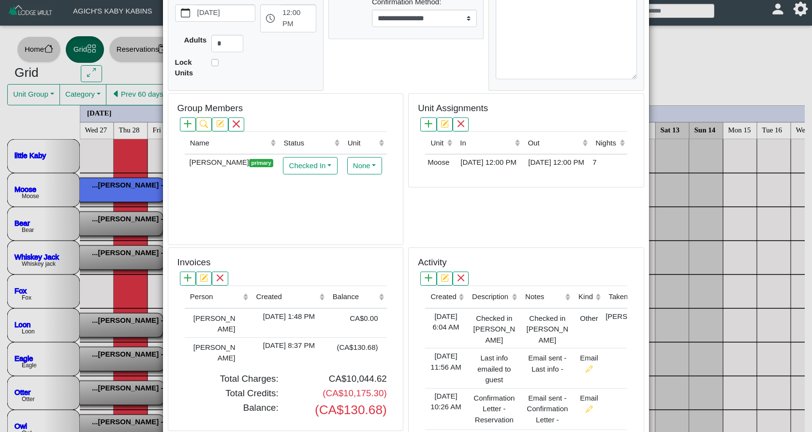
scroll to position [214, 0]
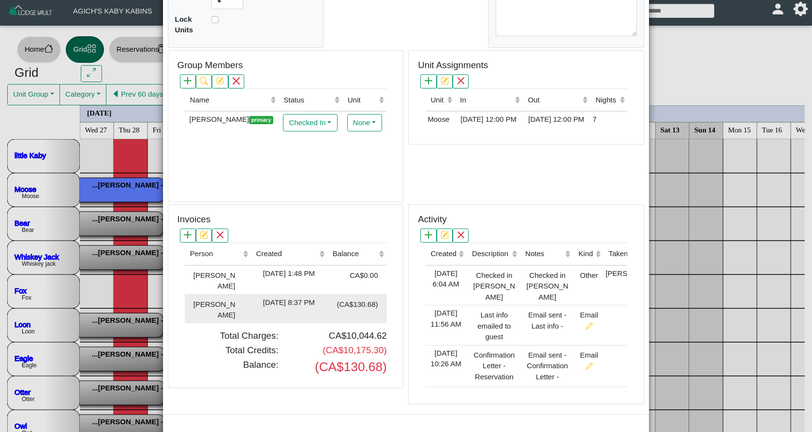
click at [311, 297] on div "[DATE] 8:37 PM" at bounding box center [289, 302] width 72 height 11
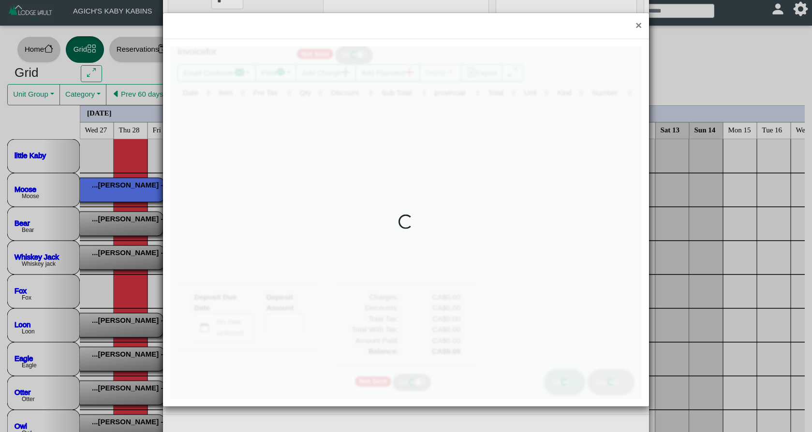
type input "*"
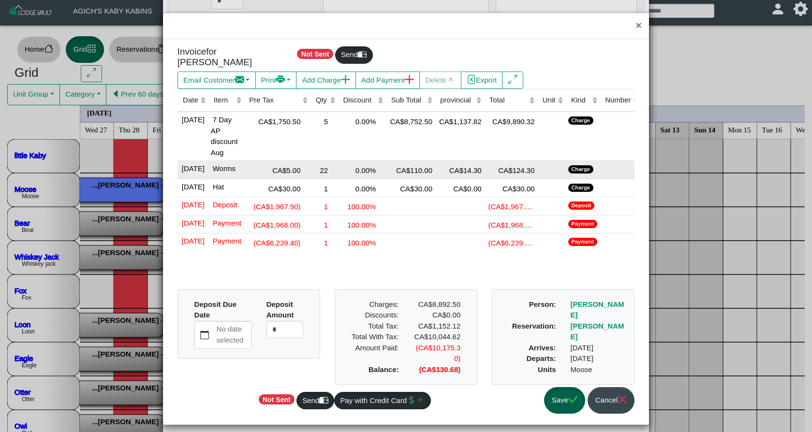
click at [336, 163] on div "22" at bounding box center [324, 169] width 23 height 13
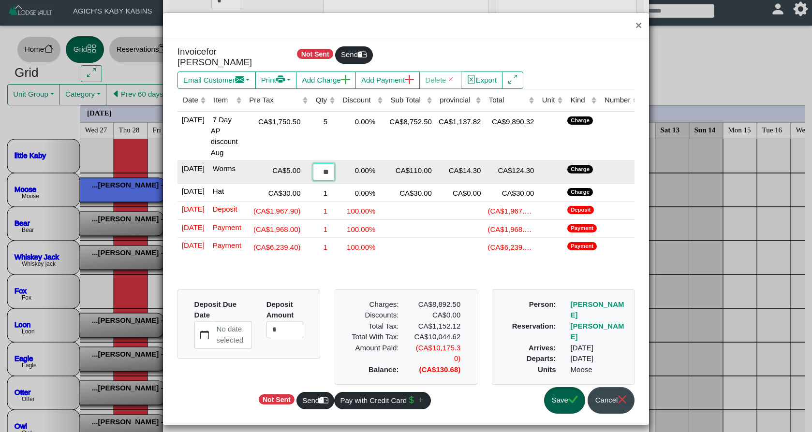
drag, startPoint x: 335, startPoint y: 165, endPoint x: 305, endPoint y: 163, distance: 30.0
click at [305, 163] on tr "[DATE] [GEOGRAPHIC_DATA] CA$5.00 ** 0.00% CA$110.00 CA$14.30 CA$124.30 Charge" at bounding box center [408, 172] width 463 height 23
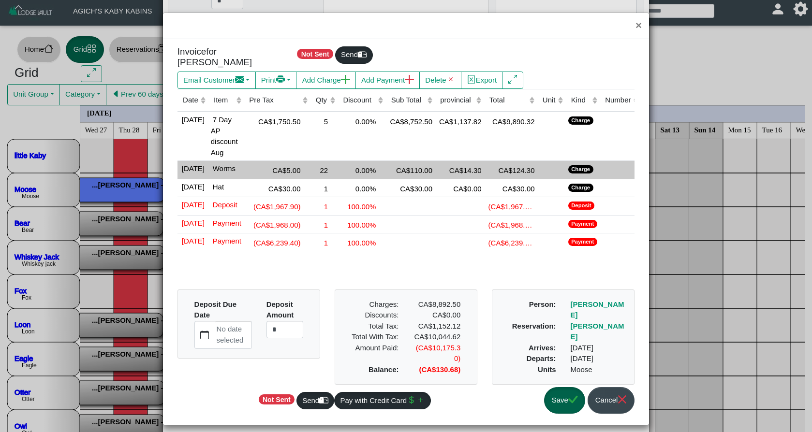
click at [325, 163] on div "22" at bounding box center [324, 169] width 23 height 13
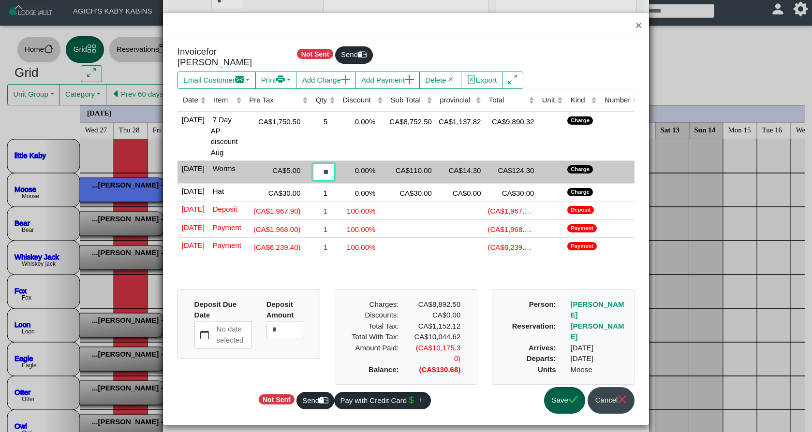
drag, startPoint x: 324, startPoint y: 162, endPoint x: 351, endPoint y: 167, distance: 27.6
click at [351, 167] on tr "[DATE] [GEOGRAPHIC_DATA] CA$5.00 ** 0.00% CA$110.00 CA$14.30 CA$124.30 Charge" at bounding box center [408, 172] width 463 height 23
type input "**"
click at [447, 166] on div "CA$14.30" at bounding box center [459, 169] width 44 height 13
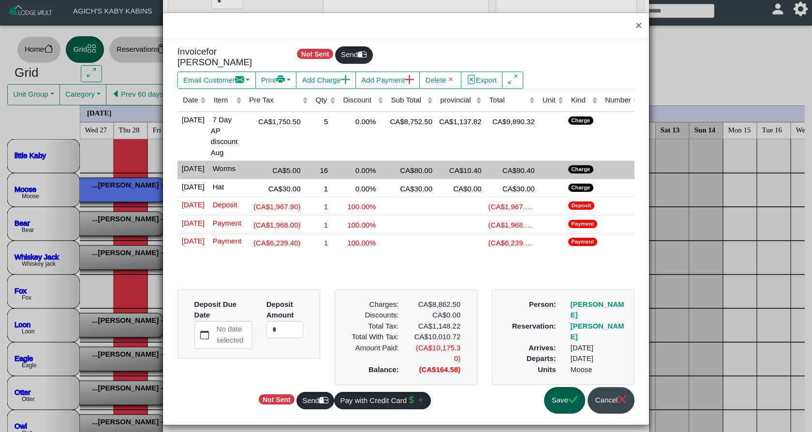
click at [447, 166] on div "CA$10.40" at bounding box center [459, 169] width 44 height 13
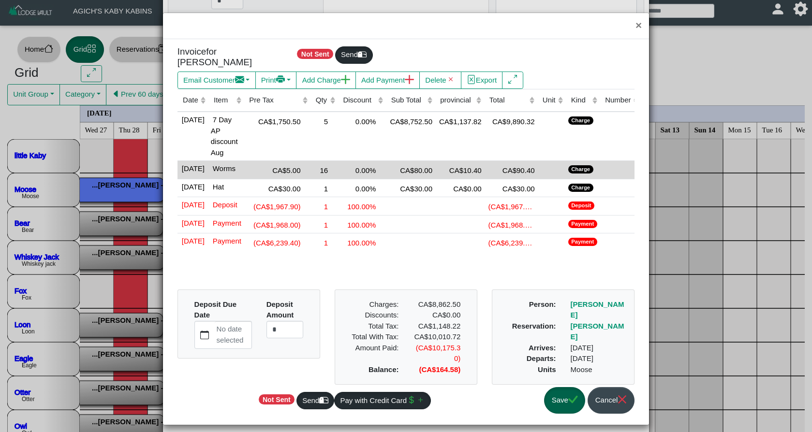
click at [556, 407] on button "Save" at bounding box center [564, 400] width 41 height 27
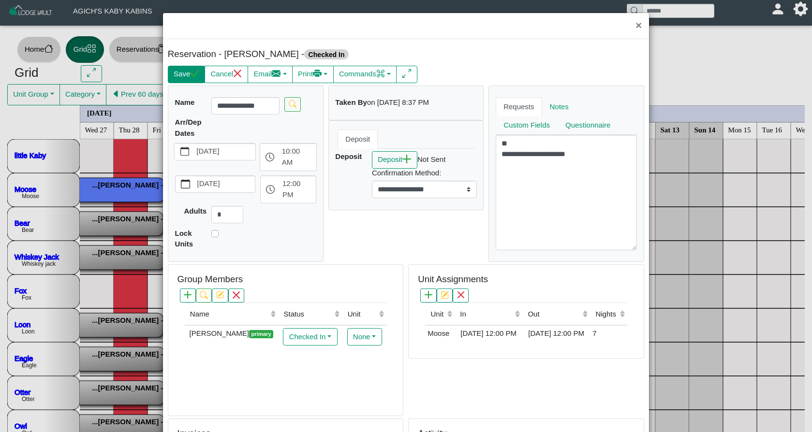
scroll to position [0, 0]
click at [190, 75] on button "Save" at bounding box center [186, 74] width 37 height 17
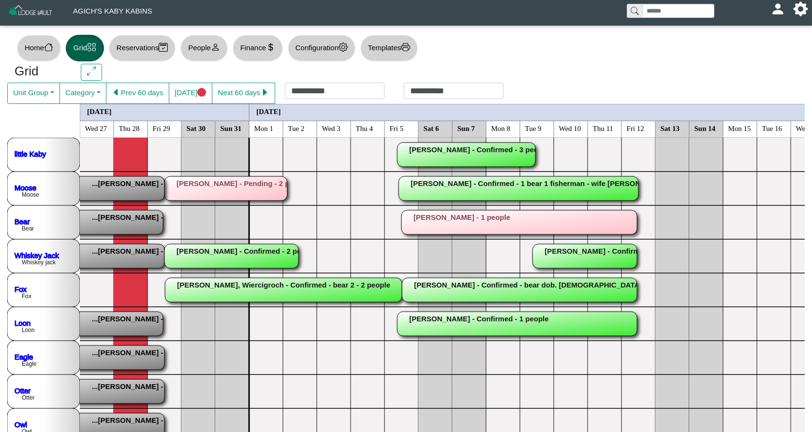
scroll to position [0, 0]
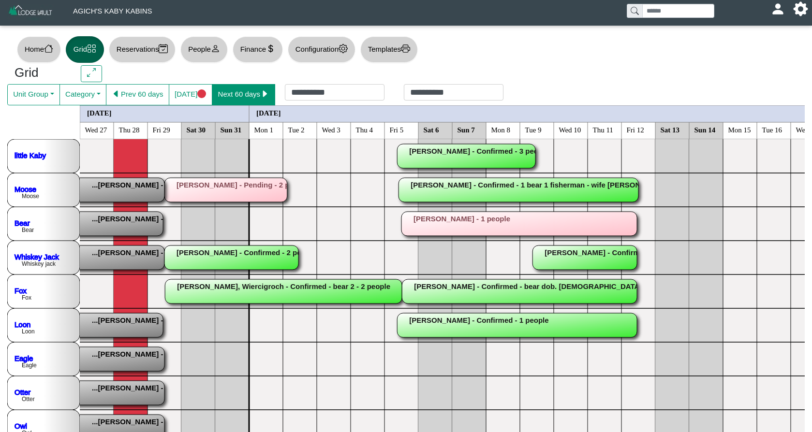
click at [253, 89] on button "Next 60 days" at bounding box center [243, 94] width 63 height 21
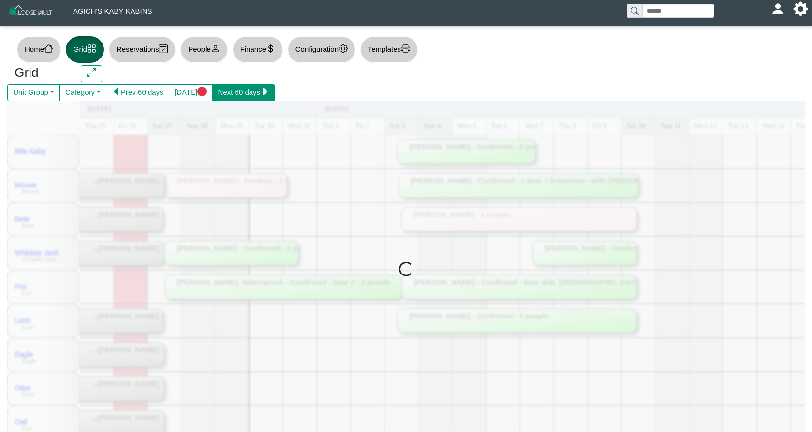
click at [253, 89] on button "Next 60 days" at bounding box center [243, 92] width 63 height 17
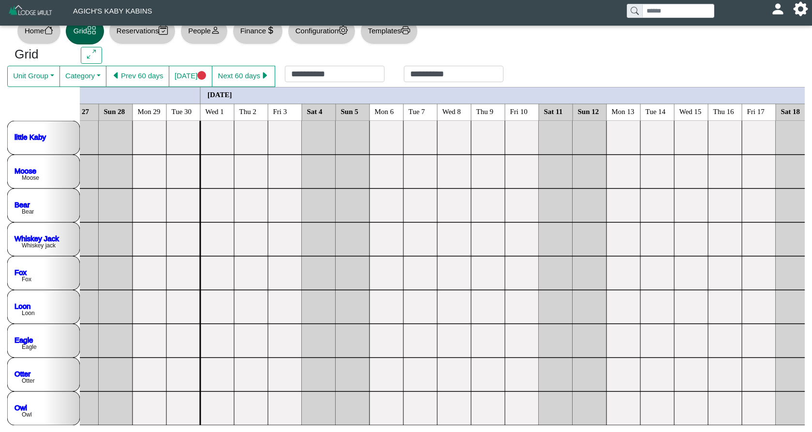
scroll to position [0, 0]
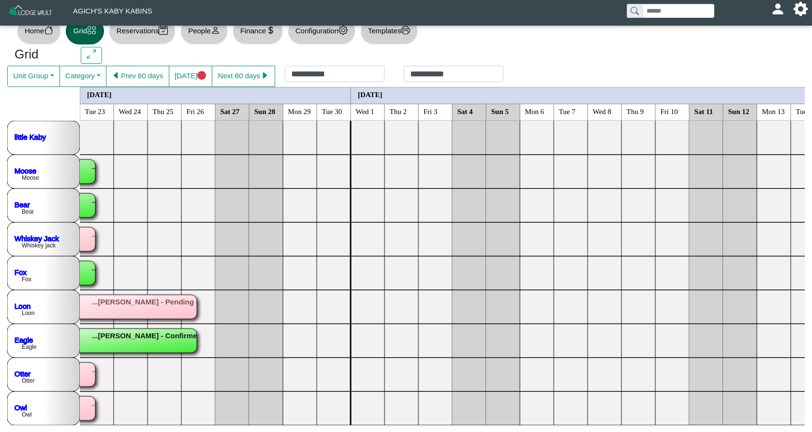
click at [251, 67] on button "Next 60 days" at bounding box center [243, 76] width 63 height 21
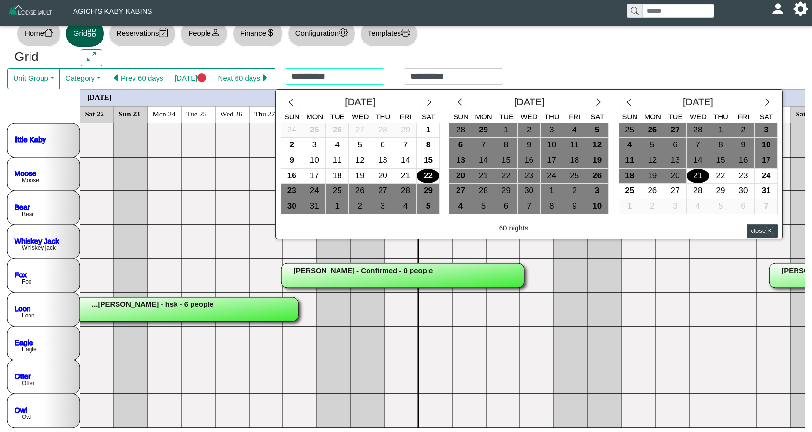
click at [381, 77] on div "**********" at bounding box center [394, 78] width 238 height 21
click at [295, 99] on icon "chevron left" at bounding box center [290, 101] width 9 height 9
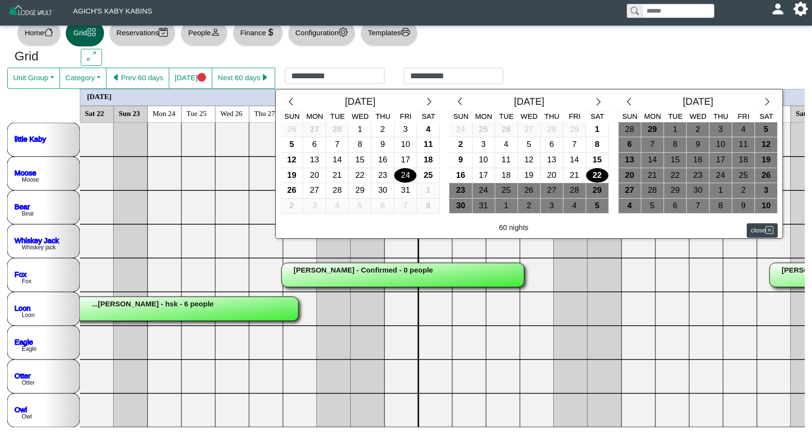
click at [413, 171] on div "24" at bounding box center [405, 175] width 22 height 15
type input "**********"
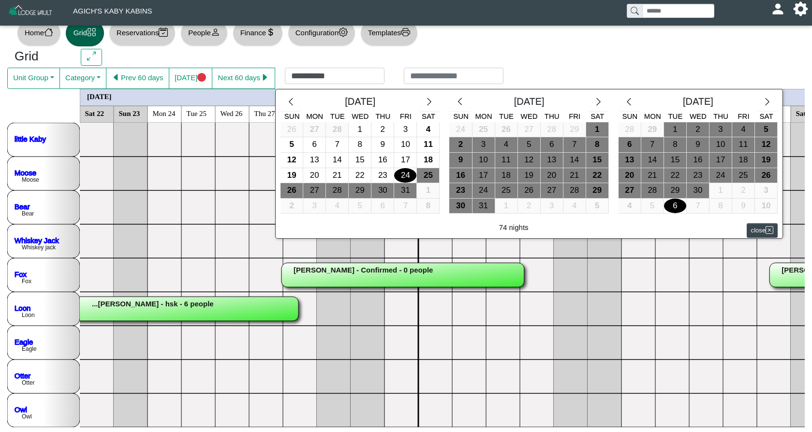
click at [672, 204] on div "6" at bounding box center [675, 206] width 22 height 15
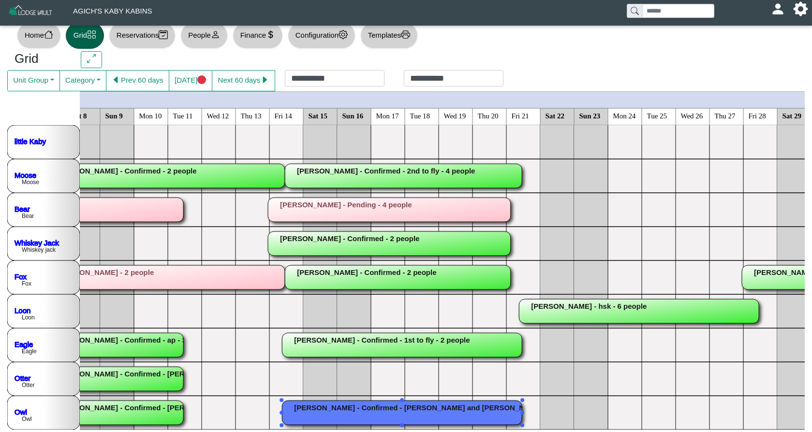
click at [410, 412] on rect at bounding box center [402, 413] width 240 height 24
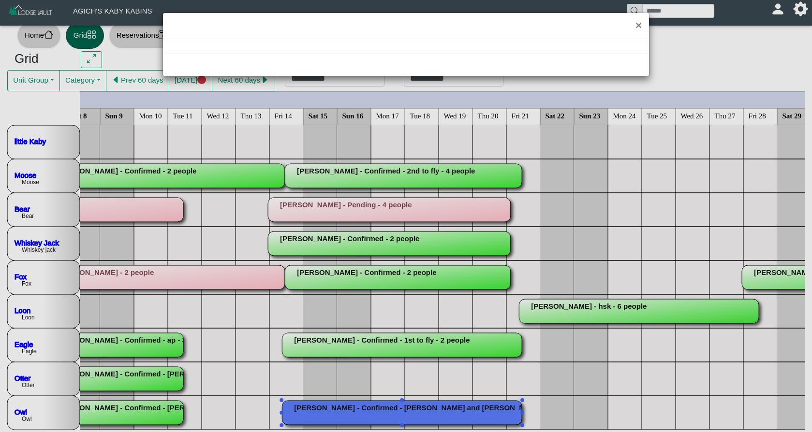
click at [410, 412] on div "×" at bounding box center [406, 216] width 812 height 432
select select "*"
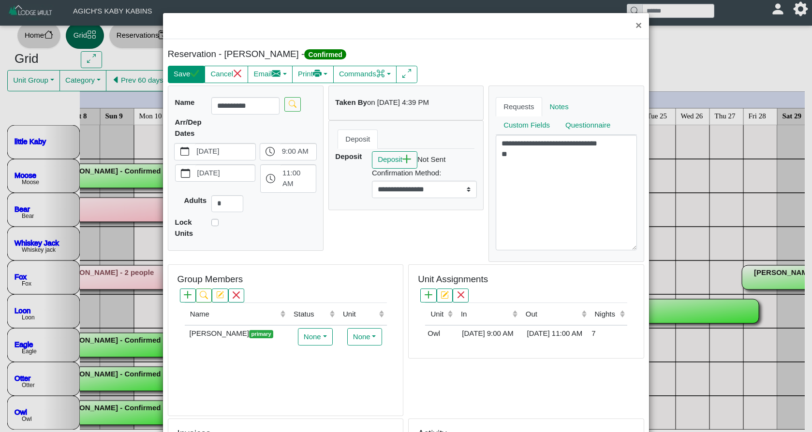
click at [194, 78] on icon "check" at bounding box center [194, 73] width 9 height 9
select select "*"
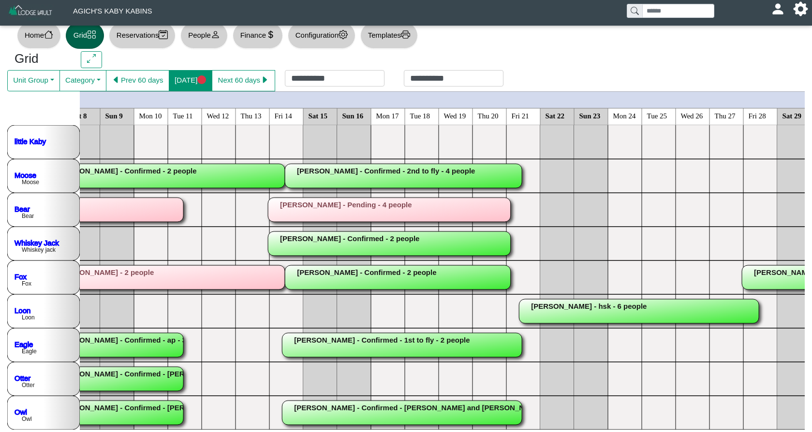
click at [183, 81] on button "[DATE]" at bounding box center [191, 80] width 44 height 21
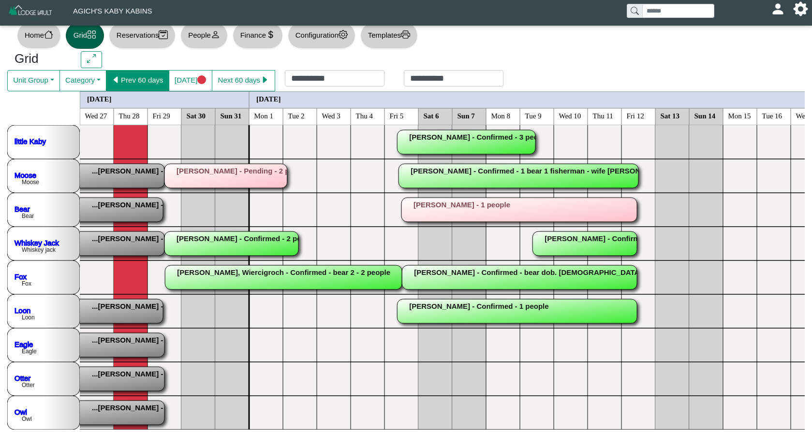
click at [141, 74] on button "Prev 60 days" at bounding box center [137, 80] width 63 height 21
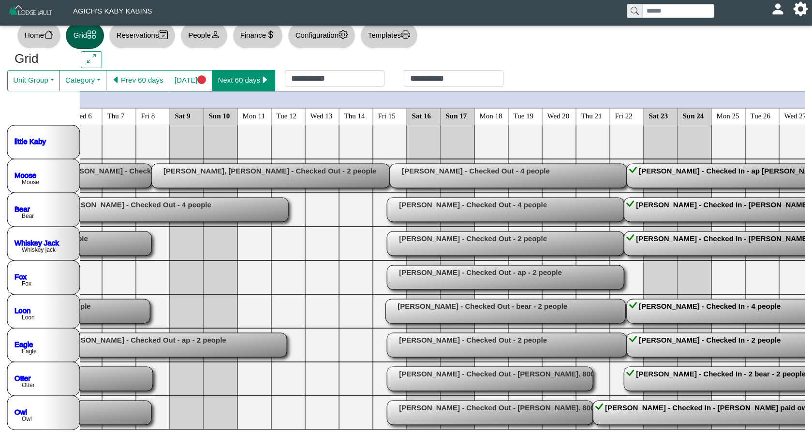
click at [256, 82] on button "Next 60 days" at bounding box center [243, 80] width 63 height 21
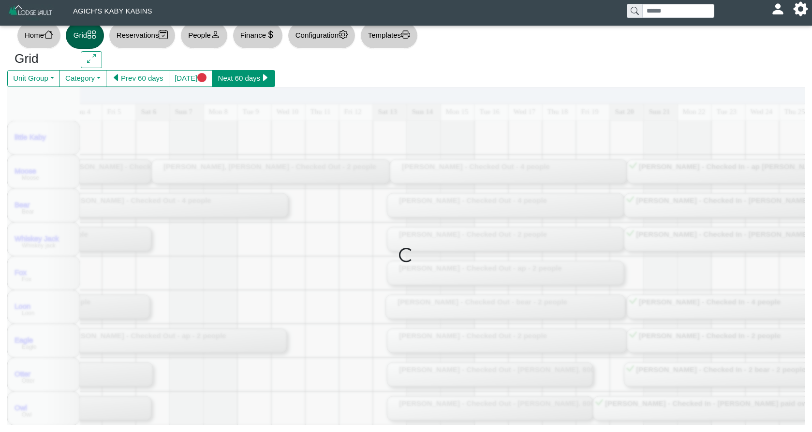
click at [256, 82] on button "Next 60 days" at bounding box center [243, 78] width 63 height 17
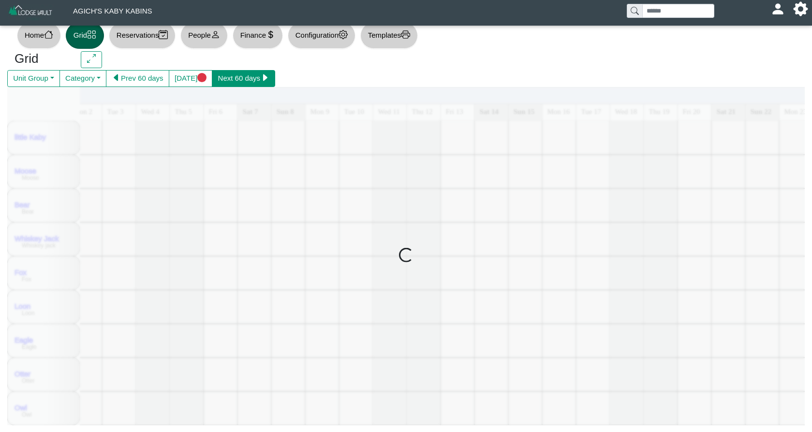
click at [256, 82] on button "Next 60 days" at bounding box center [243, 78] width 63 height 17
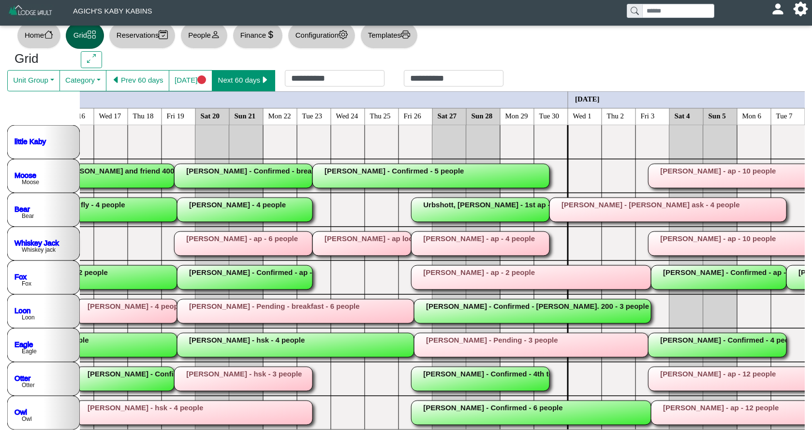
click at [265, 87] on button "Next 60 days" at bounding box center [243, 80] width 63 height 21
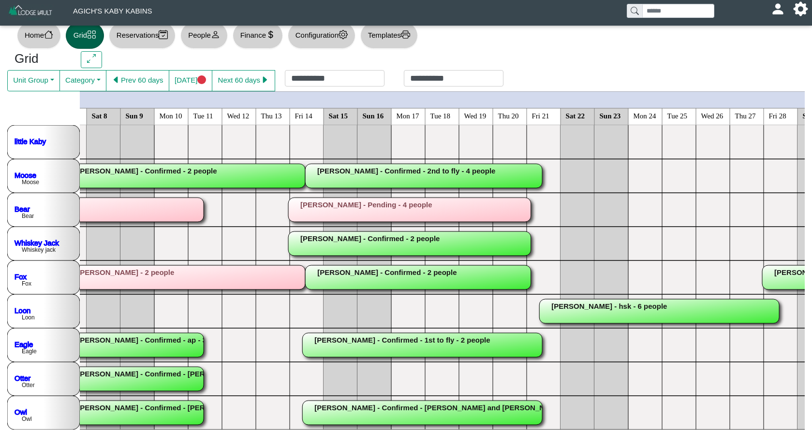
click at [390, 408] on rect at bounding box center [422, 413] width 240 height 24
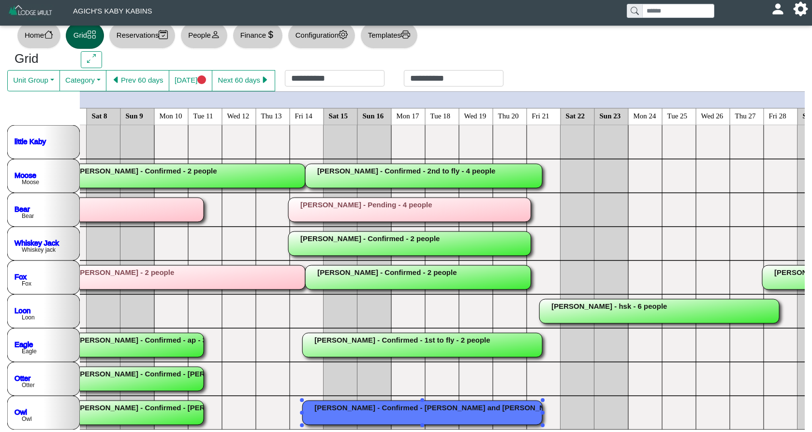
click at [390, 408] on div "×" at bounding box center [406, 216] width 812 height 432
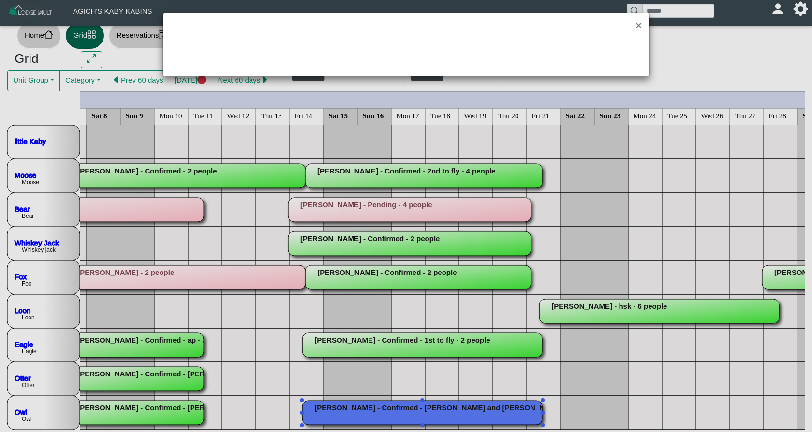
select select "*"
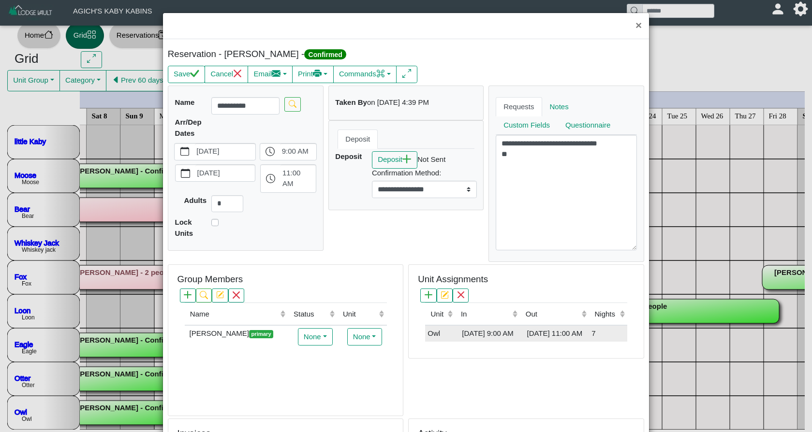
click at [467, 339] on div "[DATE] 9:00 AM" at bounding box center [488, 333] width 60 height 11
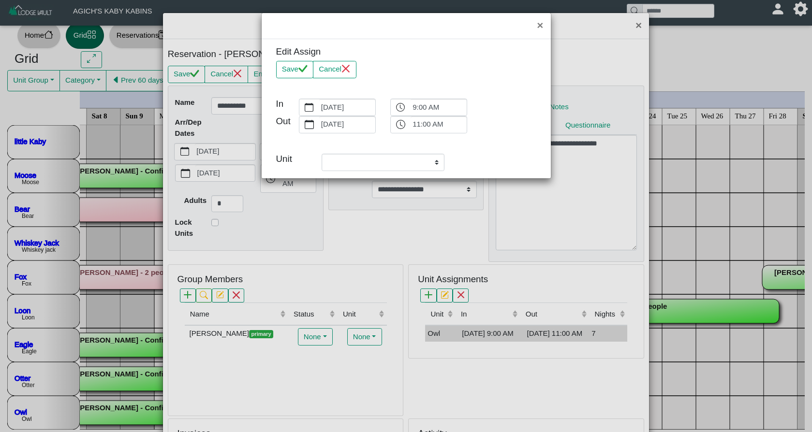
select select "**********"
click at [343, 72] on button "Cancel" at bounding box center [335, 69] width 44 height 17
select select "**********"
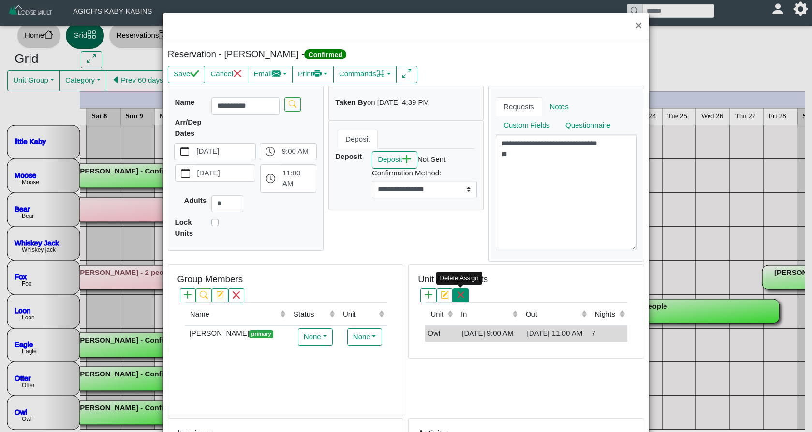
click at [462, 299] on button "button" at bounding box center [461, 296] width 16 height 14
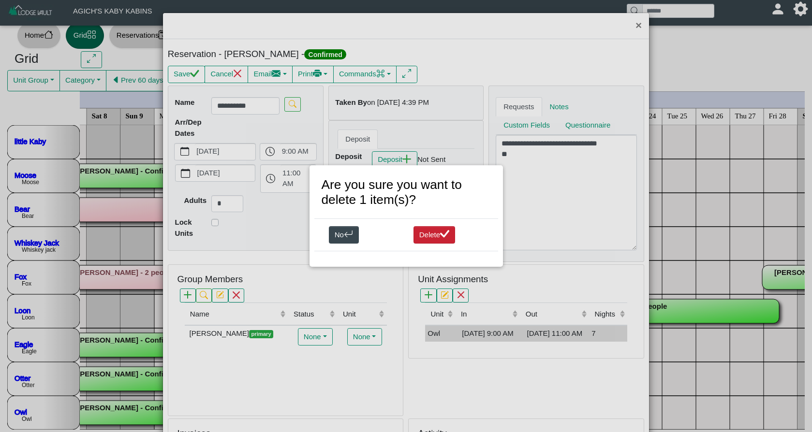
click at [449, 239] on button "Delete" at bounding box center [434, 234] width 42 height 17
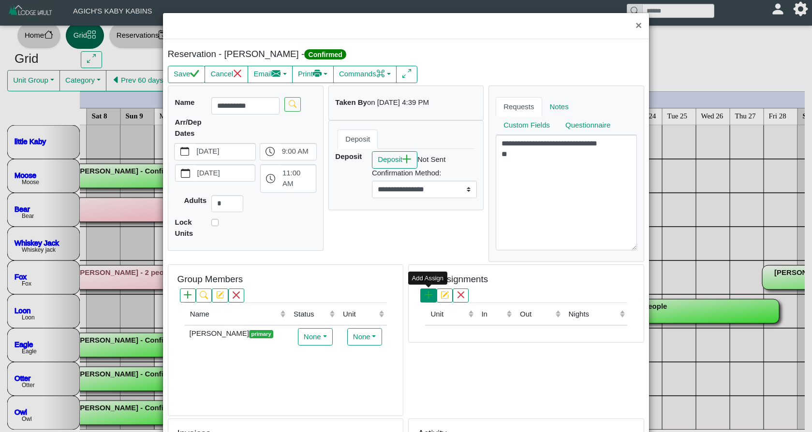
click at [427, 298] on icon "plus" at bounding box center [429, 295] width 8 height 8
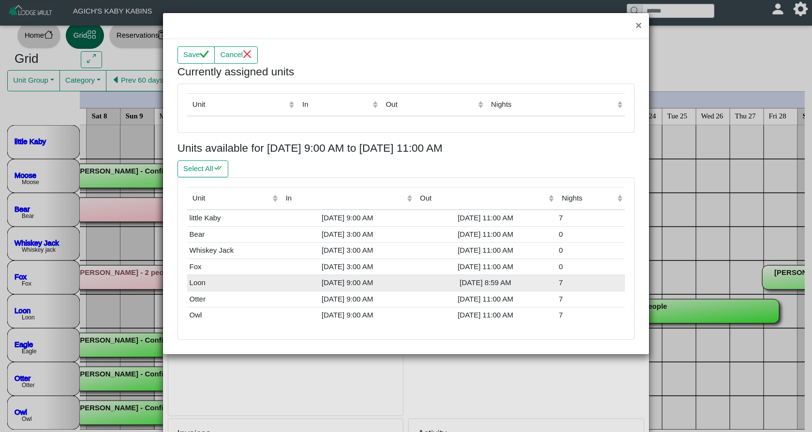
click at [379, 278] on div "[DATE] 9:00 AM" at bounding box center [347, 283] width 130 height 11
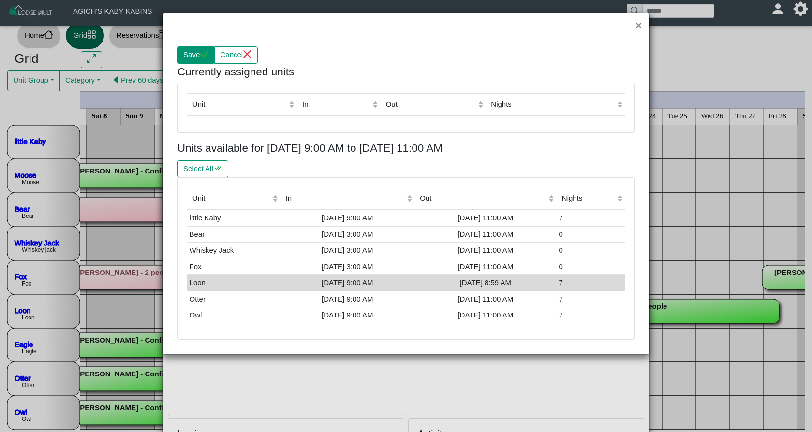
click at [204, 58] on icon "check" at bounding box center [204, 54] width 9 height 9
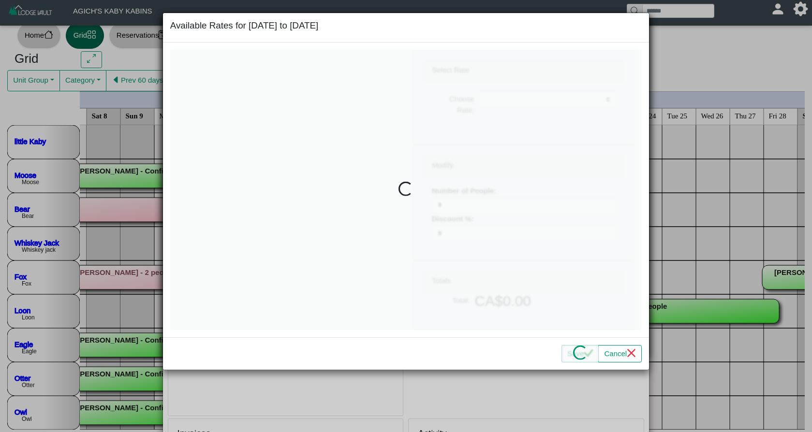
select select
type input "*"
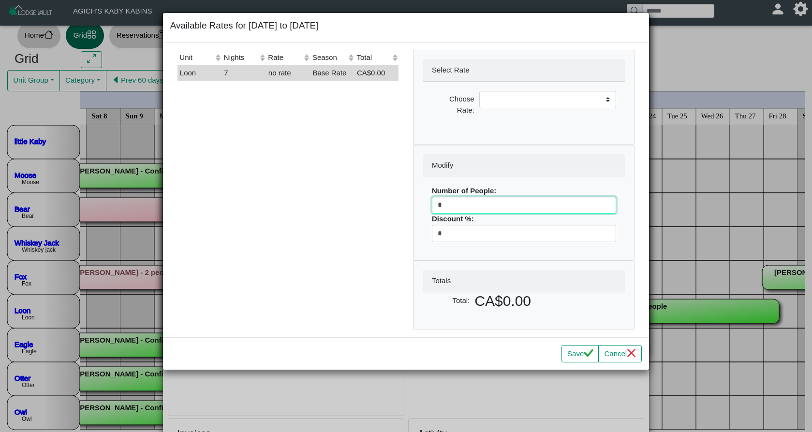
drag, startPoint x: 442, startPoint y: 204, endPoint x: 427, endPoint y: 205, distance: 15.5
click at [427, 205] on div "Number of People: * Discount %: *" at bounding box center [524, 214] width 202 height 74
select select
type input "*"
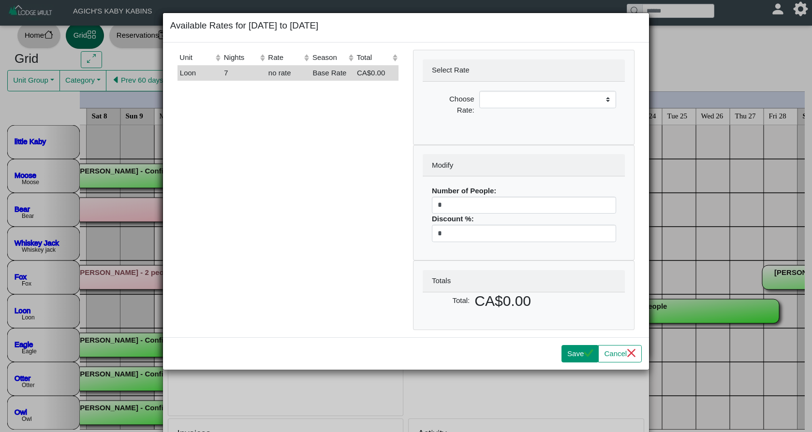
click at [585, 358] on button "Save" at bounding box center [579, 353] width 37 height 17
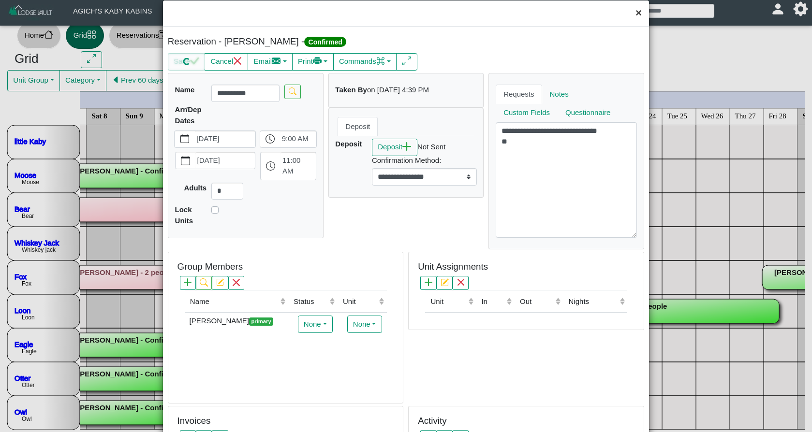
click at [639, 14] on button "×" at bounding box center [638, 13] width 21 height 26
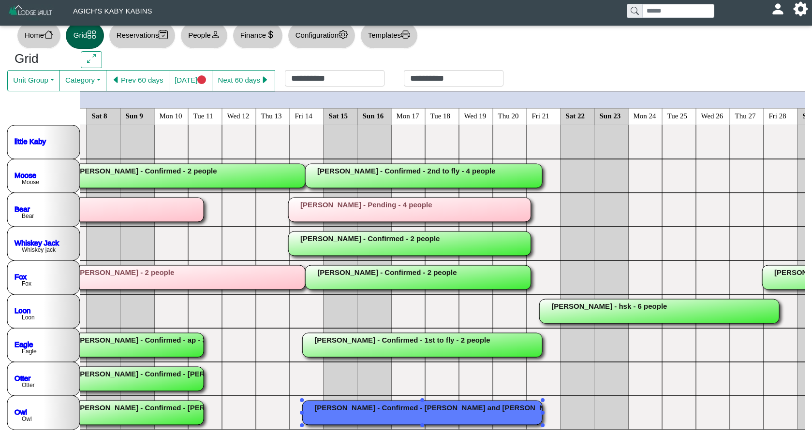
click at [376, 411] on rect at bounding box center [422, 413] width 240 height 24
click at [376, 411] on div "×" at bounding box center [406, 216] width 812 height 432
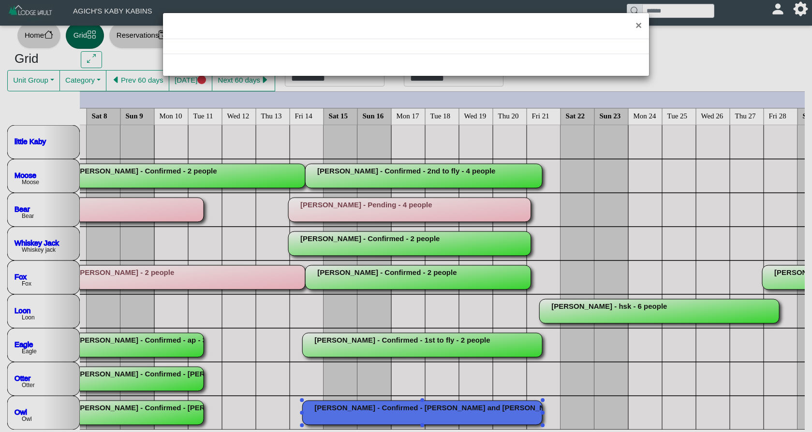
select select "*"
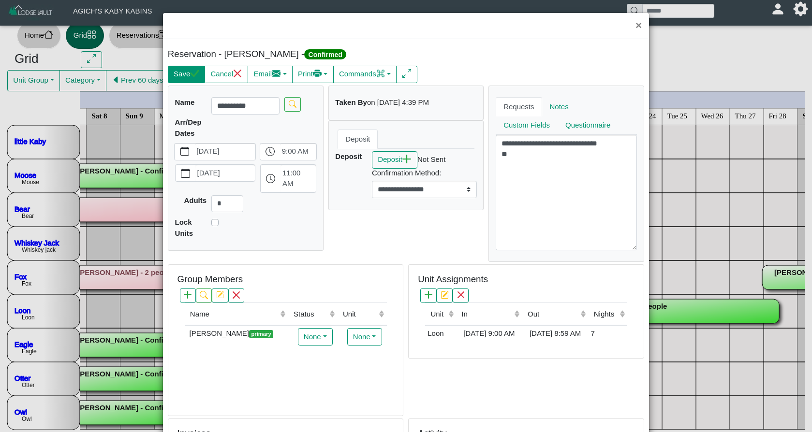
click at [192, 74] on icon "check" at bounding box center [194, 73] width 9 height 9
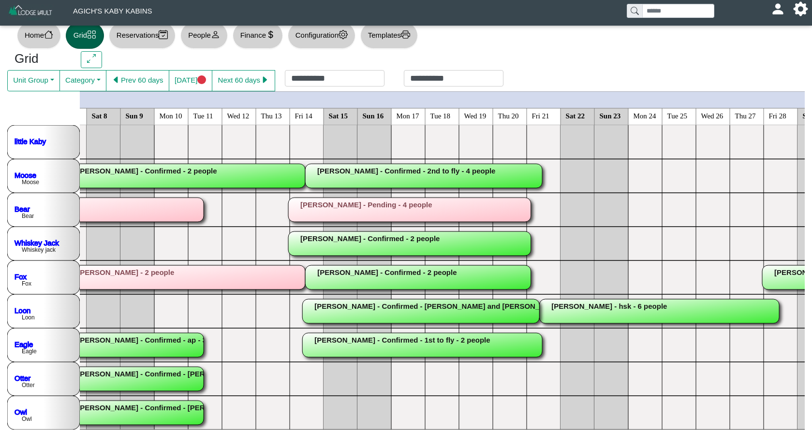
click at [200, 38] on button "People" at bounding box center [203, 35] width 47 height 27
select select "**"
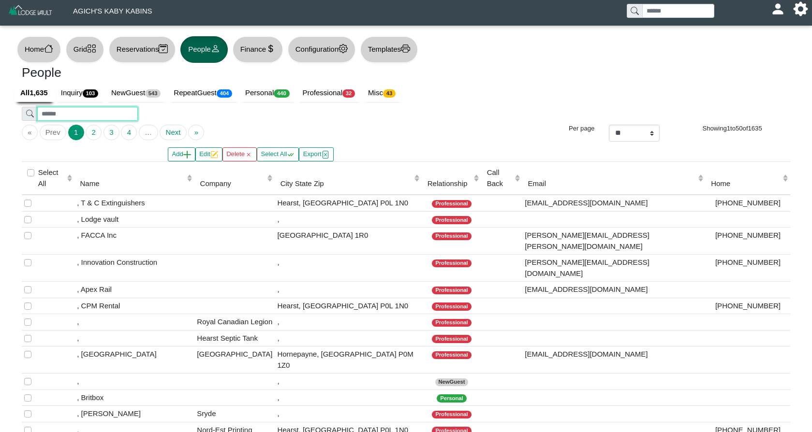
click at [121, 114] on input "search" at bounding box center [87, 114] width 100 height 14
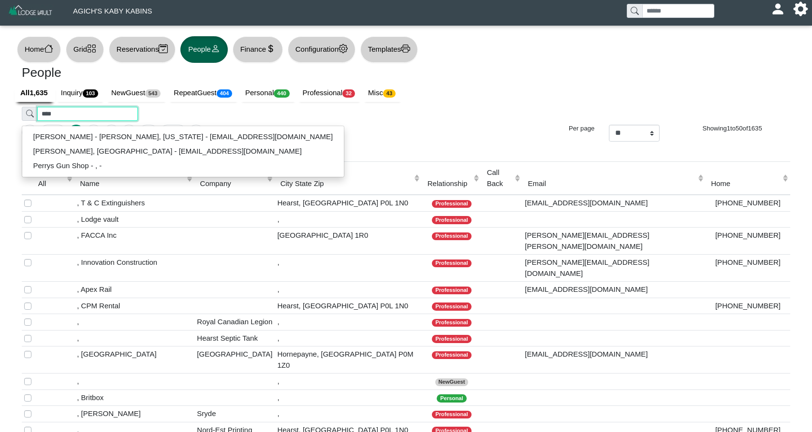
type input "****"
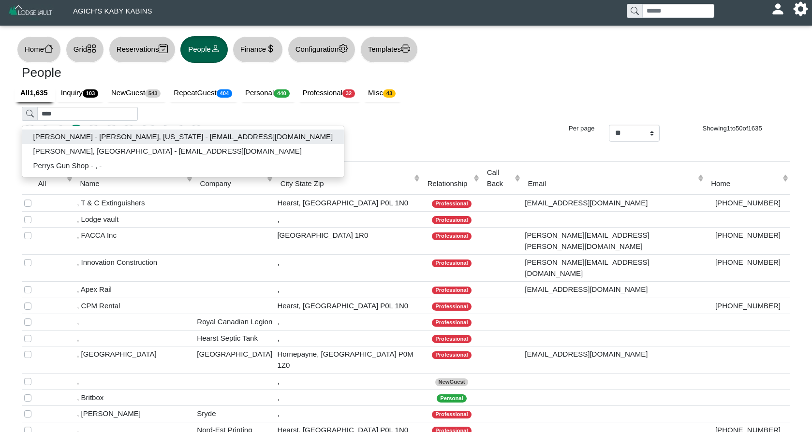
drag, startPoint x: 121, startPoint y: 114, endPoint x: 61, endPoint y: 139, distance: 65.2
click at [61, 139] on button "[PERSON_NAME] - [PERSON_NAME], [US_STATE] - [EMAIL_ADDRESS][DOMAIN_NAME]" at bounding box center [183, 137] width 322 height 15
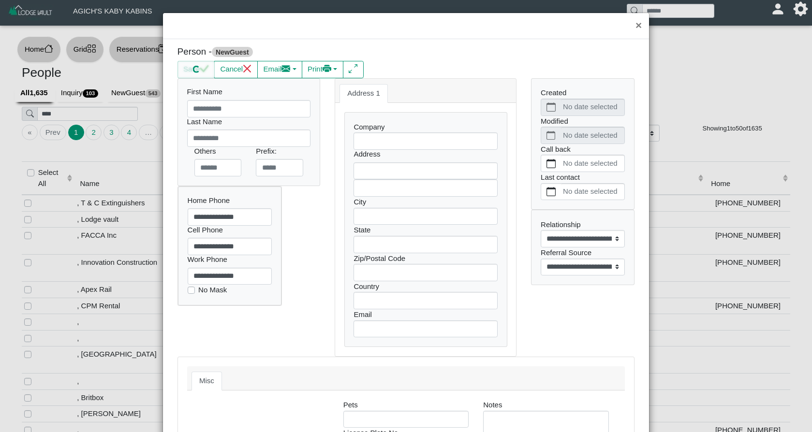
type input "****"
type input "*****"
type input "**********"
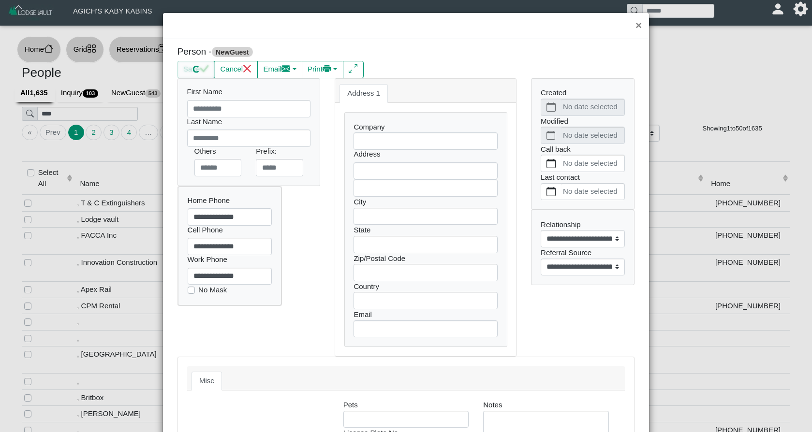
select select
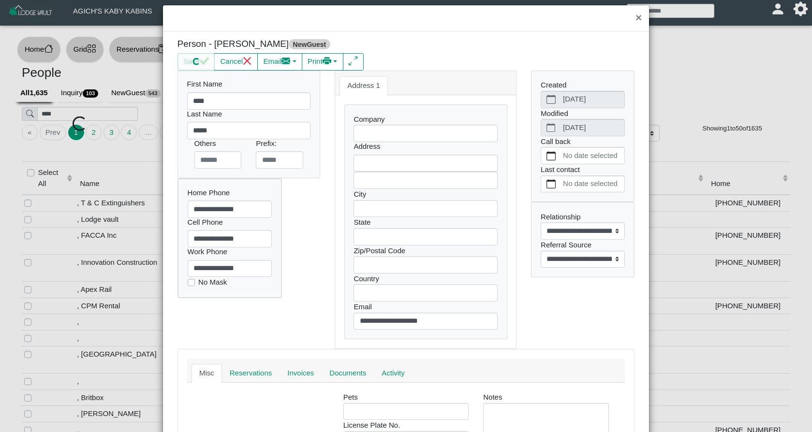
select select
select select "**********"
select select
type input "**********"
type input "*******"
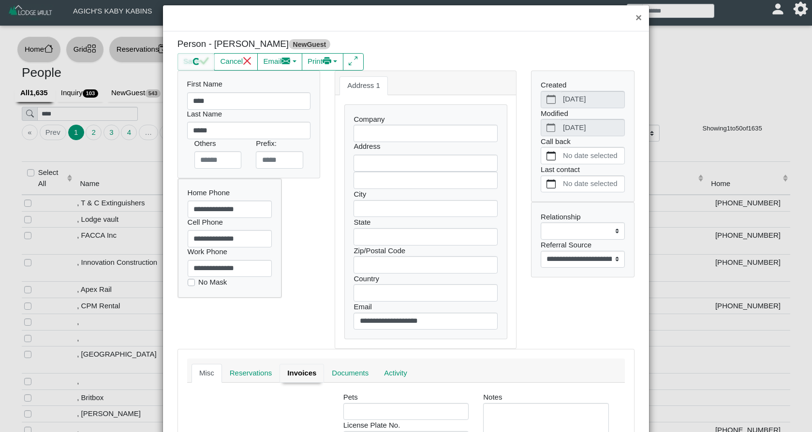
type input "********"
type input "*****"
type input "**"
select select
click at [263, 372] on link "Reservations" at bounding box center [252, 373] width 61 height 19
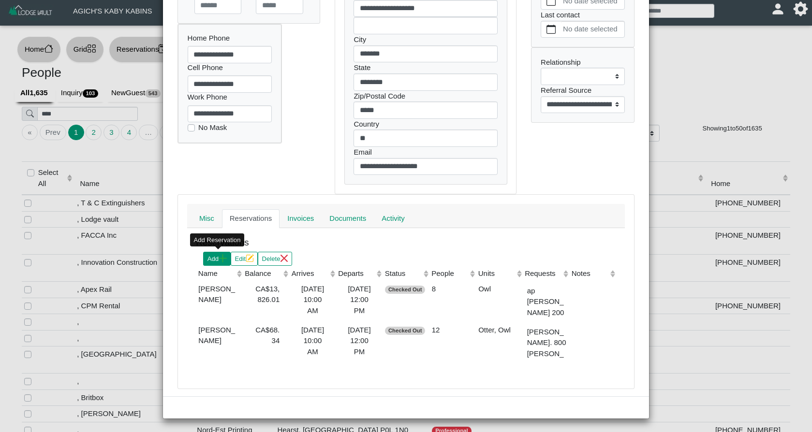
click at [217, 252] on button "Add" at bounding box center [217, 259] width 28 height 14
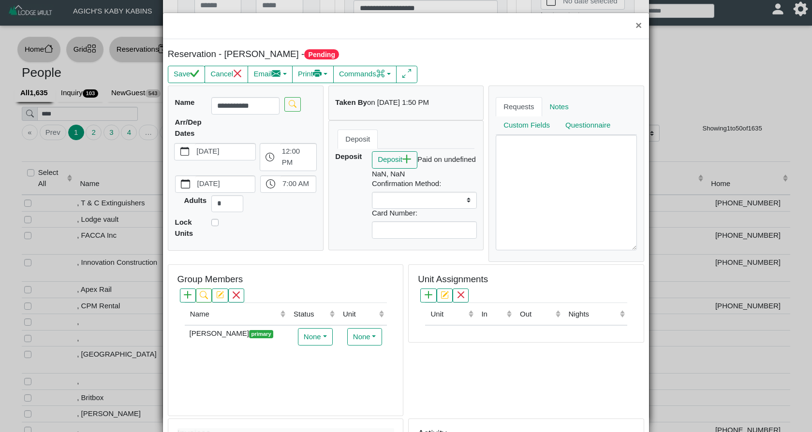
select select
click at [240, 153] on label "[DATE]" at bounding box center [225, 152] width 61 height 16
click at [194, 153] on button "[DATE]" at bounding box center [185, 152] width 20 height 16
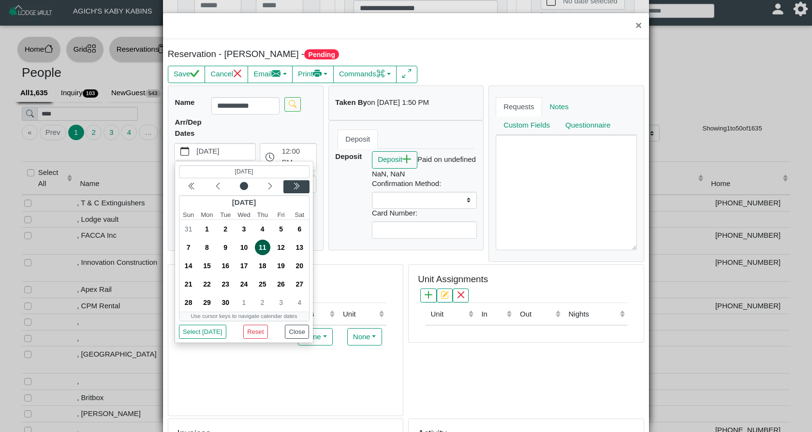
click at [296, 186] on icon "chevron double left" at bounding box center [297, 186] width 8 height 8
click at [220, 184] on icon "chevron left" at bounding box center [218, 186] width 8 height 8
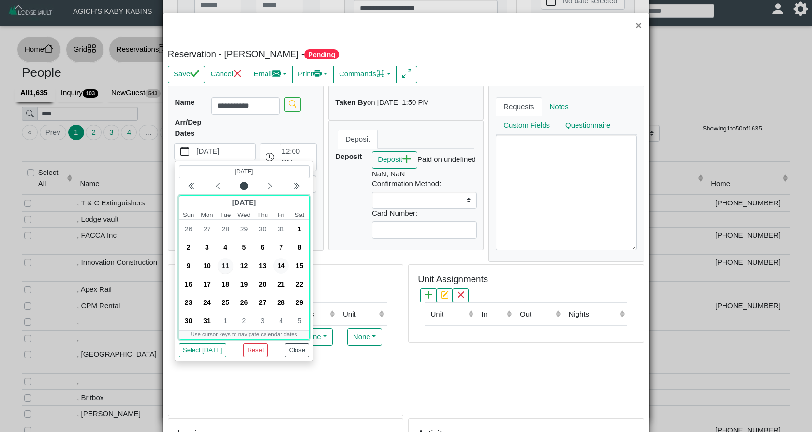
click at [281, 264] on span "14" at bounding box center [280, 265] width 15 height 15
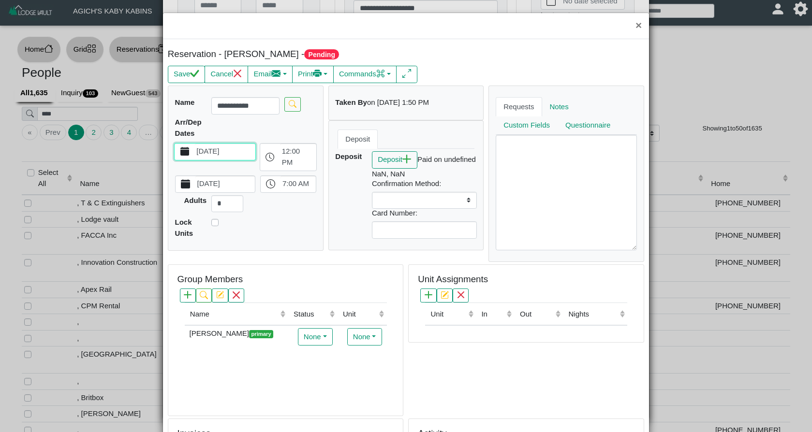
click at [188, 185] on icon "calendar fill" at bounding box center [185, 183] width 9 height 9
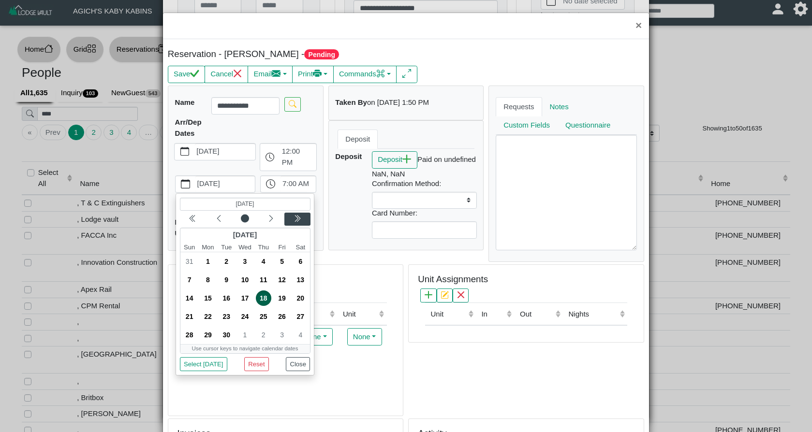
click at [297, 216] on icon "chevron double left" at bounding box center [297, 219] width 8 height 8
click at [218, 220] on icon "chevron left" at bounding box center [219, 219] width 8 height 8
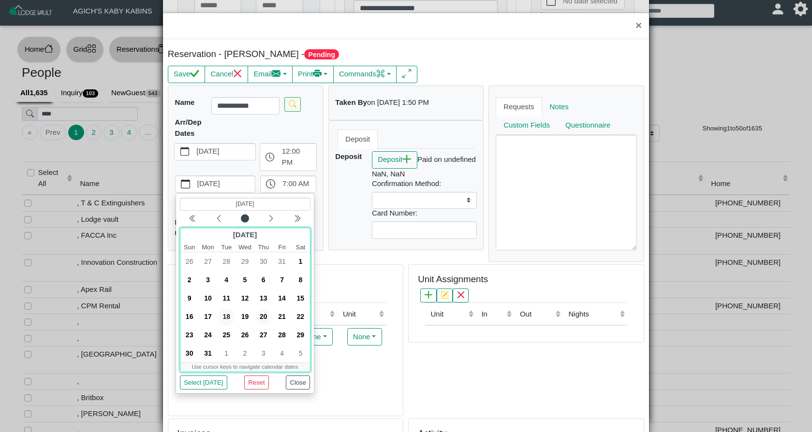
click at [264, 316] on span "20" at bounding box center [262, 316] width 15 height 15
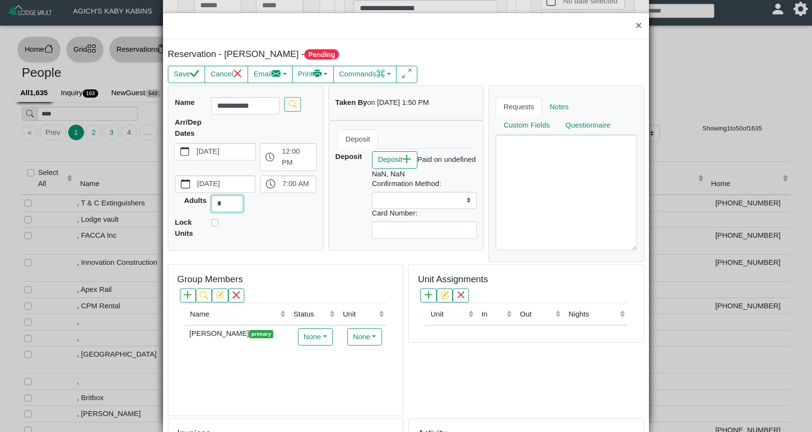
drag, startPoint x: 224, startPoint y: 201, endPoint x: 212, endPoint y: 202, distance: 12.1
click at [212, 202] on input "*" at bounding box center [227, 203] width 32 height 17
type input "**"
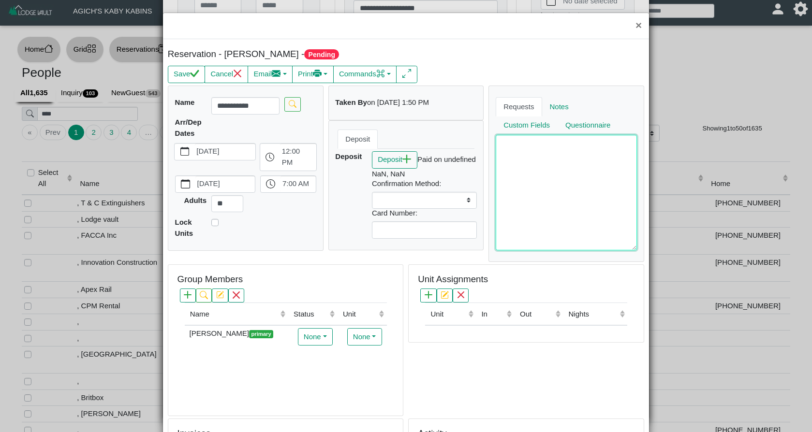
click at [568, 188] on textarea at bounding box center [566, 192] width 141 height 115
type textarea "**"
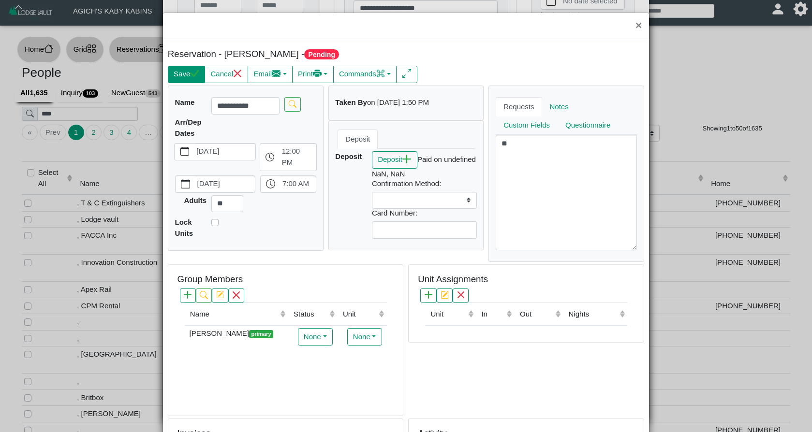
click at [194, 76] on icon "check" at bounding box center [194, 73] width 9 height 7
select select
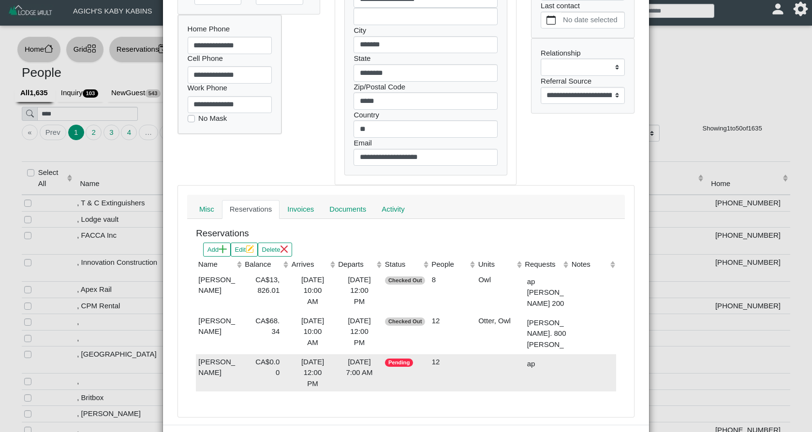
click at [339, 371] on div "[DATE] 7:00 AM" at bounding box center [360, 368] width 42 height 22
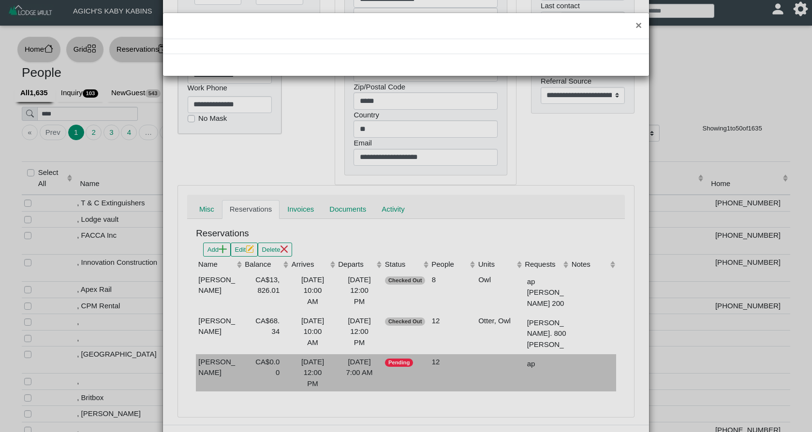
click at [339, 371] on div "×" at bounding box center [406, 216] width 812 height 432
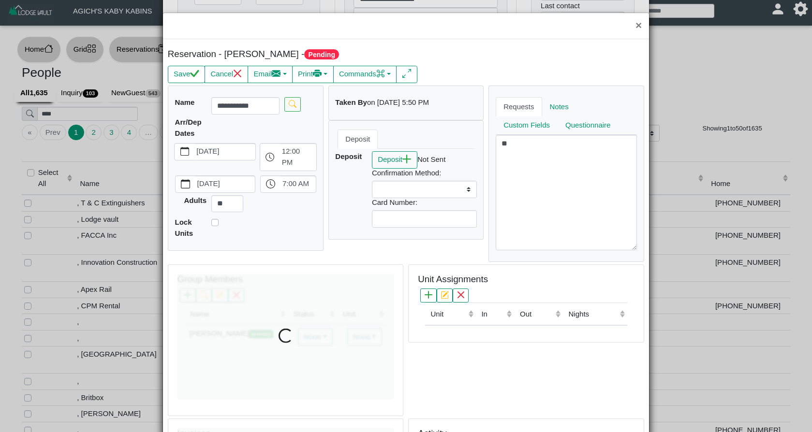
scroll to position [0, 0]
select select
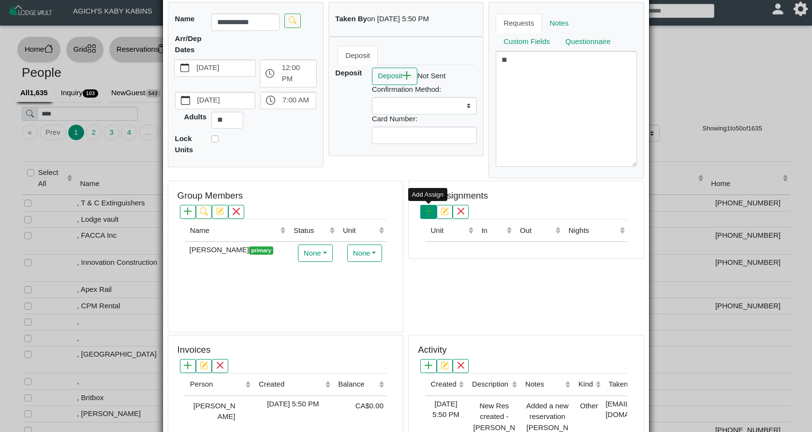
click at [429, 211] on icon "plus" at bounding box center [429, 211] width 8 height 8
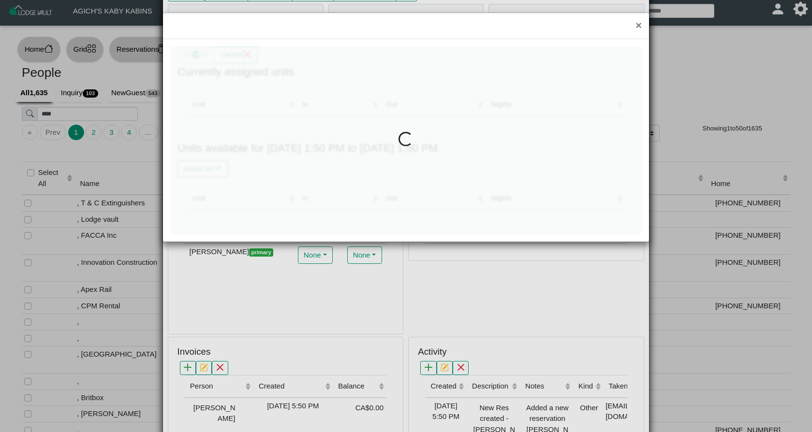
scroll to position [81, 0]
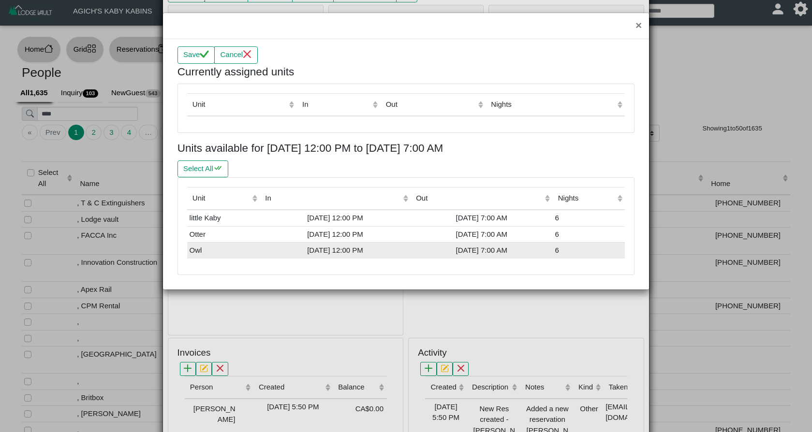
click at [375, 247] on div "[DATE] 12:00 PM" at bounding box center [335, 250] width 146 height 11
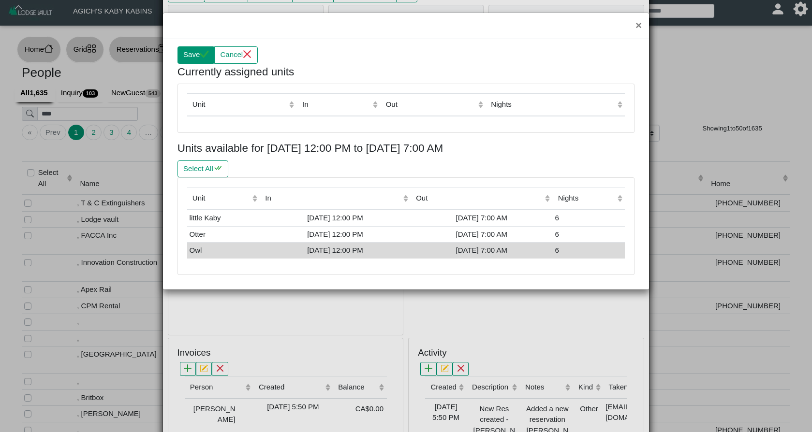
click at [199, 49] on button "Save" at bounding box center [195, 54] width 37 height 17
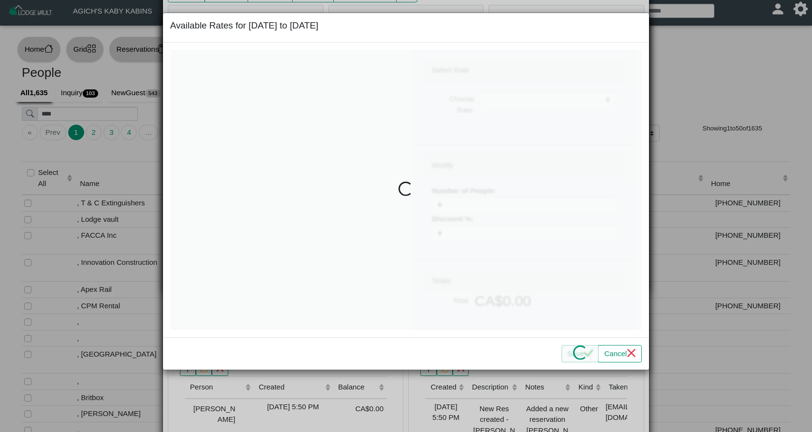
select select
type input "*"
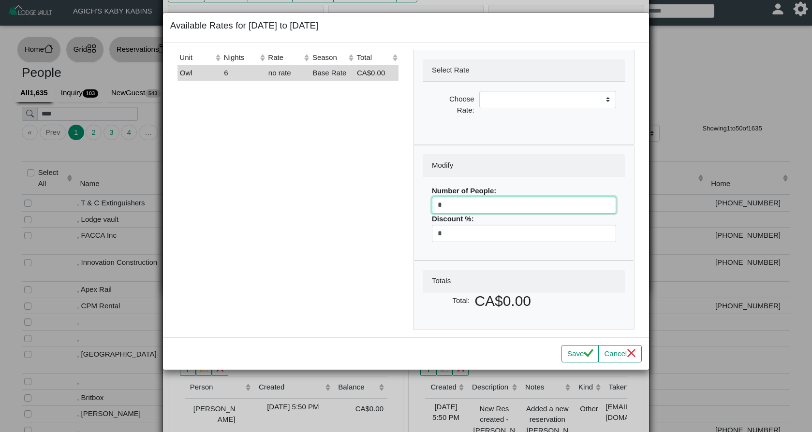
drag, startPoint x: 451, startPoint y: 206, endPoint x: 423, endPoint y: 205, distance: 28.1
click at [423, 205] on div "Number of People: * Discount %: *" at bounding box center [524, 214] width 202 height 74
select select
type input "**"
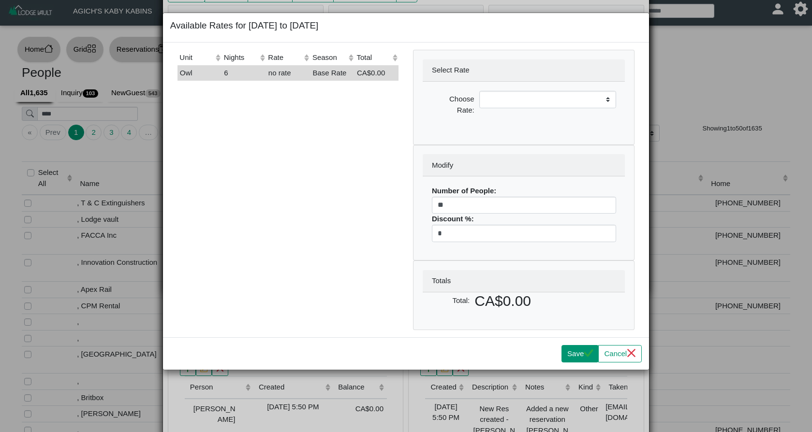
click at [576, 353] on button "Save" at bounding box center [579, 353] width 37 height 17
select select
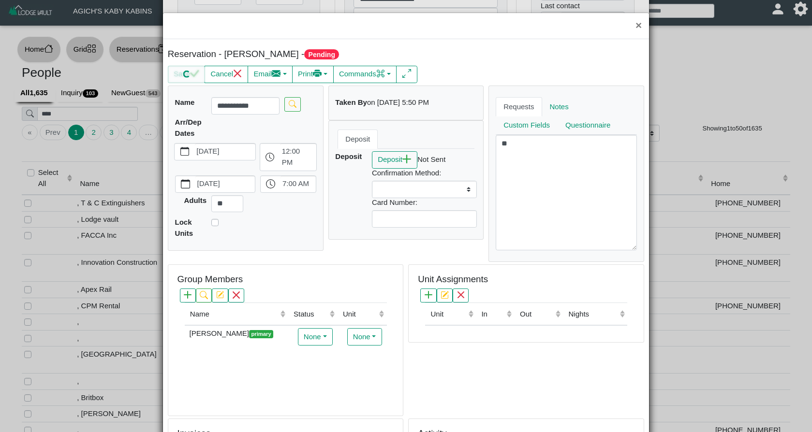
scroll to position [0, 0]
click at [638, 26] on button "×" at bounding box center [638, 26] width 21 height 26
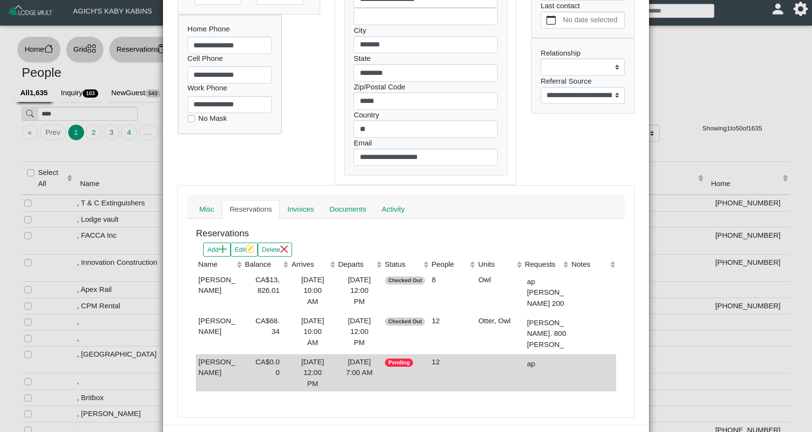
scroll to position [12, 0]
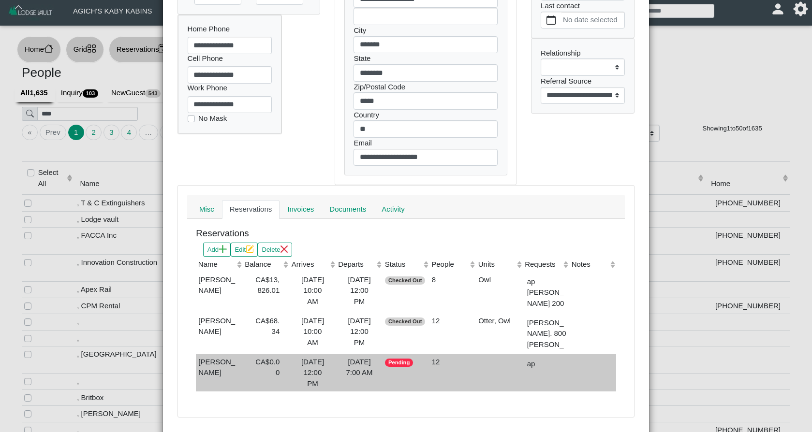
click at [385, 373] on td "Pending" at bounding box center [406, 373] width 46 height 38
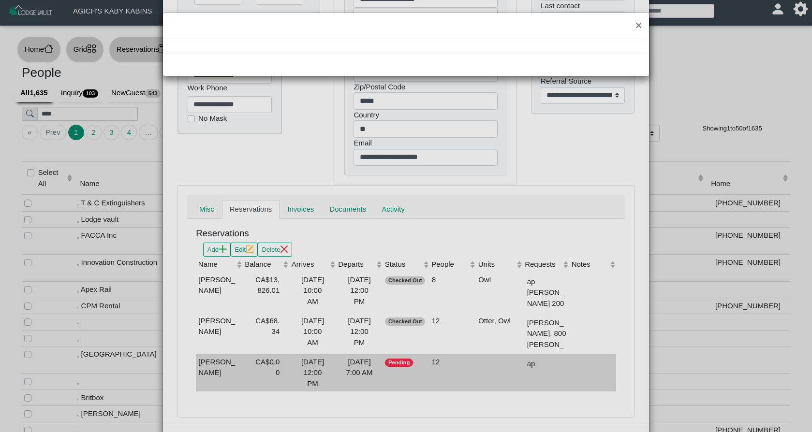
click at [384, 373] on div "×" at bounding box center [406, 216] width 812 height 432
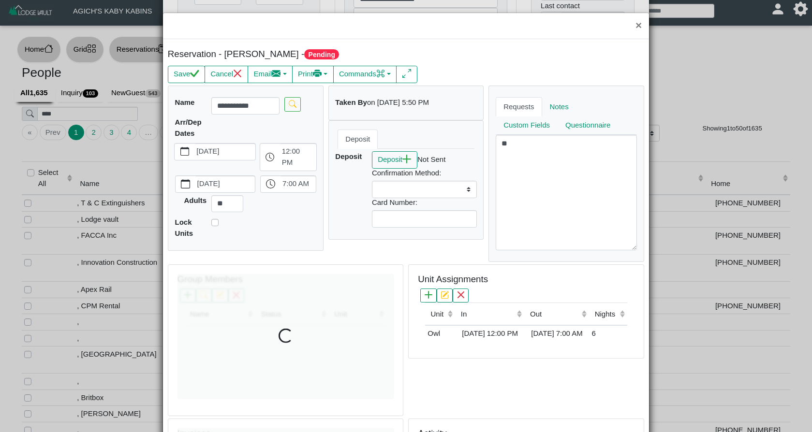
select select
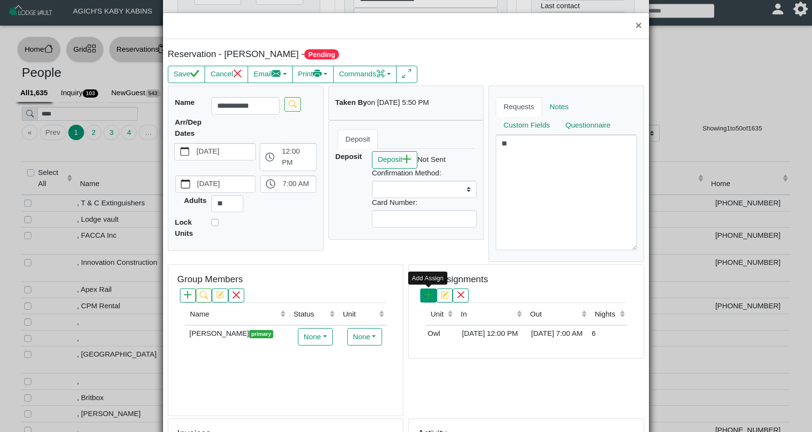
click at [428, 294] on icon "plus" at bounding box center [429, 295] width 8 height 8
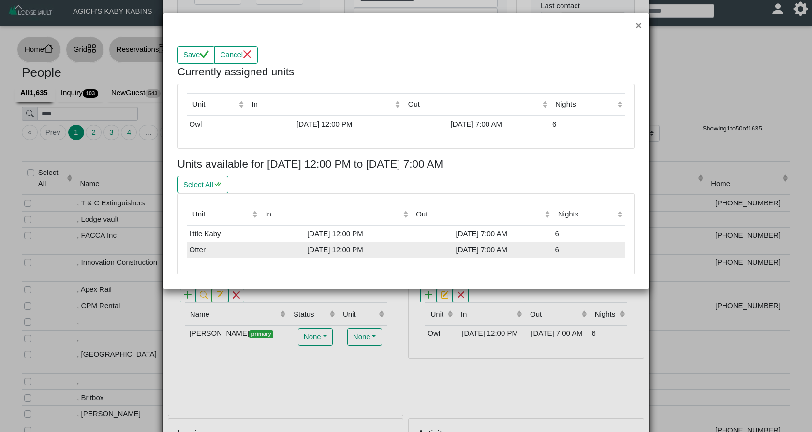
click at [418, 247] on div "[DATE] 7:00 AM" at bounding box center [481, 250] width 137 height 11
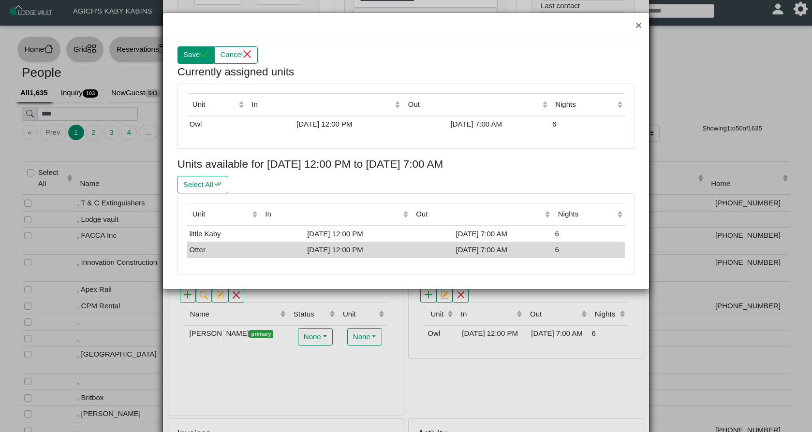
click at [203, 57] on icon "check" at bounding box center [204, 54] width 9 height 9
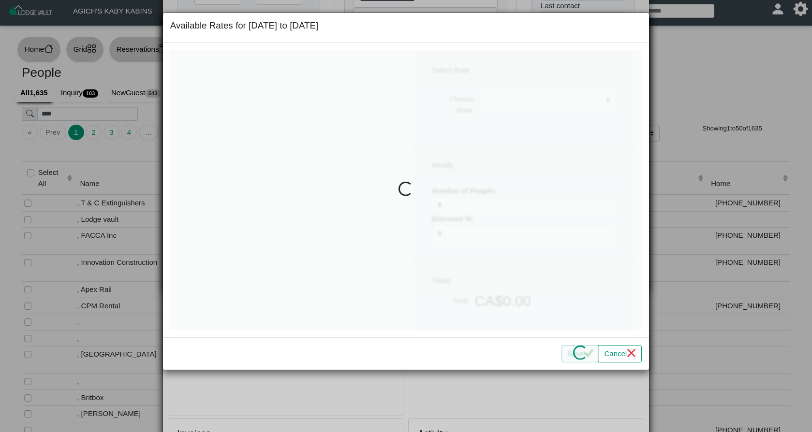
select select
type input "*"
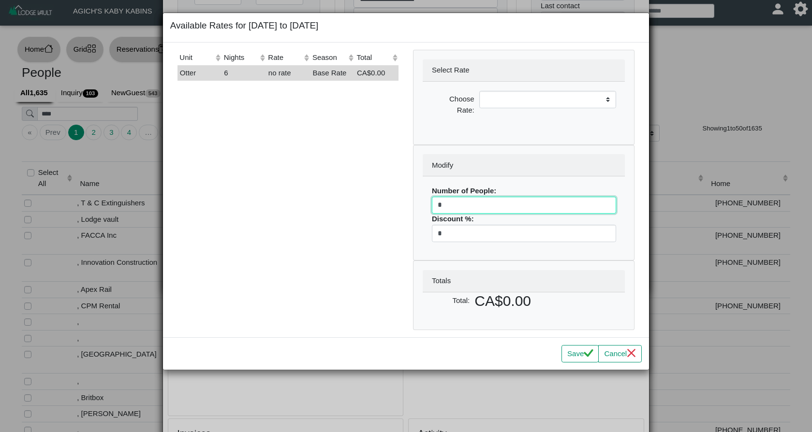
drag, startPoint x: 447, startPoint y: 203, endPoint x: 411, endPoint y: 203, distance: 36.8
click at [413, 205] on div "Modify Number of People: * Discount %: *" at bounding box center [523, 203] width 221 height 116
select select
type input "**"
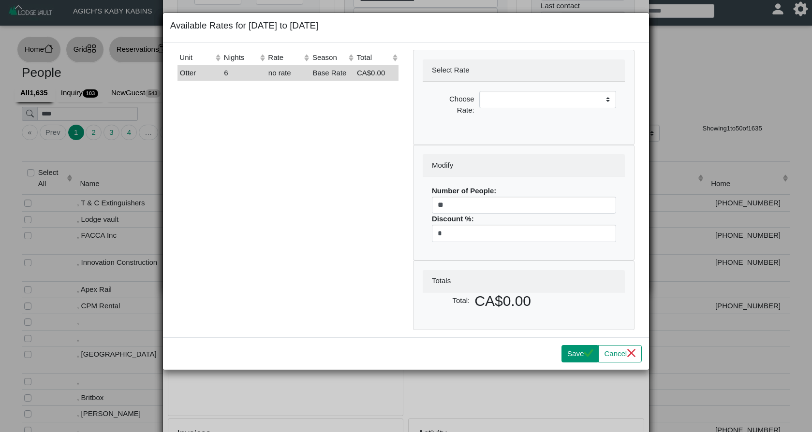
click at [584, 353] on icon "check" at bounding box center [588, 353] width 9 height 9
select select
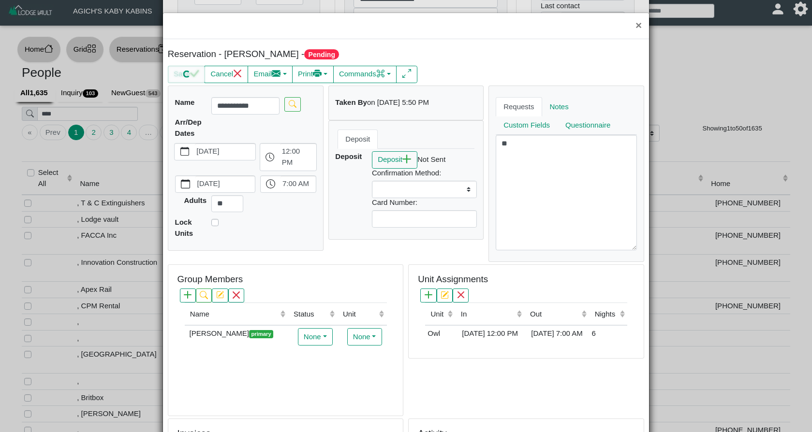
scroll to position [13, 0]
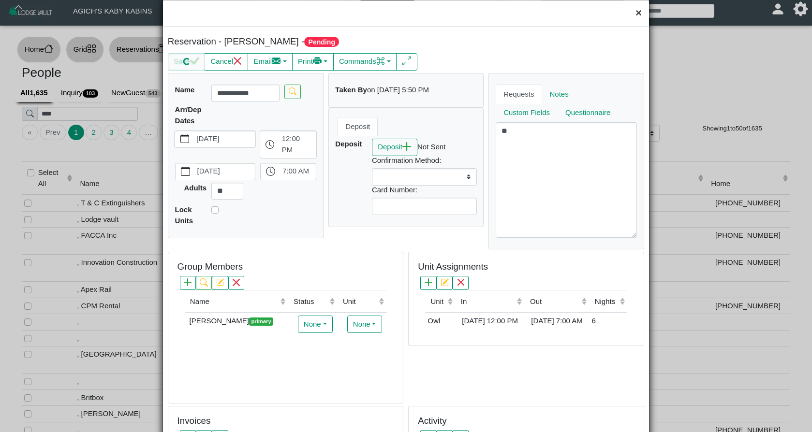
click at [641, 15] on button "×" at bounding box center [638, 13] width 21 height 26
select select
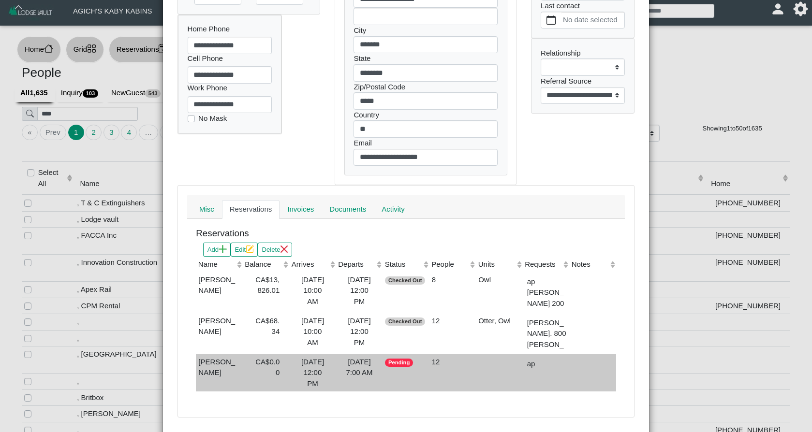
click at [347, 379] on div "[DATE] 7:00 AM" at bounding box center [360, 368] width 42 height 22
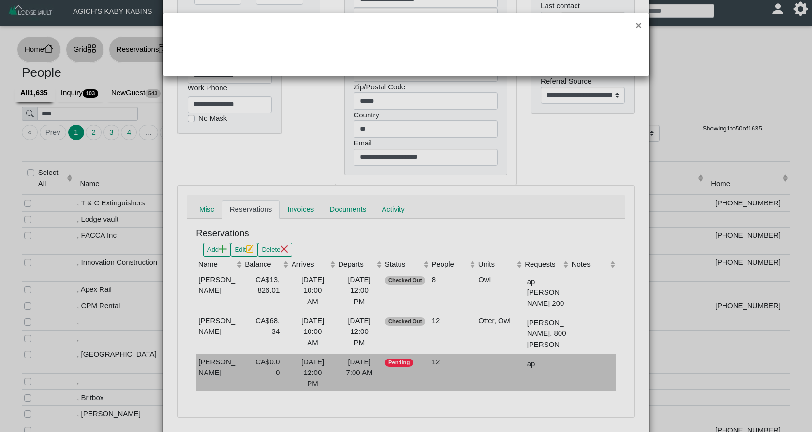
click at [347, 383] on div "×" at bounding box center [406, 216] width 812 height 432
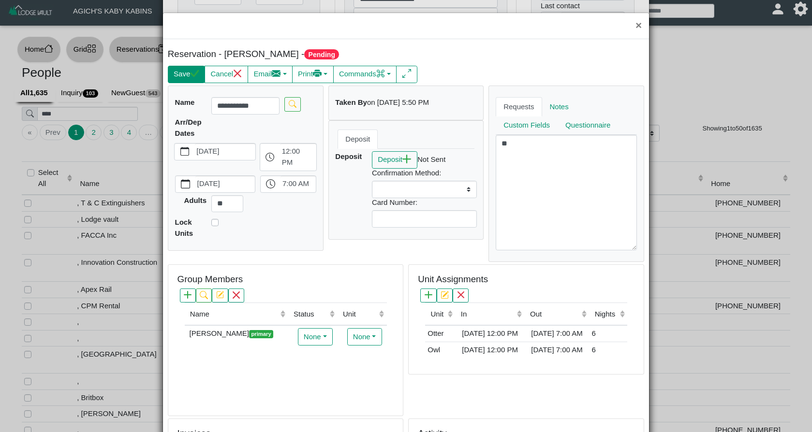
click at [190, 74] on button "Save" at bounding box center [186, 74] width 37 height 17
select select
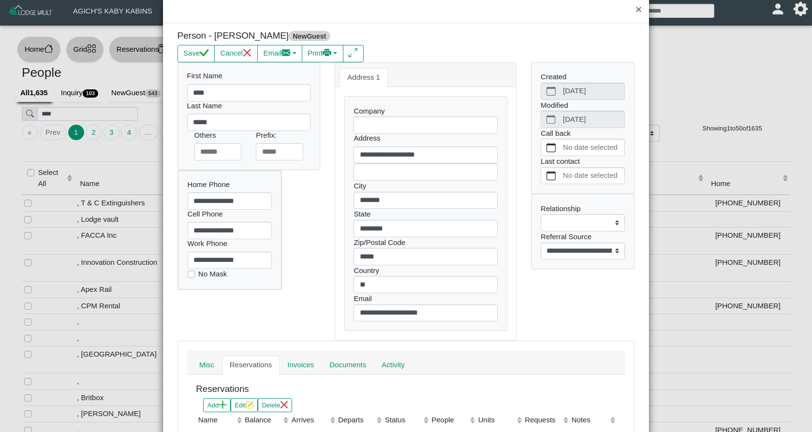
scroll to position [21, 0]
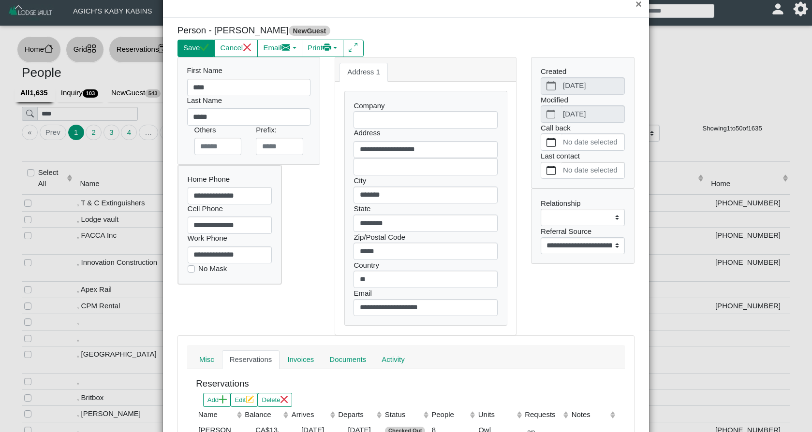
click at [200, 50] on button "Save" at bounding box center [195, 48] width 37 height 17
select select
select select "**********"
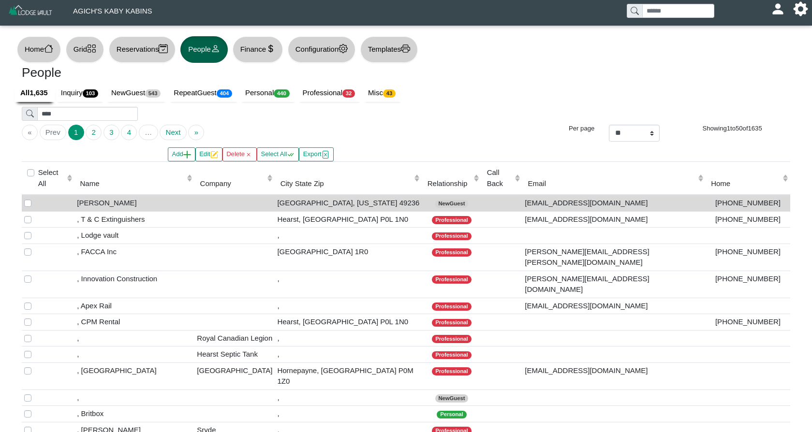
click at [94, 56] on button "Grid" at bounding box center [85, 49] width 38 height 27
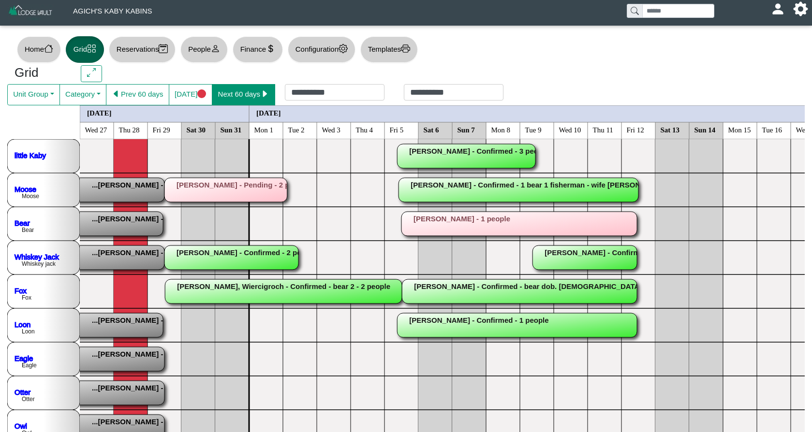
click at [236, 94] on button "Next 60 days" at bounding box center [243, 94] width 63 height 21
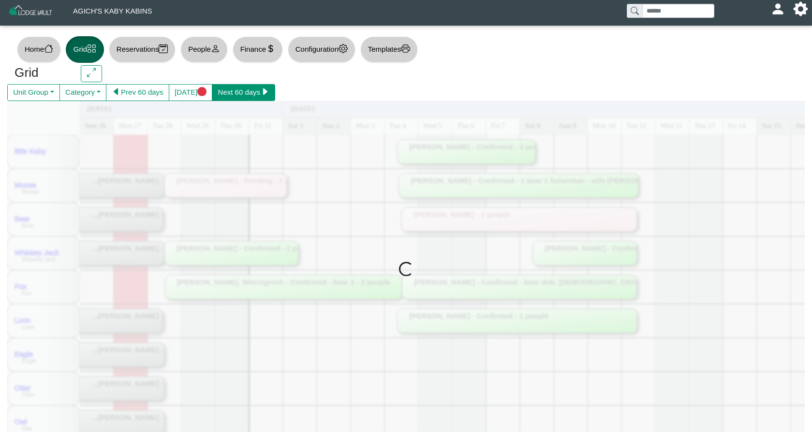
click at [236, 94] on button "Next 60 days" at bounding box center [243, 92] width 63 height 17
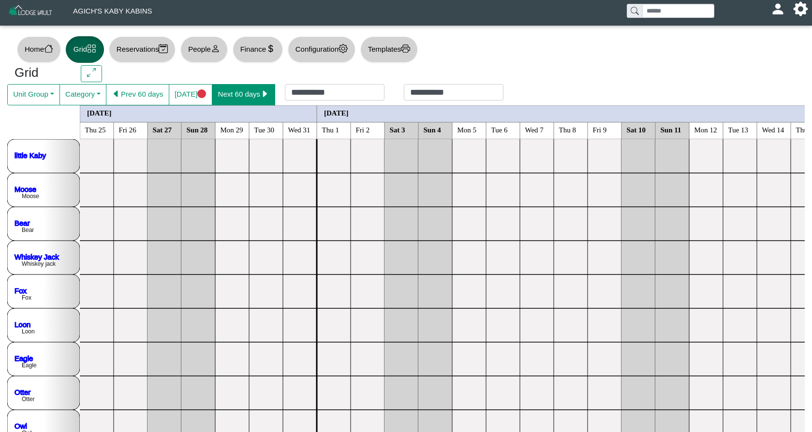
click at [236, 94] on button "Next 60 days" at bounding box center [243, 94] width 63 height 21
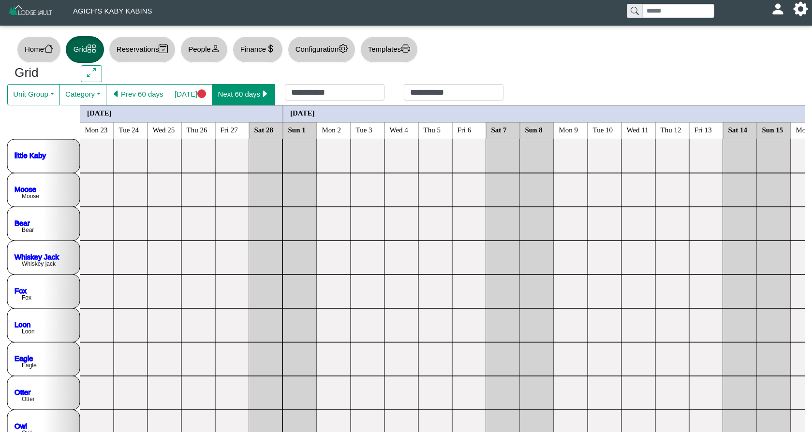
click at [236, 94] on button "Next 60 days" at bounding box center [243, 94] width 63 height 21
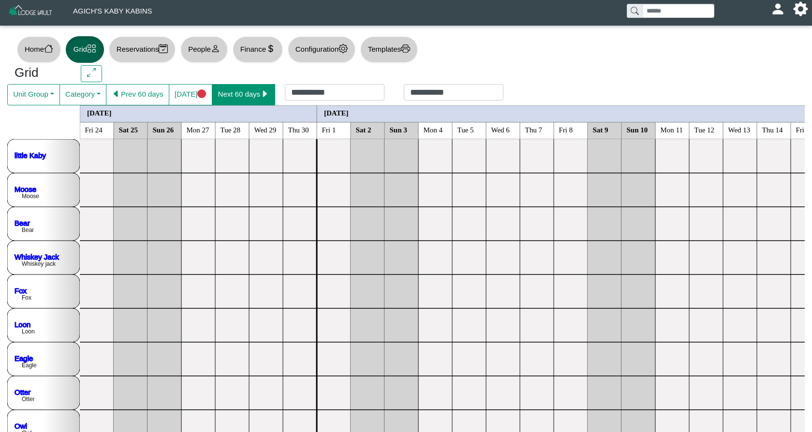
click at [236, 94] on button "Next 60 days" at bounding box center [243, 94] width 63 height 21
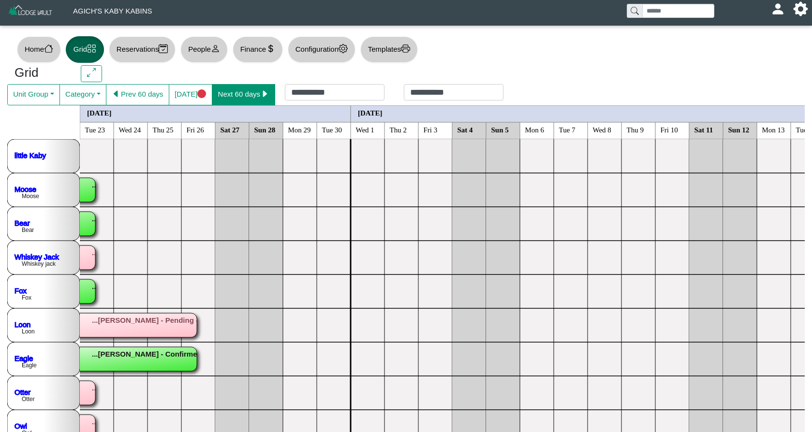
click at [236, 94] on button "Next 60 days" at bounding box center [243, 94] width 63 height 21
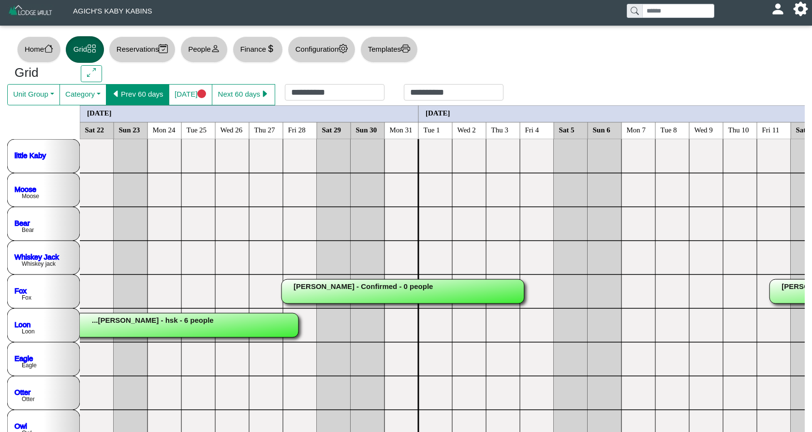
click at [154, 91] on button "Prev 60 days" at bounding box center [137, 94] width 63 height 21
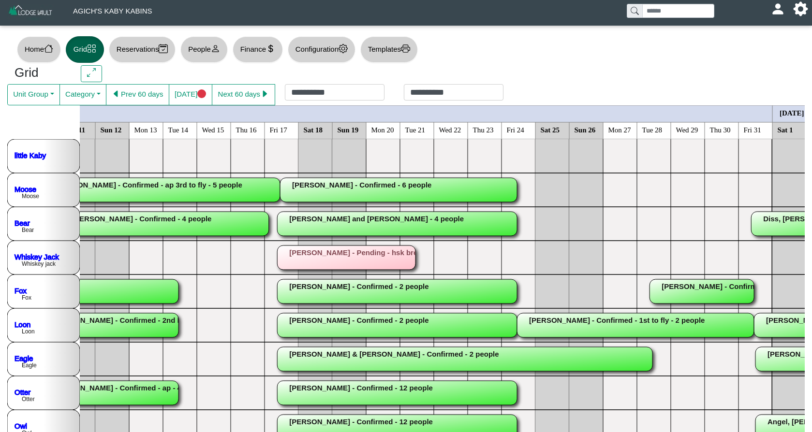
scroll to position [0, 685]
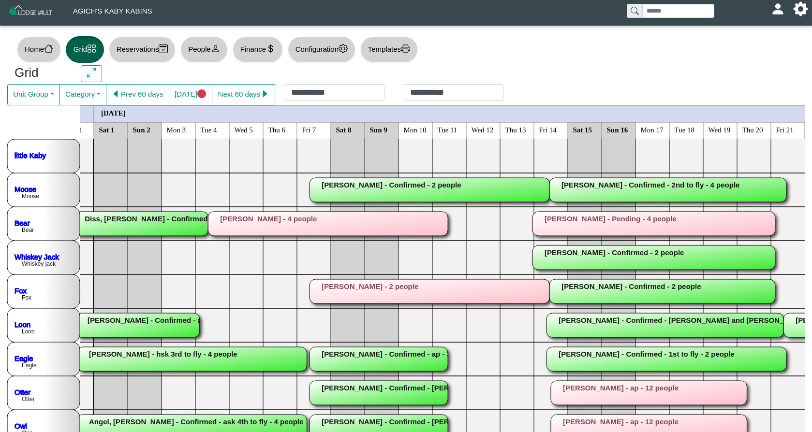
click at [681, 224] on rect at bounding box center [653, 224] width 243 height 24
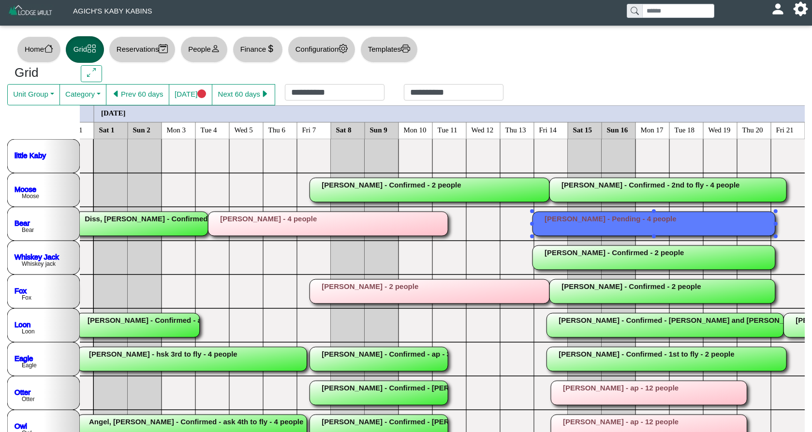
click at [681, 224] on div "×" at bounding box center [406, 216] width 812 height 432
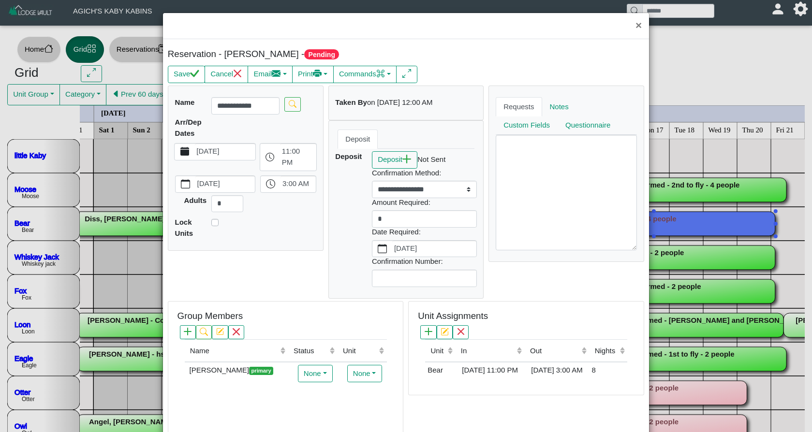
click at [251, 150] on label "[DATE]" at bounding box center [225, 152] width 61 height 16
click at [194, 150] on button "[DATE]" at bounding box center [185, 152] width 20 height 16
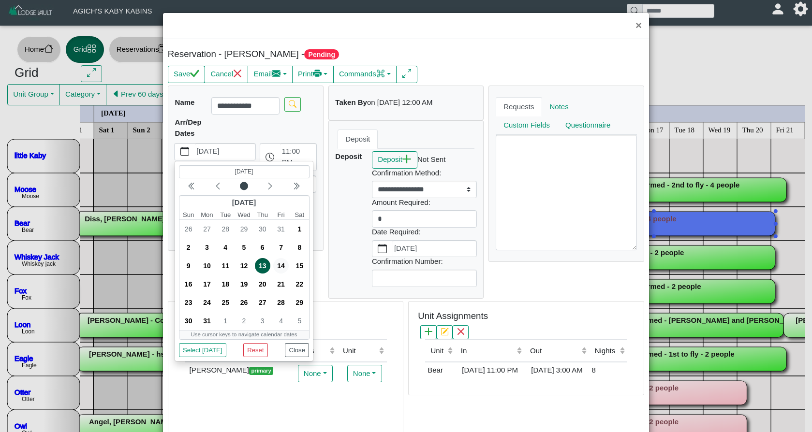
click at [280, 265] on span "14" at bounding box center [280, 265] width 15 height 15
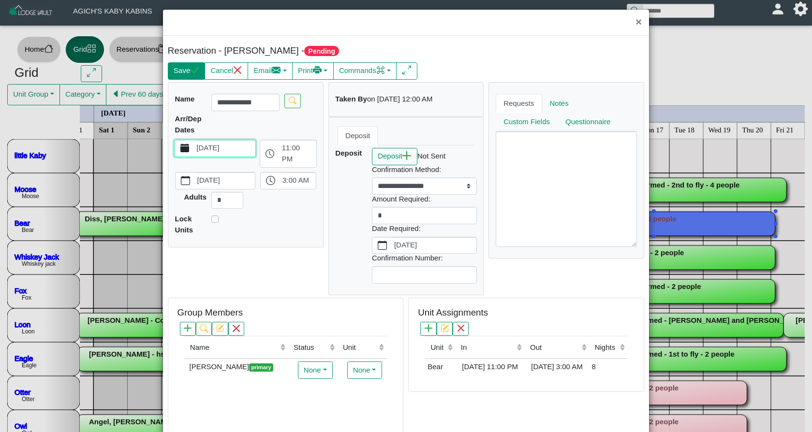
click at [184, 72] on button "Save" at bounding box center [186, 70] width 37 height 17
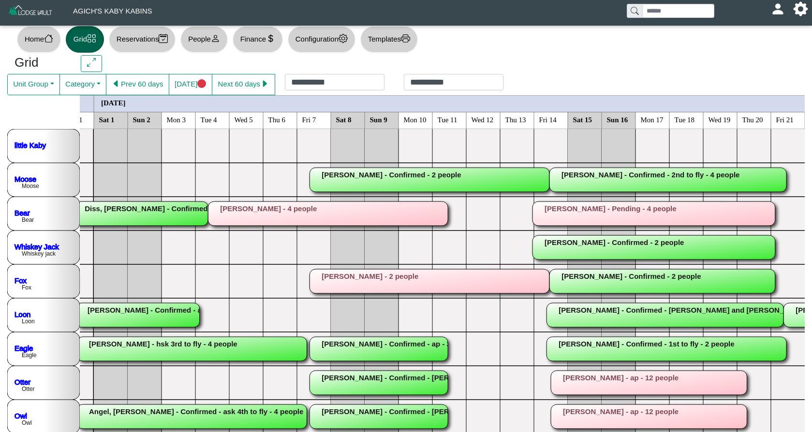
click at [592, 221] on rect at bounding box center [653, 214] width 243 height 24
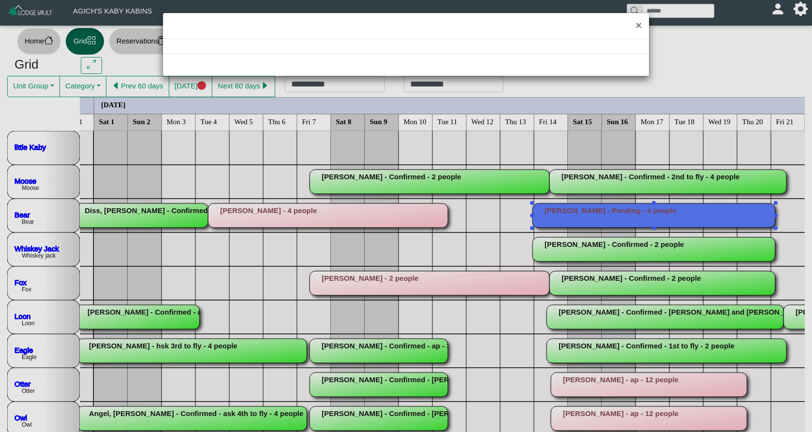
click at [592, 221] on div "×" at bounding box center [406, 216] width 812 height 432
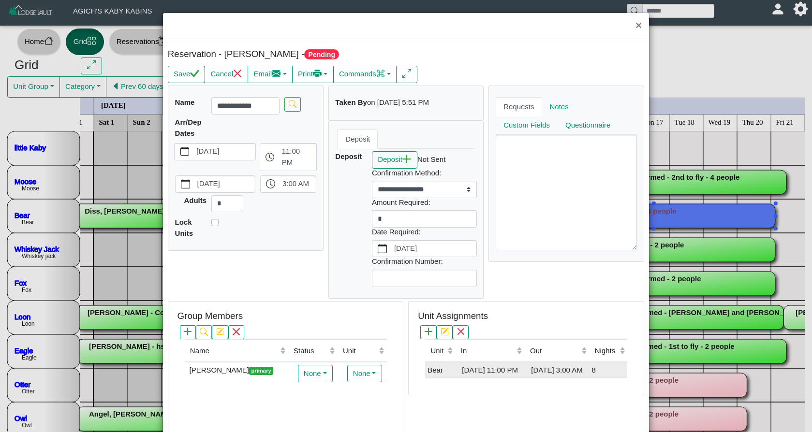
click at [477, 373] on div "[DATE] 11:00 PM" at bounding box center [490, 370] width 64 height 11
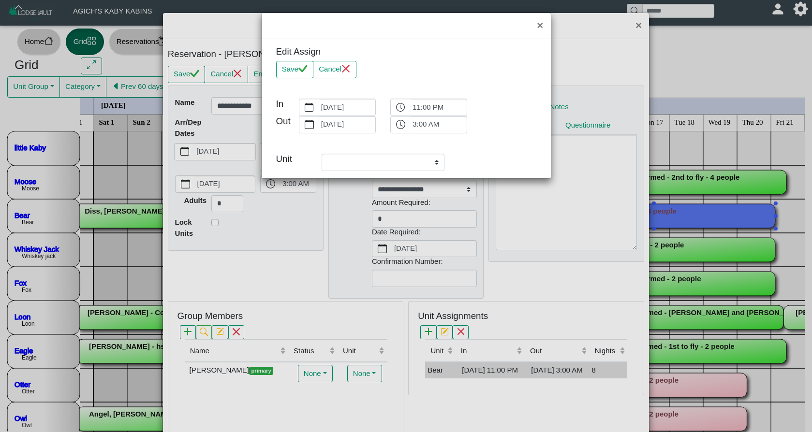
select select "**********"
drag, startPoint x: 338, startPoint y: 70, endPoint x: 343, endPoint y: 80, distance: 11.0
click at [339, 74] on button "Cancel" at bounding box center [335, 69] width 44 height 17
select select "**********"
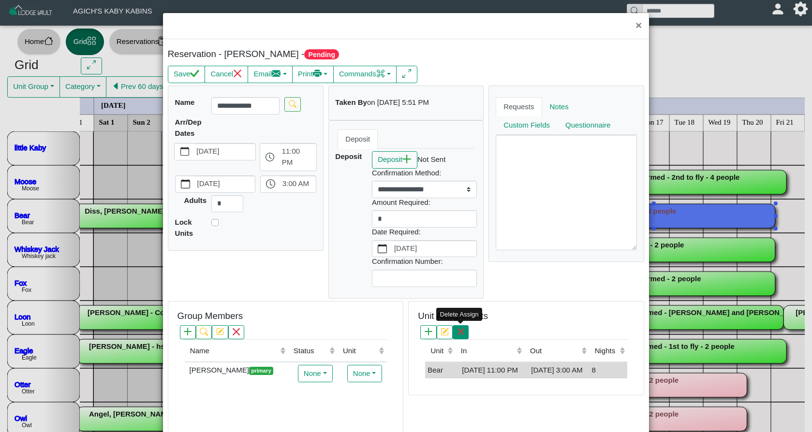
click at [464, 335] on icon "x" at bounding box center [461, 332] width 8 height 8
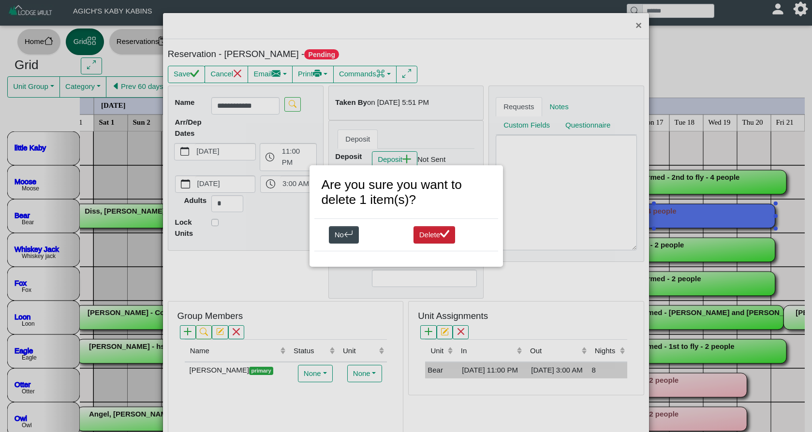
click at [435, 235] on button "Delete" at bounding box center [434, 234] width 42 height 17
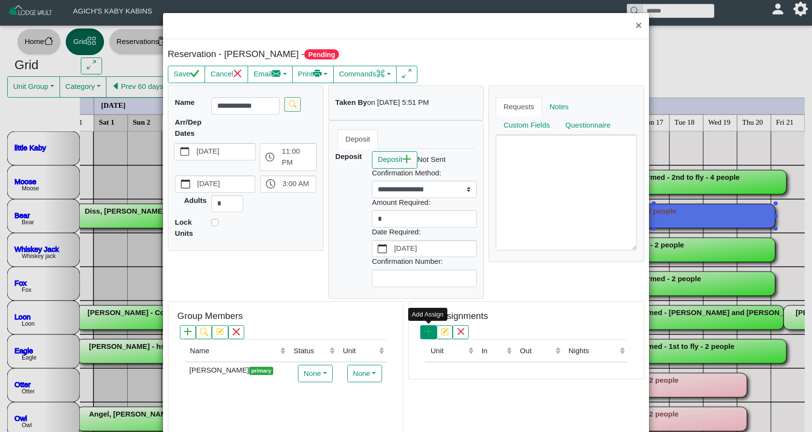
click at [428, 331] on icon "plus" at bounding box center [429, 332] width 8 height 8
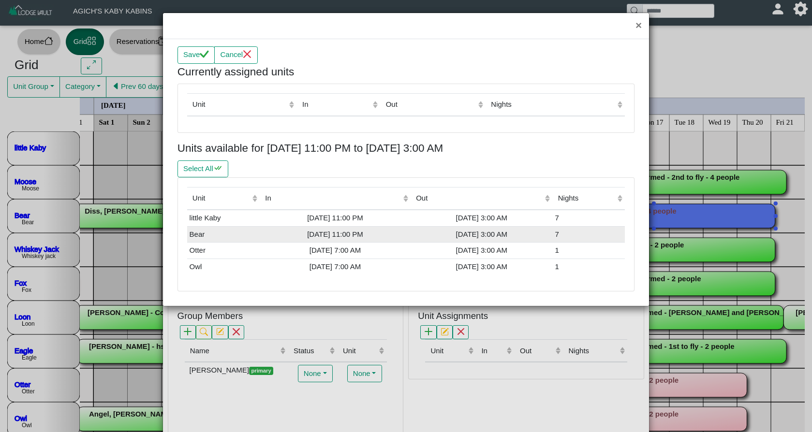
click at [344, 232] on div "[DATE] 11:00 PM" at bounding box center [335, 234] width 146 height 11
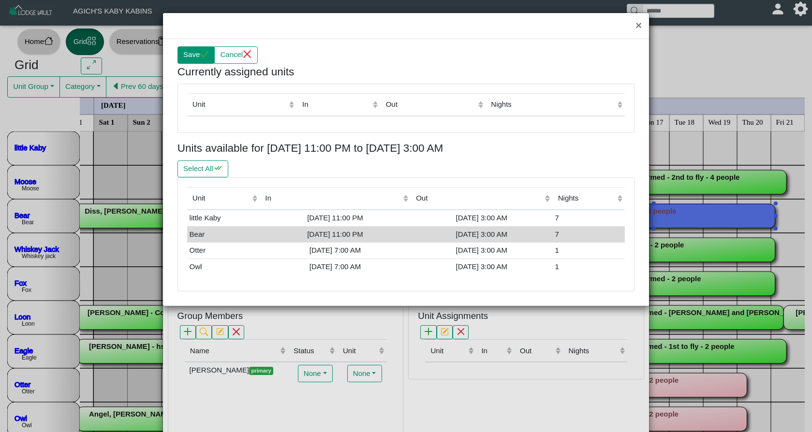
click at [188, 51] on button "Save" at bounding box center [195, 54] width 37 height 17
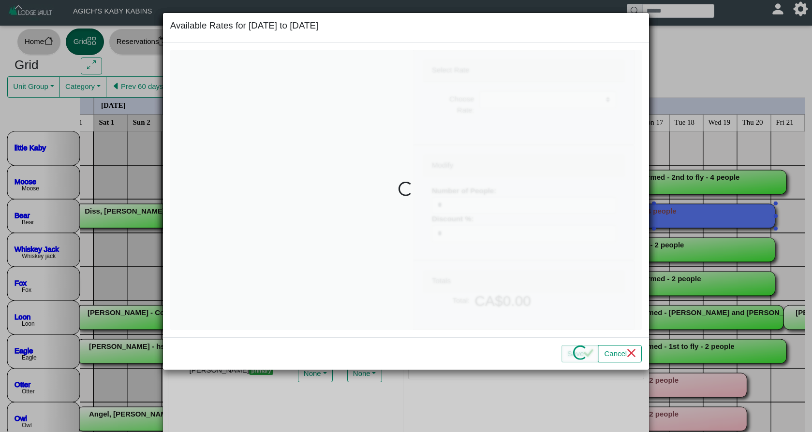
select select
type input "*"
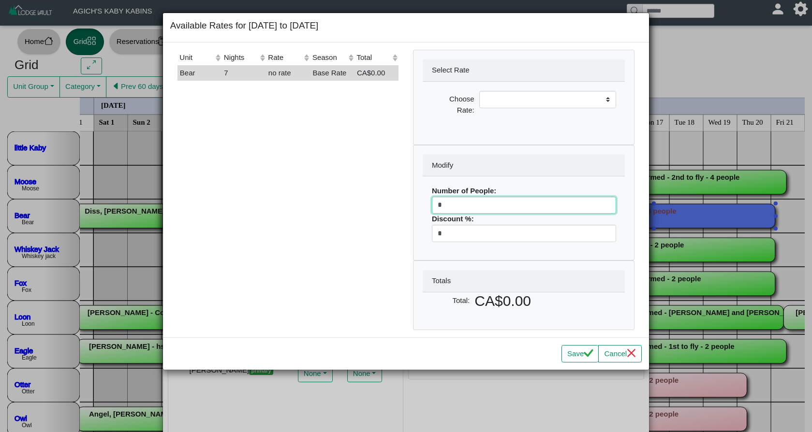
drag, startPoint x: 444, startPoint y: 202, endPoint x: 434, endPoint y: 203, distance: 10.7
click at [434, 203] on input "*" at bounding box center [524, 205] width 184 height 17
select select
type input "*"
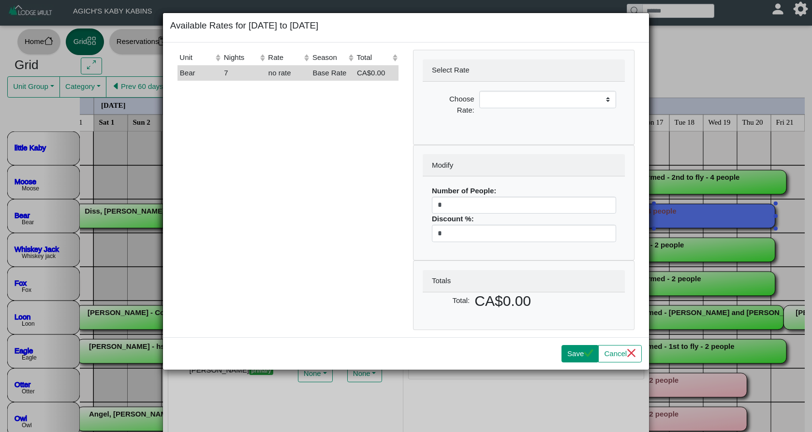
click at [579, 356] on button "Save" at bounding box center [579, 353] width 37 height 17
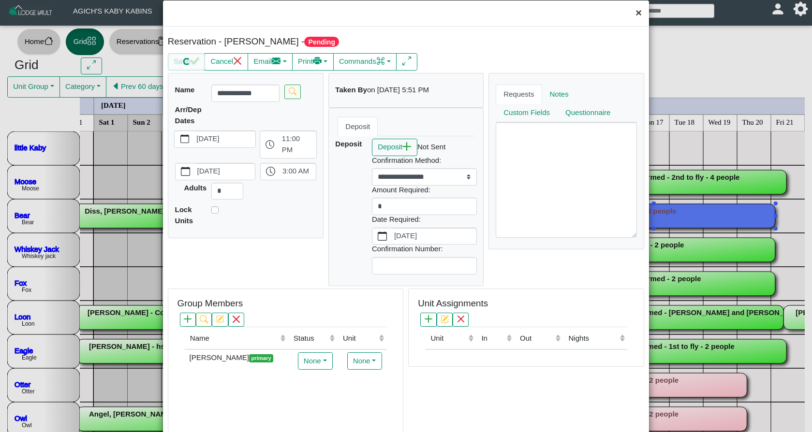
click at [638, 15] on button "×" at bounding box center [638, 13] width 21 height 26
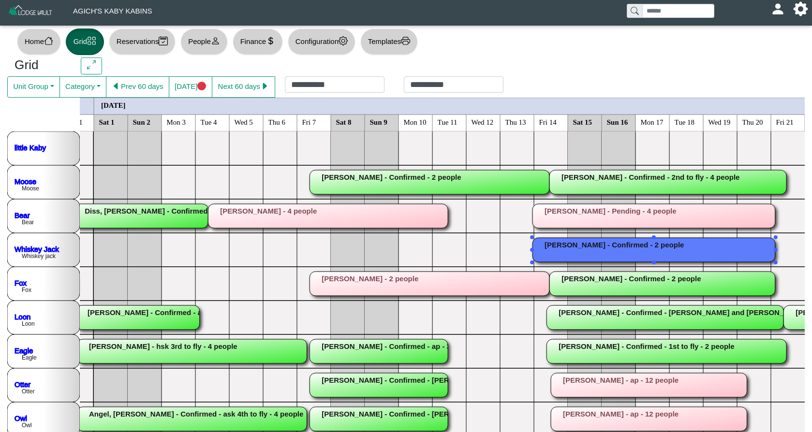
click at [612, 245] on rect at bounding box center [653, 250] width 243 height 24
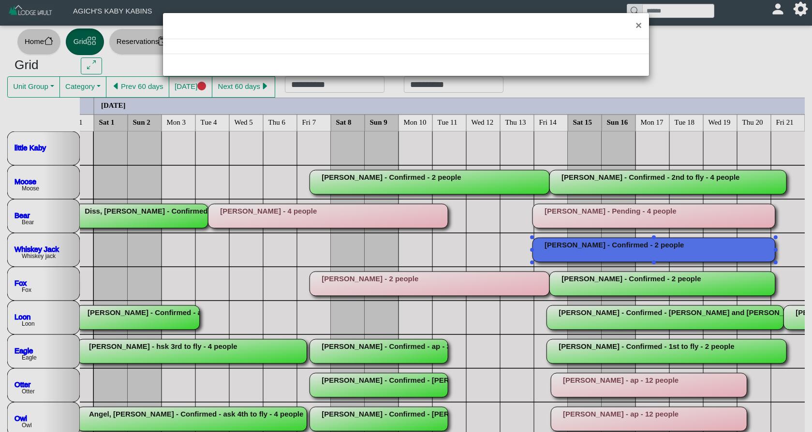
select select "*"
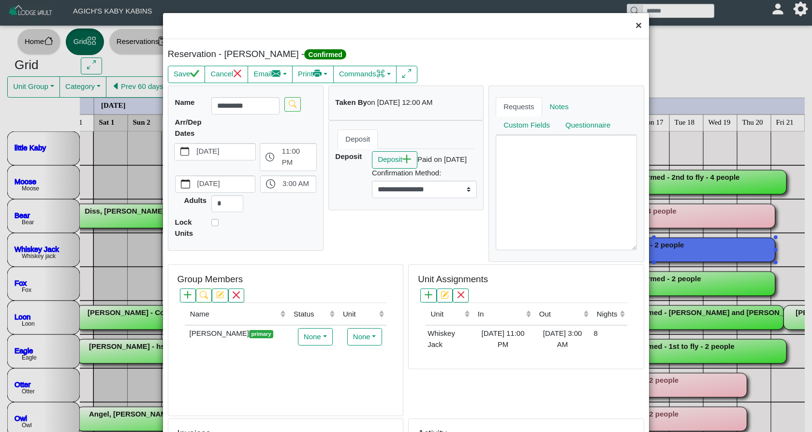
click at [639, 24] on button "×" at bounding box center [638, 26] width 21 height 26
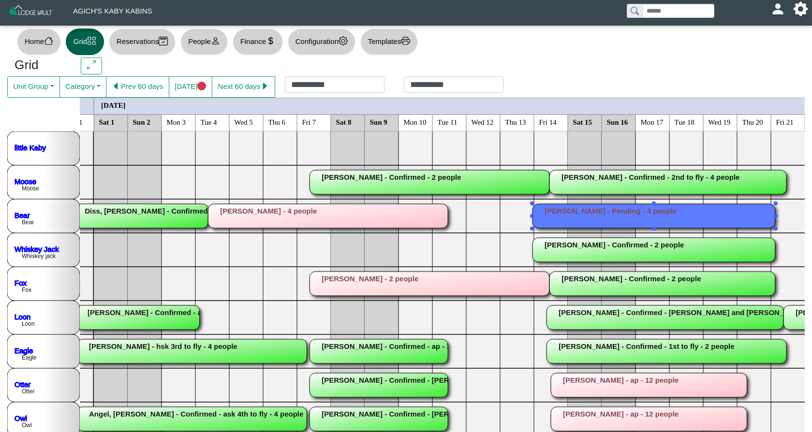
click at [611, 212] on rect at bounding box center [653, 216] width 243 height 24
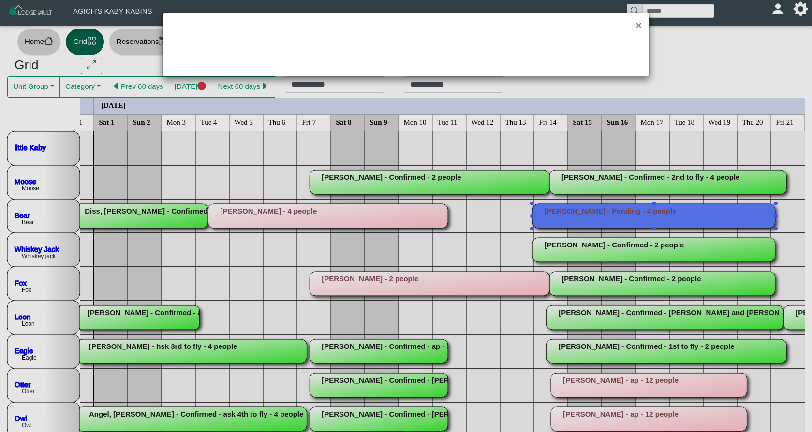
click at [611, 212] on div "×" at bounding box center [406, 216] width 812 height 432
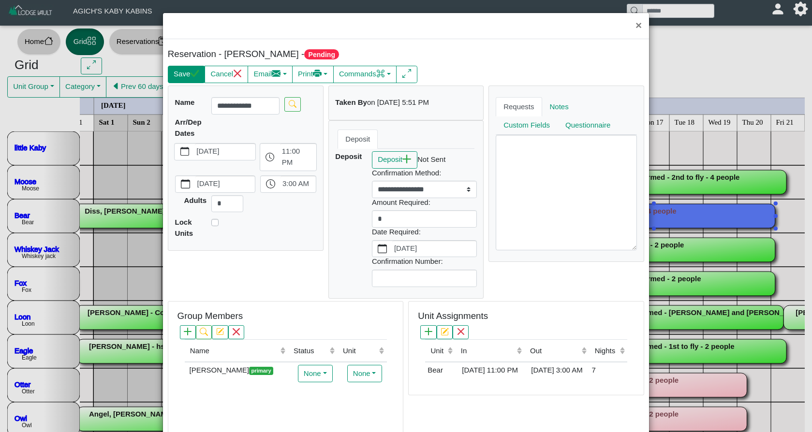
click at [181, 73] on button "Save" at bounding box center [186, 74] width 37 height 17
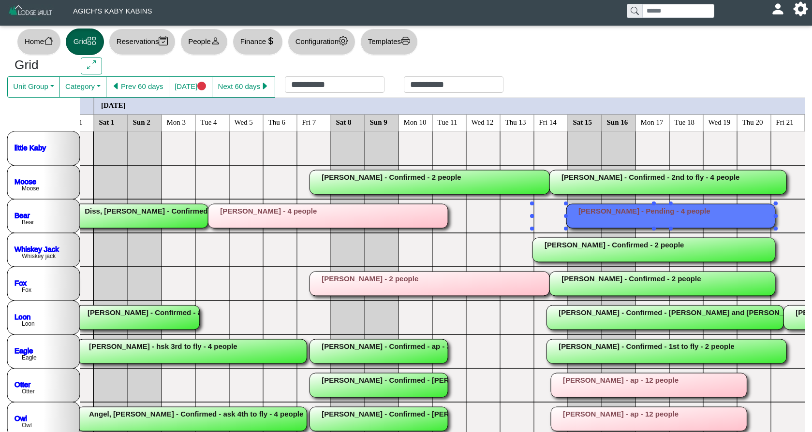
click at [618, 218] on rect at bounding box center [670, 216] width 209 height 24
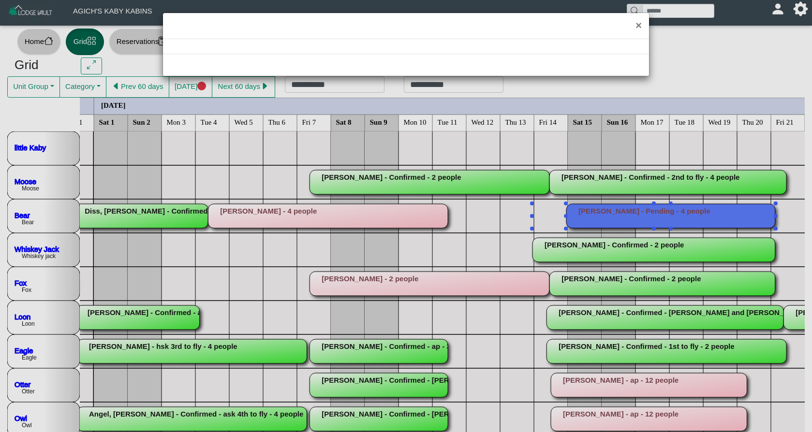
click at [618, 218] on div "×" at bounding box center [406, 216] width 812 height 432
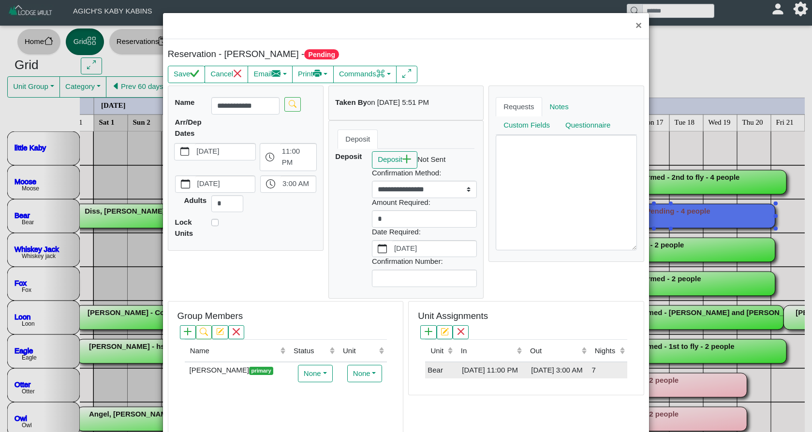
click at [474, 373] on div "[DATE] 11:00 PM" at bounding box center [490, 370] width 64 height 11
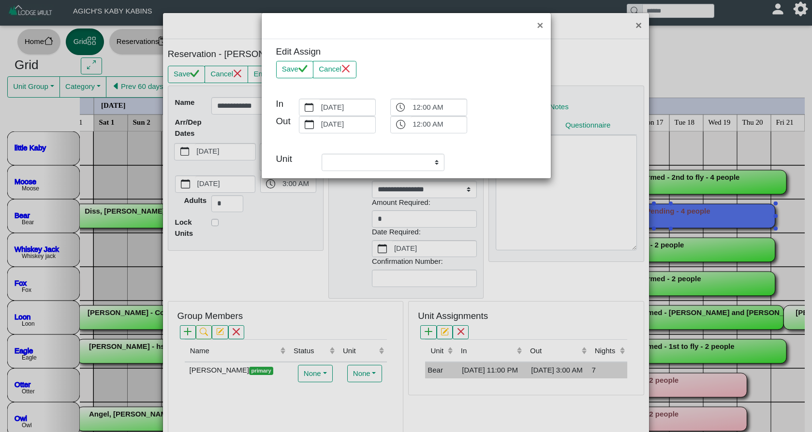
select select "**********"
click at [343, 66] on button "Cancel" at bounding box center [335, 69] width 44 height 17
select select "**********"
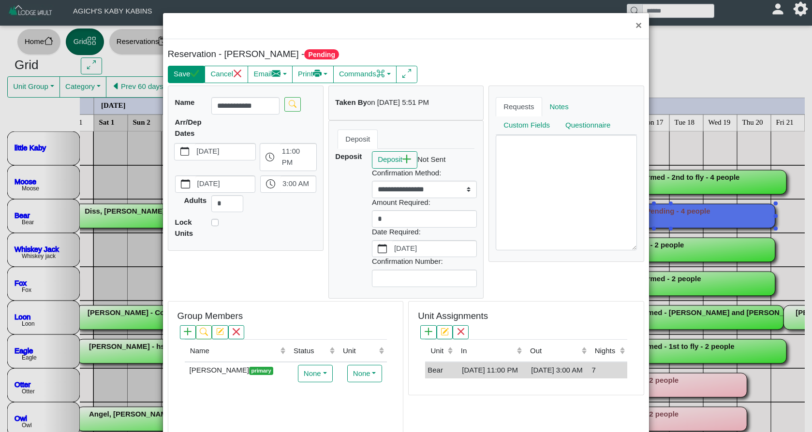
click at [185, 73] on button "Save" at bounding box center [186, 74] width 37 height 17
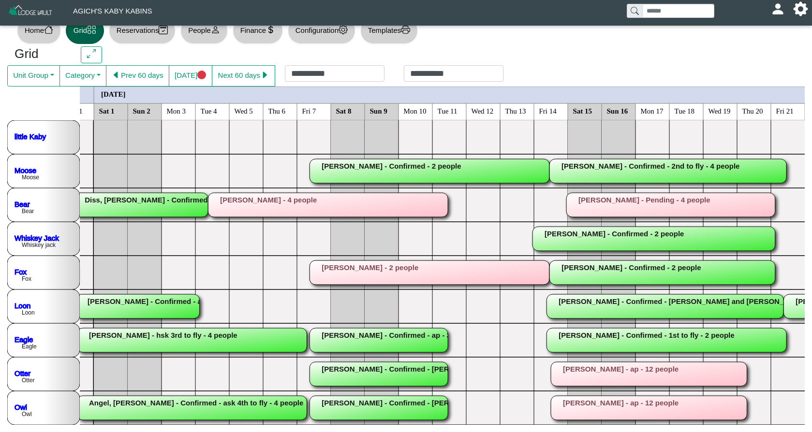
scroll to position [18, 0]
click at [655, 210] on rect at bounding box center [670, 205] width 209 height 24
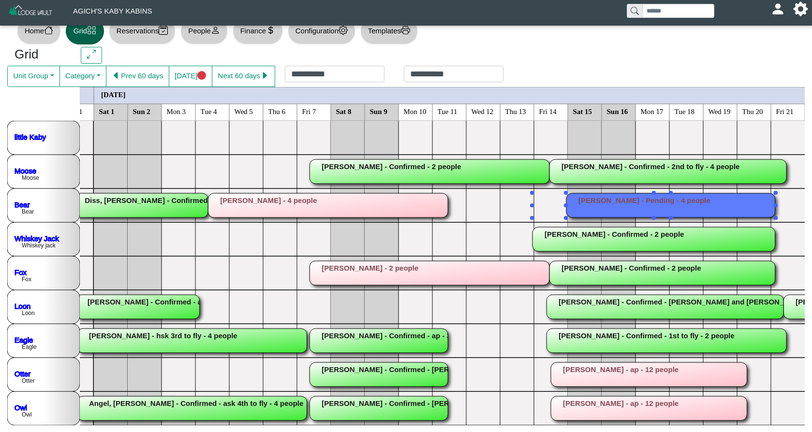
click at [655, 210] on div "×" at bounding box center [406, 216] width 812 height 432
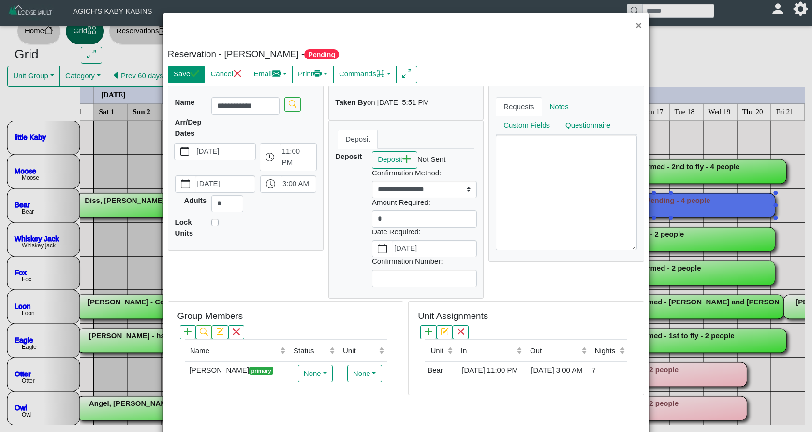
click at [194, 75] on icon "check" at bounding box center [194, 73] width 9 height 7
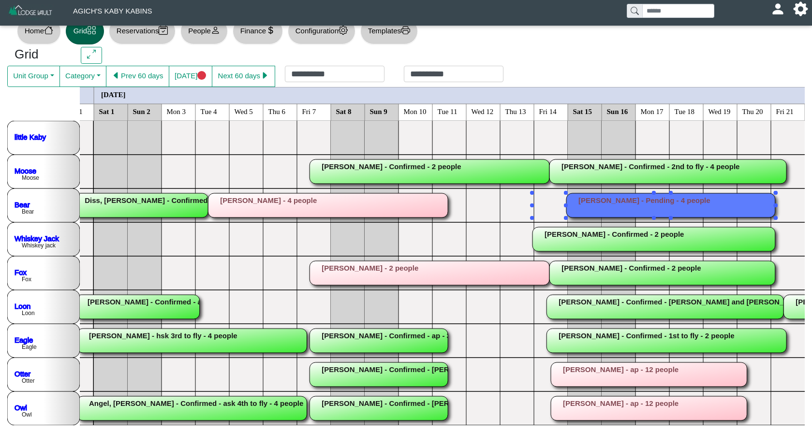
click at [573, 206] on rect at bounding box center [670, 205] width 209 height 24
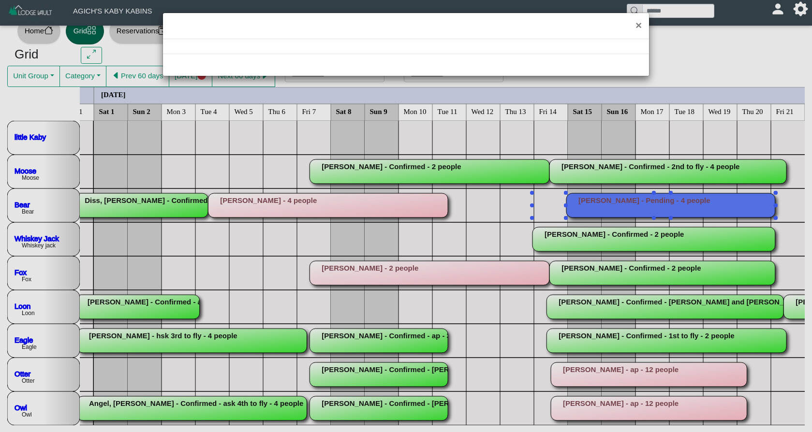
click at [566, 206] on div "×" at bounding box center [406, 216] width 812 height 432
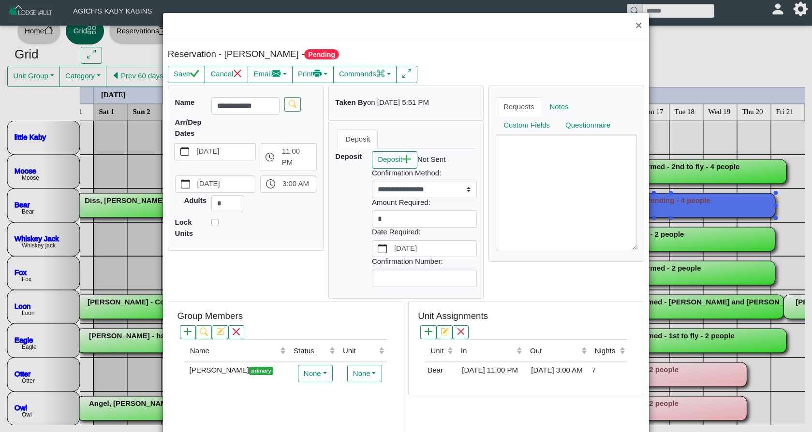
click at [226, 79] on button "Cancel" at bounding box center [227, 74] width 44 height 17
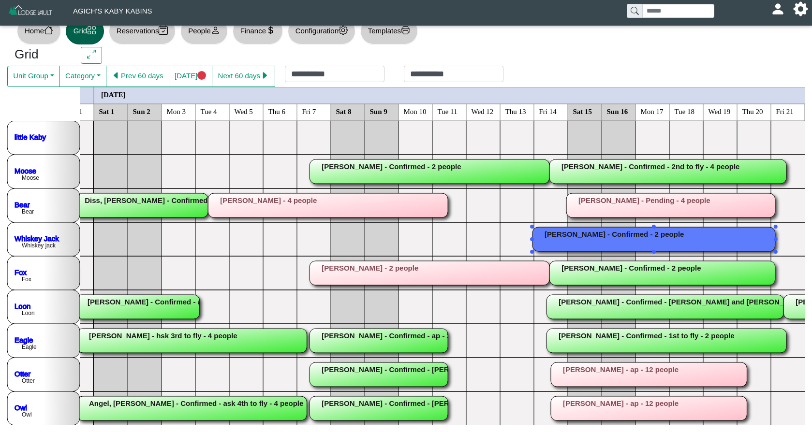
click at [562, 244] on rect at bounding box center [653, 239] width 243 height 24
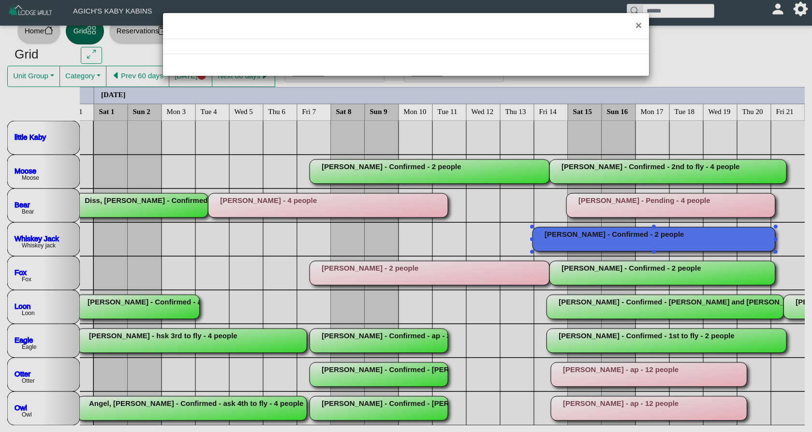
select select "*"
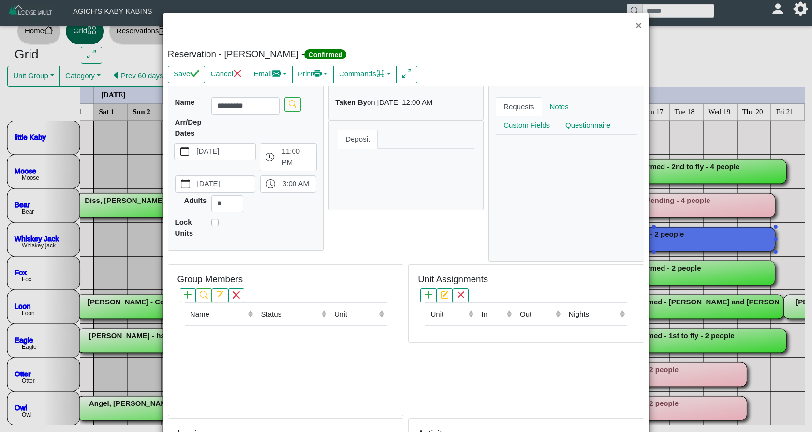
click at [606, 208] on textarea at bounding box center [566, 192] width 141 height 115
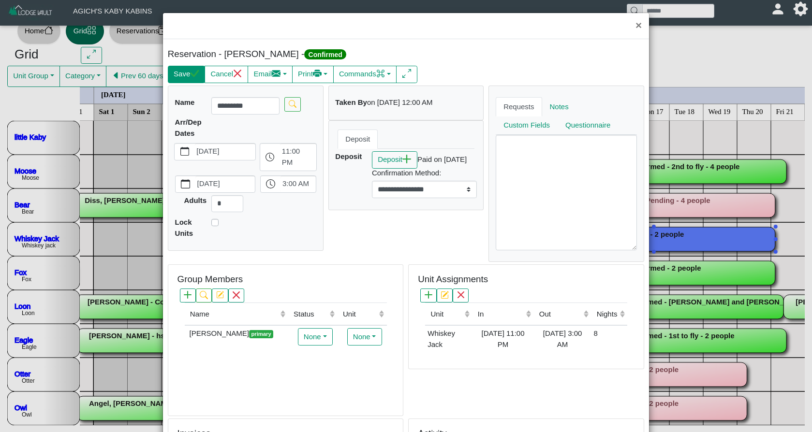
click at [195, 74] on icon "check" at bounding box center [194, 73] width 9 height 9
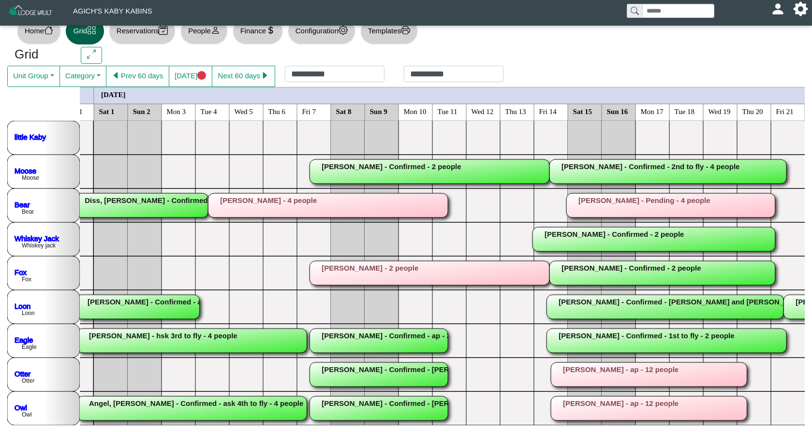
click at [214, 35] on button "People" at bounding box center [203, 31] width 47 height 27
select select "**"
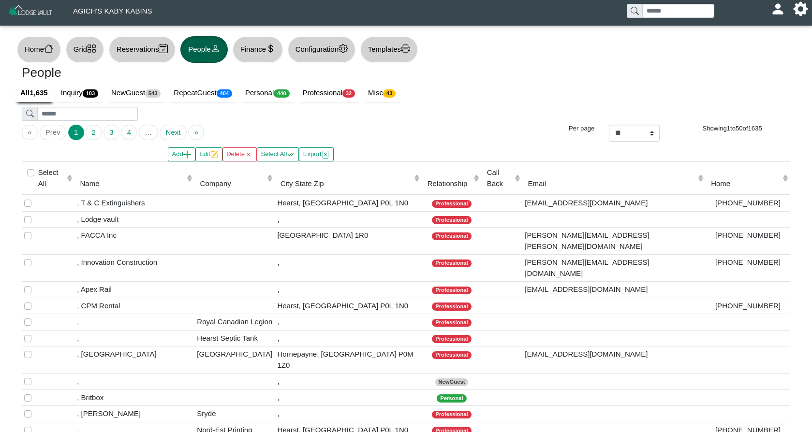
click at [95, 46] on icon "grid" at bounding box center [92, 48] width 8 height 8
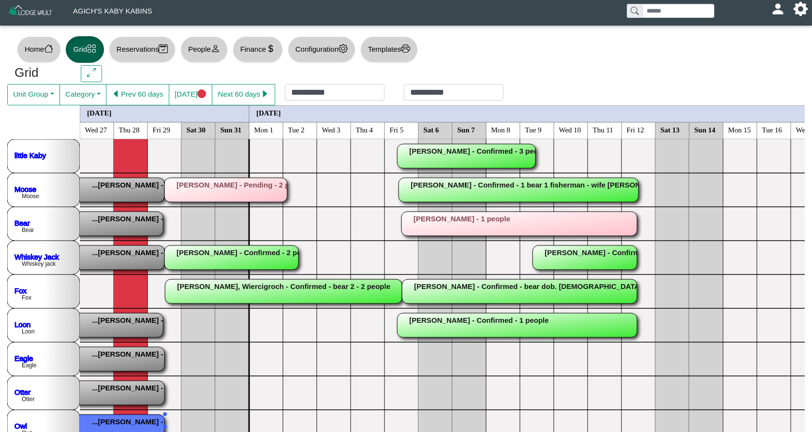
click at [109, 422] on rect at bounding box center [29, 427] width 271 height 24
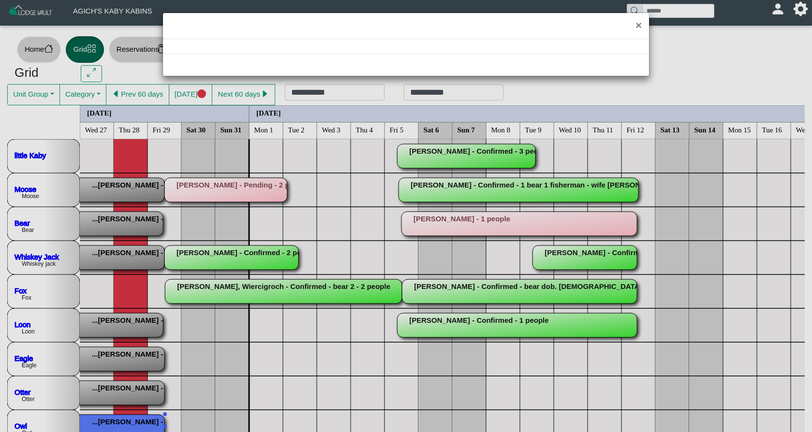
click at [109, 422] on div "×" at bounding box center [406, 216] width 812 height 432
select select "*"
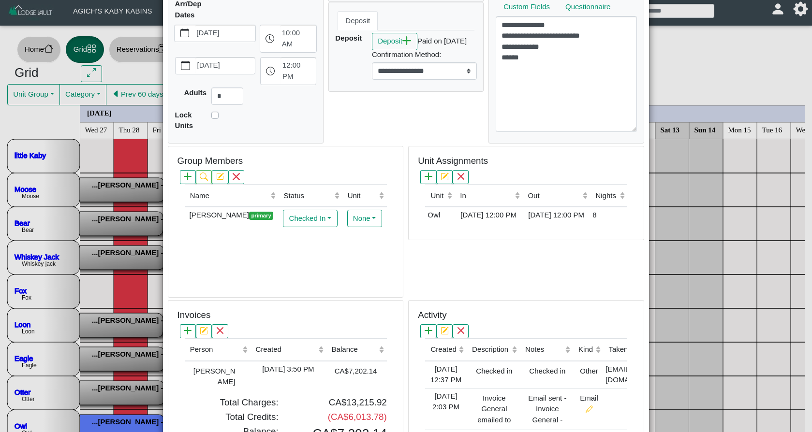
scroll to position [119, 0]
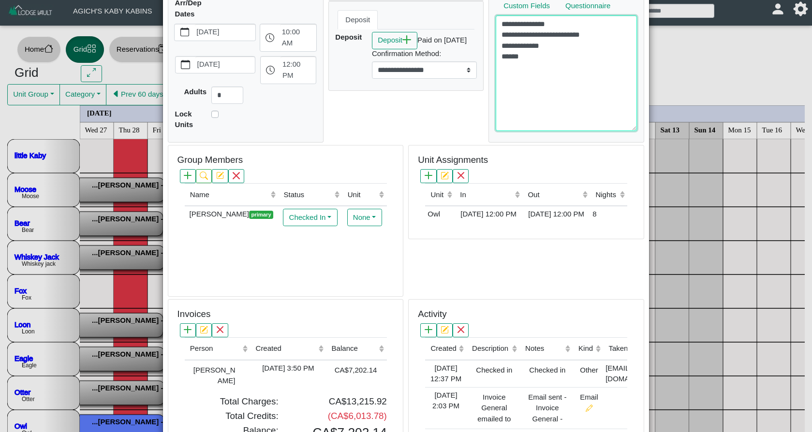
click at [552, 59] on textarea "**********" at bounding box center [566, 72] width 141 height 115
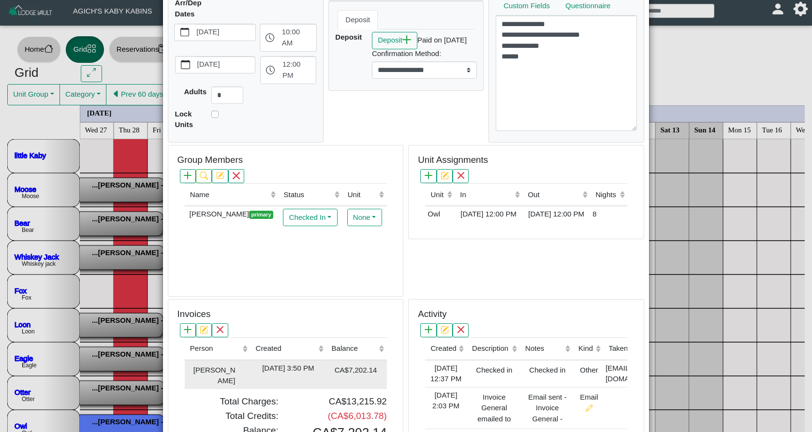
click at [311, 365] on div "[DATE] 3:50 PM" at bounding box center [287, 368] width 71 height 11
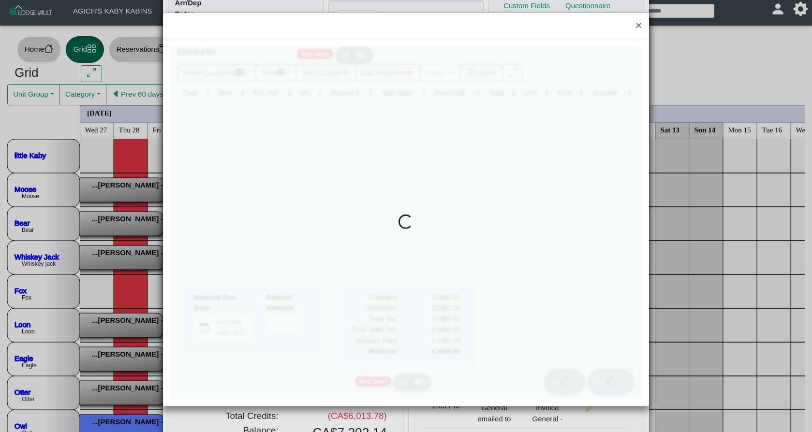
type input "*"
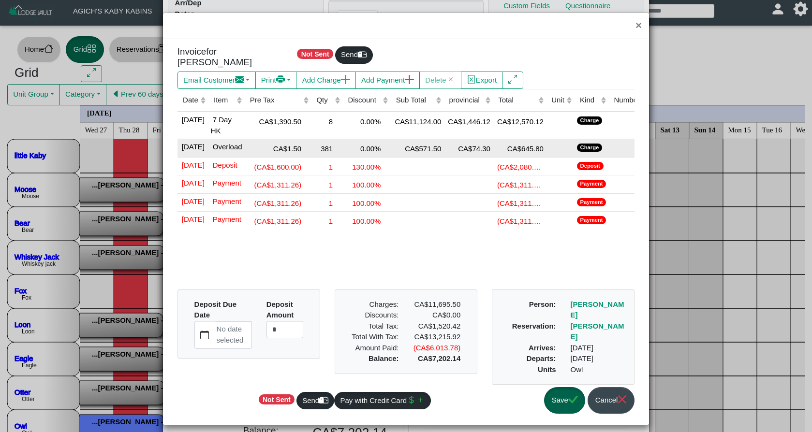
click at [442, 143] on td "CA$571.50" at bounding box center [416, 148] width 53 height 18
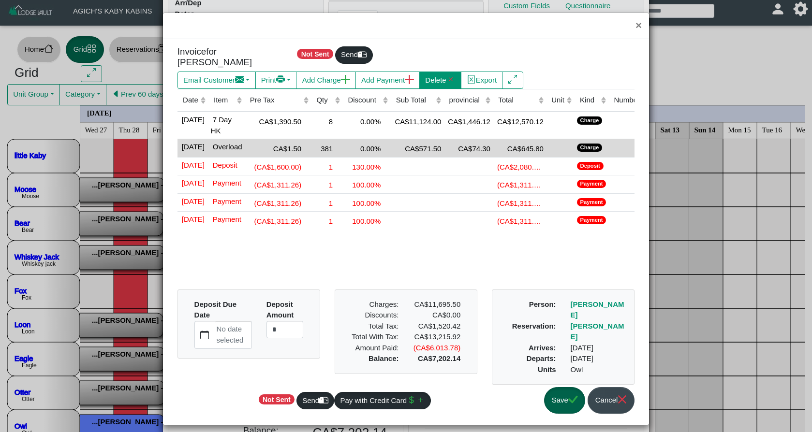
click at [441, 80] on button "Delete" at bounding box center [440, 80] width 42 height 17
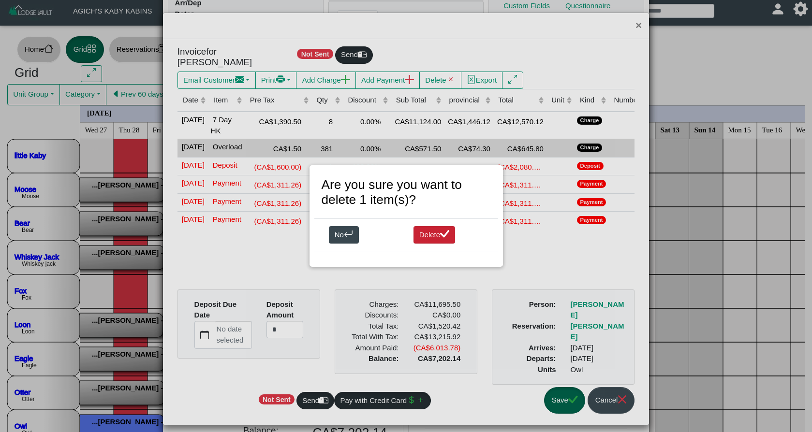
click at [436, 234] on button "Delete" at bounding box center [434, 234] width 42 height 17
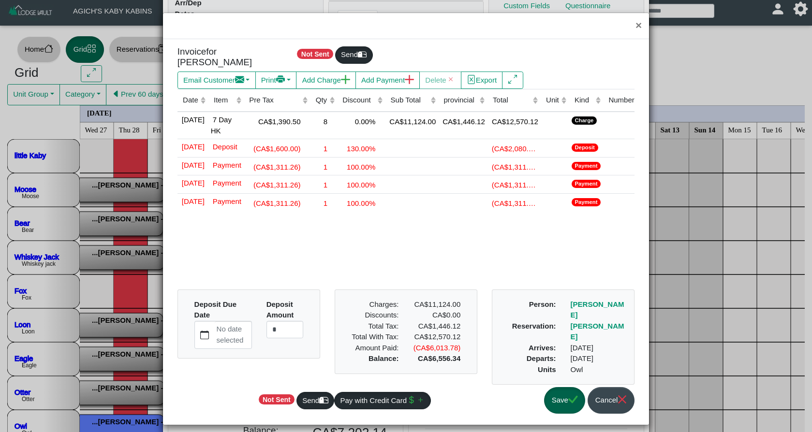
click at [557, 413] on button "Save" at bounding box center [564, 400] width 41 height 27
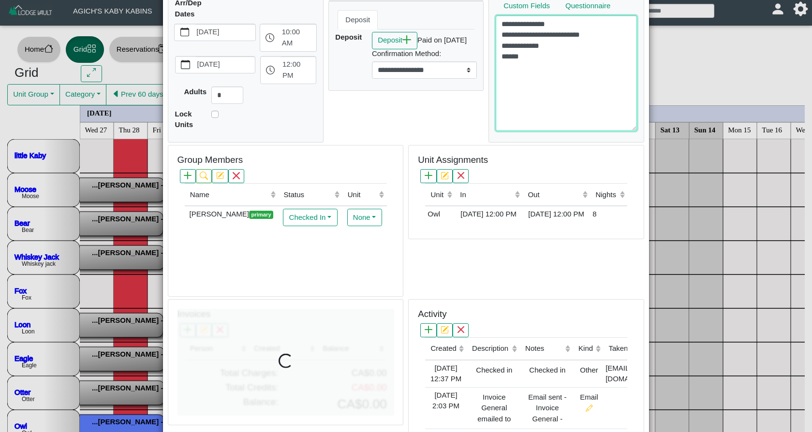
drag, startPoint x: 581, startPoint y: 91, endPoint x: 579, endPoint y: 96, distance: 5.0
click at [579, 96] on textarea "**********" at bounding box center [566, 72] width 141 height 115
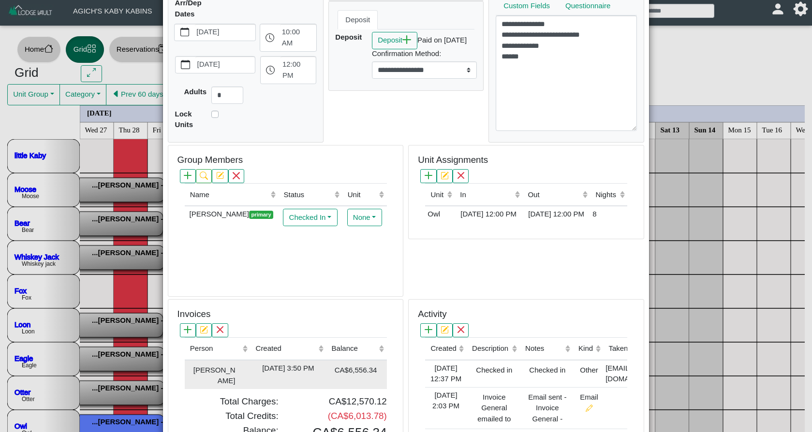
click at [352, 367] on div "CA$6,556.34" at bounding box center [352, 369] width 48 height 13
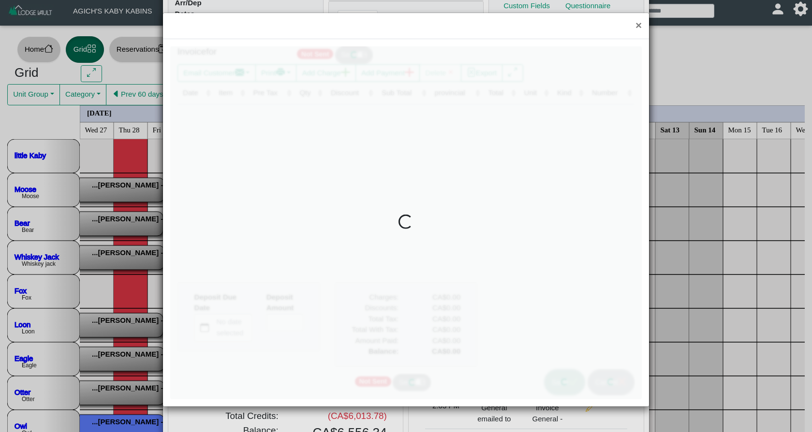
type input "*"
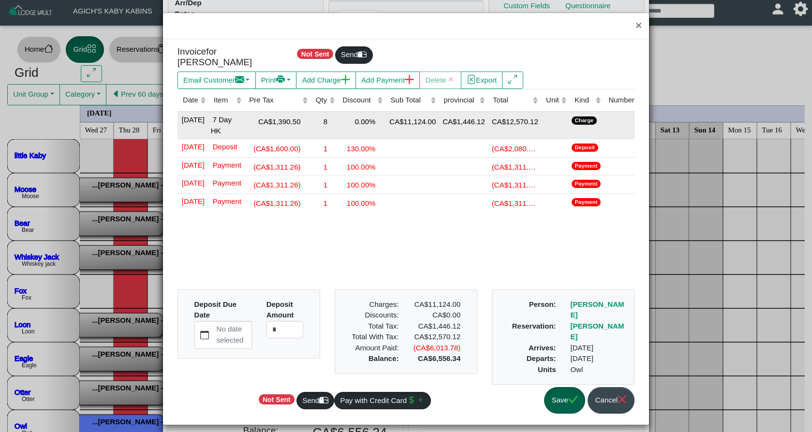
click at [329, 117] on div "8" at bounding box center [324, 121] width 22 height 13
drag, startPoint x: 326, startPoint y: 115, endPoint x: 351, endPoint y: 118, distance: 25.3
click at [351, 118] on tr "[DATE] 7 Day HK CA$1,390.50 * 0.00% CA$11,124.00 CA$1,446.12 CA$12,570.12 Charge" at bounding box center [410, 126] width 467 height 28
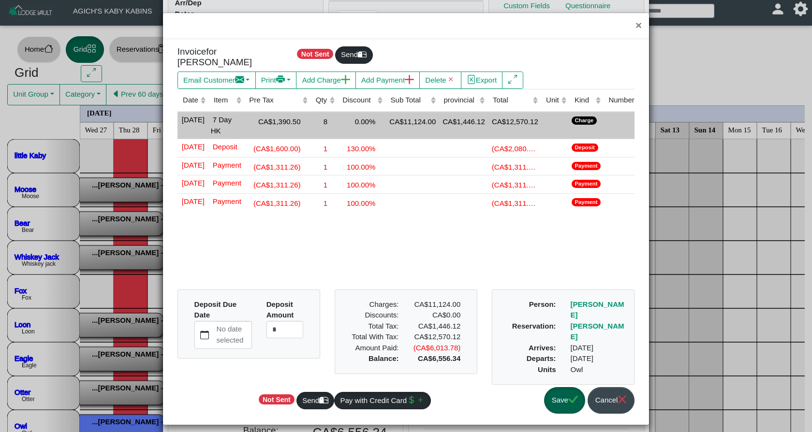
click at [327, 115] on div "8" at bounding box center [324, 121] width 22 height 13
drag, startPoint x: 327, startPoint y: 115, endPoint x: 337, endPoint y: 117, distance: 10.0
click at [337, 117] on td "*" at bounding box center [323, 126] width 27 height 28
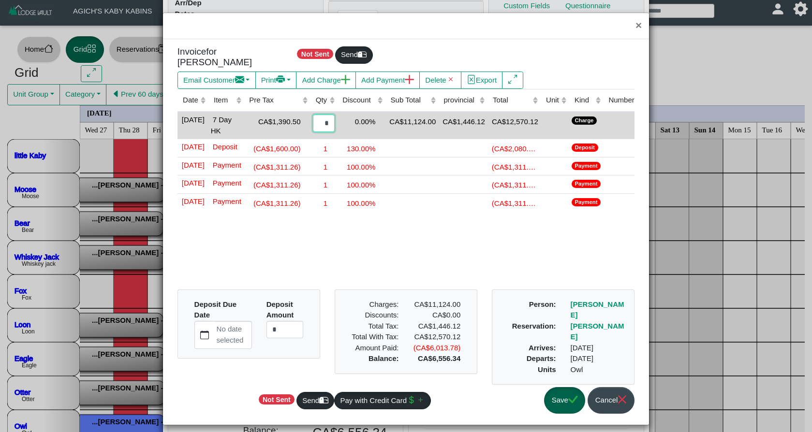
type input "*"
click at [554, 414] on button "Save" at bounding box center [564, 400] width 41 height 27
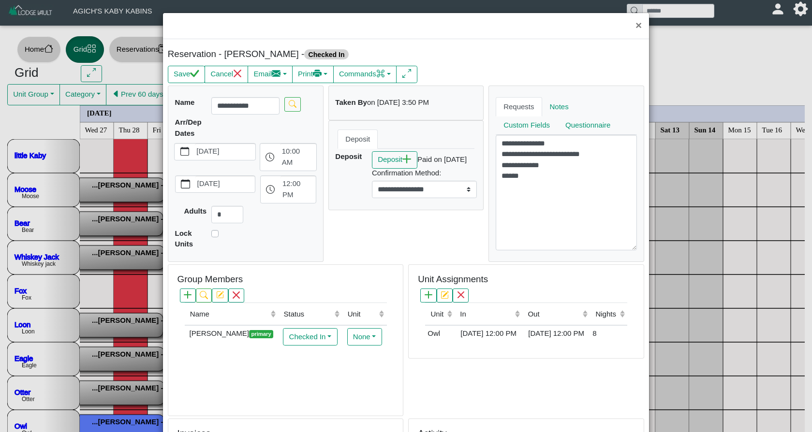
scroll to position [0, 0]
click at [326, 355] on div "Name (Click to sort ascending) Status (Click to sort ascending) Unit (Click to …" at bounding box center [286, 350] width 202 height 97
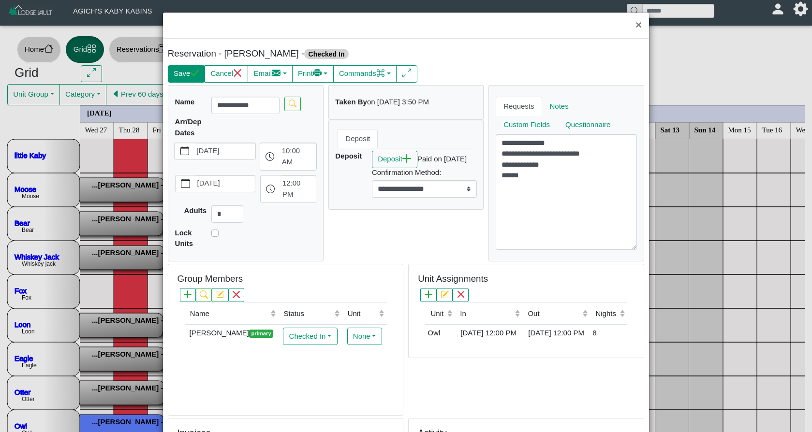
click at [185, 75] on button "Save" at bounding box center [186, 73] width 37 height 17
select select "*"
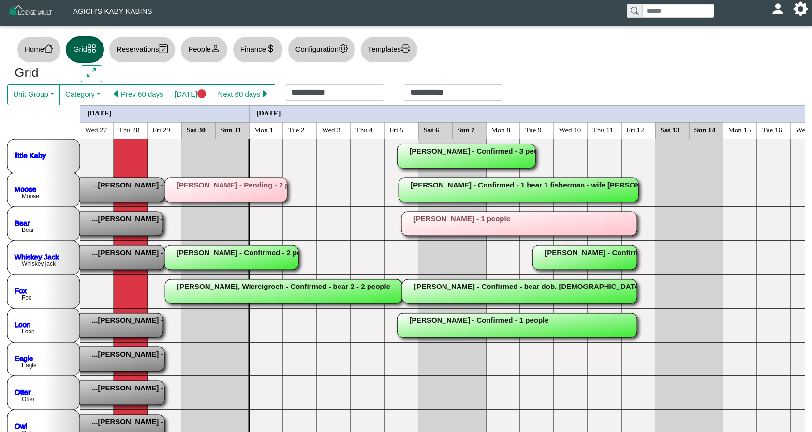
click at [117, 321] on rect at bounding box center [45, 325] width 236 height 24
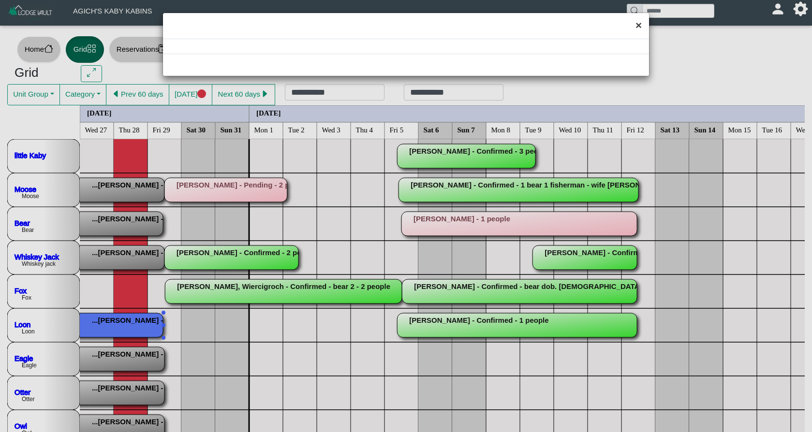
click at [638, 27] on button "×" at bounding box center [638, 26] width 21 height 26
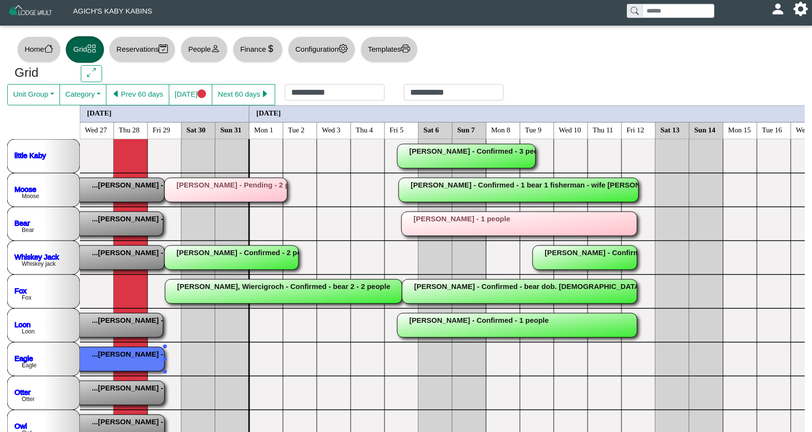
click at [134, 356] on rect at bounding box center [45, 359] width 237 height 24
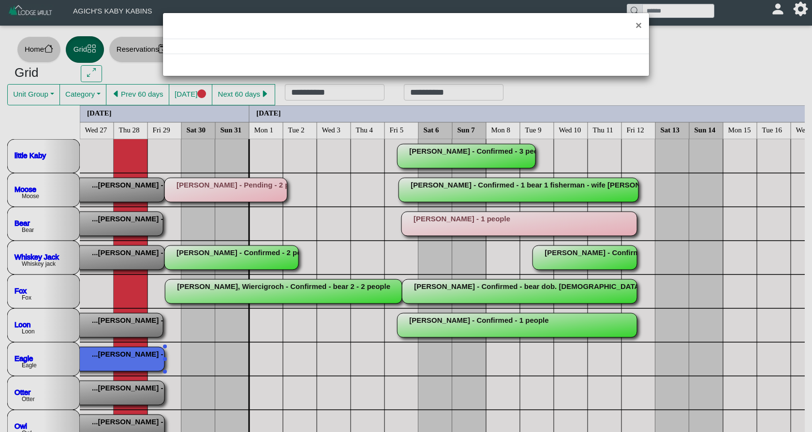
select select "*"
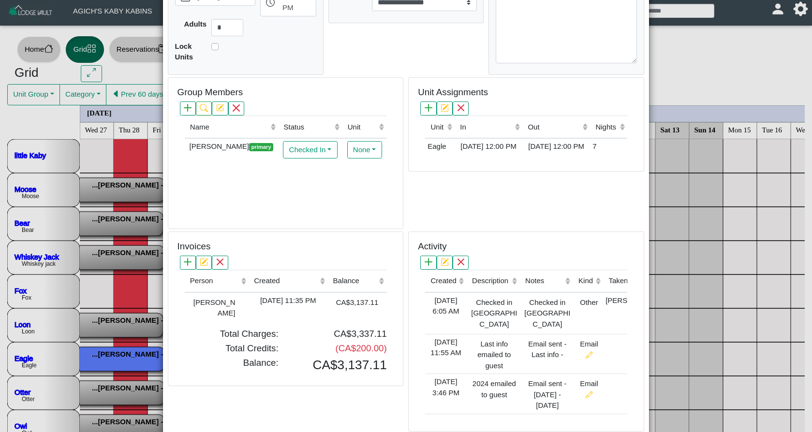
scroll to position [189, 0]
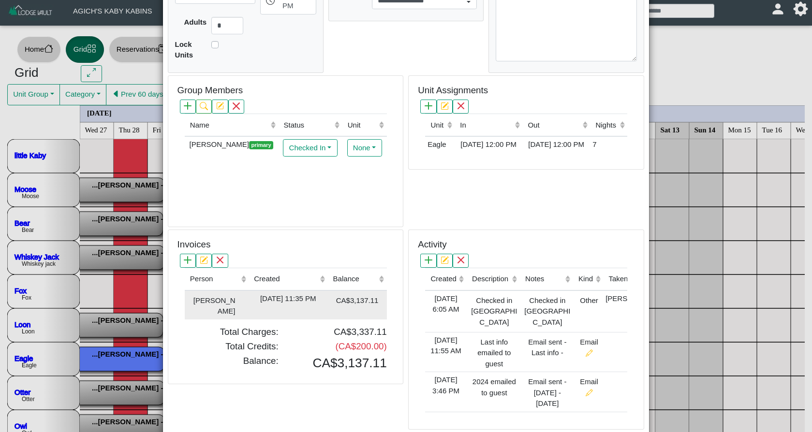
click at [315, 297] on div "[DATE] 11:35 PM" at bounding box center [288, 299] width 74 height 11
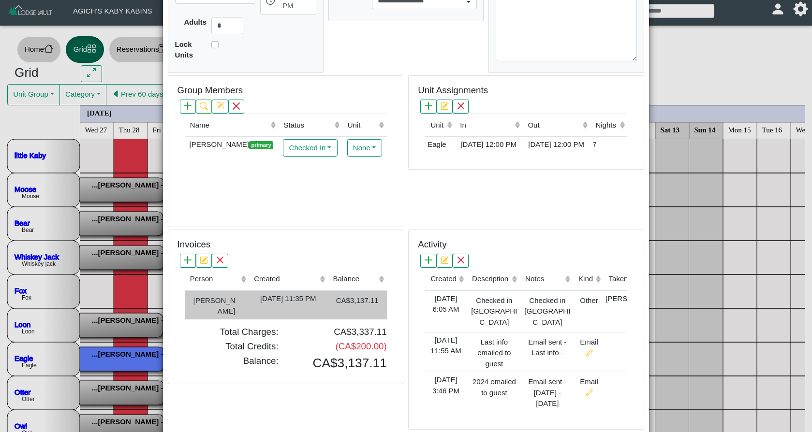
type input "*"
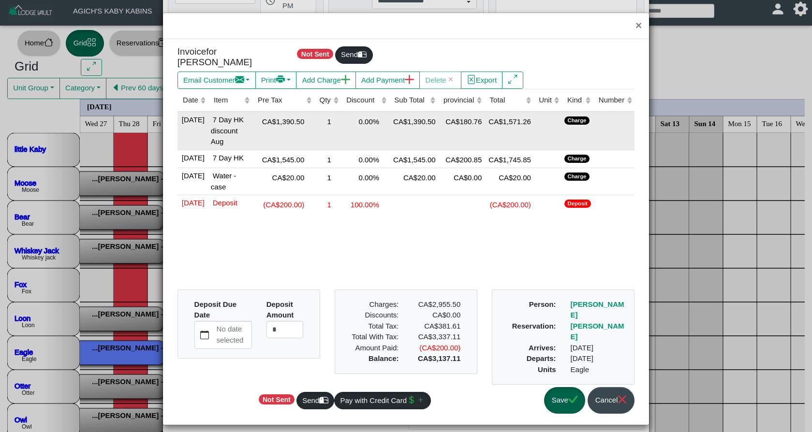
scroll to position [8, 0]
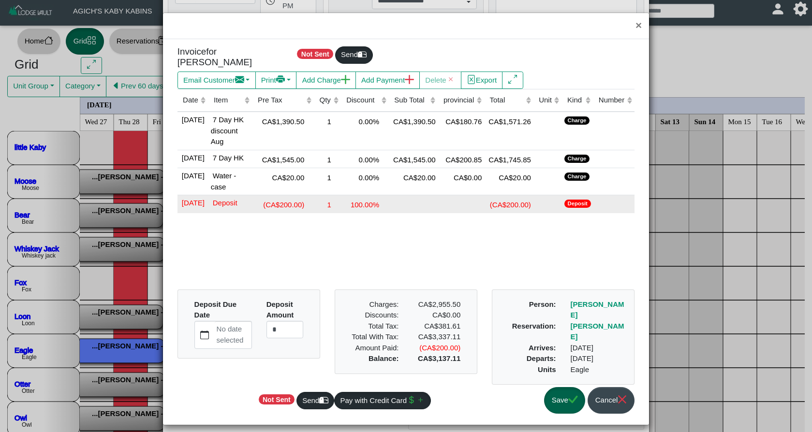
click at [354, 211] on div "100.00%" at bounding box center [364, 204] width 43 height 13
click at [423, 218] on td at bounding box center [413, 206] width 49 height 22
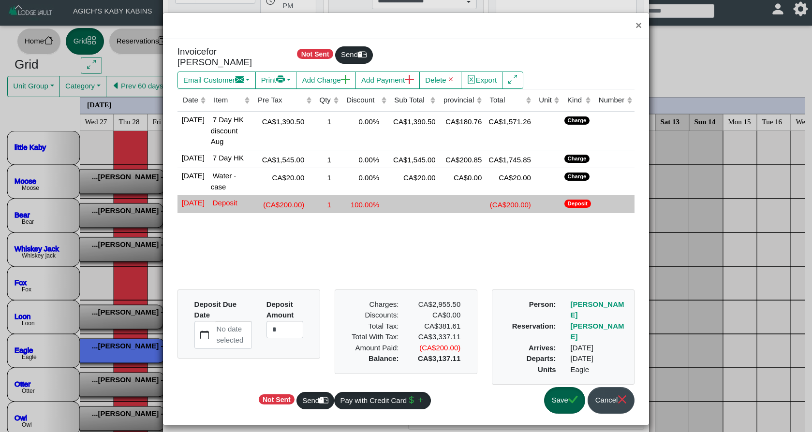
scroll to position [8, 0]
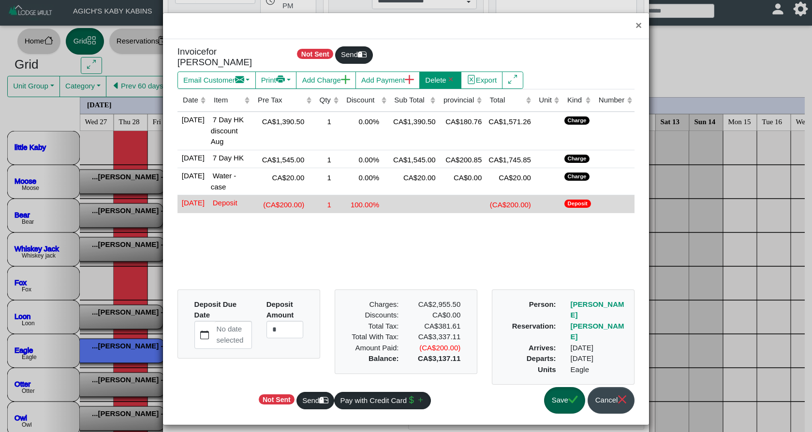
click at [461, 78] on button "Delete" at bounding box center [440, 80] width 42 height 17
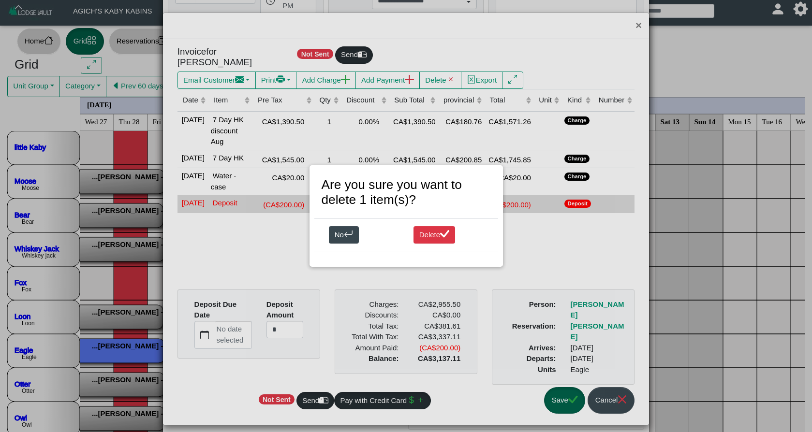
scroll to position [9, 0]
click at [431, 238] on button "Delete" at bounding box center [434, 234] width 42 height 17
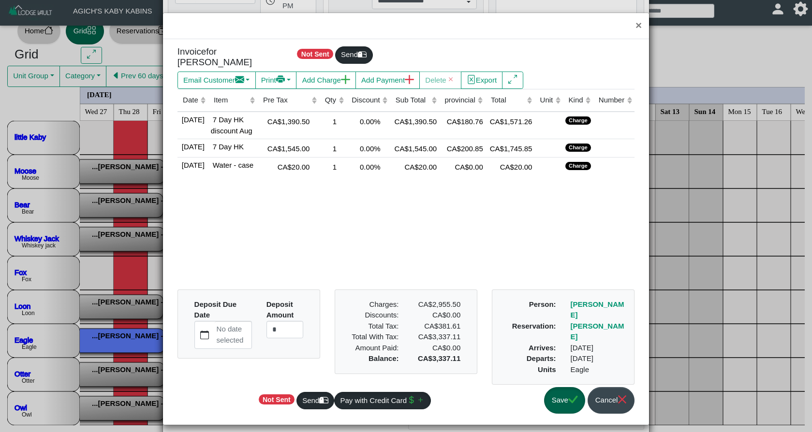
scroll to position [18, 0]
